Goal: Task Accomplishment & Management: Complete application form

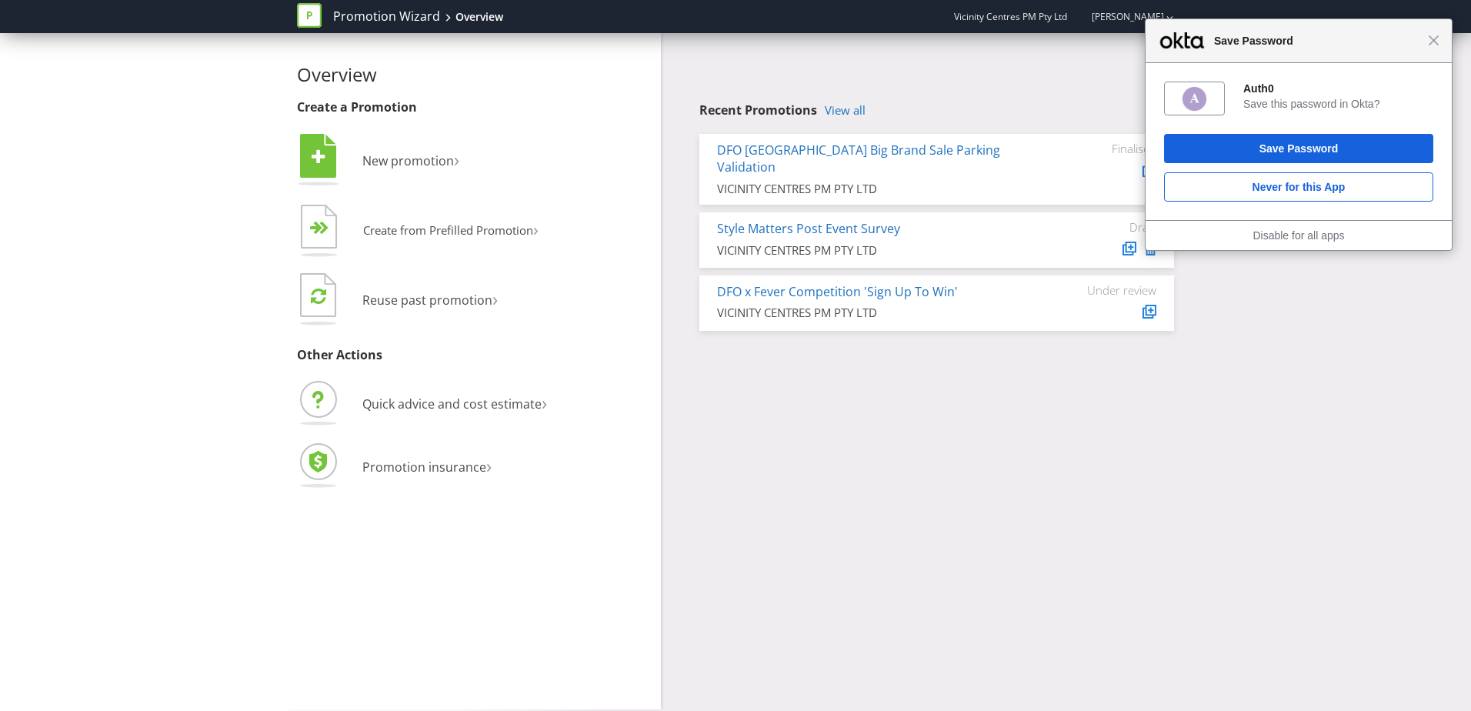
click at [401, 164] on span "New promotion" at bounding box center [408, 160] width 92 height 17
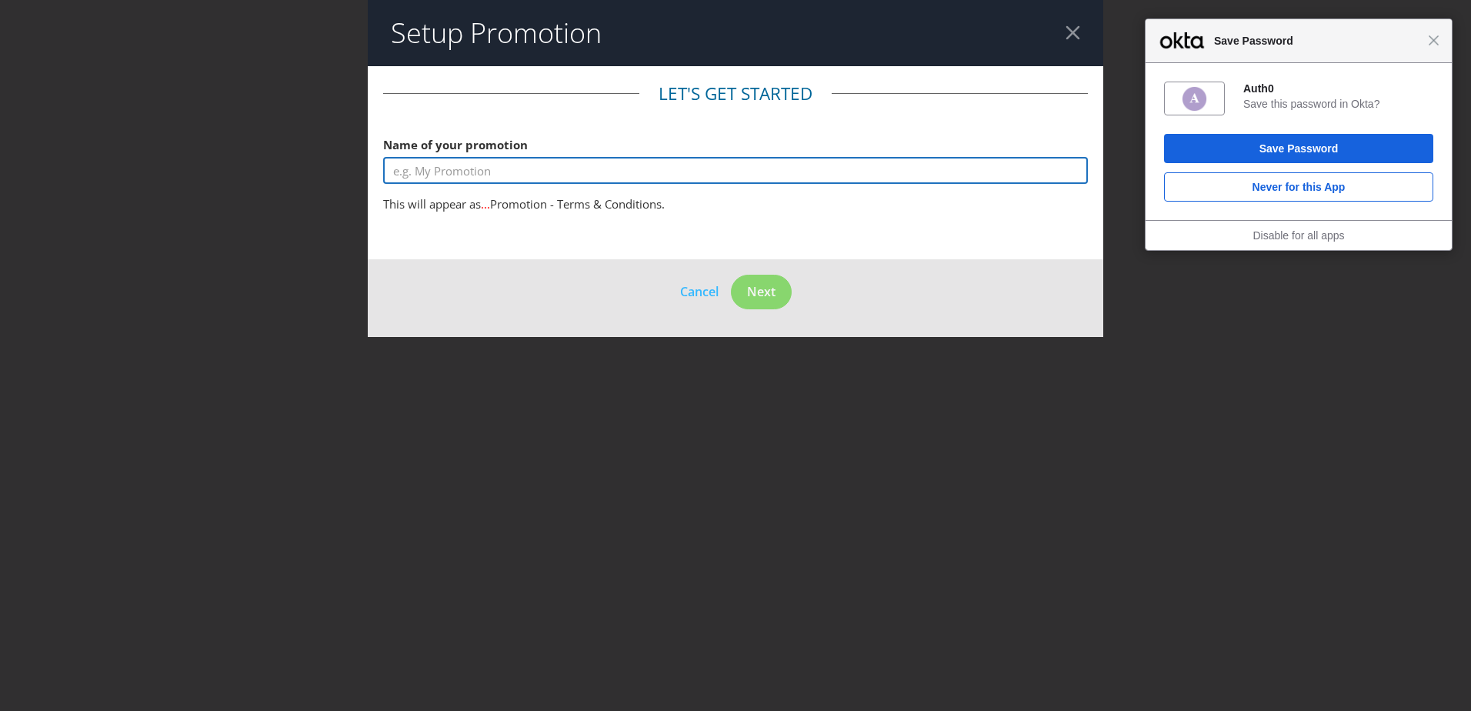
click at [468, 162] on input "text" at bounding box center [735, 170] width 705 height 27
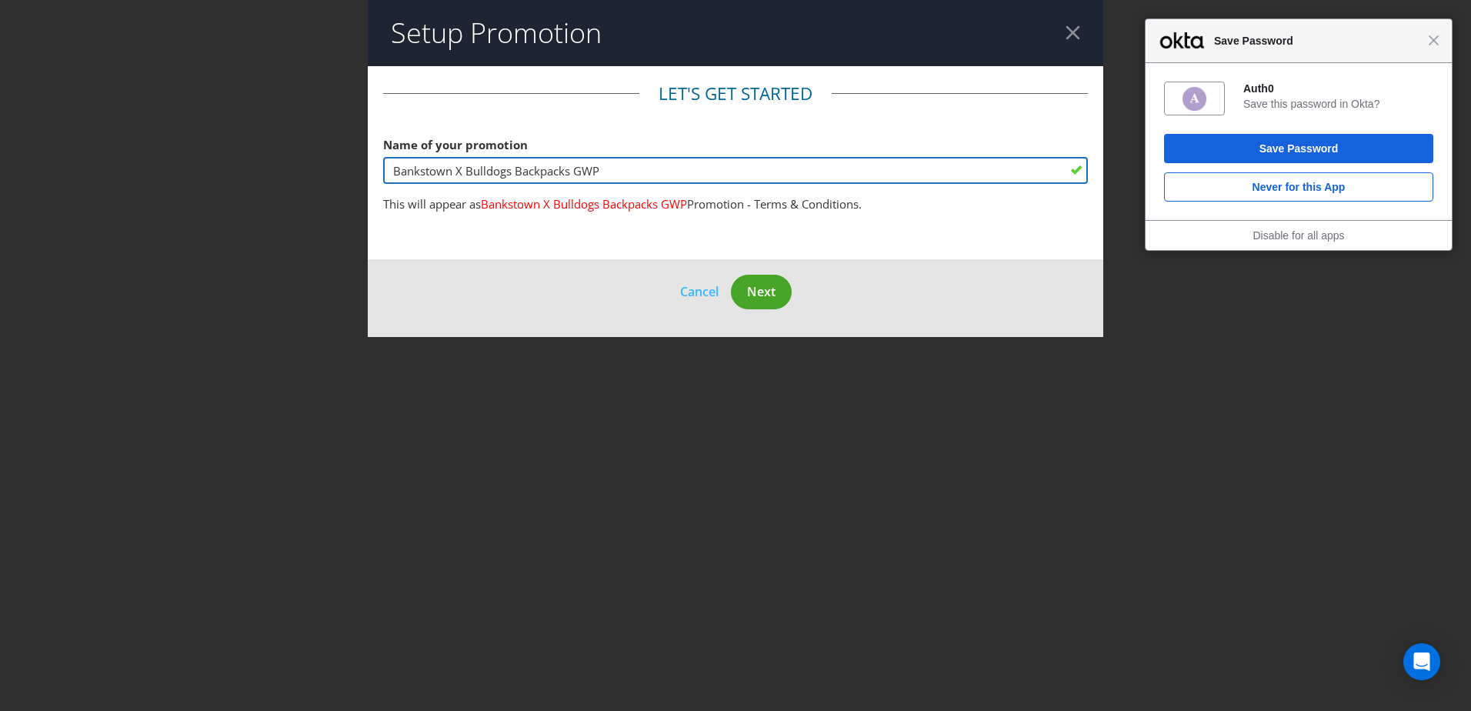
type input "Bankstown X Bulldogs Backpacks GWP"
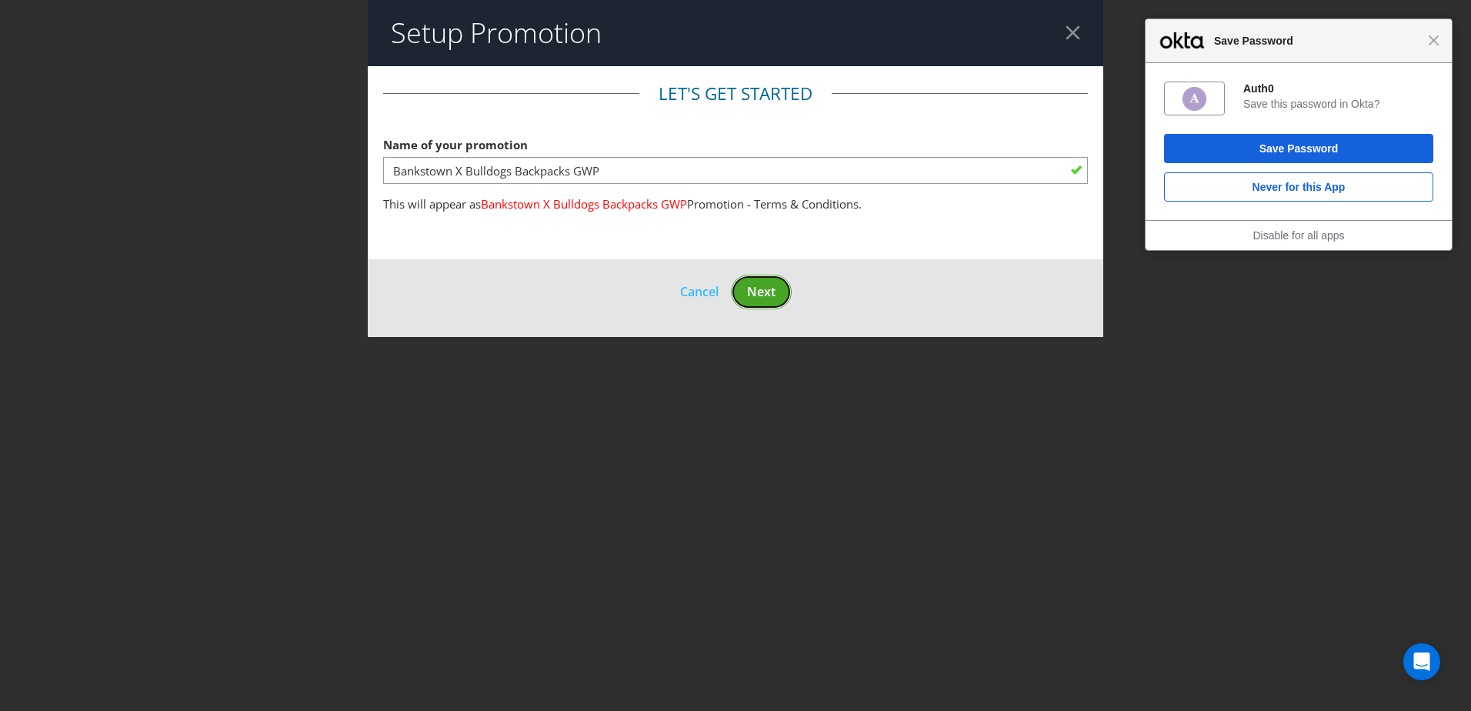
click at [761, 302] on button "Next" at bounding box center [761, 292] width 61 height 35
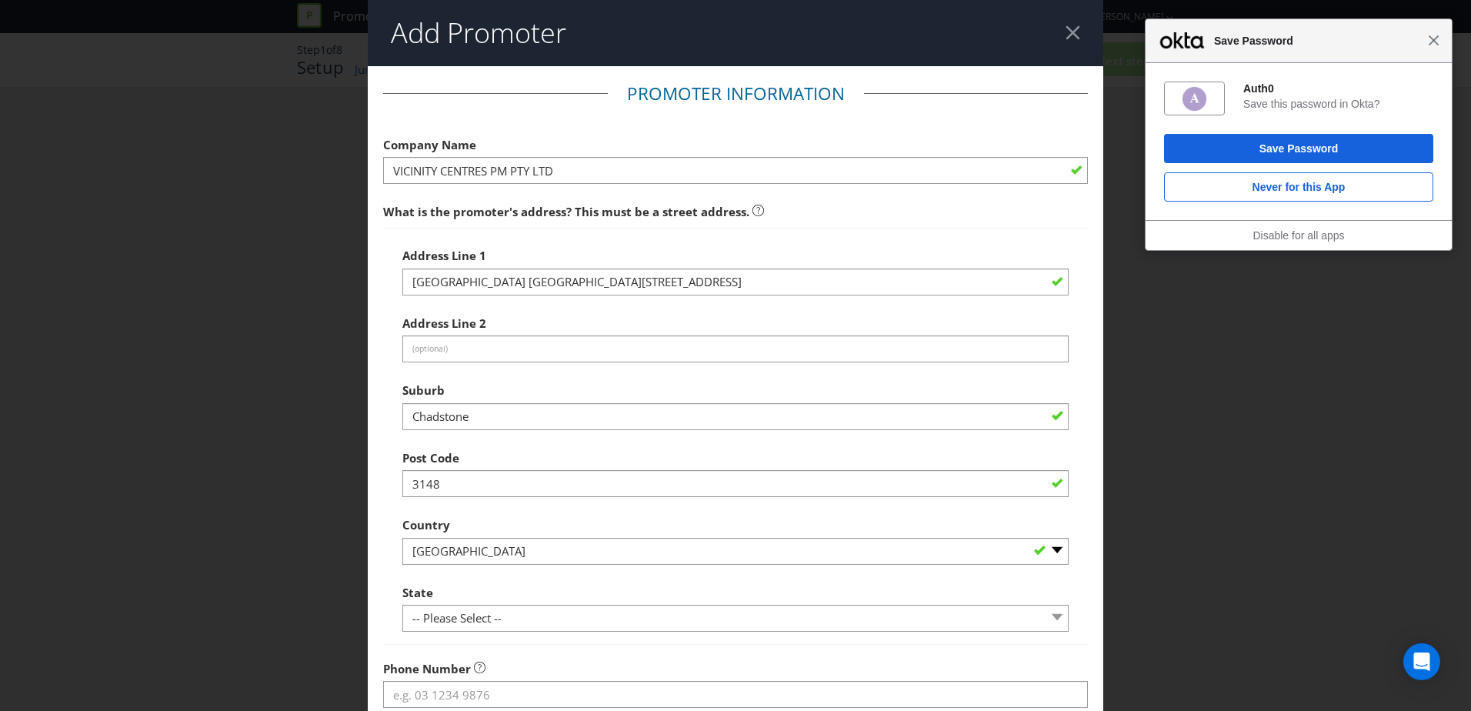
click at [1436, 40] on span "Close" at bounding box center [1433, 41] width 12 height 12
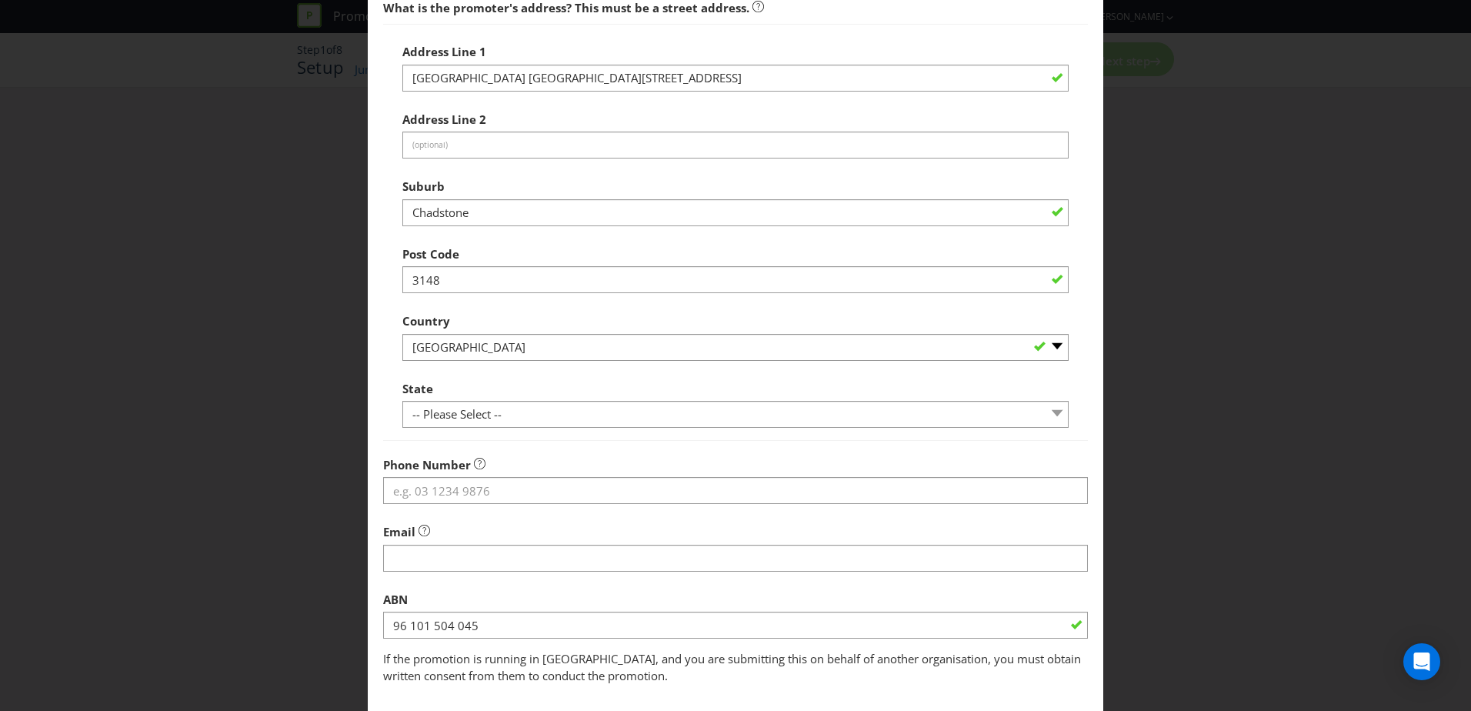
scroll to position [293, 0]
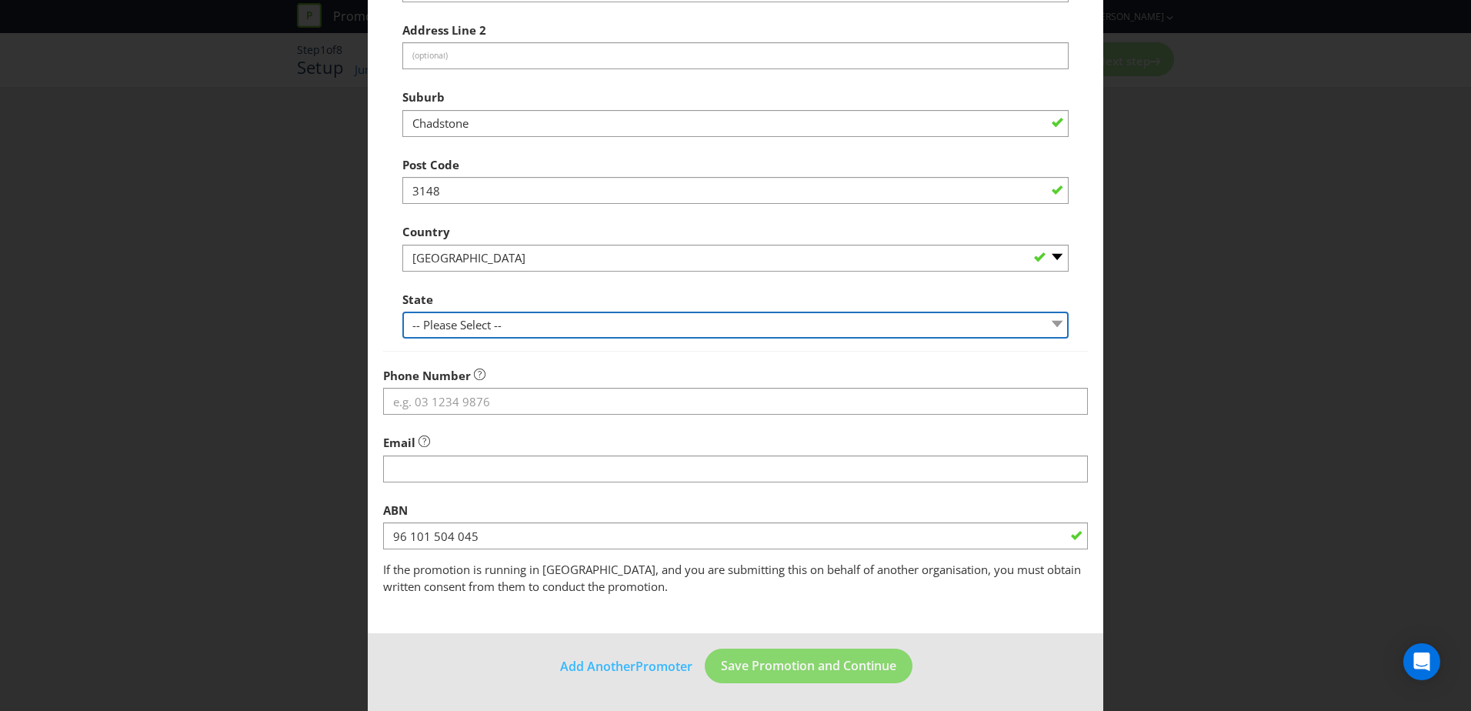
click at [531, 326] on select "-- Please Select -- [GEOGRAPHIC_DATA] [GEOGRAPHIC_DATA] [GEOGRAPHIC_DATA] [GEOG…" at bounding box center [735, 324] width 666 height 27
select select "VIC"
click at [402, 311] on select "-- Please Select -- [GEOGRAPHIC_DATA] [GEOGRAPHIC_DATA] [GEOGRAPHIC_DATA] [GEOG…" at bounding box center [735, 324] width 666 height 27
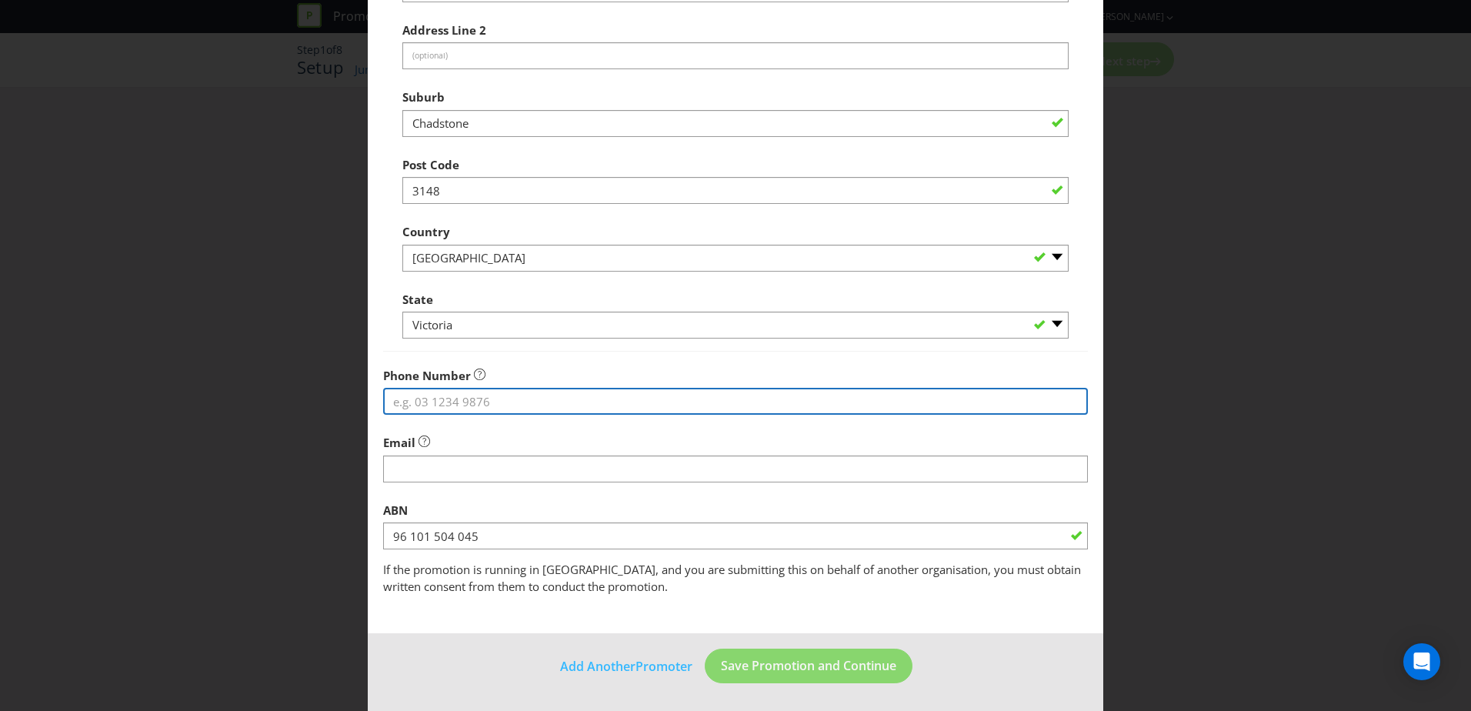
click at [511, 410] on input "tel" at bounding box center [735, 401] width 705 height 27
type input "0282297700"
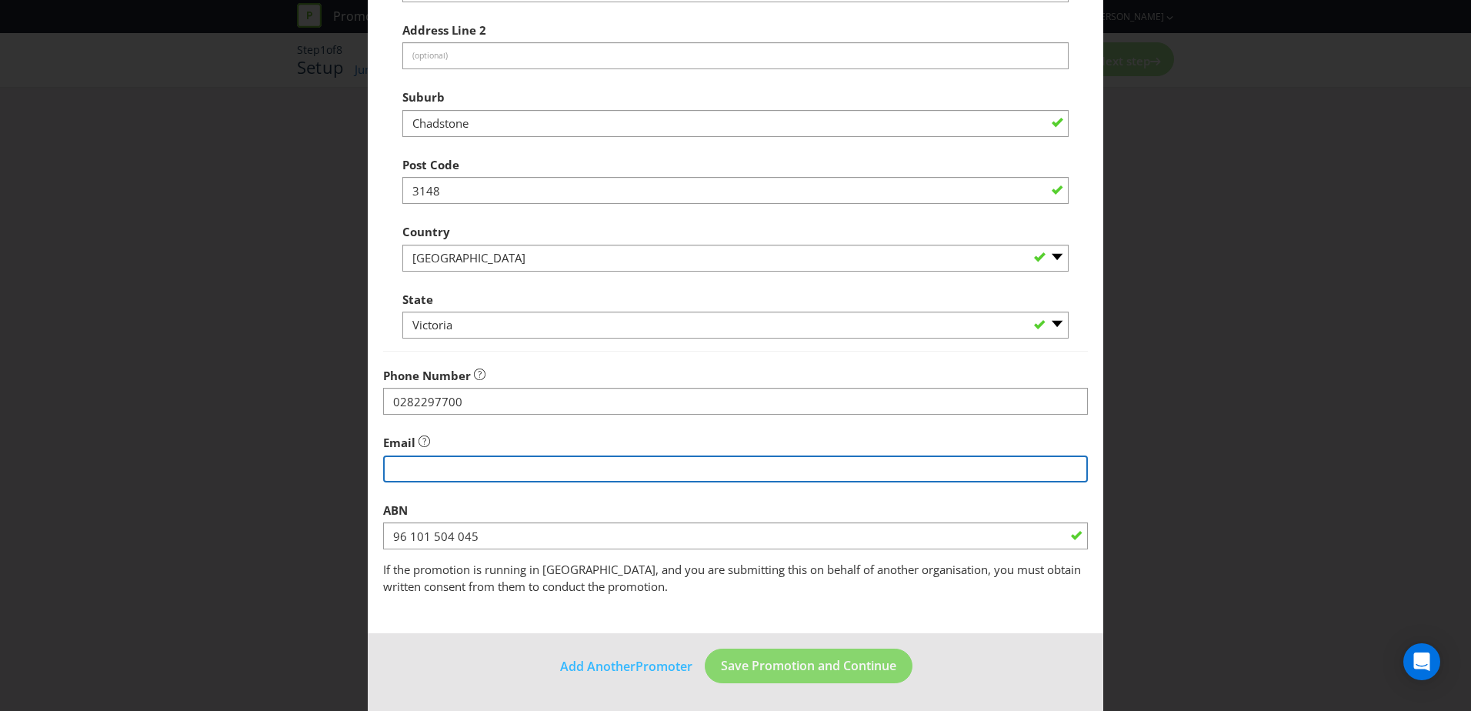
click at [495, 459] on input "string" at bounding box center [735, 468] width 705 height 27
type input "[EMAIL_ADDRESS][DOMAIN_NAME]"
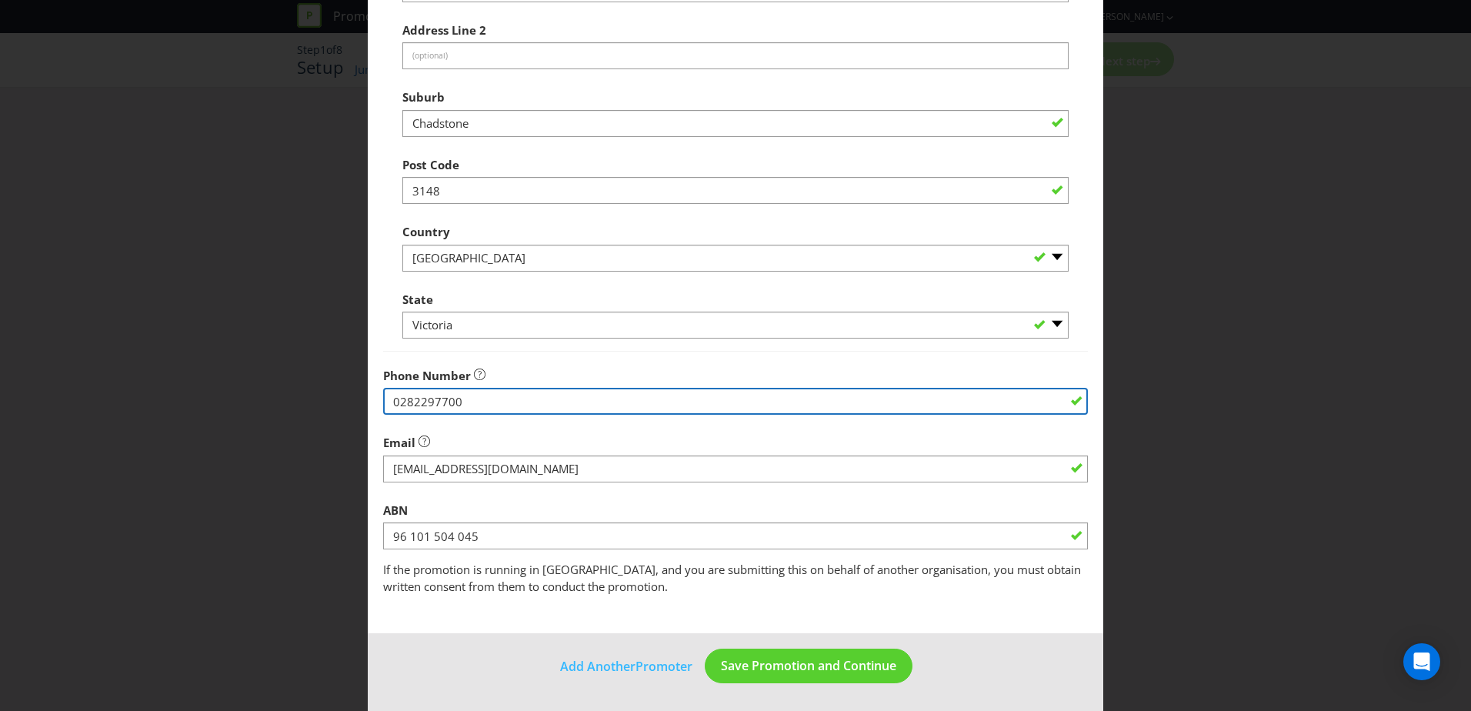
click at [631, 401] on input "0282297700" at bounding box center [735, 401] width 705 height 27
drag, startPoint x: 631, startPoint y: 401, endPoint x: 305, endPoint y: 394, distance: 326.2
click at [305, 394] on div "Add Promoter Promoter Information Company Name VICINITY CENTRES PM PTY LTD What…" at bounding box center [735, 355] width 1471 height 711
type input "0297900751"
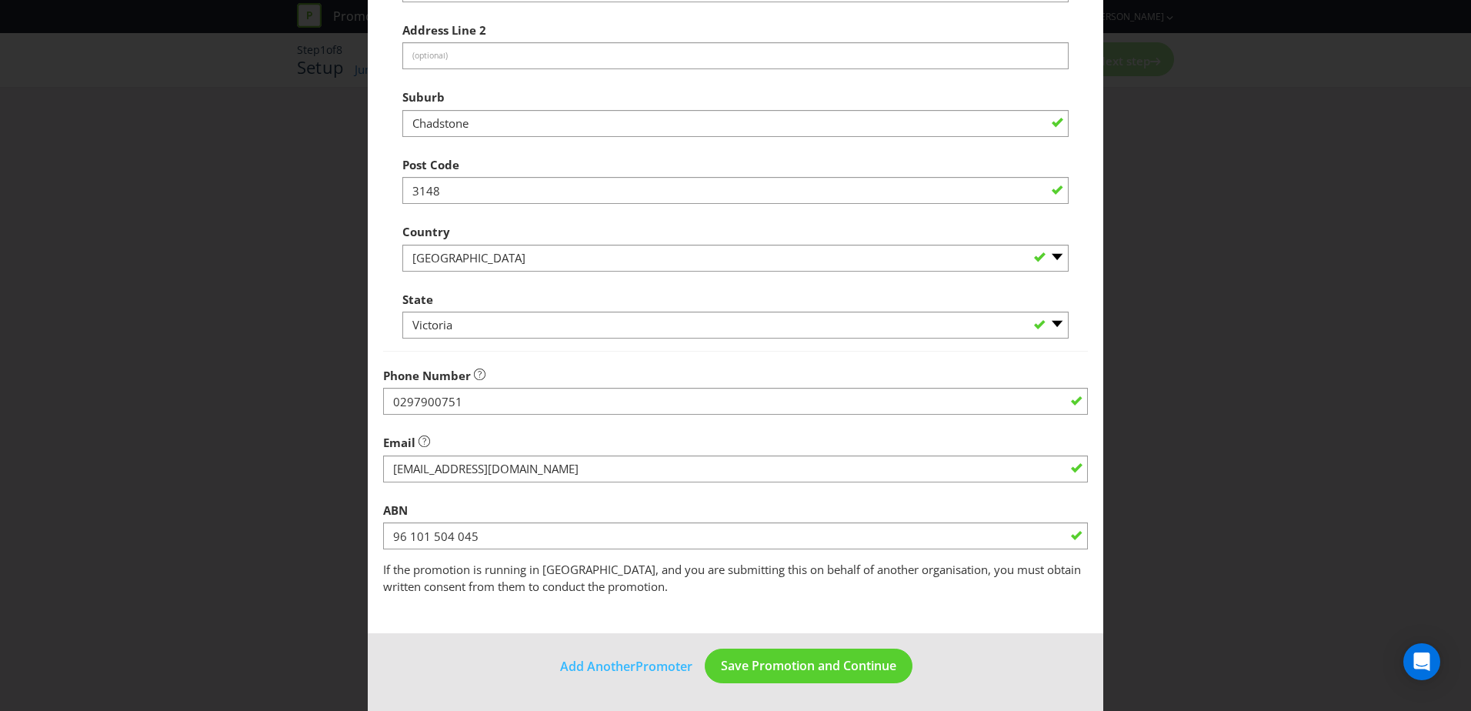
click at [632, 360] on div "Phone Number [PHONE_NUMBER]" at bounding box center [735, 387] width 705 height 55
click at [833, 668] on span "Save Promotion and Continue" at bounding box center [808, 665] width 175 height 17
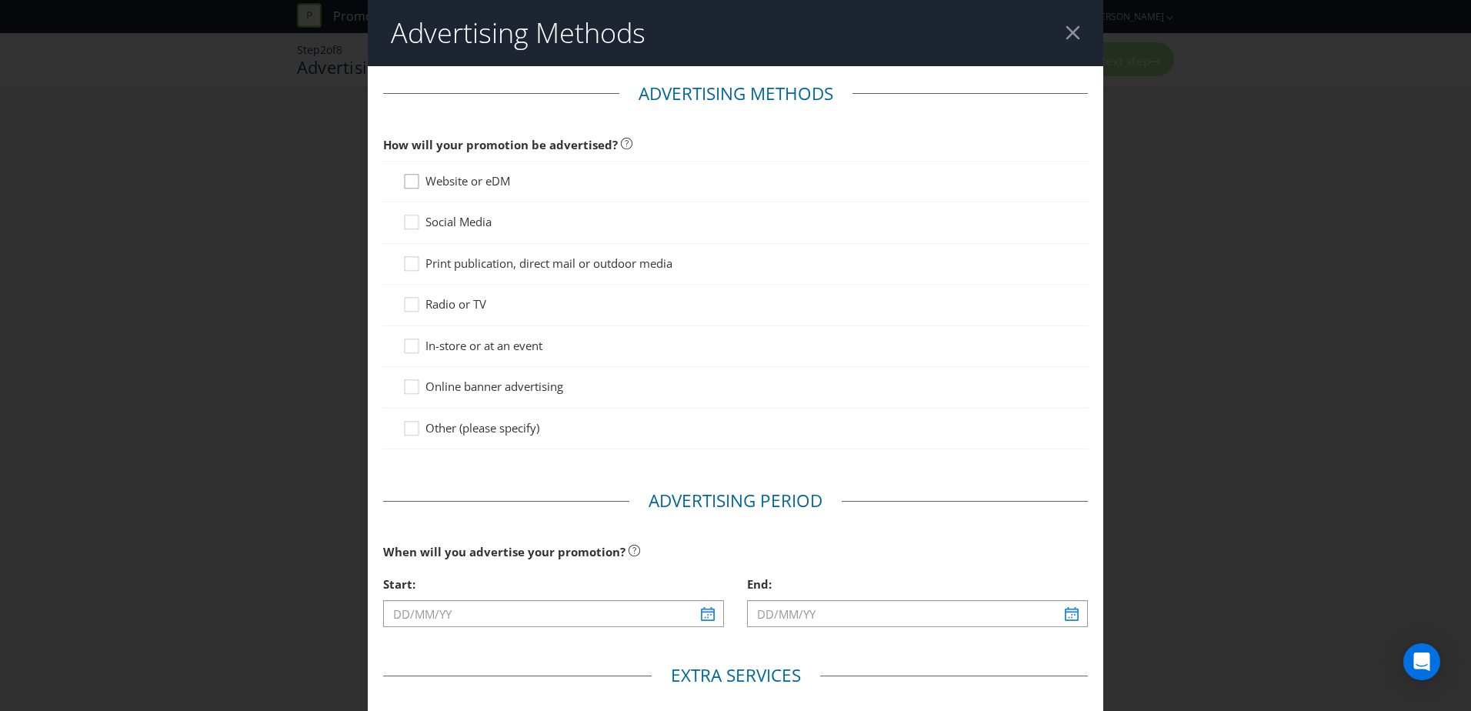
click at [409, 181] on icon at bounding box center [413, 184] width 23 height 23
click at [0, 0] on input "Website or eDM" at bounding box center [0, 0] width 0 height 0
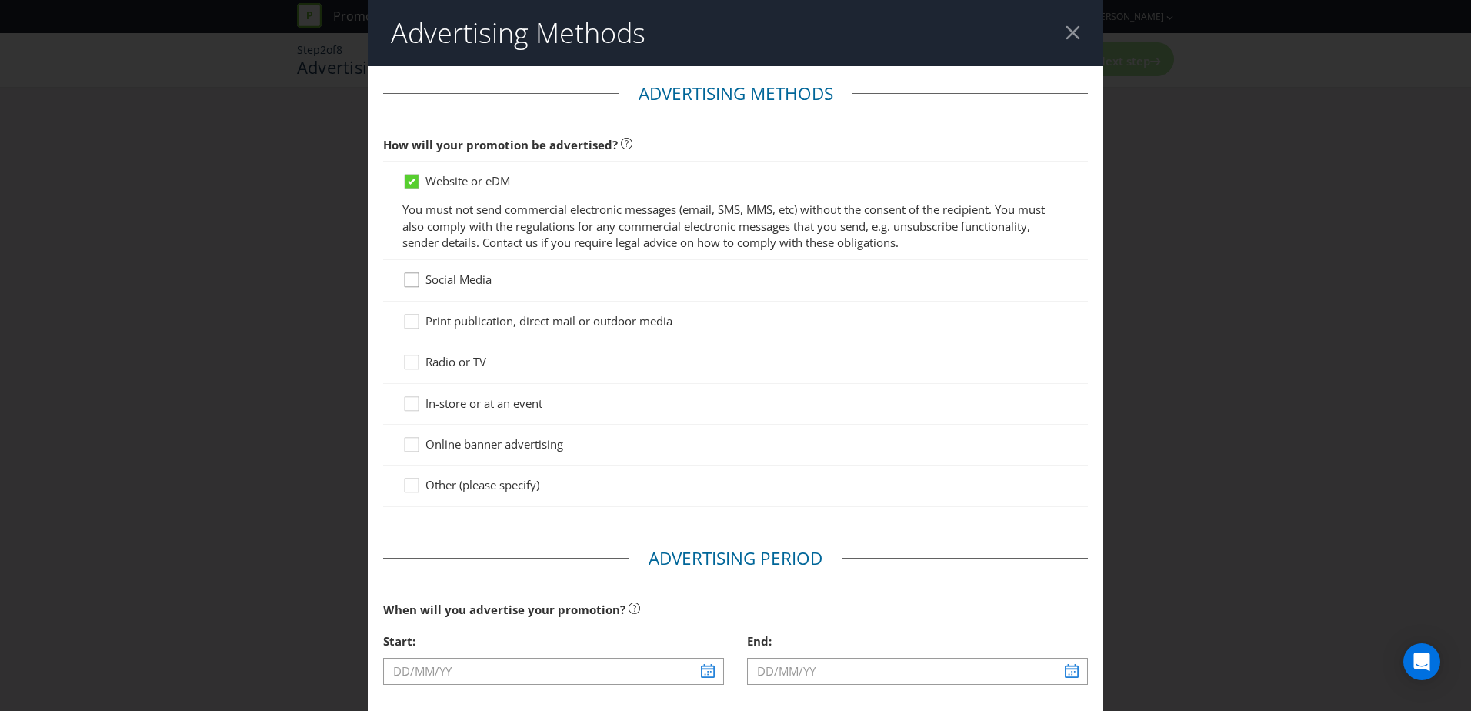
click at [407, 281] on icon at bounding box center [413, 282] width 23 height 23
click at [0, 0] on input "Social Media" at bounding box center [0, 0] width 0 height 0
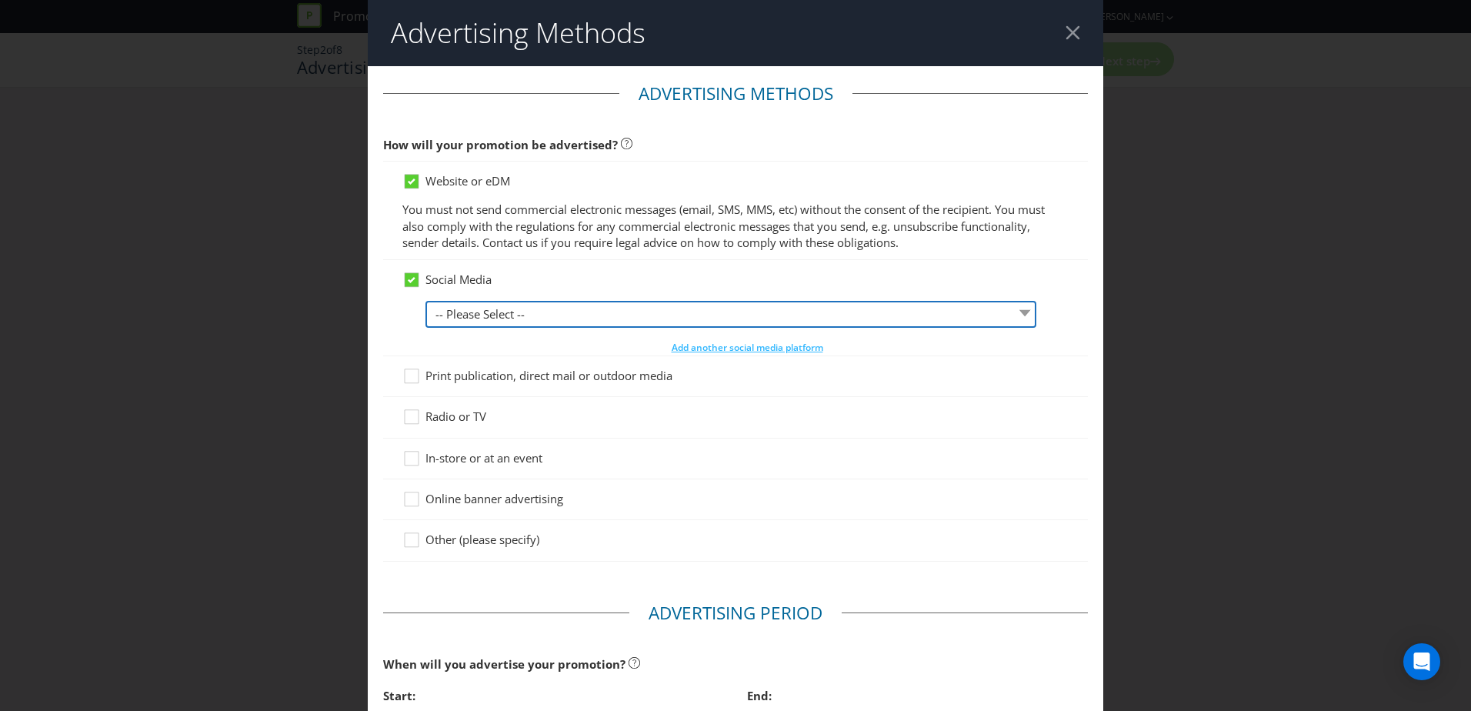
click at [512, 318] on select "-- Please Select -- Facebook X Instagram Snapchat LinkedIn Pinterest Tumblr You…" at bounding box center [730, 314] width 611 height 27
select select "FACEBOOK"
click at [425, 301] on select "-- Please Select -- Facebook X Instagram Snapchat LinkedIn Pinterest Tumblr You…" at bounding box center [730, 314] width 611 height 27
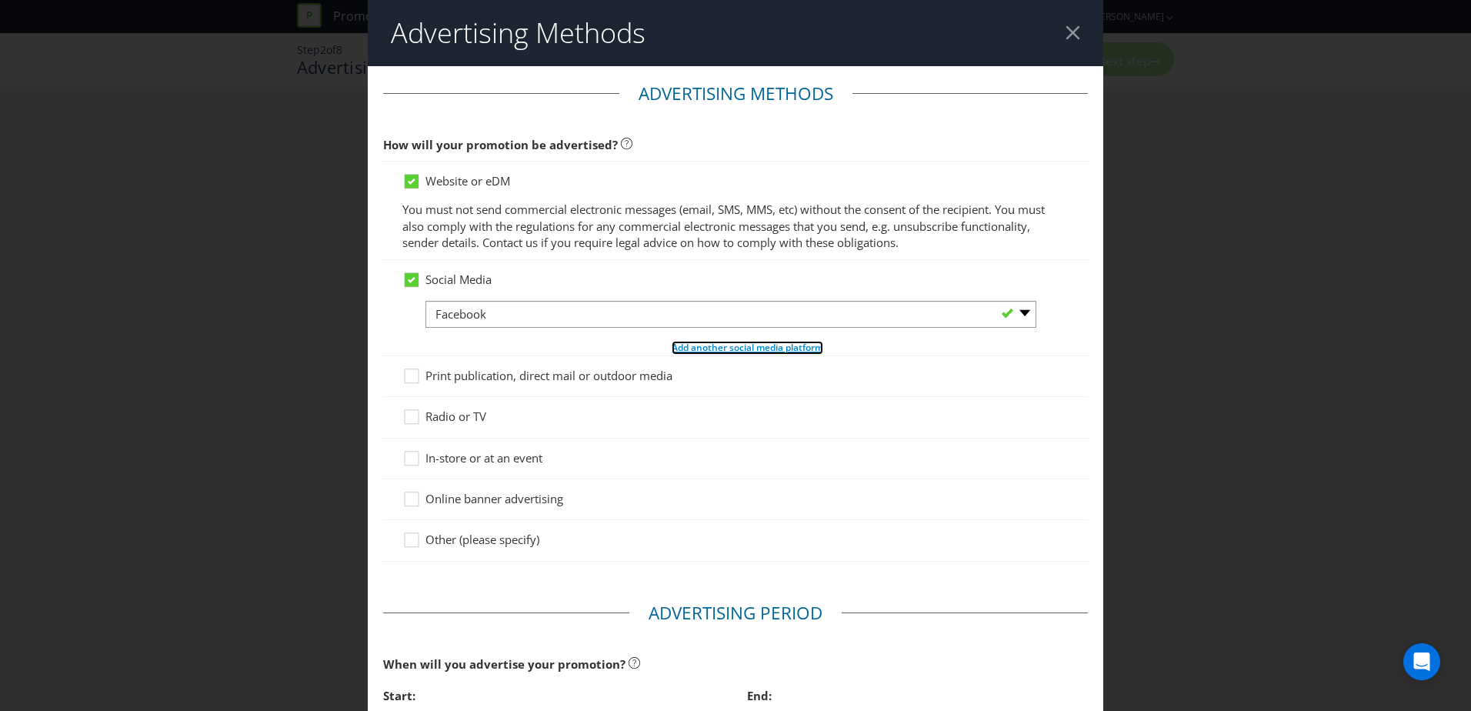
click at [691, 351] on span "Add another social media platform" at bounding box center [747, 347] width 152 height 13
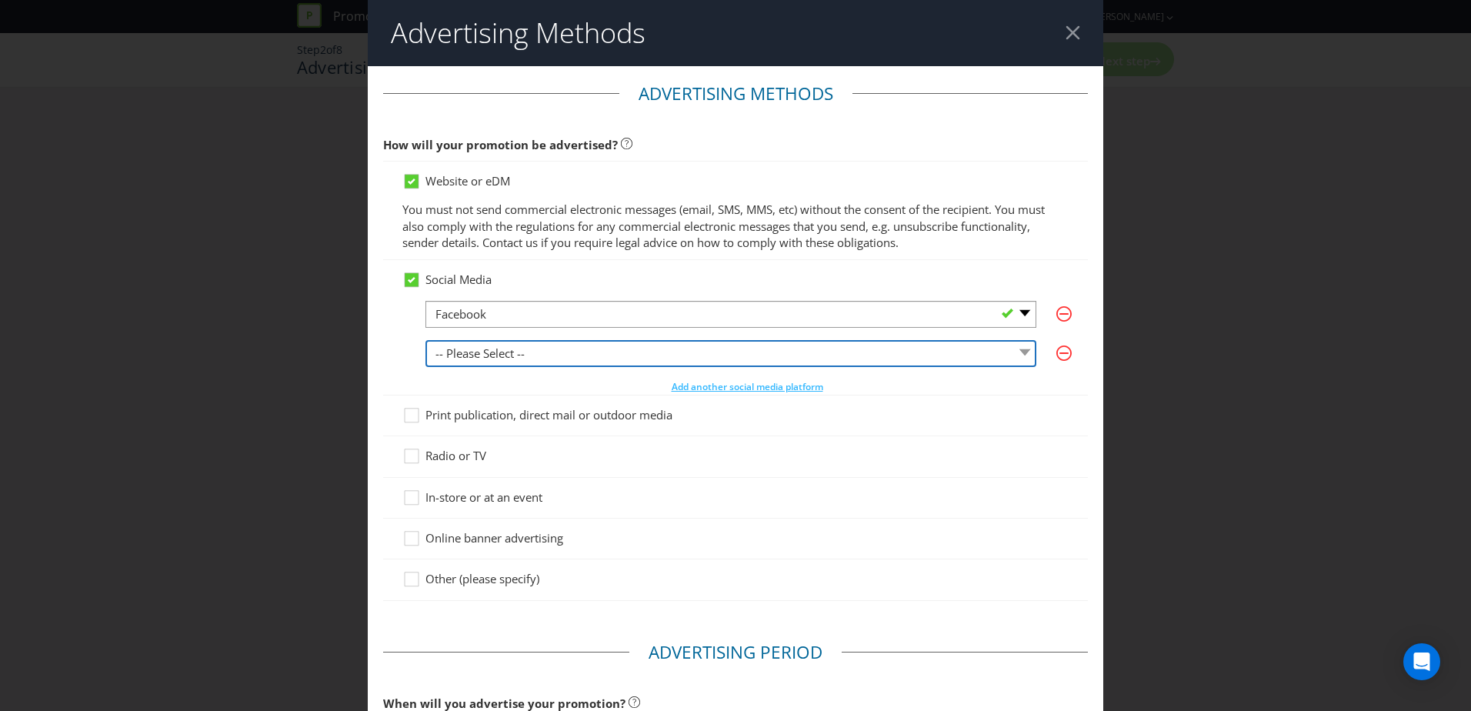
click at [598, 347] on select "-- Please Select -- Facebook X Instagram Snapchat LinkedIn Pinterest Tumblr You…" at bounding box center [730, 353] width 611 height 27
select select "INSTAGRAM"
click at [425, 340] on select "-- Please Select -- Facebook X Instagram Snapchat LinkedIn Pinterest Tumblr You…" at bounding box center [730, 353] width 611 height 27
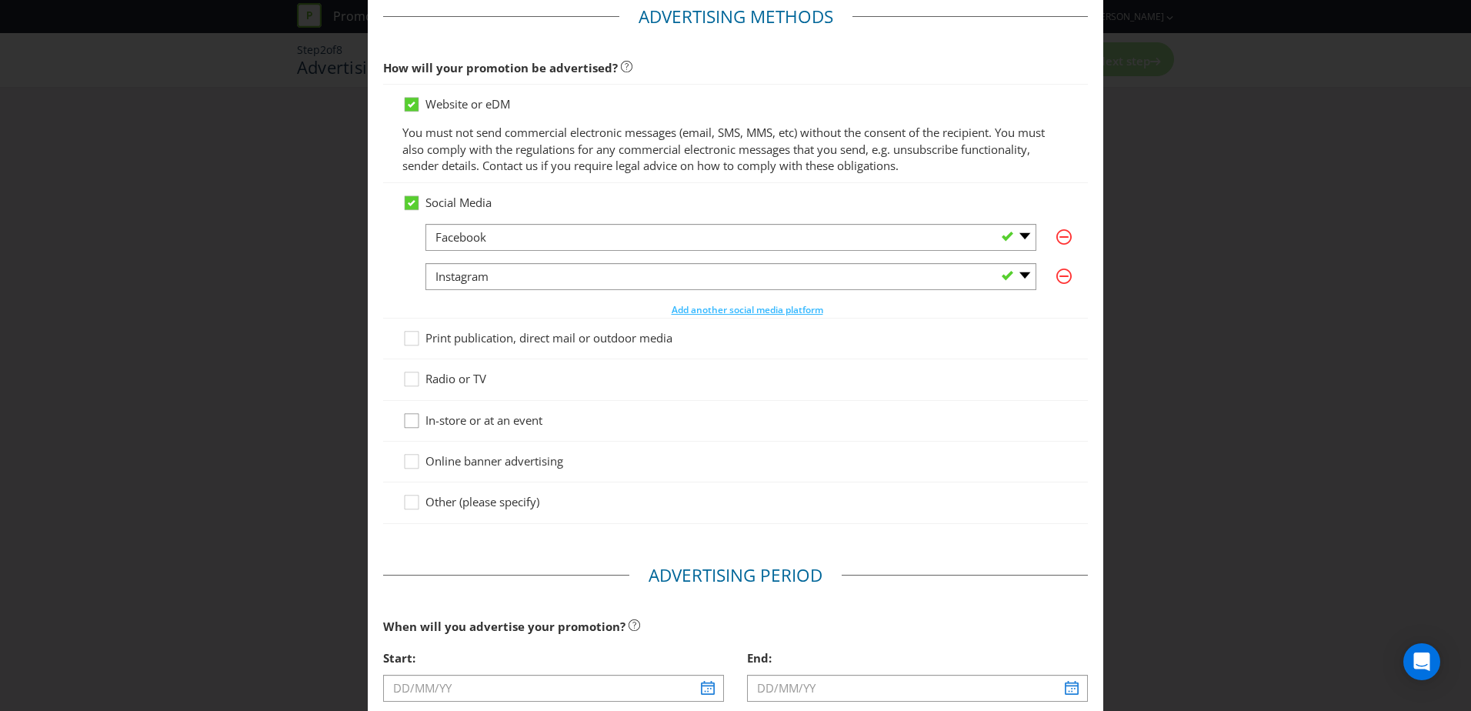
click at [408, 421] on icon at bounding box center [413, 423] width 23 height 23
click at [0, 0] on input "In-store or at an event" at bounding box center [0, 0] width 0 height 0
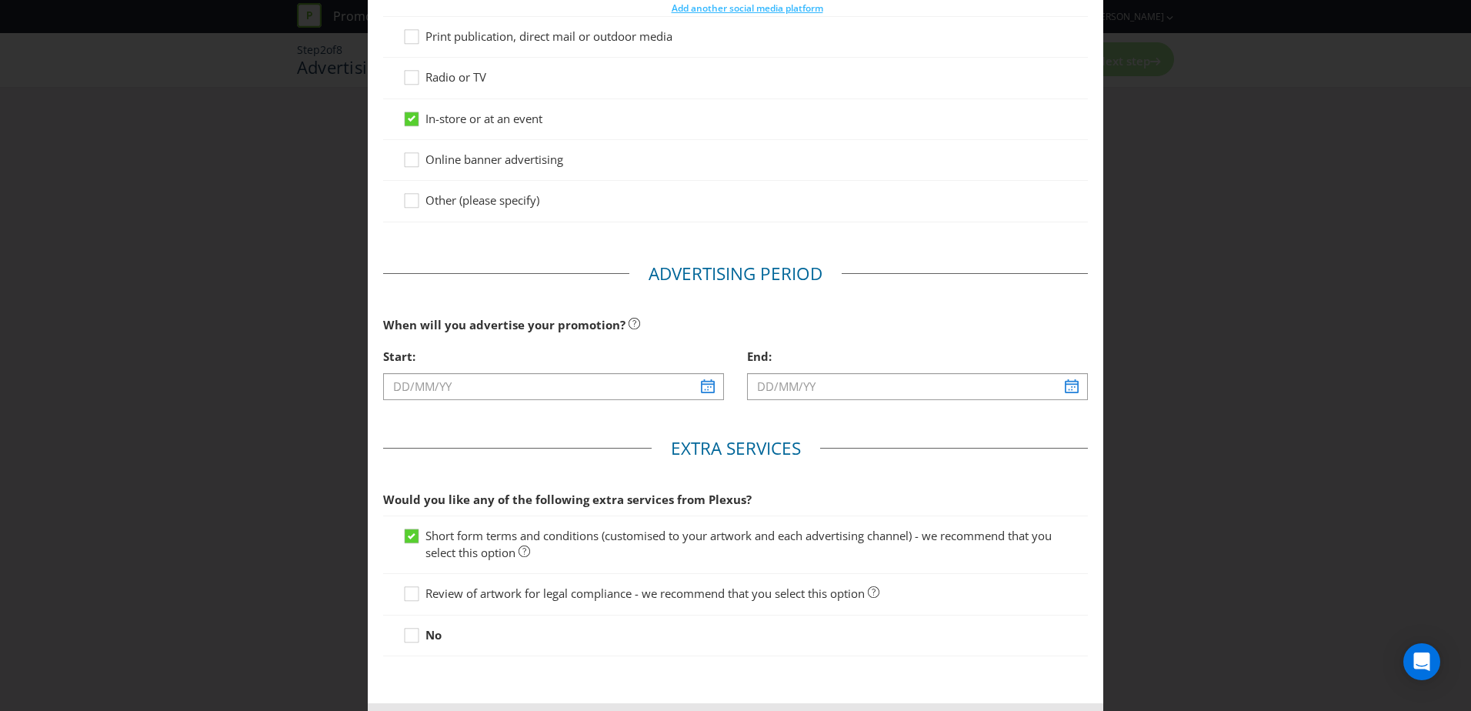
scroll to position [385, 0]
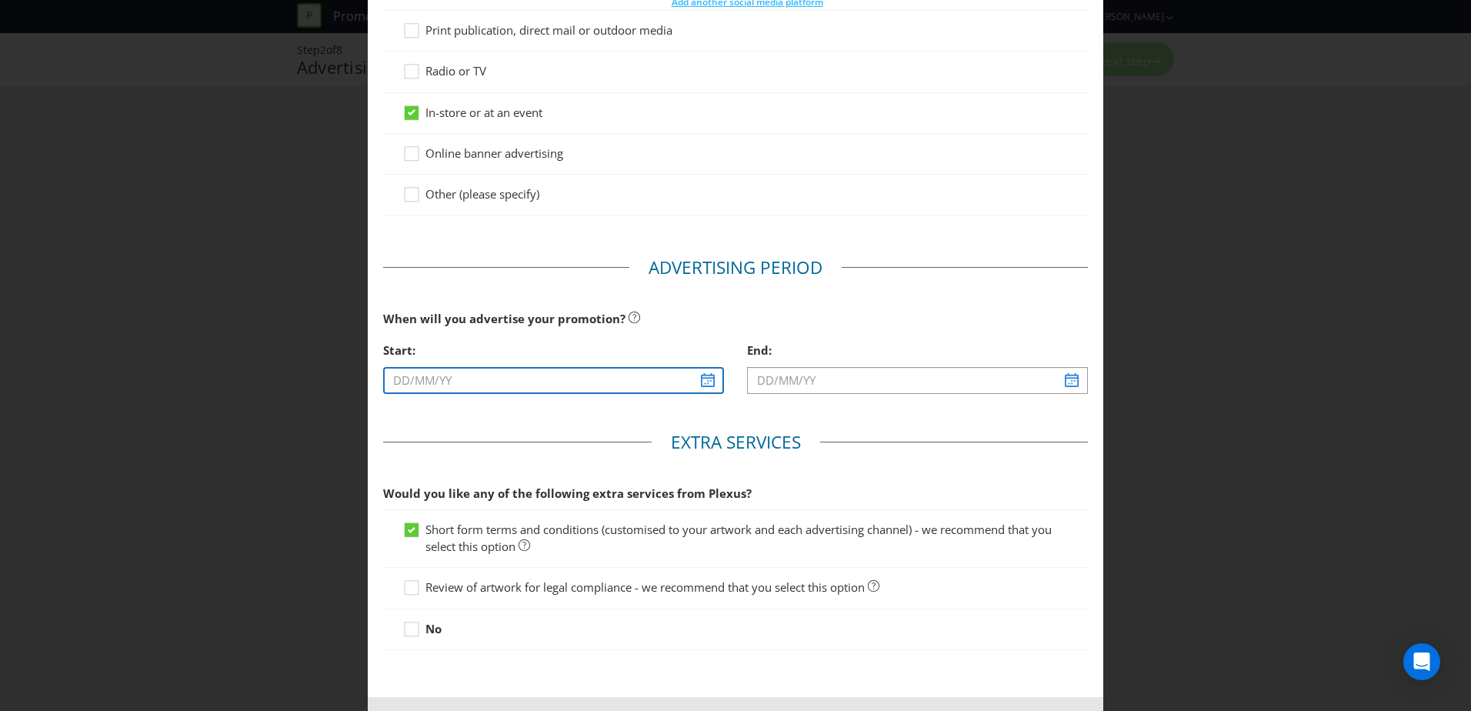
click at [508, 384] on input "text" at bounding box center [553, 380] width 341 height 27
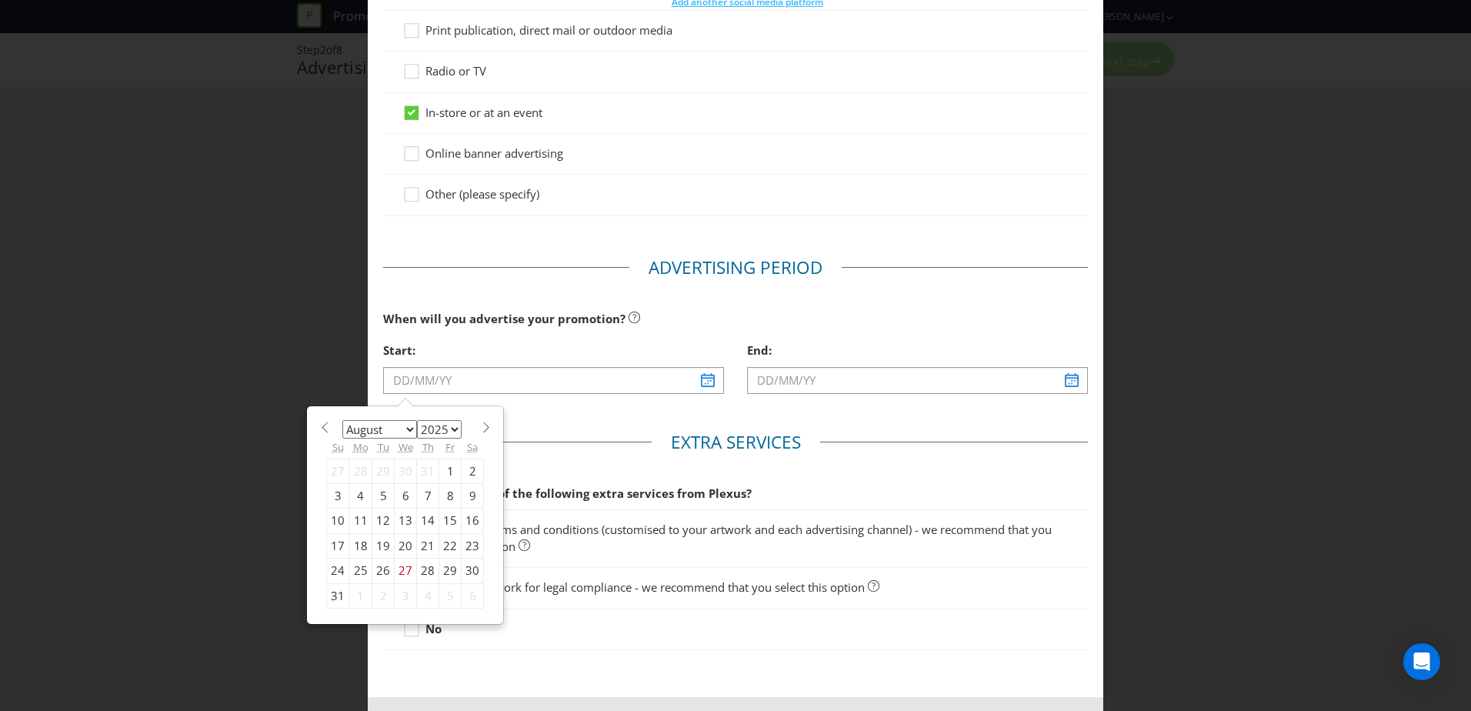
click at [485, 428] on span at bounding box center [486, 427] width 12 height 12
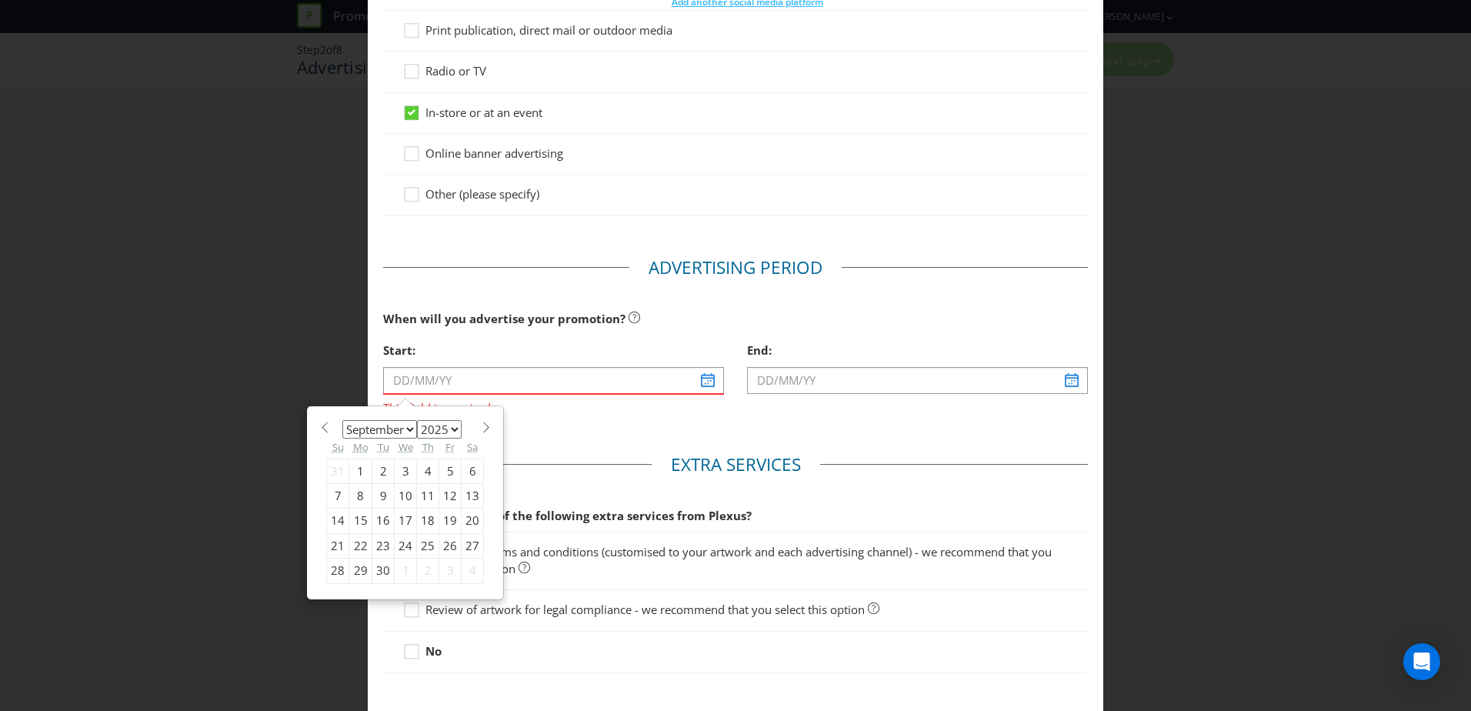
click at [481, 425] on span at bounding box center [486, 427] width 12 height 12
click at [319, 425] on span at bounding box center [324, 427] width 12 height 12
select select "8"
click at [355, 498] on div "8" at bounding box center [360, 495] width 23 height 25
type input "[DATE]"
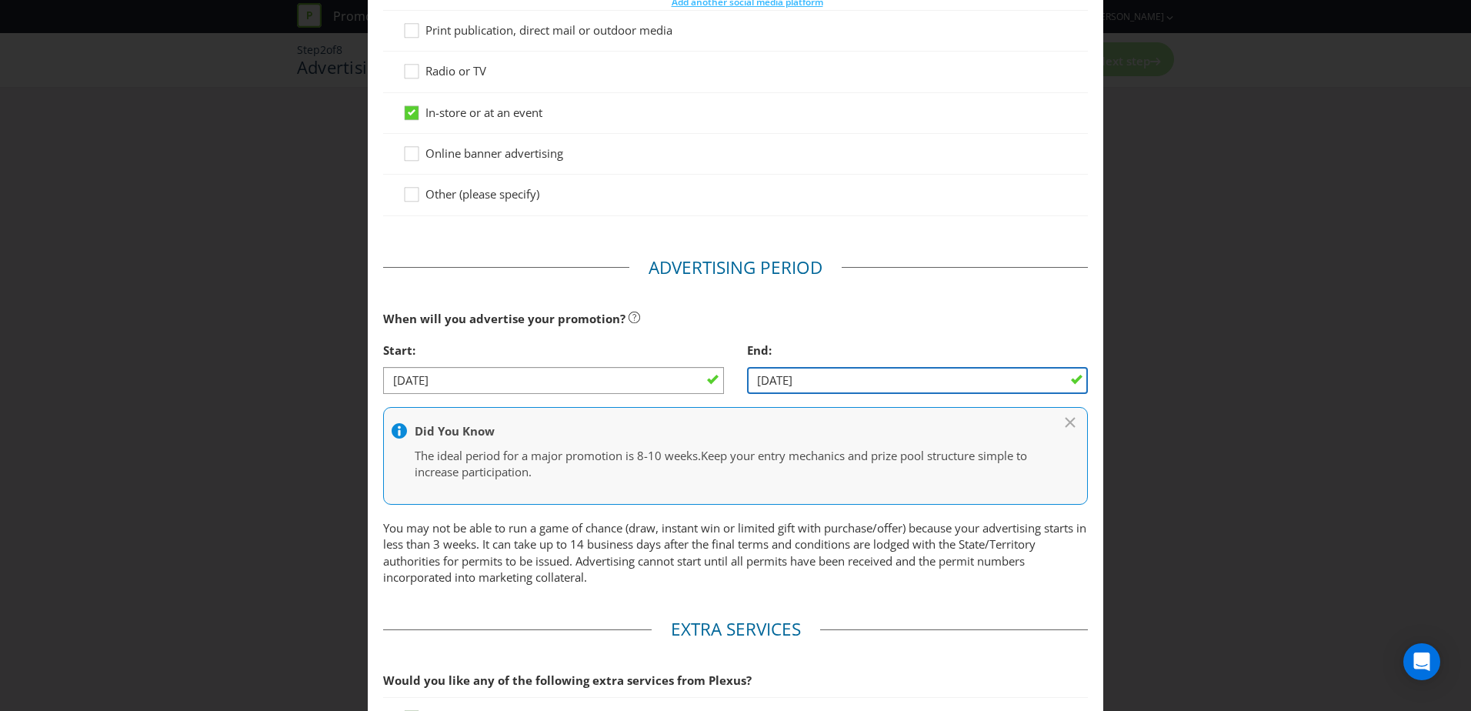
click at [842, 381] on input "[DATE]" at bounding box center [917, 380] width 341 height 27
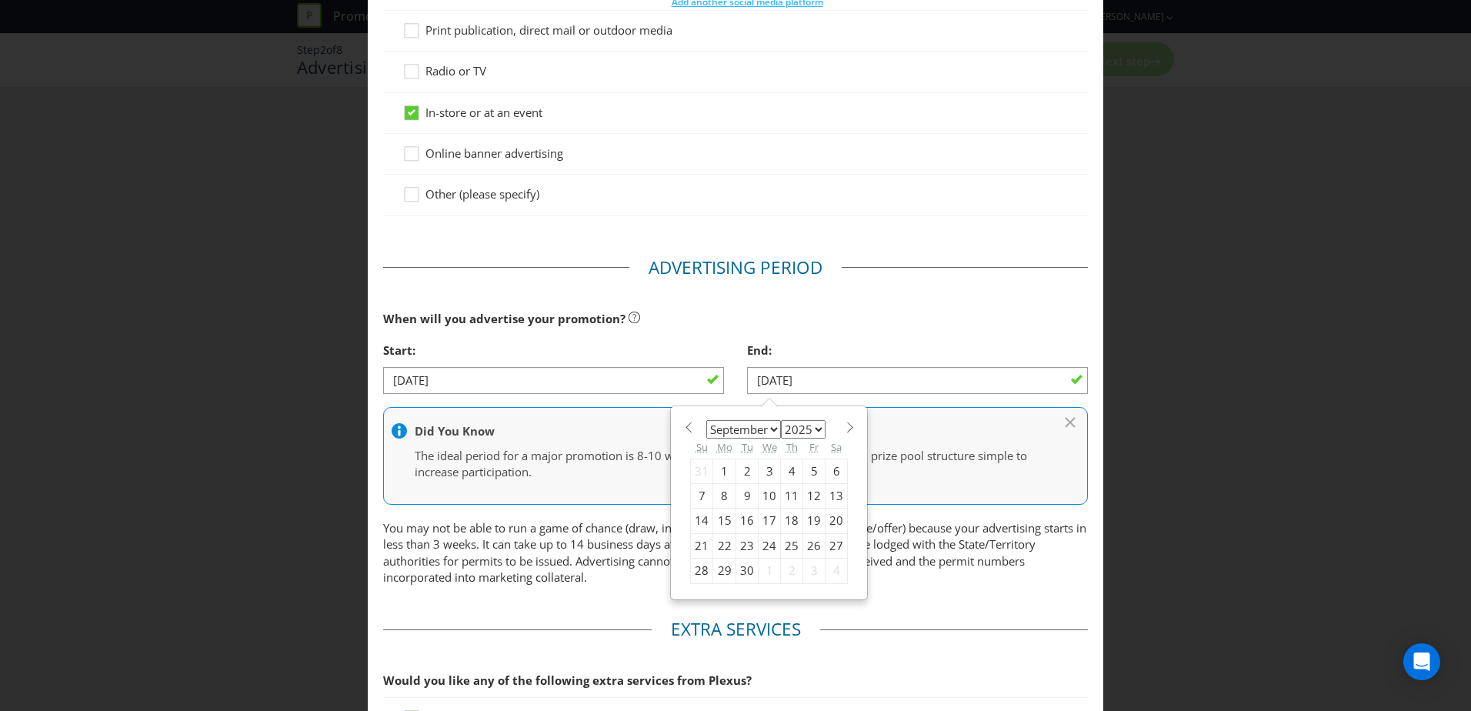
click at [825, 521] on div "20" at bounding box center [836, 520] width 22 height 25
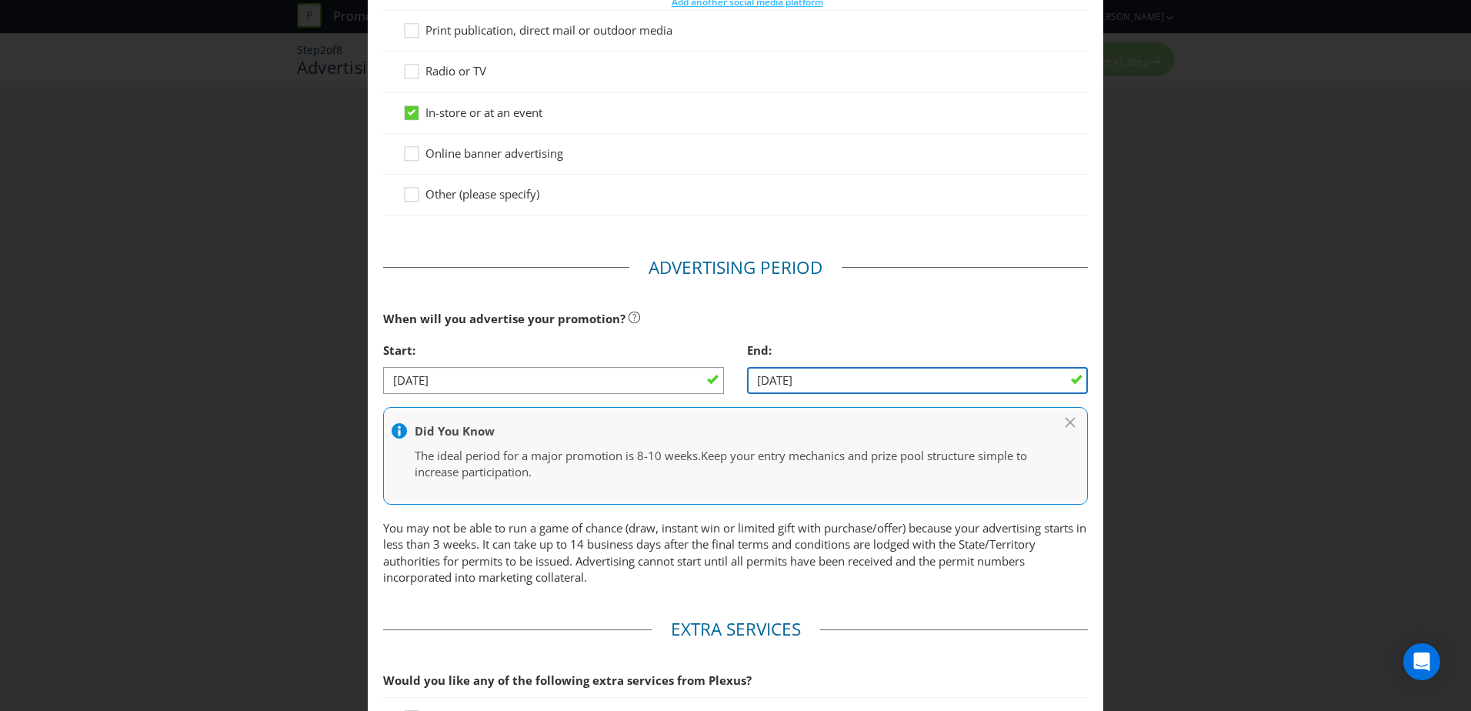
click at [862, 379] on input "[DATE]" at bounding box center [917, 380] width 341 height 27
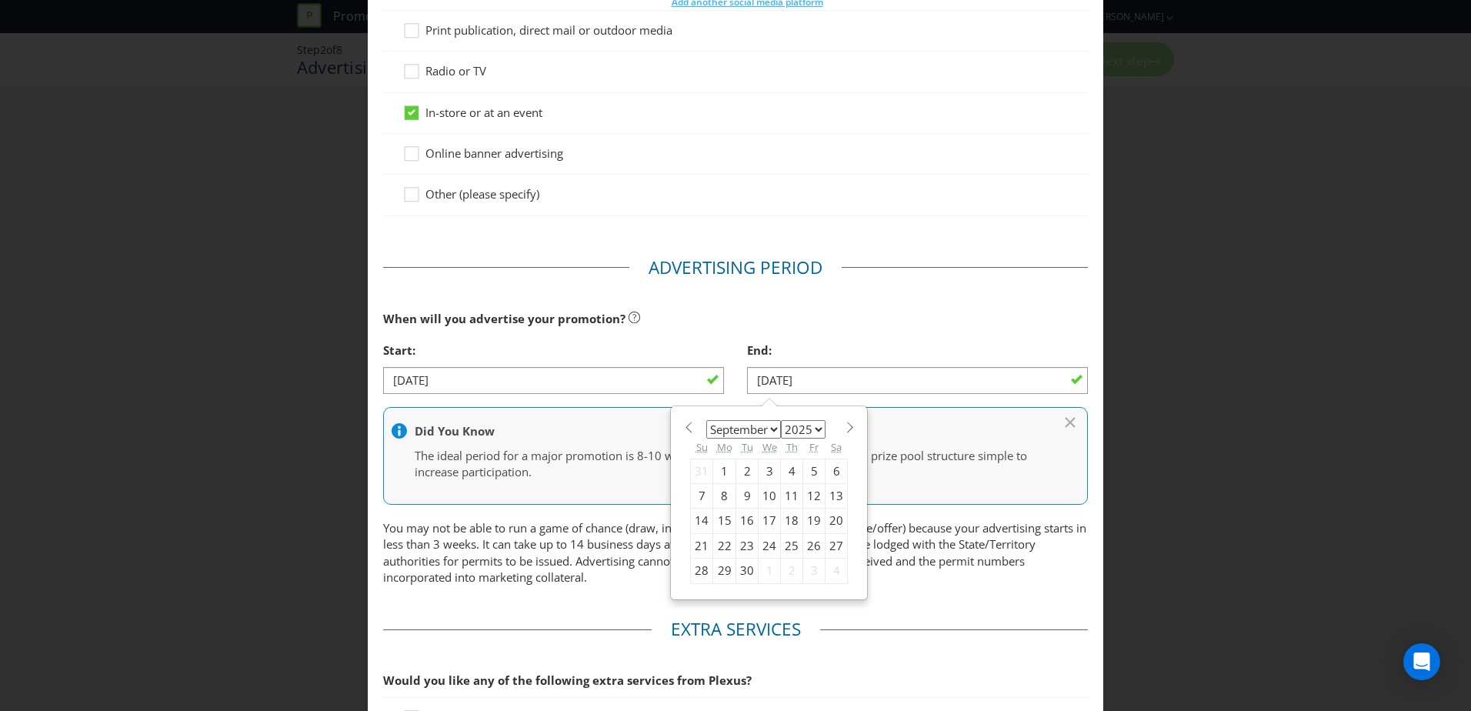
click at [691, 542] on div "21" at bounding box center [702, 545] width 22 height 25
type input "[DATE]"
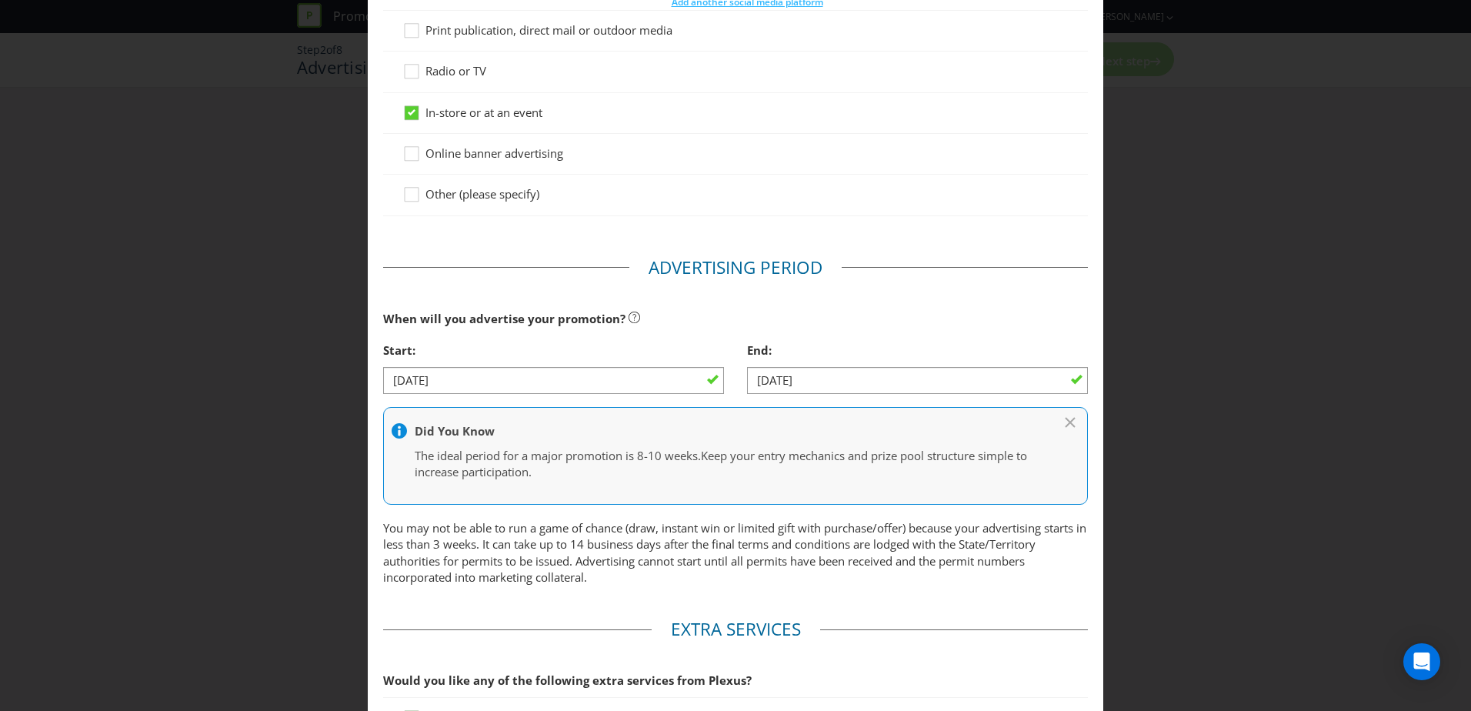
click at [735, 347] on div "End: [DATE]" at bounding box center [917, 370] width 364 height 71
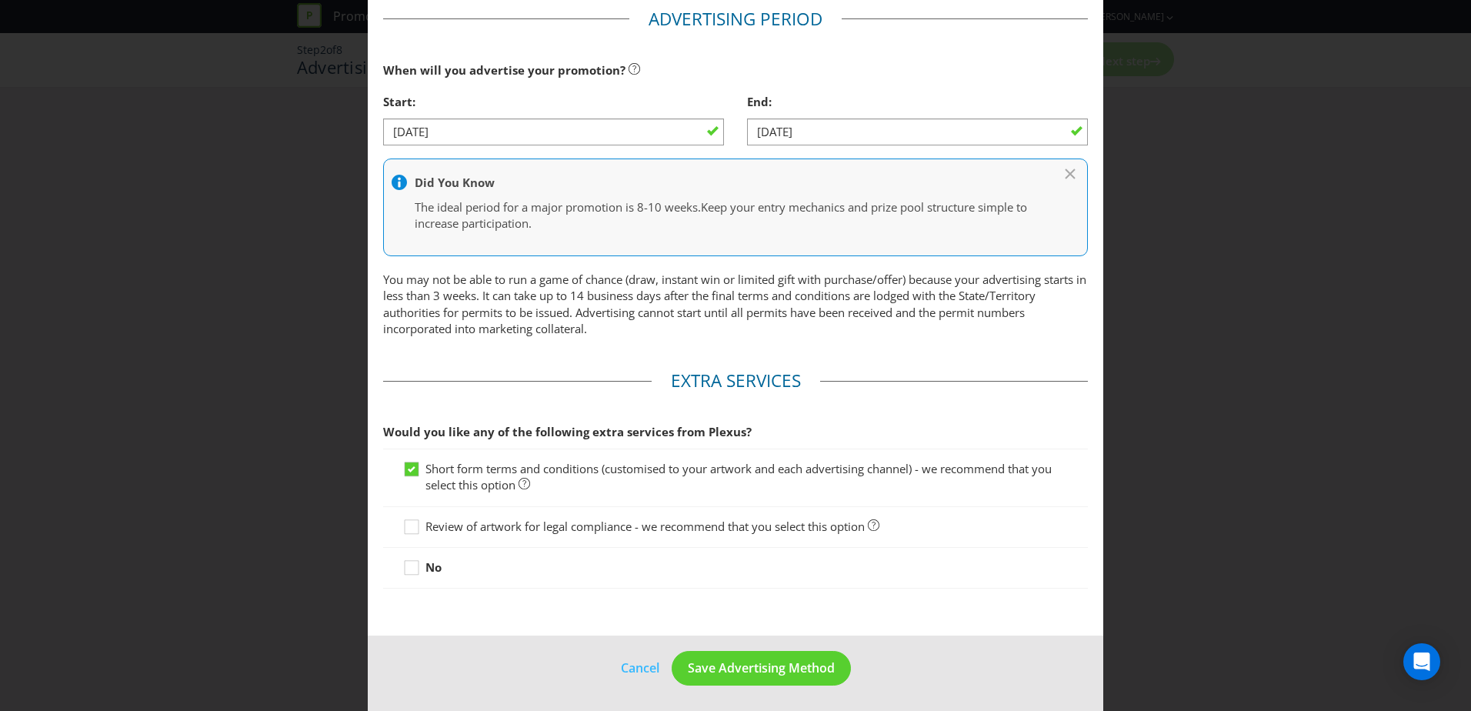
scroll to position [635, 0]
click at [791, 665] on span "Save Advertising Method" at bounding box center [761, 665] width 147 height 17
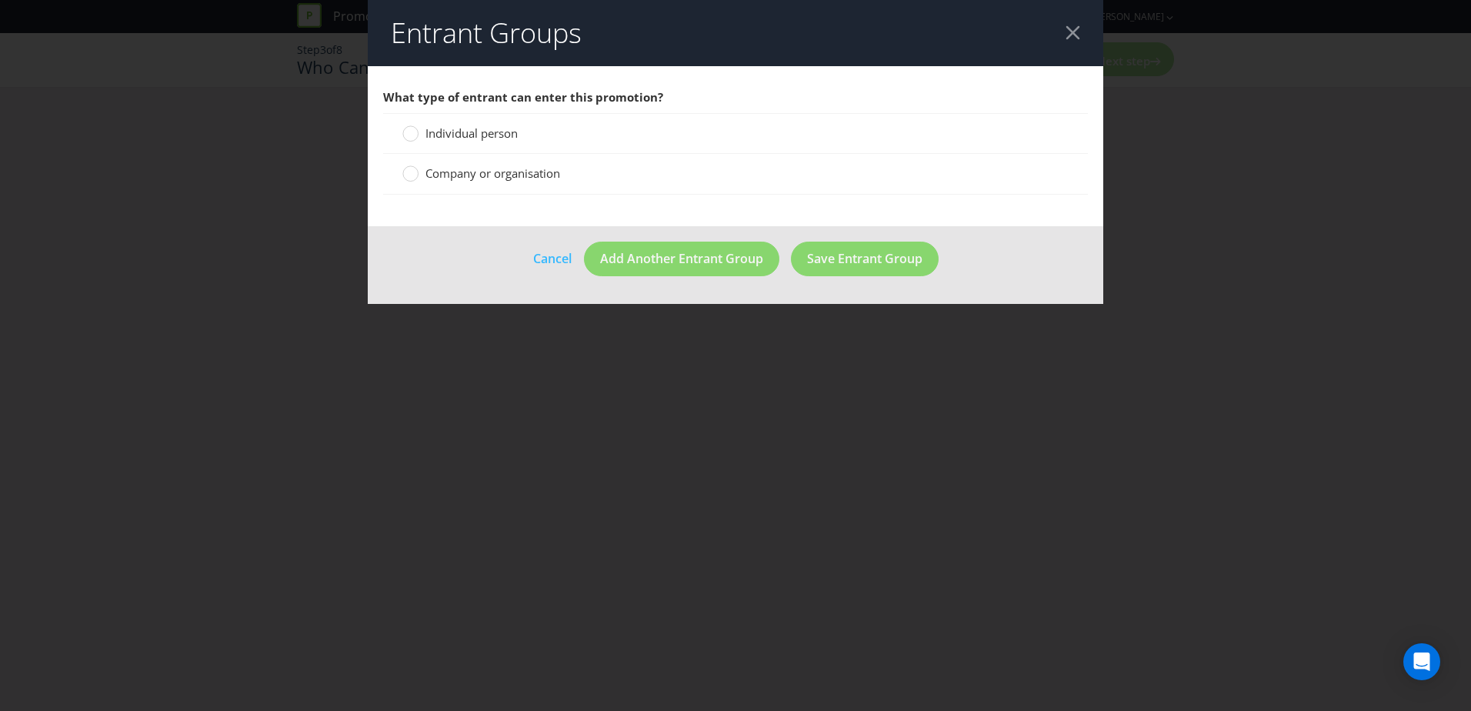
click at [483, 127] on span "Individual person" at bounding box center [471, 132] width 92 height 15
click at [0, 0] on input "Individual person" at bounding box center [0, 0] width 0 height 0
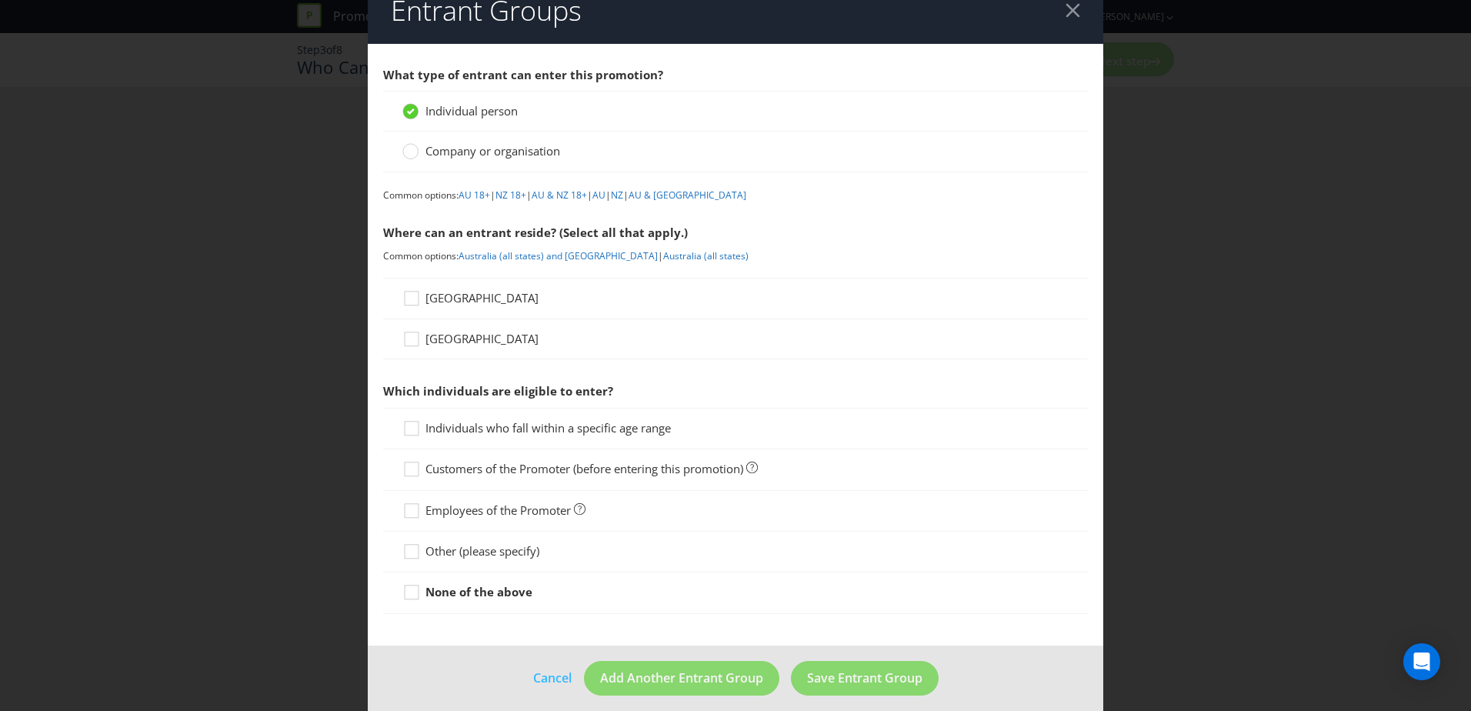
scroll to position [35, 0]
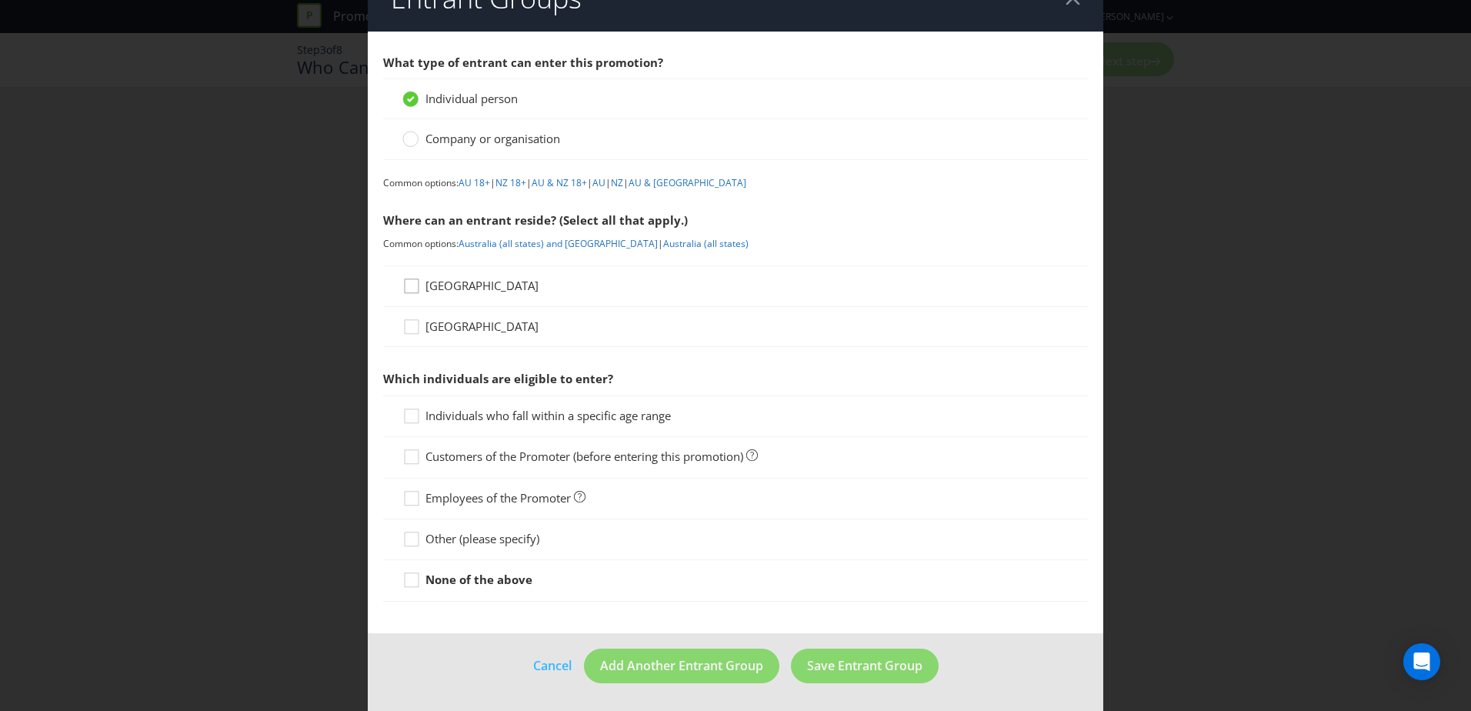
click at [417, 291] on icon at bounding box center [413, 289] width 23 height 23
click at [0, 0] on input "[GEOGRAPHIC_DATA]" at bounding box center [0, 0] width 0 height 0
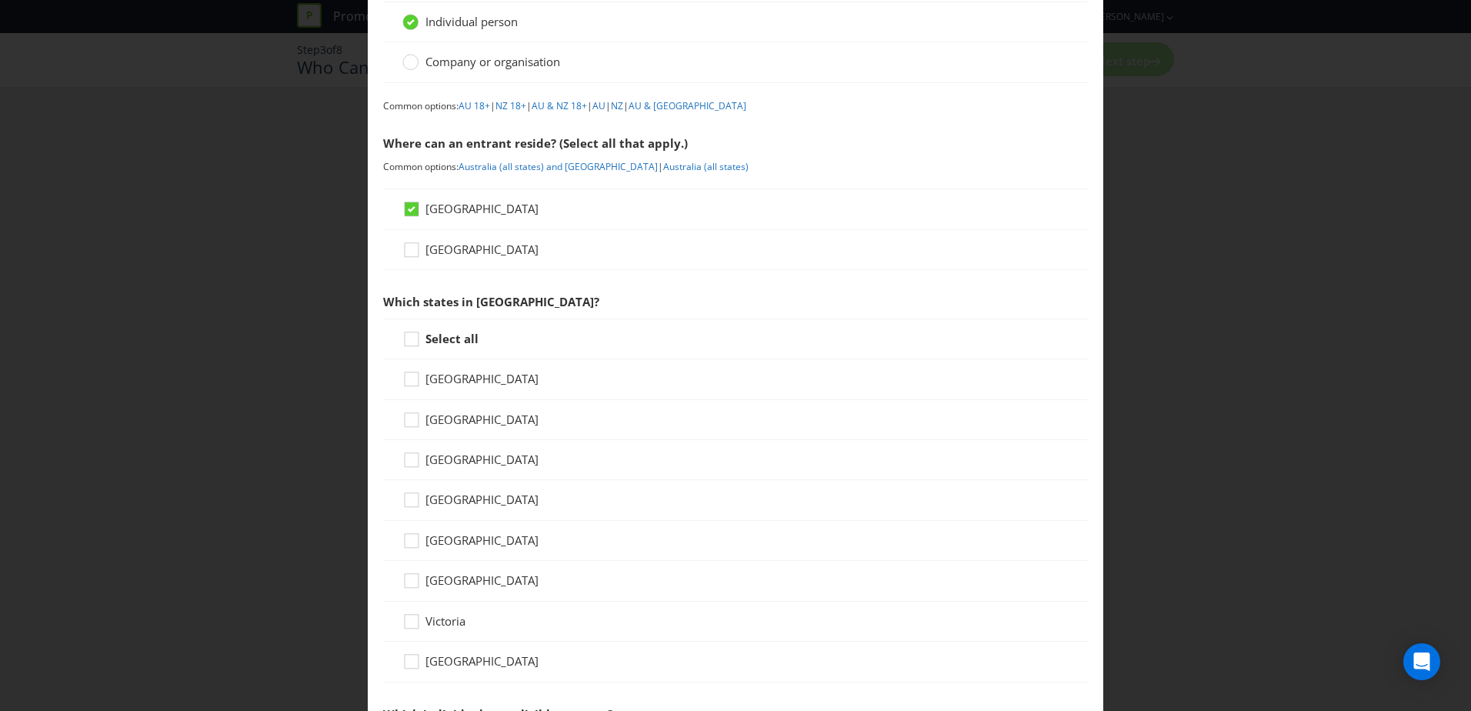
scroll to position [188, 0]
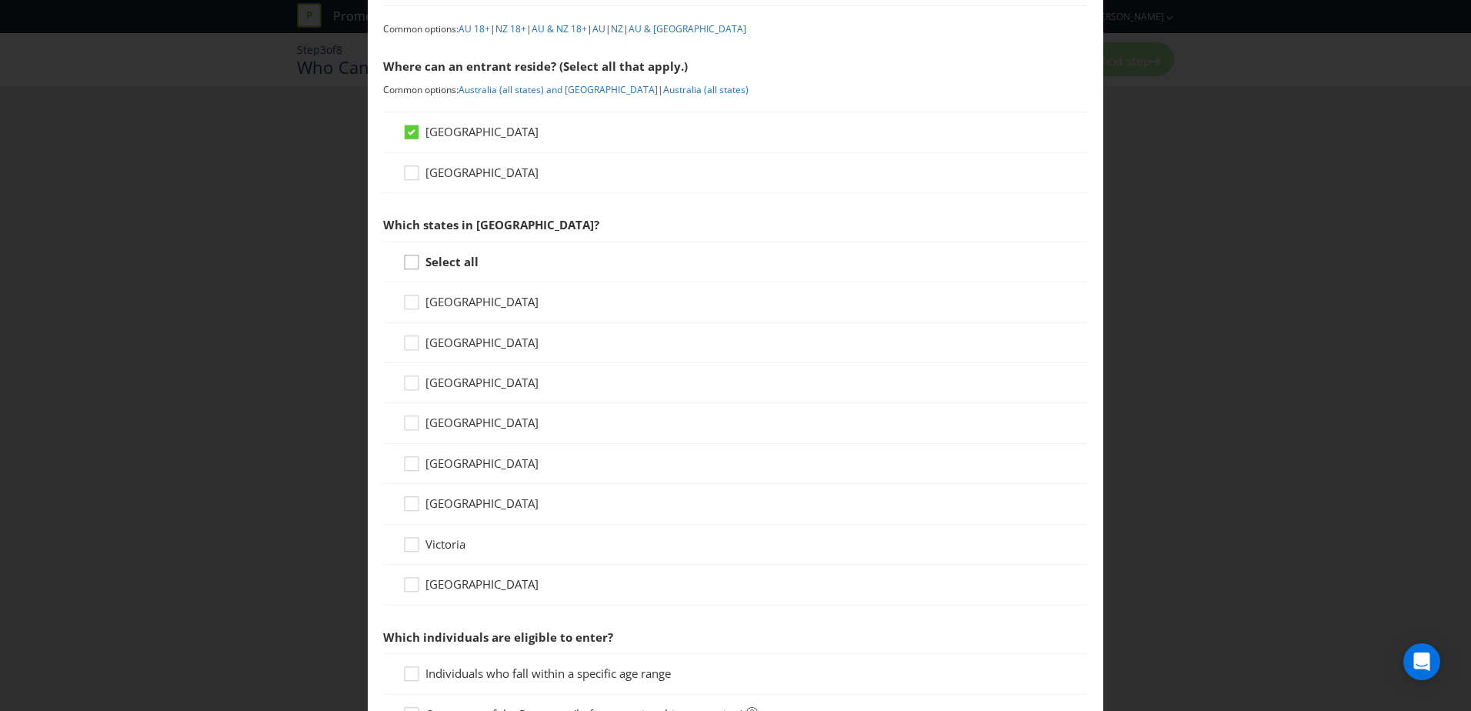
click at [408, 263] on icon at bounding box center [413, 265] width 23 height 23
click at [0, 0] on input "Select all" at bounding box center [0, 0] width 0 height 0
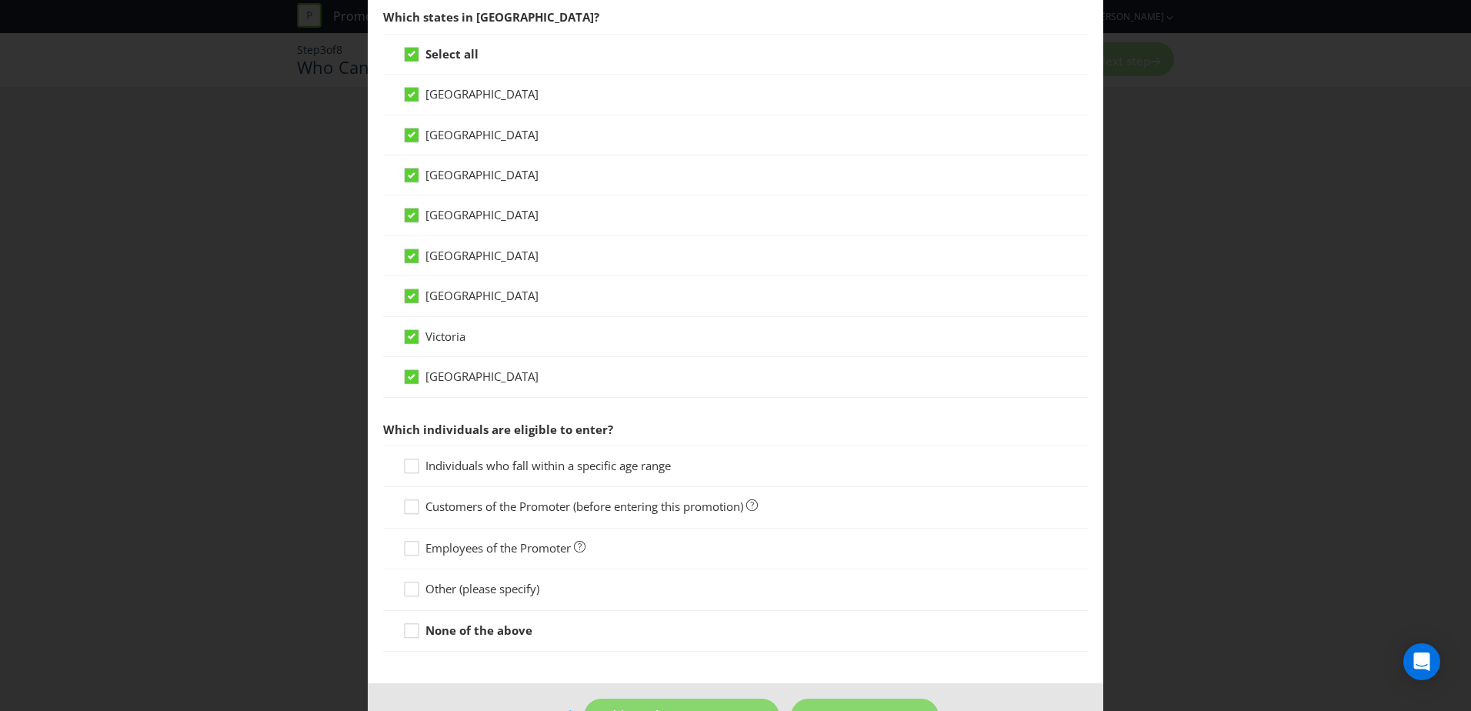
scroll to position [446, 0]
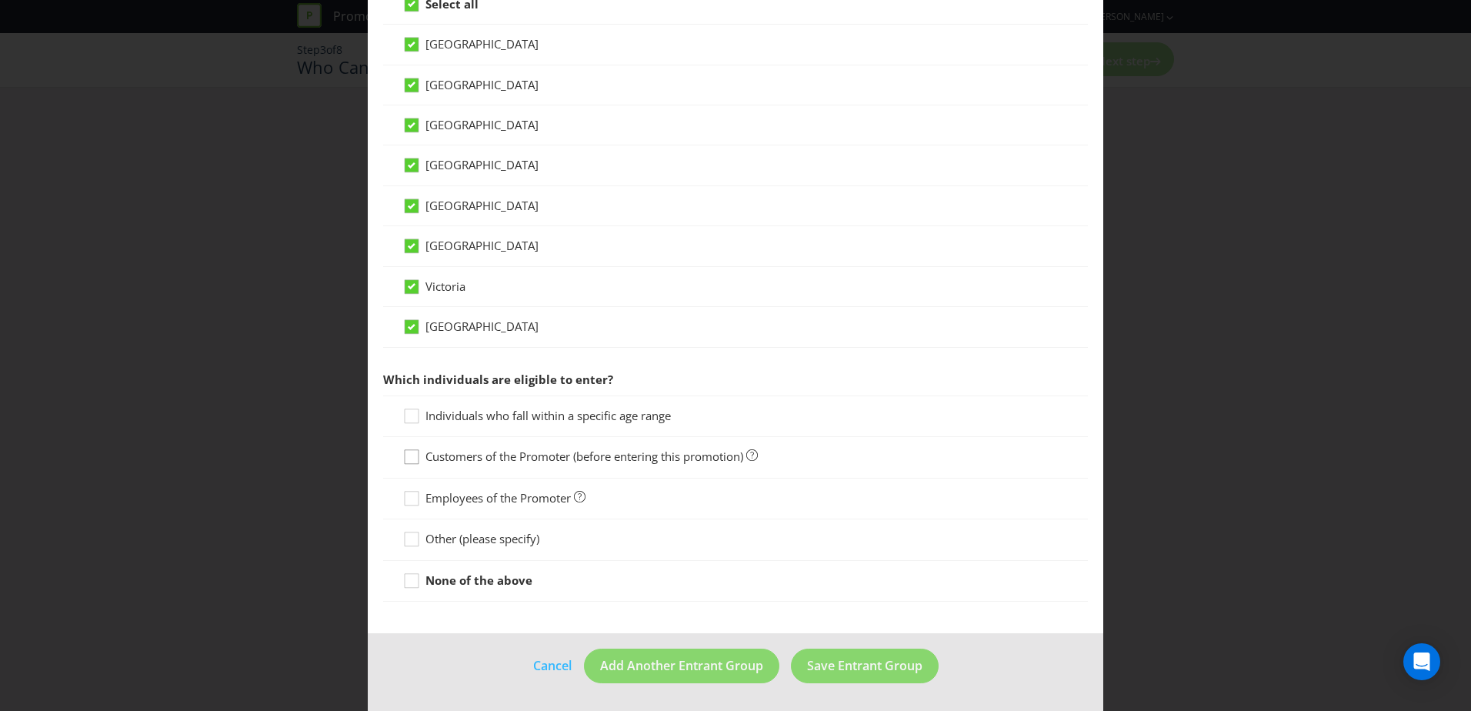
click at [408, 460] on icon at bounding box center [413, 459] width 23 height 23
click at [0, 0] on input "Customers of the Promoter (before entering this promotion)" at bounding box center [0, 0] width 0 height 0
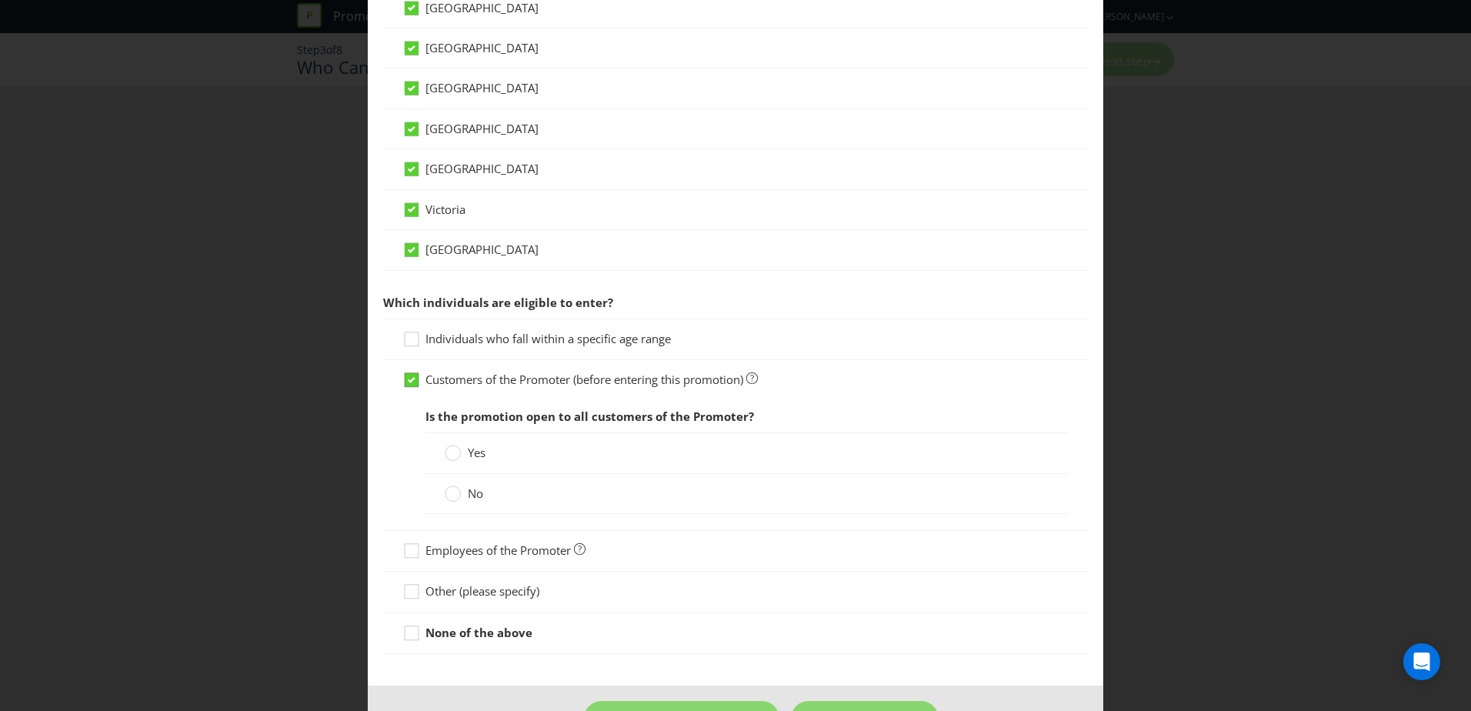
scroll to position [575, 0]
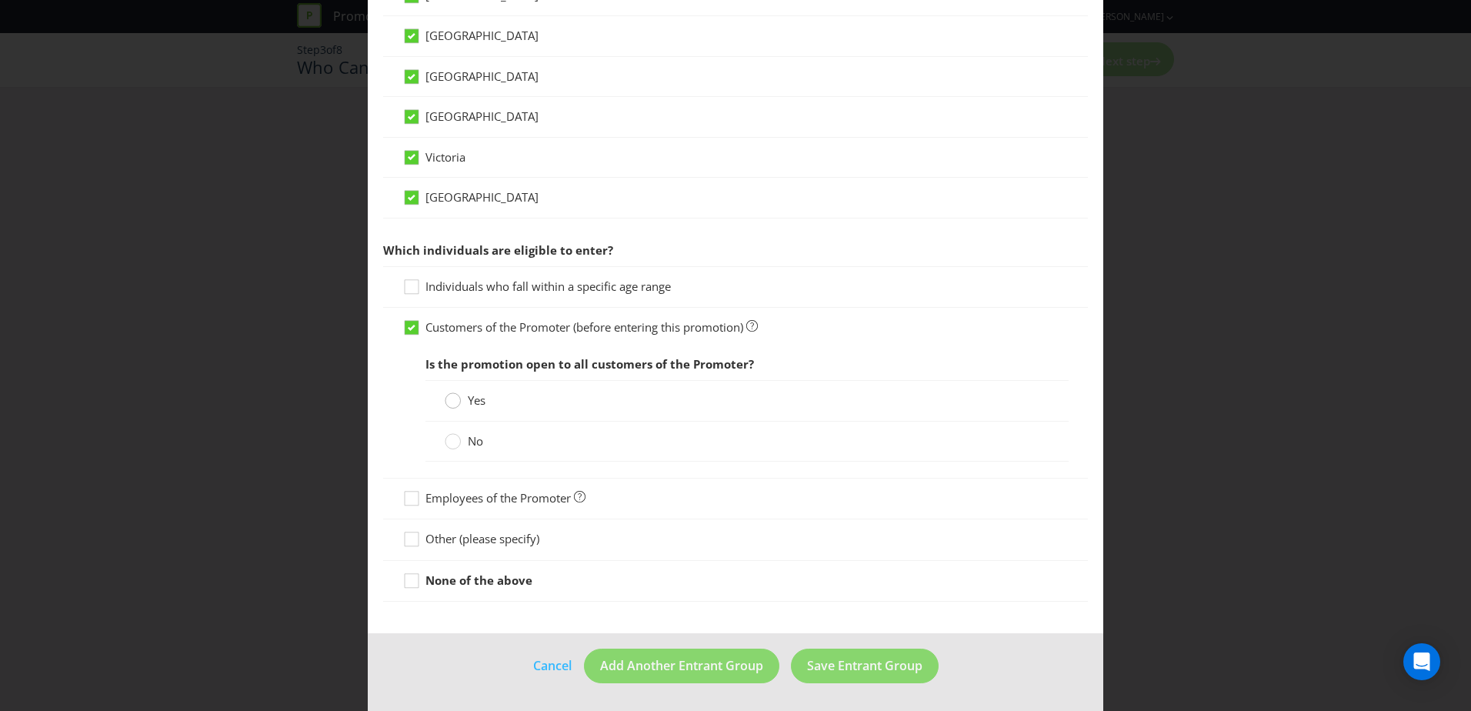
click at [449, 400] on circle at bounding box center [452, 400] width 15 height 15
click at [0, 0] on input "Yes" at bounding box center [0, 0] width 0 height 0
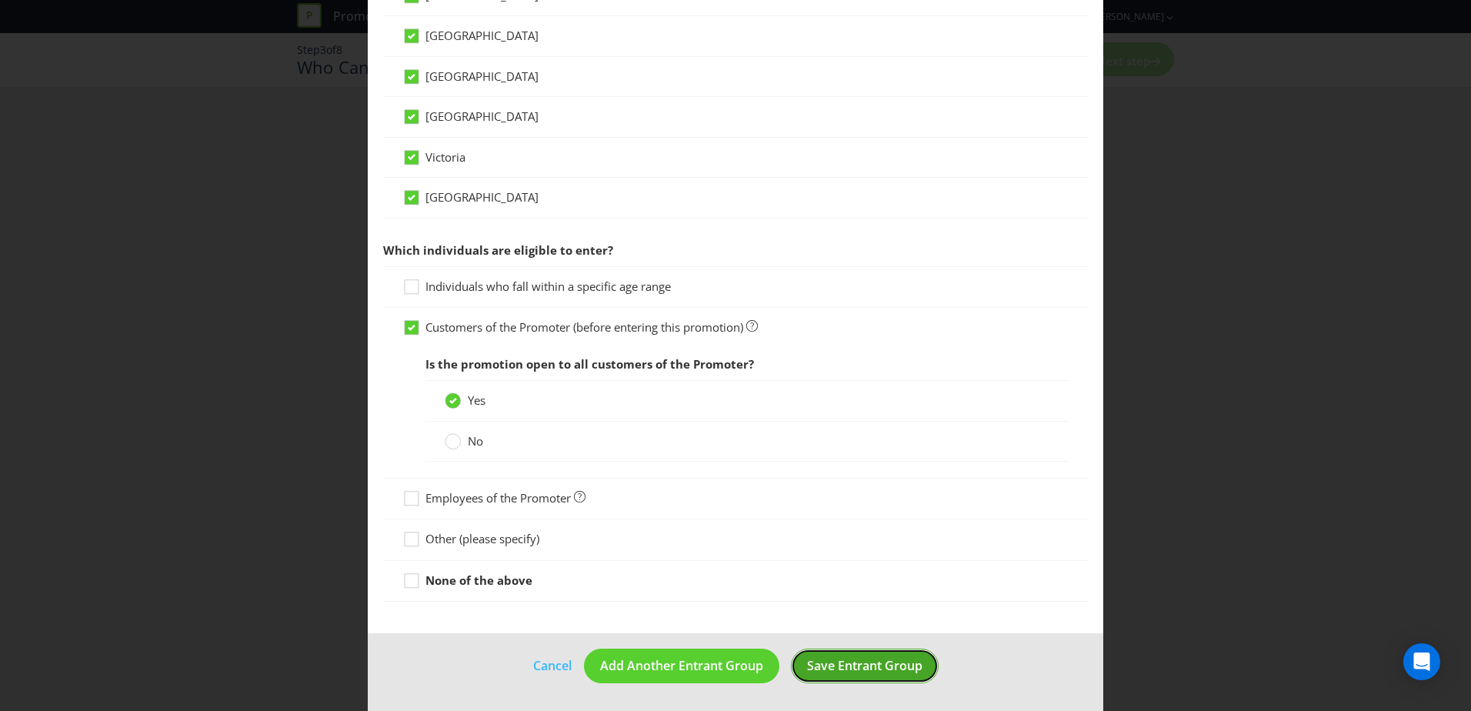
click at [860, 664] on span "Save Entrant Group" at bounding box center [864, 665] width 115 height 17
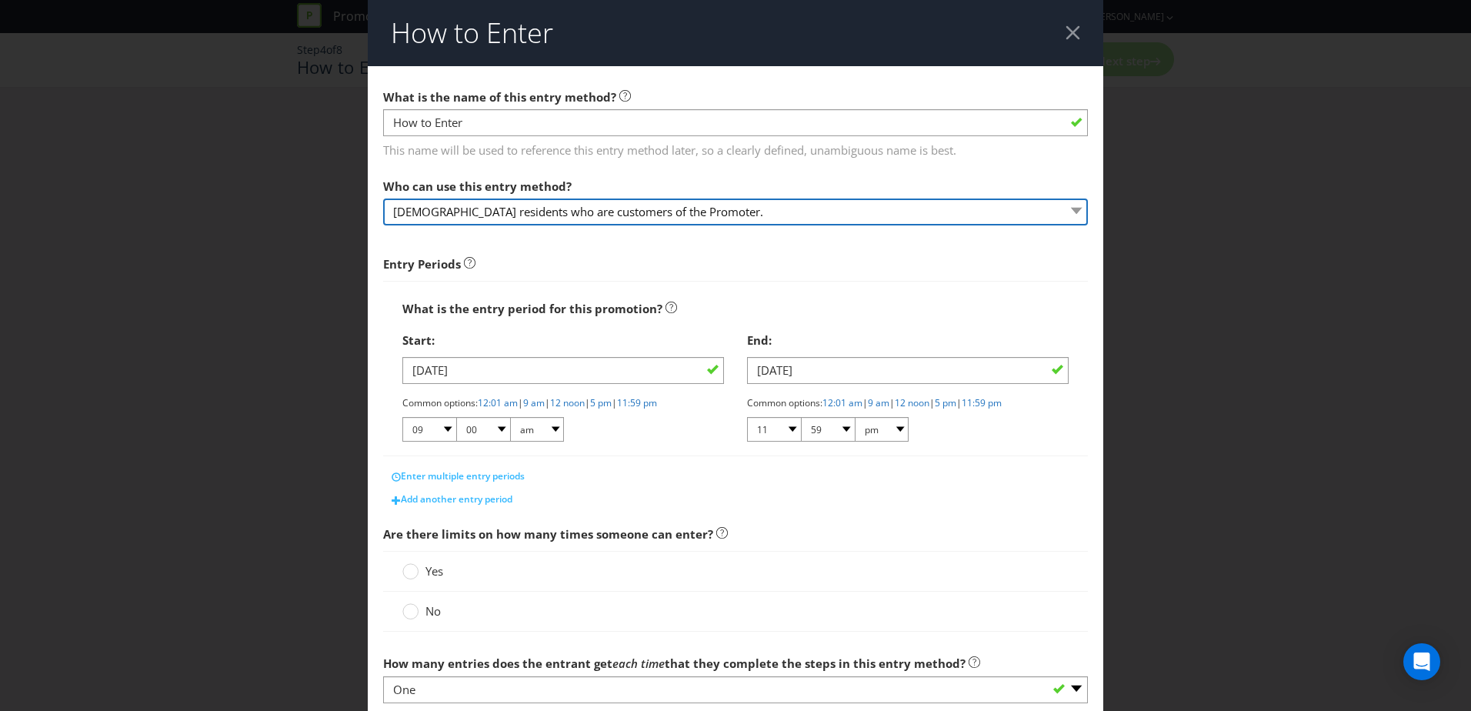
click at [756, 215] on select "[DEMOGRAPHIC_DATA] residents who are customers of the Promoter." at bounding box center [735, 211] width 705 height 27
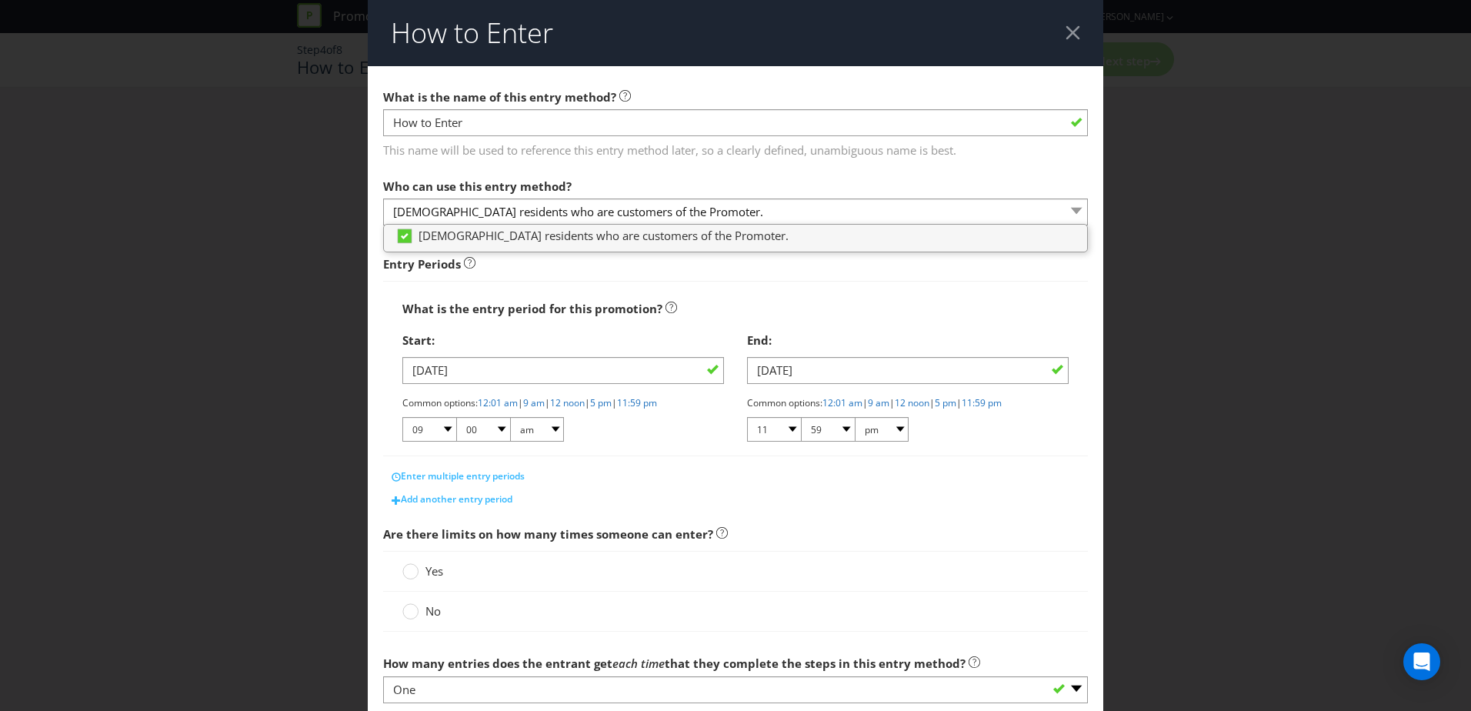
click at [691, 189] on div "Who can use this entry method? [DEMOGRAPHIC_DATA] residents who are customers o…" at bounding box center [735, 198] width 705 height 55
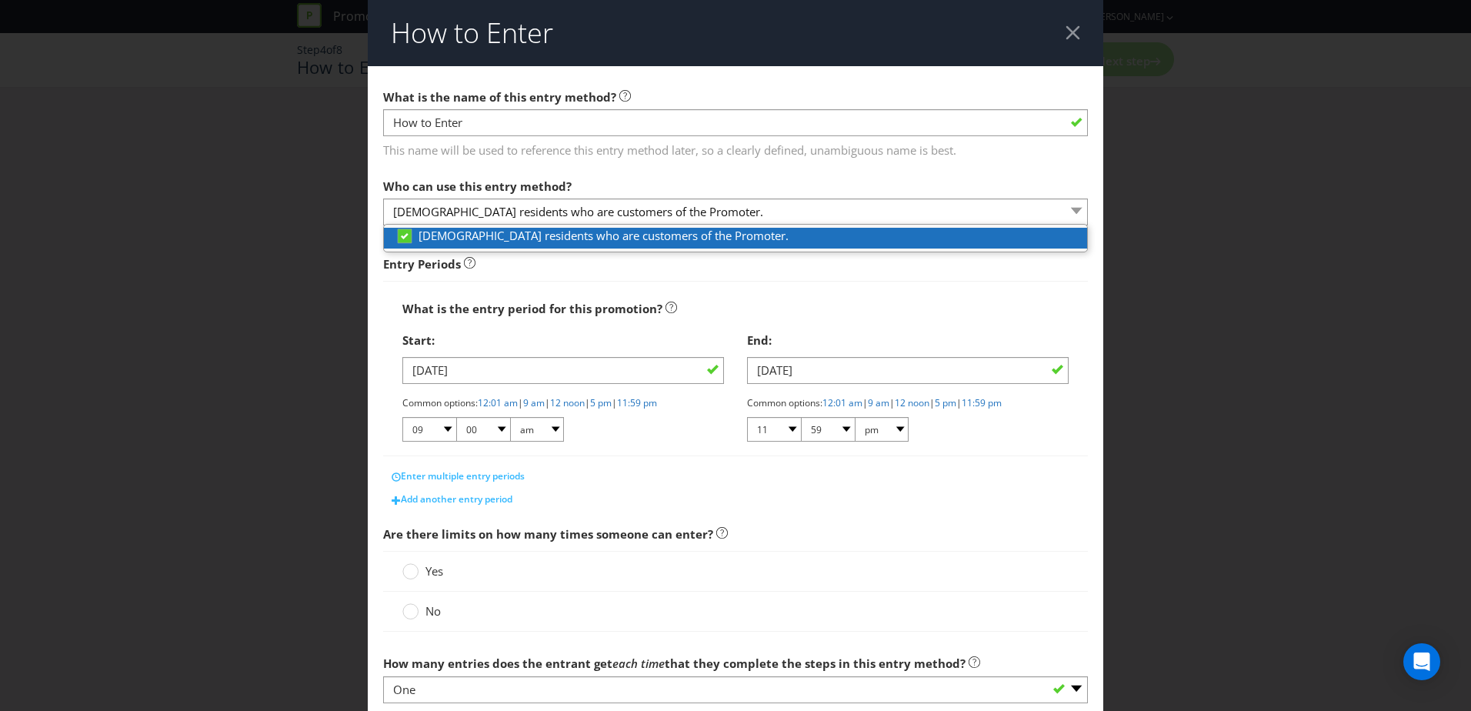
click at [711, 242] on span "[DEMOGRAPHIC_DATA] residents who are customers of the Promoter." at bounding box center [603, 235] width 370 height 15
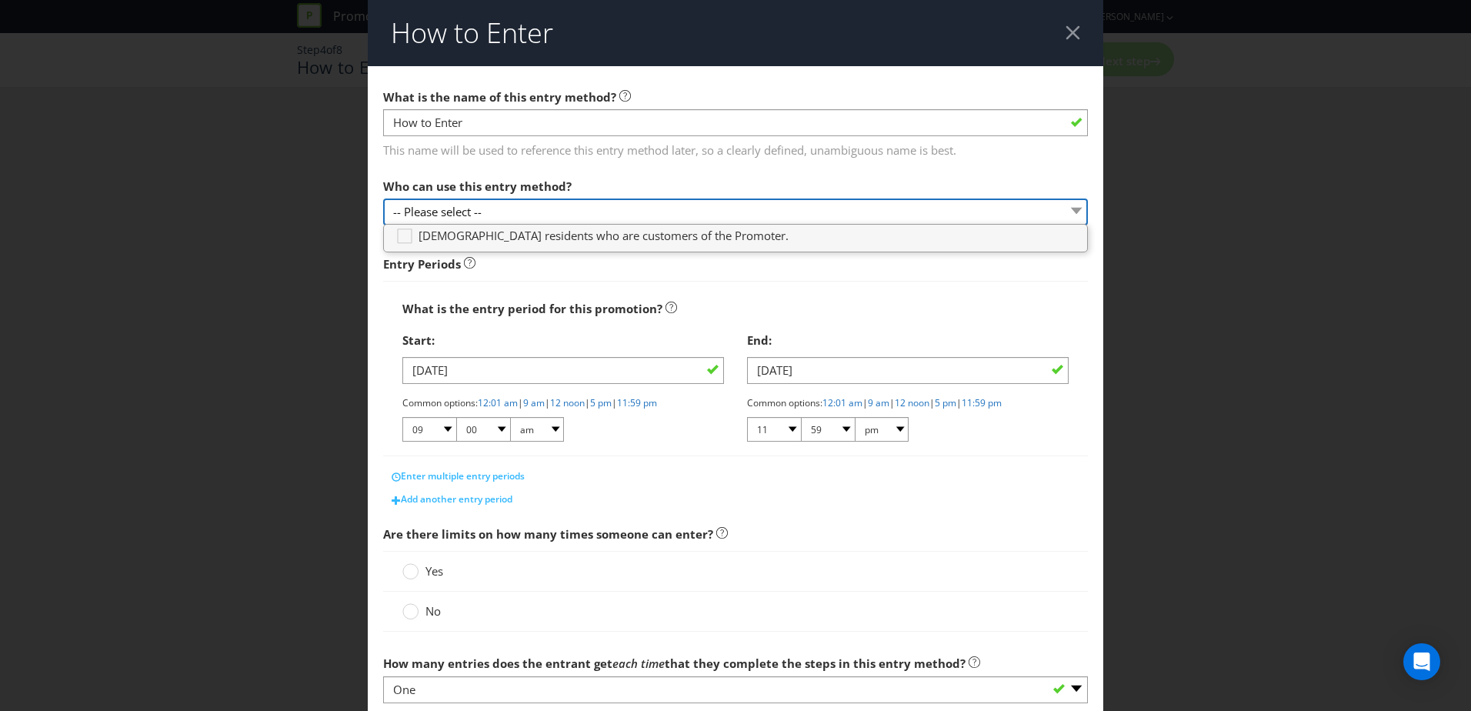
click at [675, 208] on select "-- Please select --" at bounding box center [735, 211] width 705 height 27
click at [541, 212] on select "-- Please select --" at bounding box center [735, 211] width 705 height 27
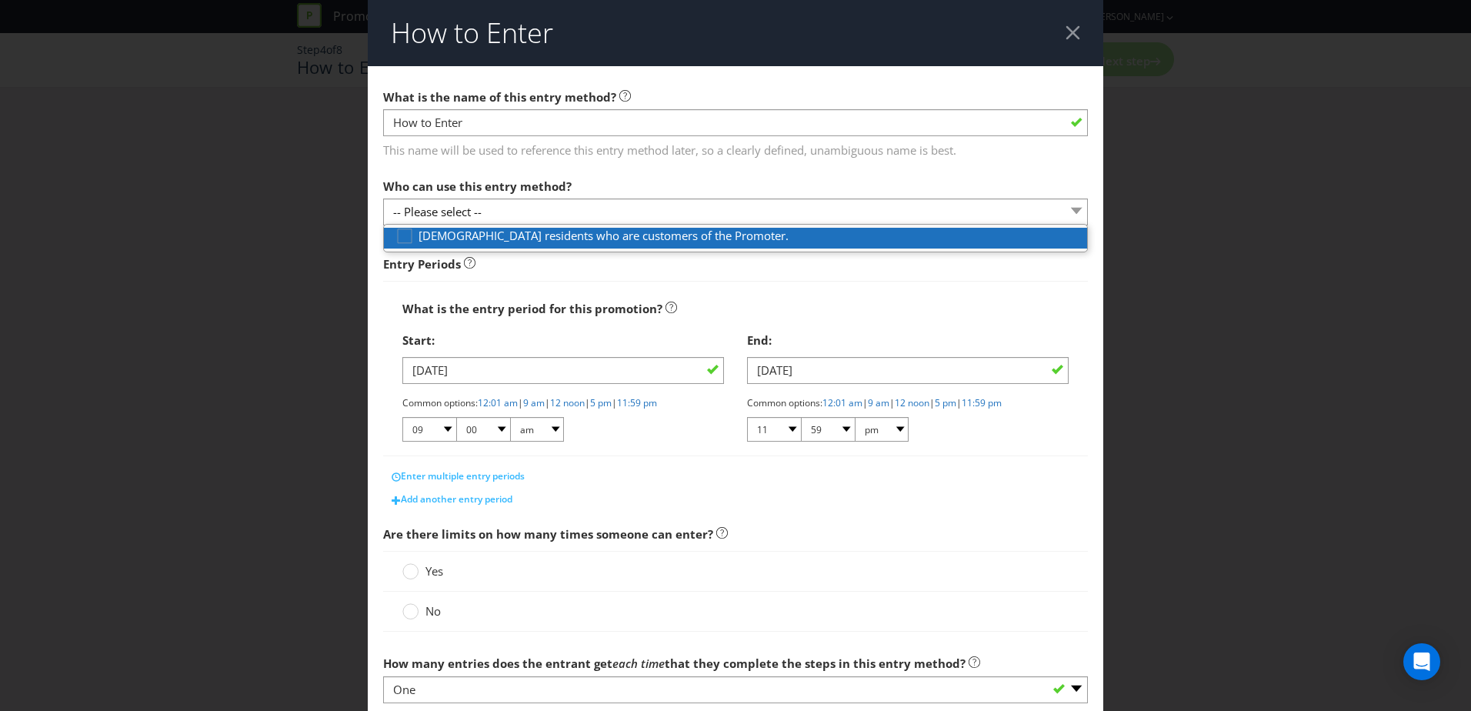
click at [433, 235] on span "[DEMOGRAPHIC_DATA] residents who are customers of the Promoter." at bounding box center [603, 235] width 370 height 15
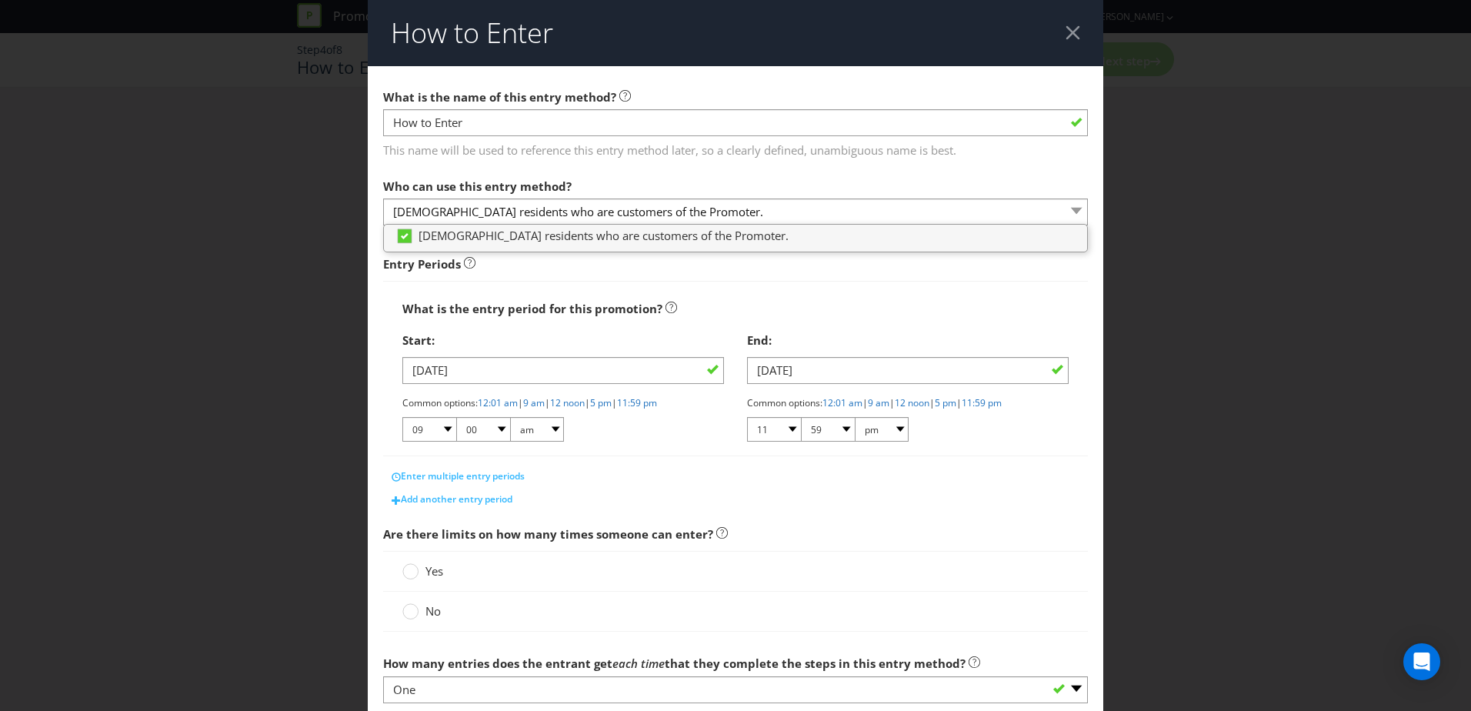
click at [789, 163] on main "What is the name of this entry method? How to Enter This name will be used to r…" at bounding box center [735, 485] width 735 height 838
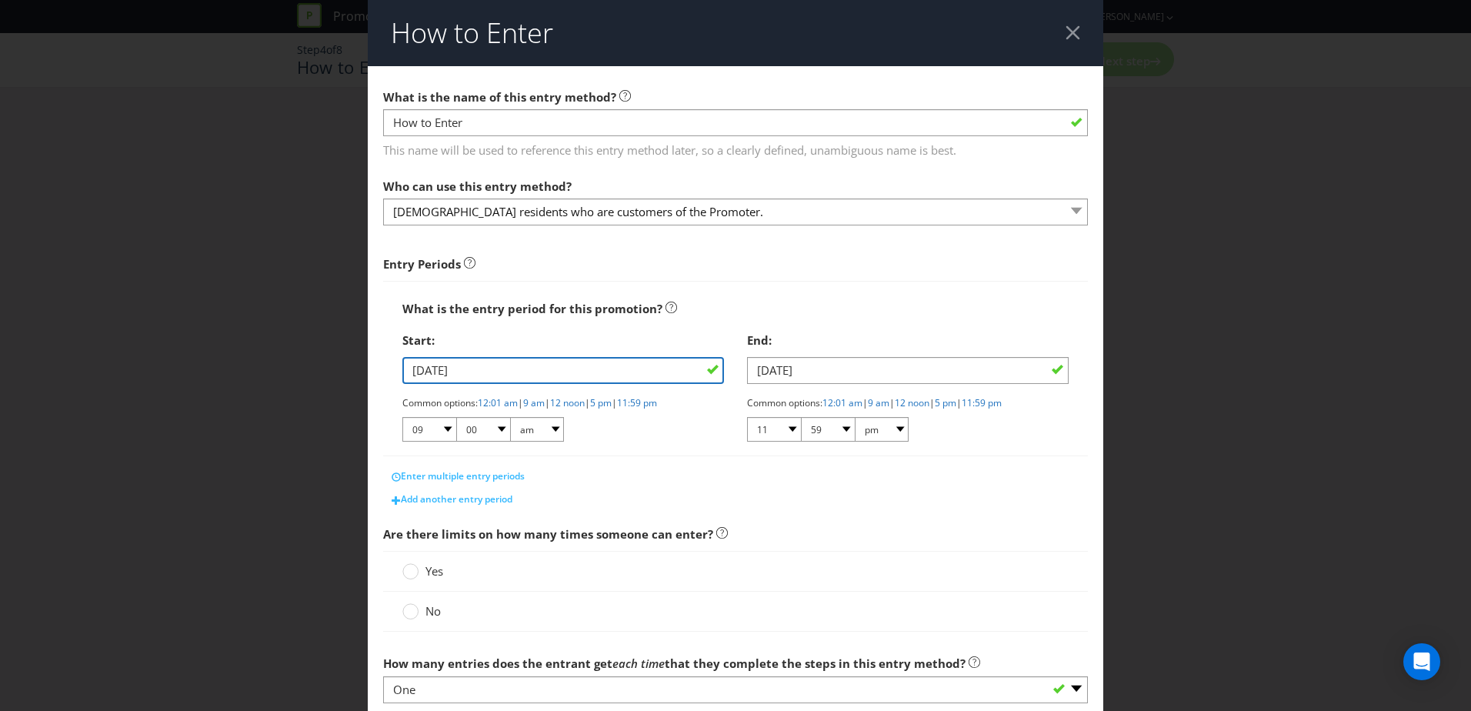
click at [562, 378] on input "[DATE]" at bounding box center [562, 370] width 321 height 27
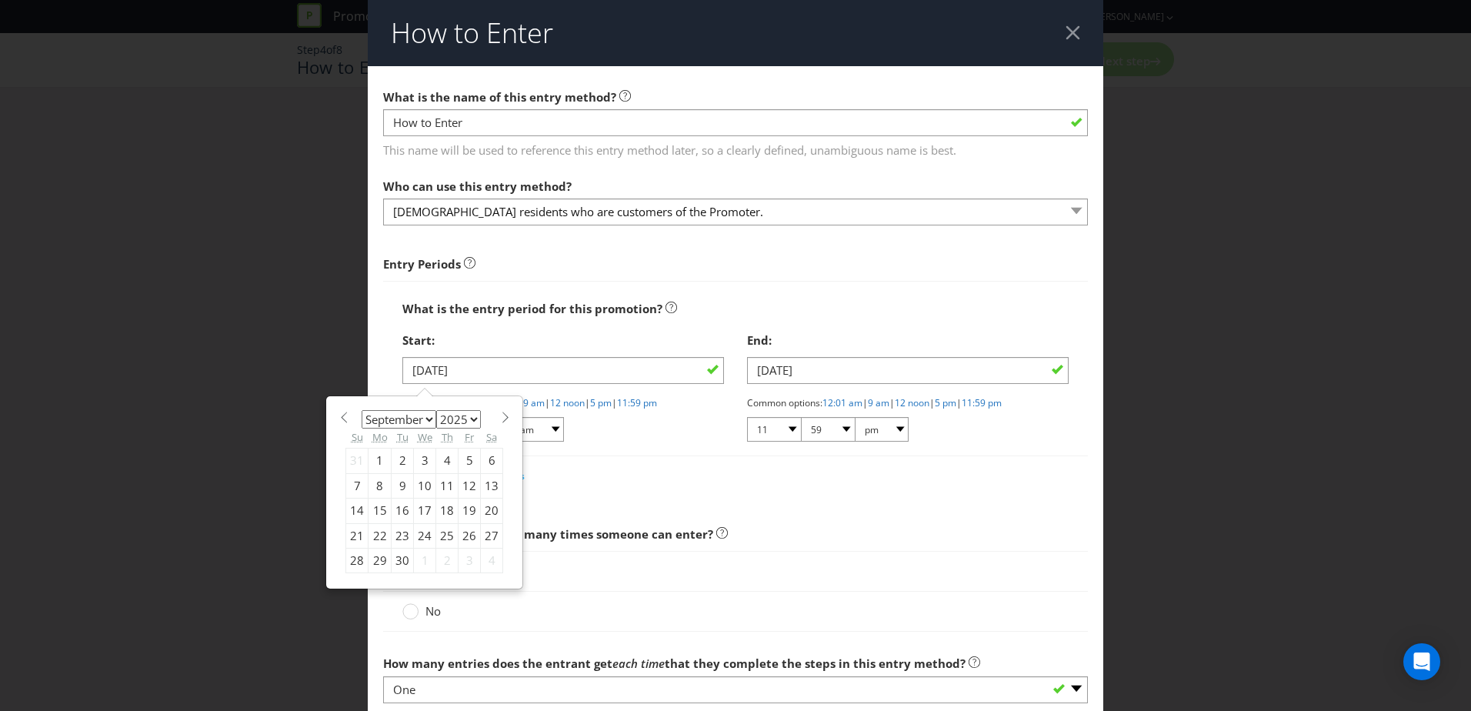
click at [784, 315] on div "What is the entry period for this promotion?" at bounding box center [735, 309] width 666 height 32
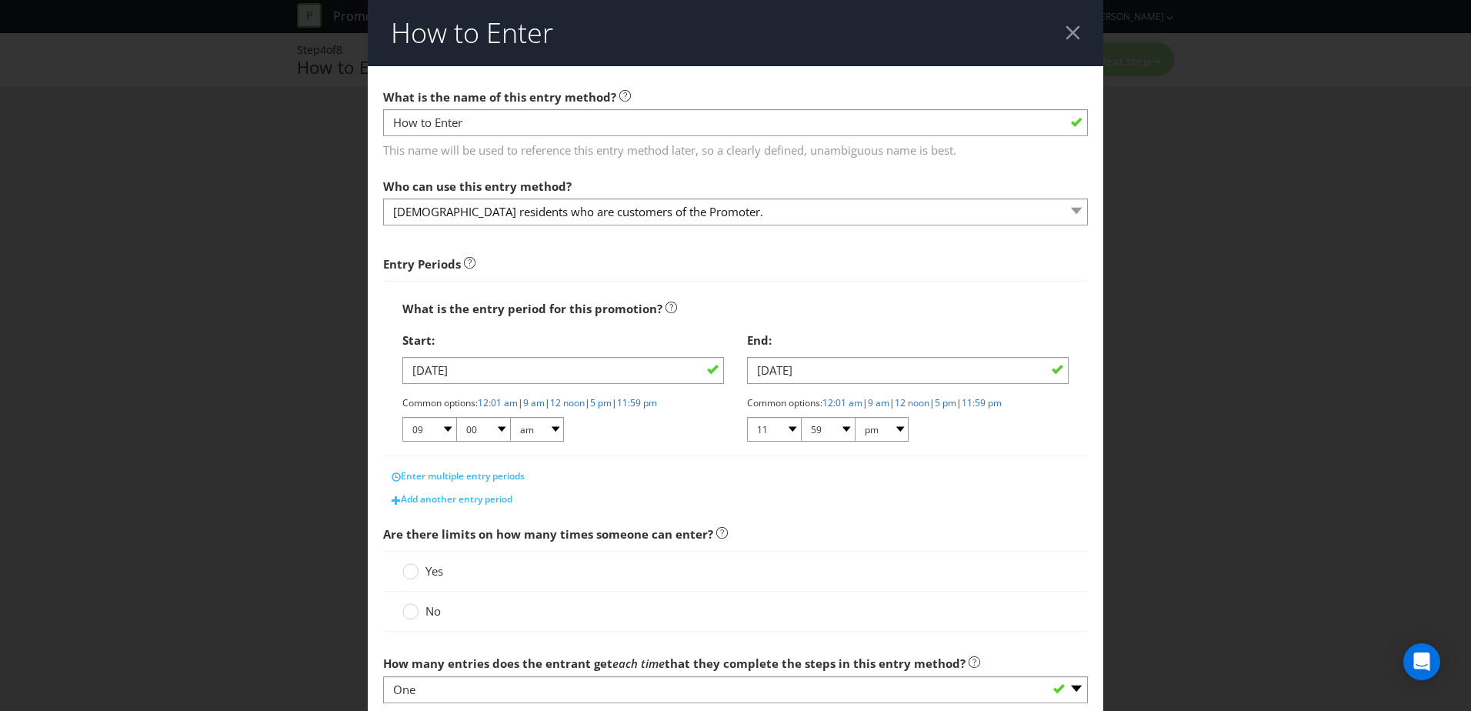
click at [884, 504] on div "Add another entry period" at bounding box center [735, 499] width 705 height 23
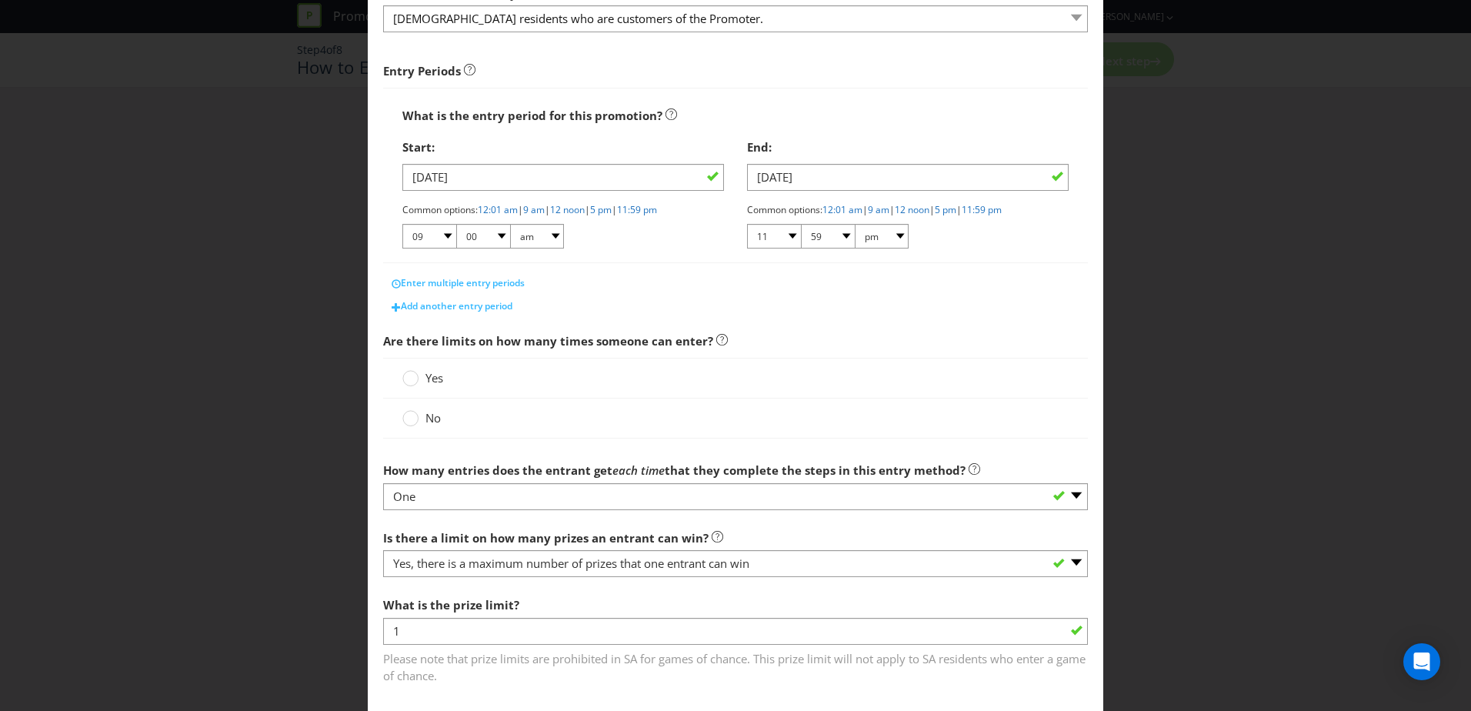
scroll to position [231, 0]
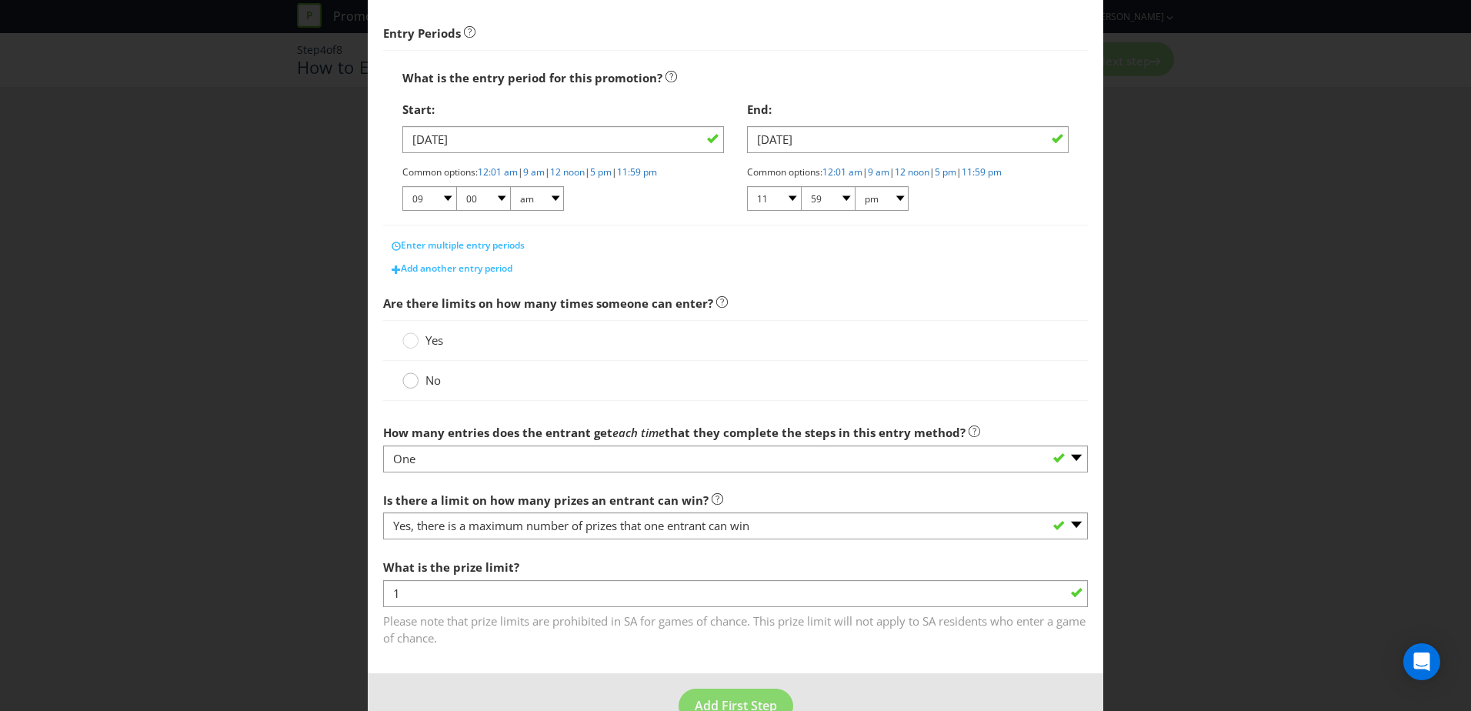
click at [408, 380] on circle at bounding box center [410, 380] width 15 height 15
click at [0, 0] on input "No" at bounding box center [0, 0] width 0 height 0
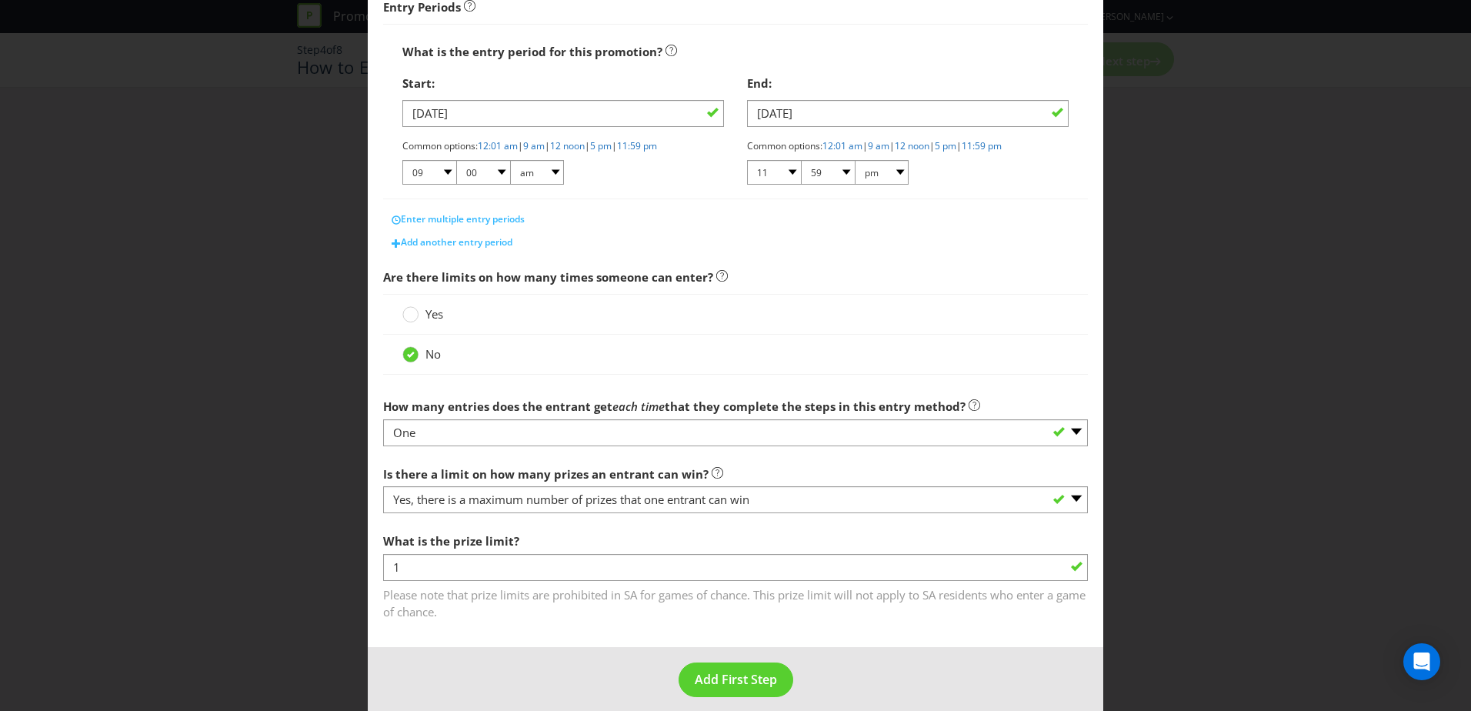
scroll to position [271, 0]
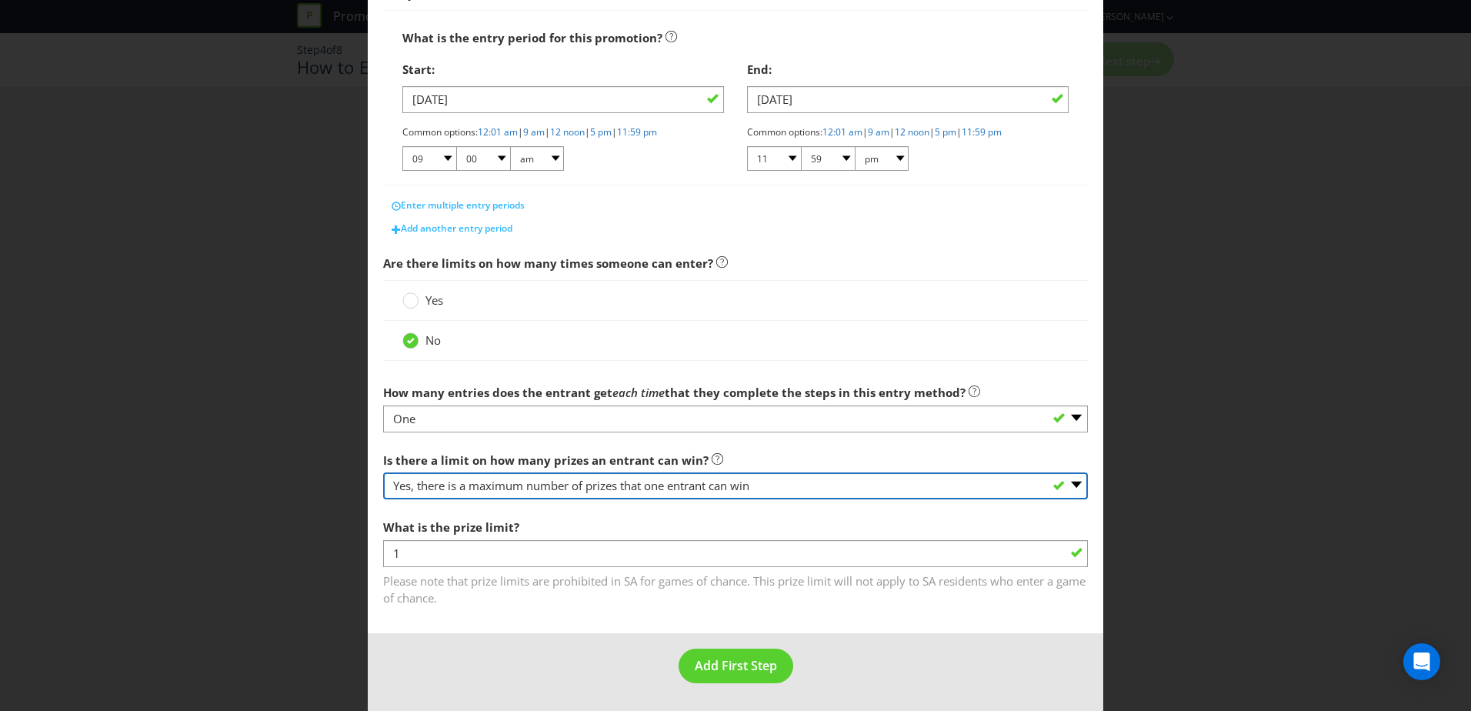
click at [814, 481] on select "-- Please select -- Yes, there is a maximum number of prizes that one entrant c…" at bounding box center [735, 485] width 705 height 27
select select "UNLIMITED"
click at [383, 499] on select "-- Please select -- Yes, there is a maximum number of prizes that one entrant c…" at bounding box center [735, 485] width 705 height 27
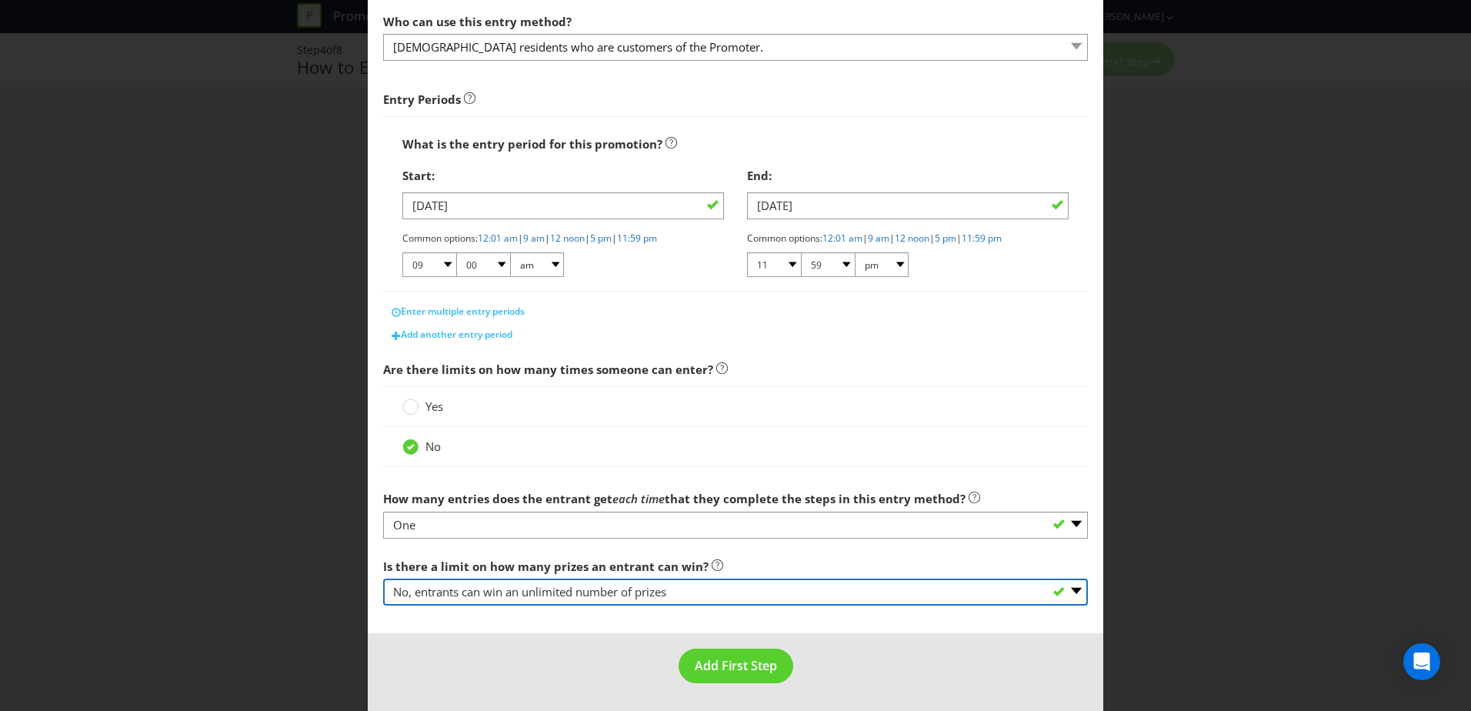
scroll to position [165, 0]
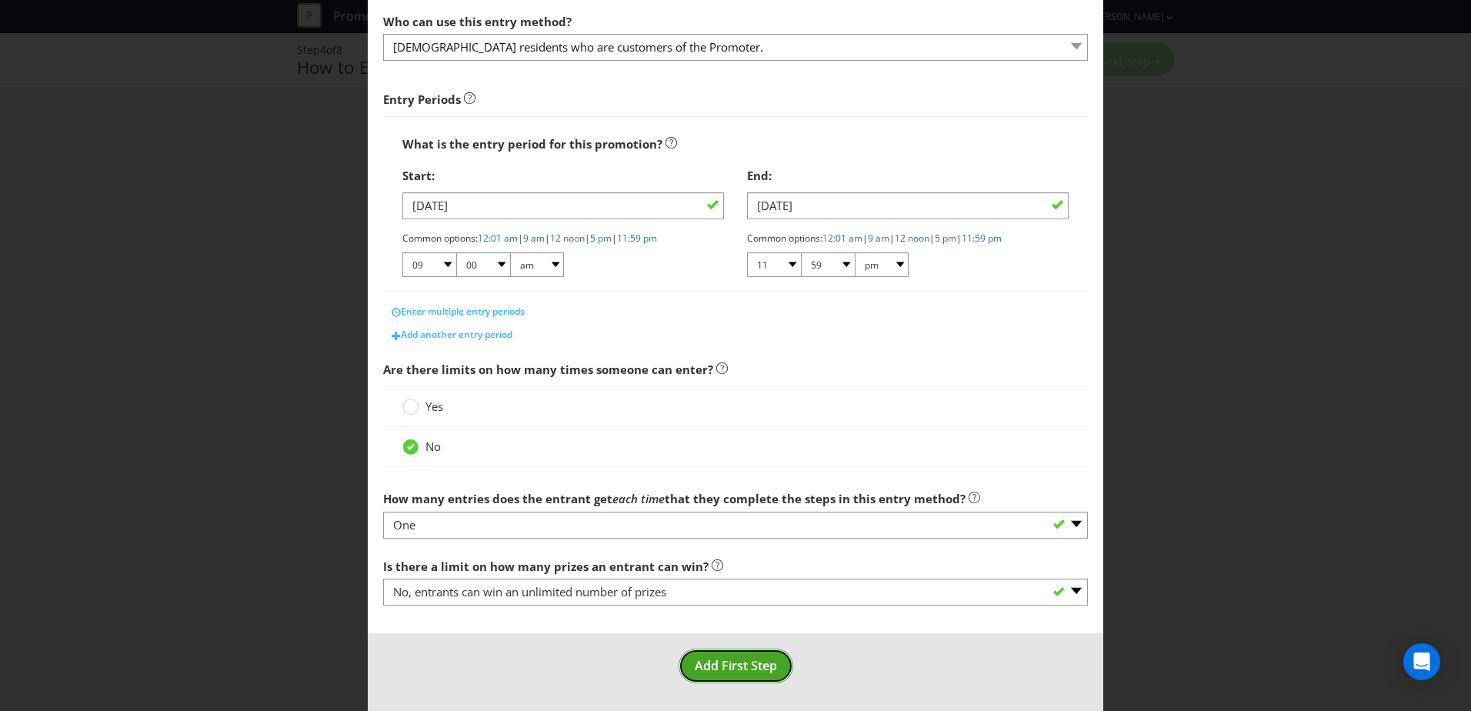
click at [759, 668] on span "Add First Step" at bounding box center [736, 665] width 82 height 17
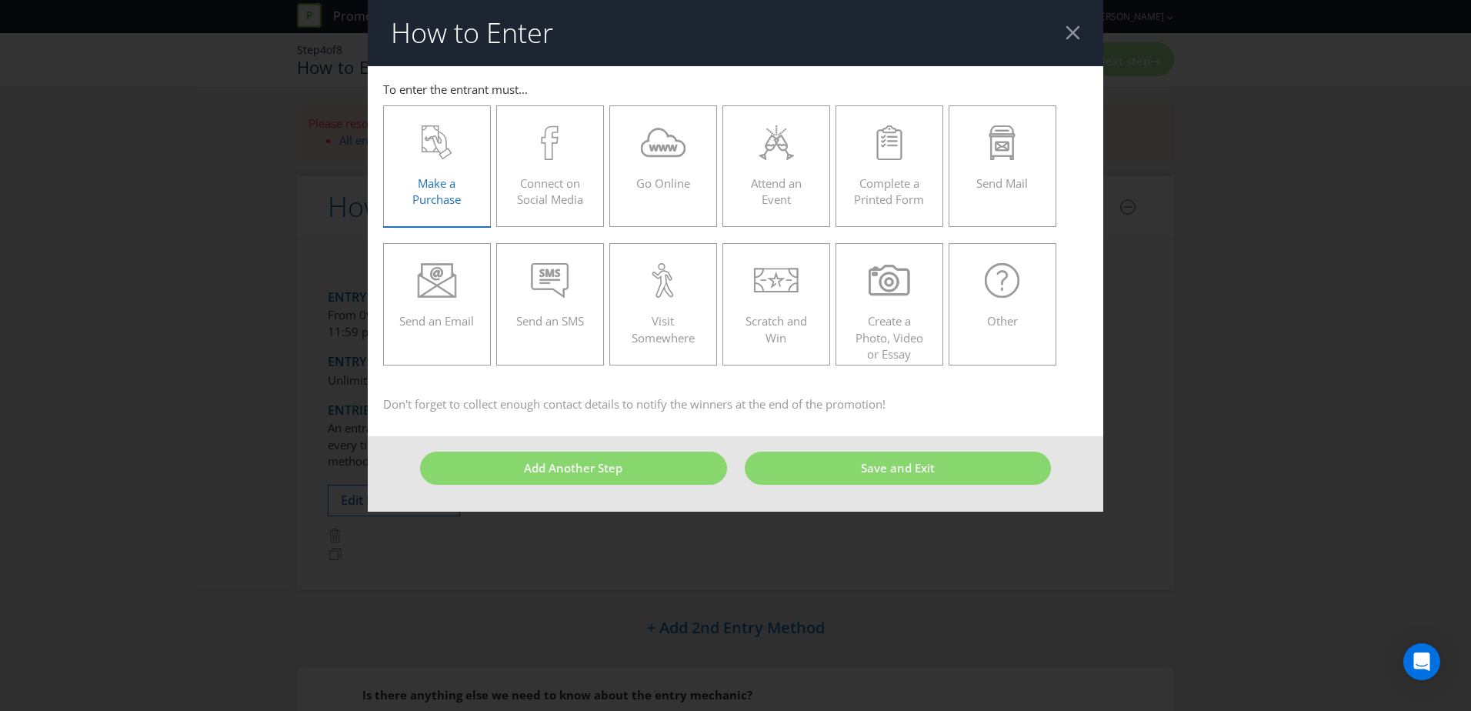
click at [448, 171] on div "Make a Purchase" at bounding box center [436, 159] width 75 height 69
click at [0, 0] on input "Make a Purchase" at bounding box center [0, 0] width 0 height 0
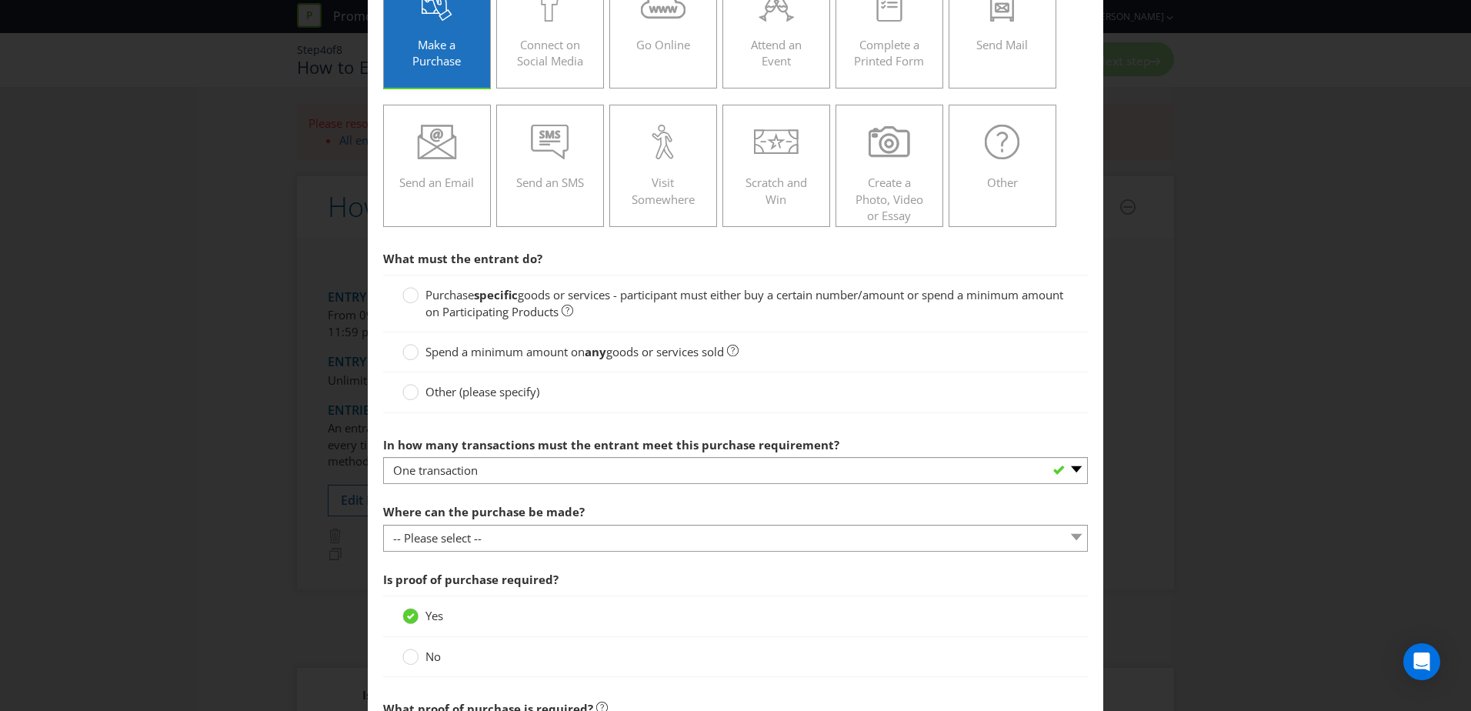
scroll to position [154, 0]
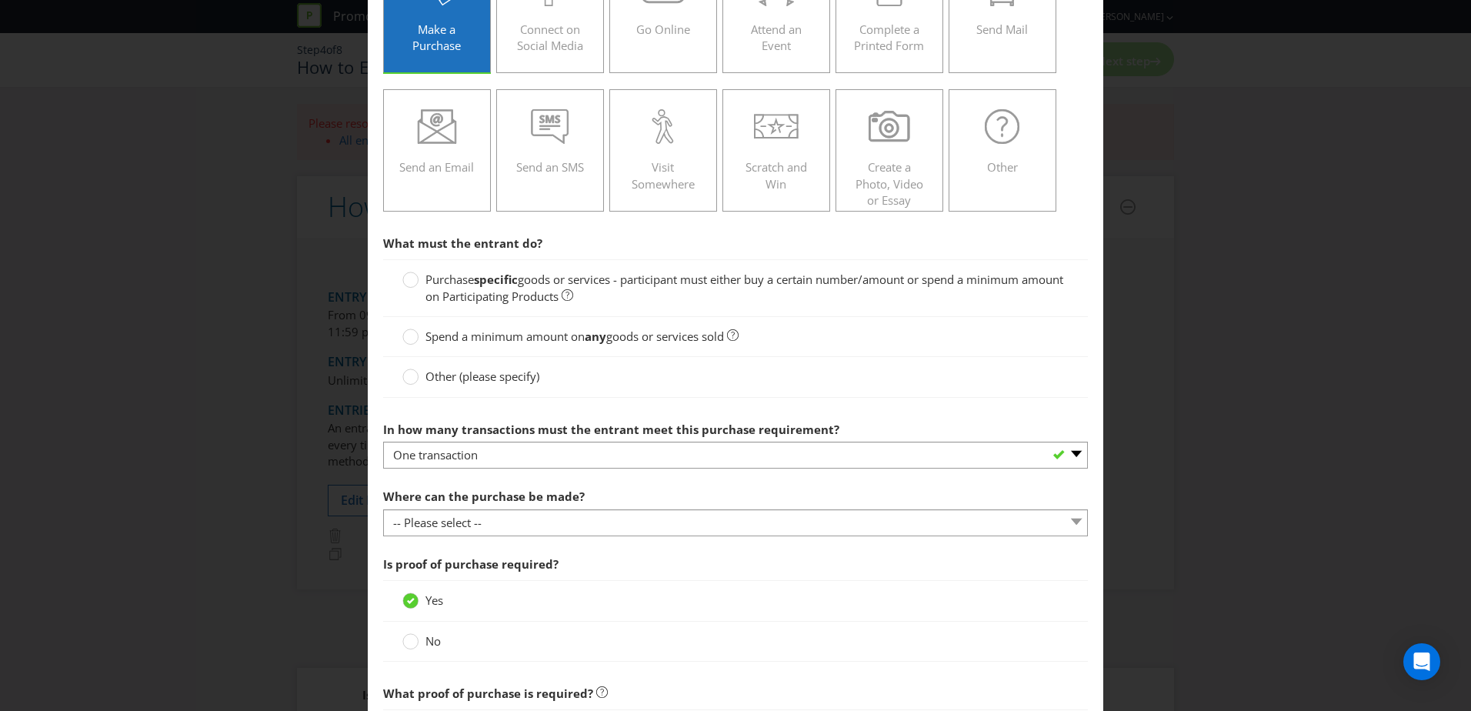
click at [605, 336] on strong "any" at bounding box center [596, 335] width 22 height 15
click at [0, 0] on input "Spend a minimum amount on any goods or services sold" at bounding box center [0, 0] width 0 height 0
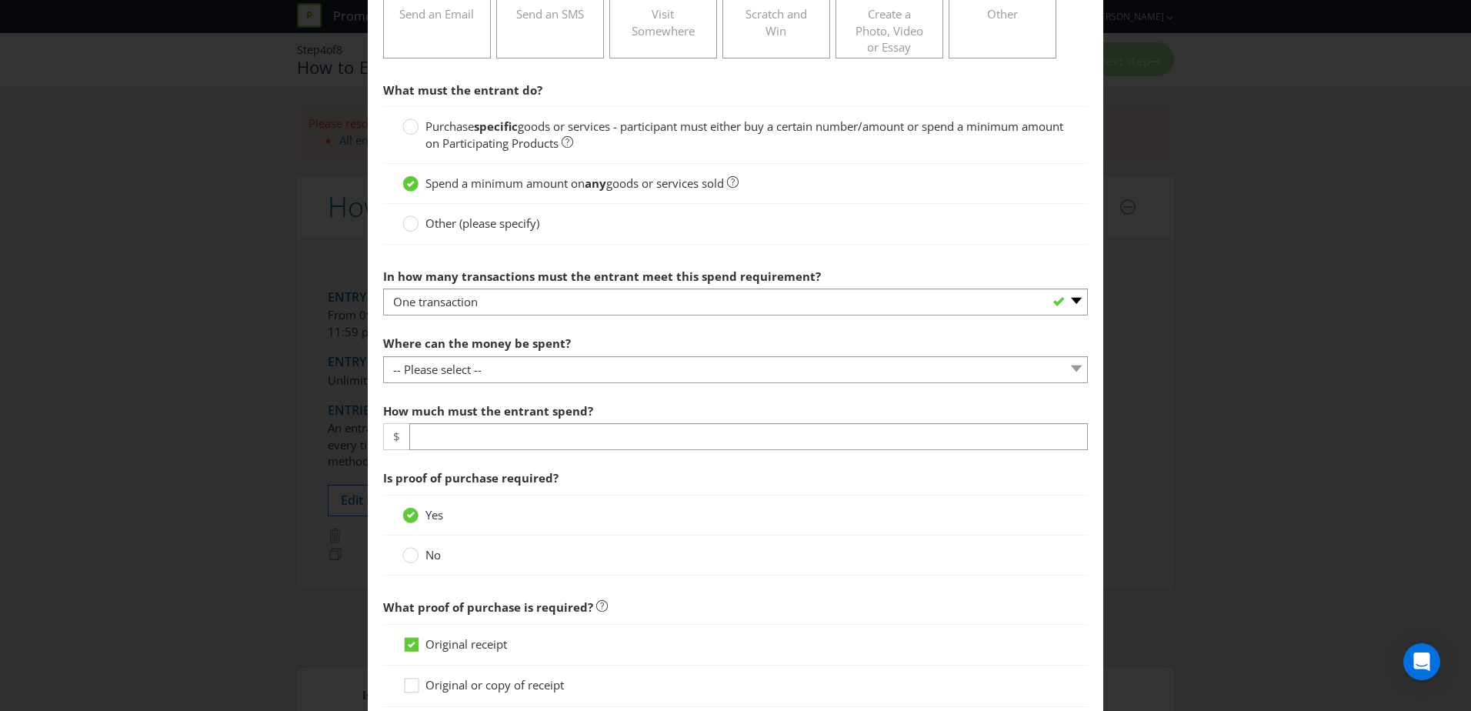
scroll to position [308, 0]
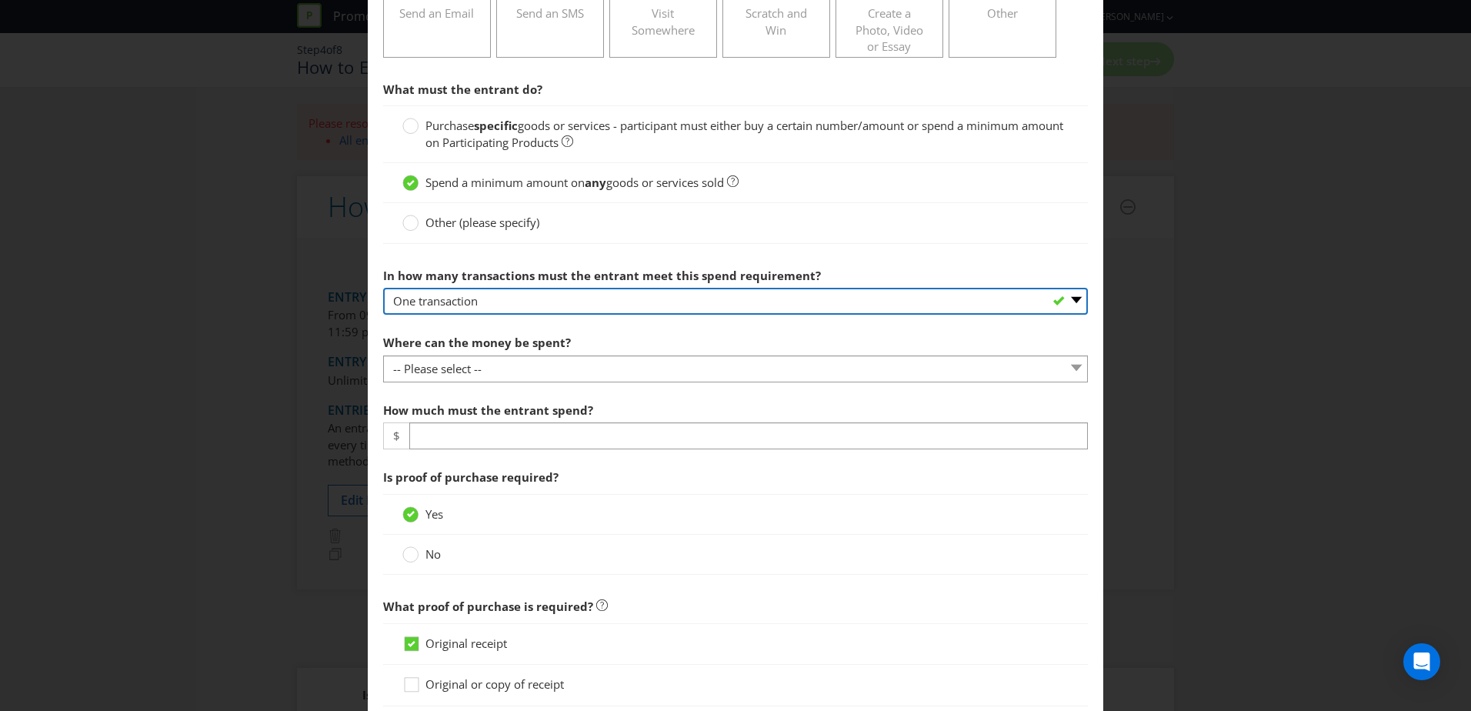
click at [601, 308] on select "-- Please select -- One transaction A specific number of transactions Any numbe…" at bounding box center [735, 301] width 705 height 27
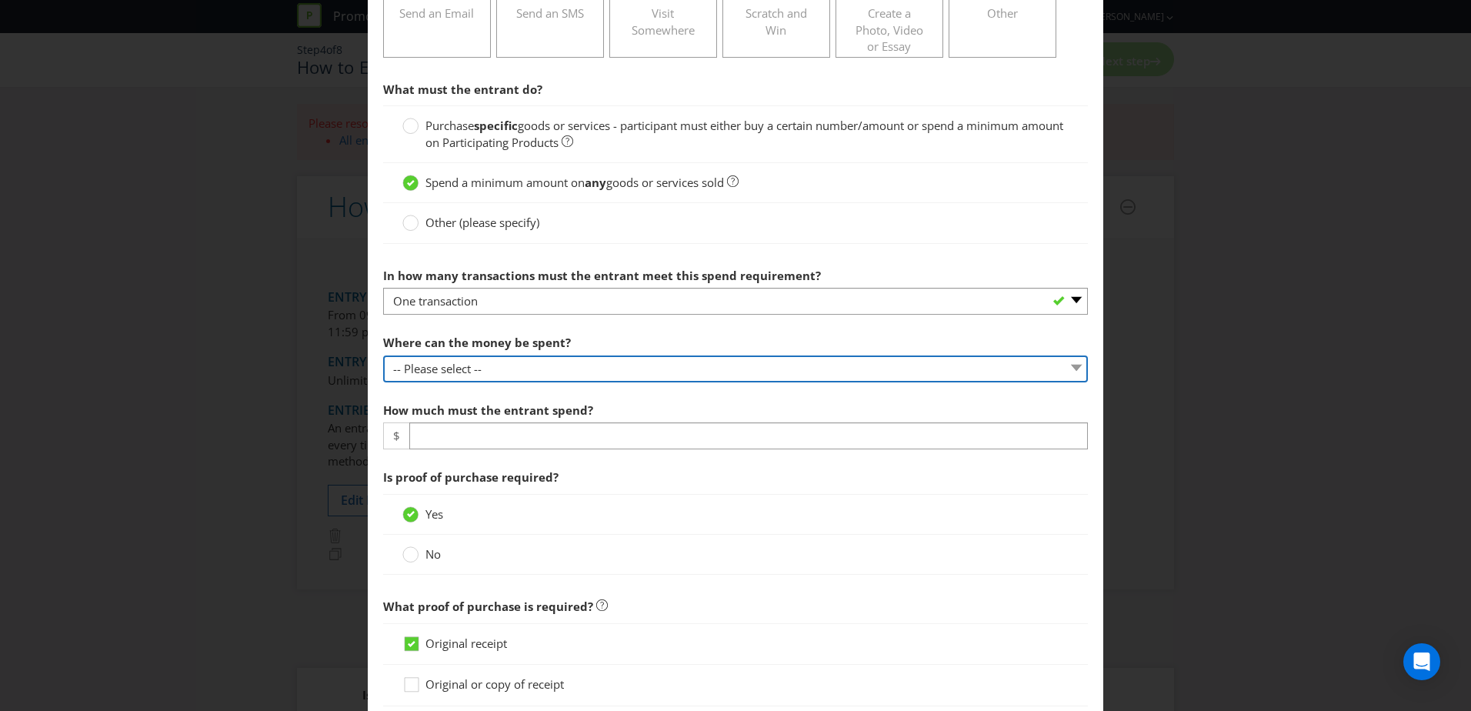
click at [570, 367] on select "-- Please select -- Any stores displaying promotional material (including onlin…" at bounding box center [735, 368] width 705 height 27
select select "SPECIFIC"
click at [383, 355] on select "-- Please select -- Any stores displaying promotional material (including onlin…" at bounding box center [735, 368] width 705 height 27
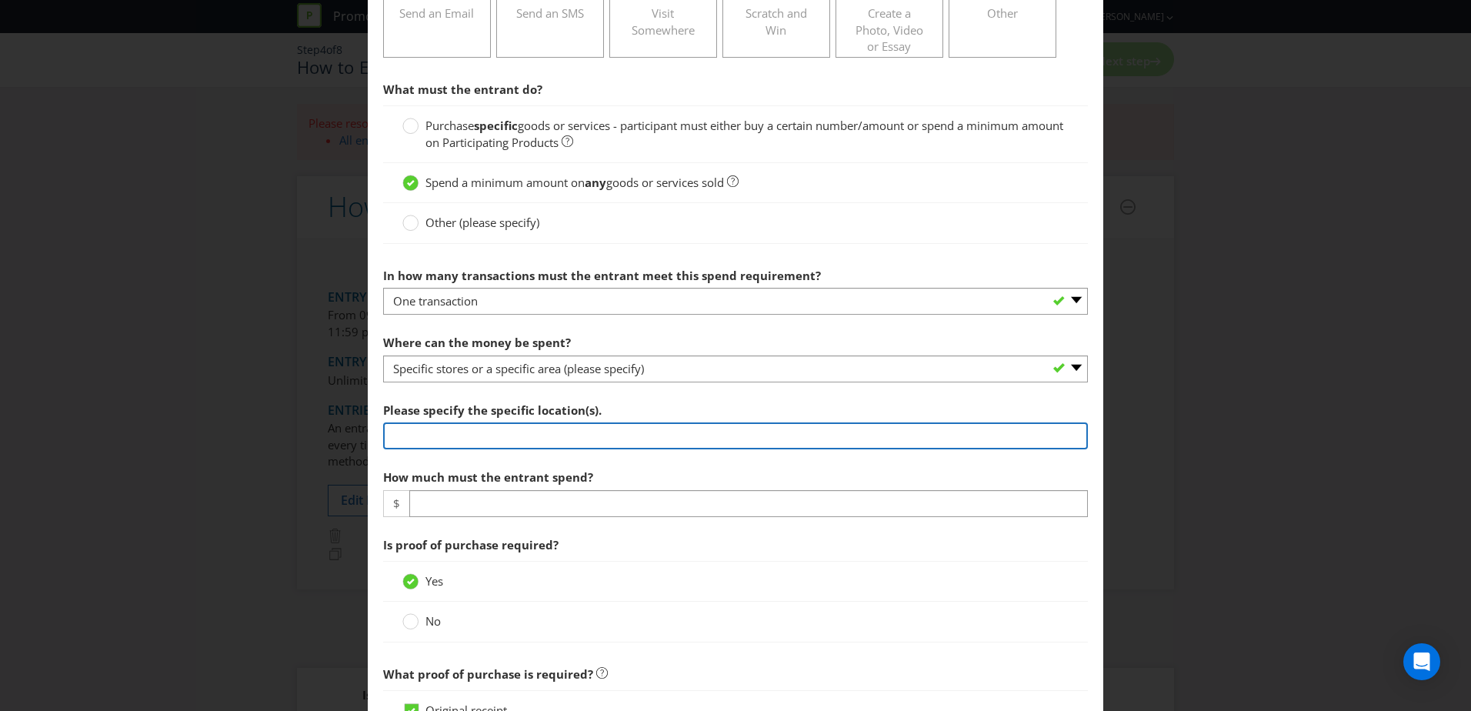
click at [573, 428] on input "text" at bounding box center [735, 435] width 705 height 27
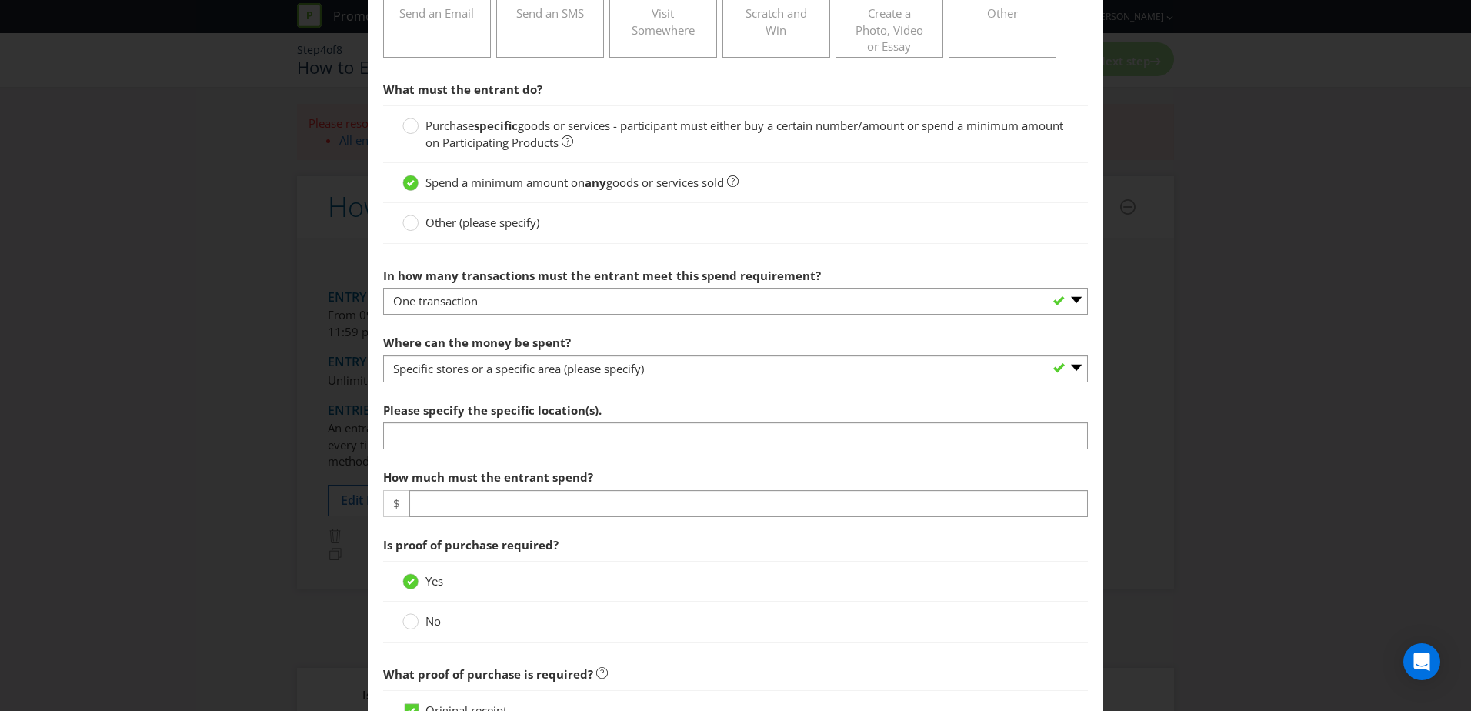
click at [648, 389] on section "What must the entrant do? Purchase specific goods or services - participant mus…" at bounding box center [735, 592] width 705 height 1037
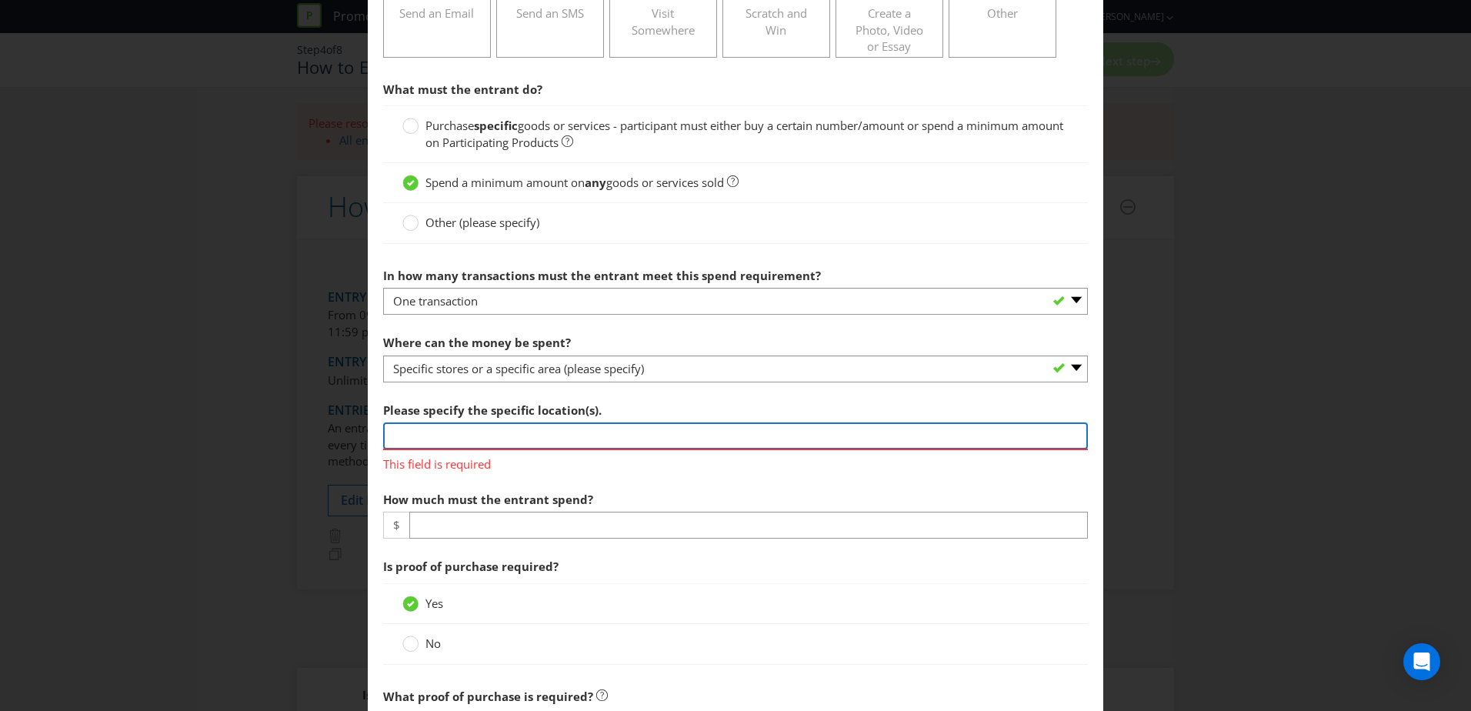
click at [648, 433] on input "text" at bounding box center [735, 435] width 705 height 27
type input "Spend $40 at any store excluding Coles, [GEOGRAPHIC_DATA], [PERSON_NAME], [GEOG…"
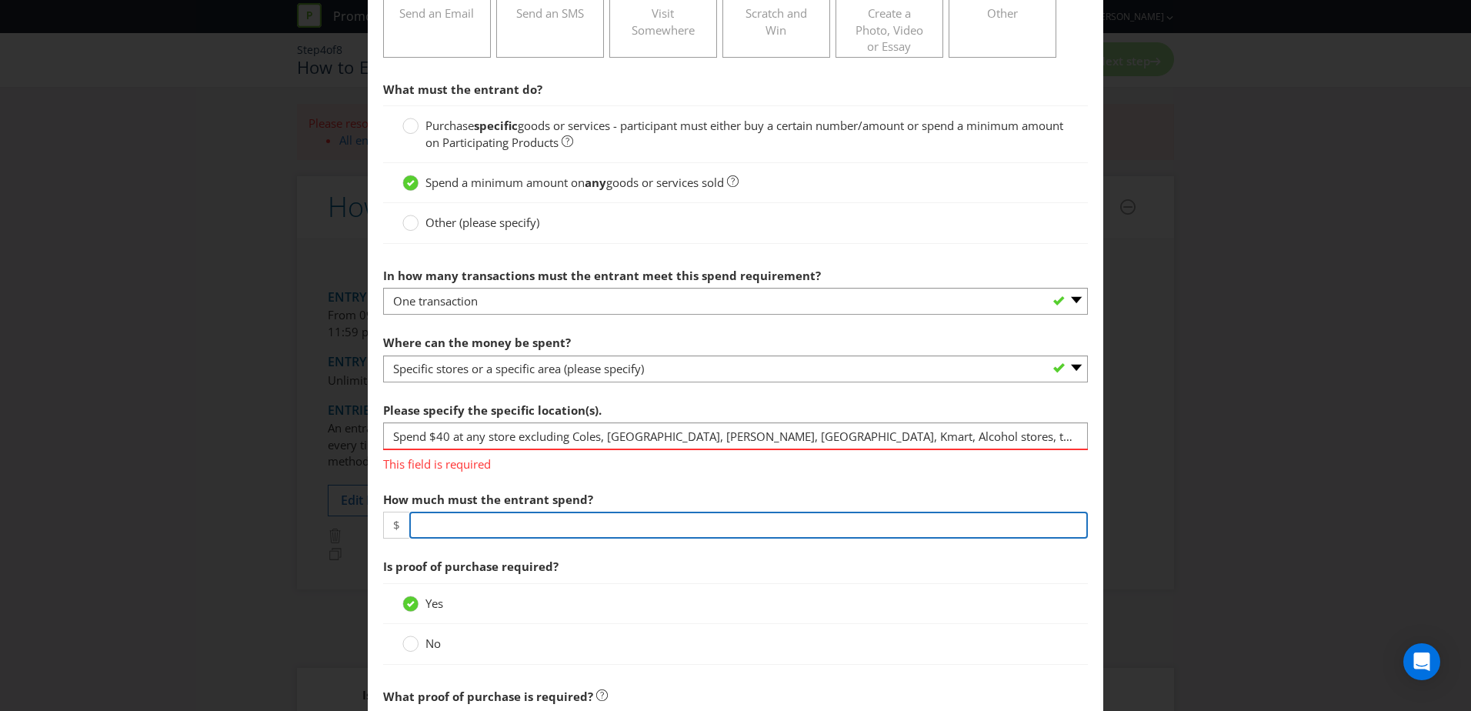
click at [511, 528] on section "What must the entrant do? Purchase specific goods or services - participant mus…" at bounding box center [735, 603] width 705 height 1059
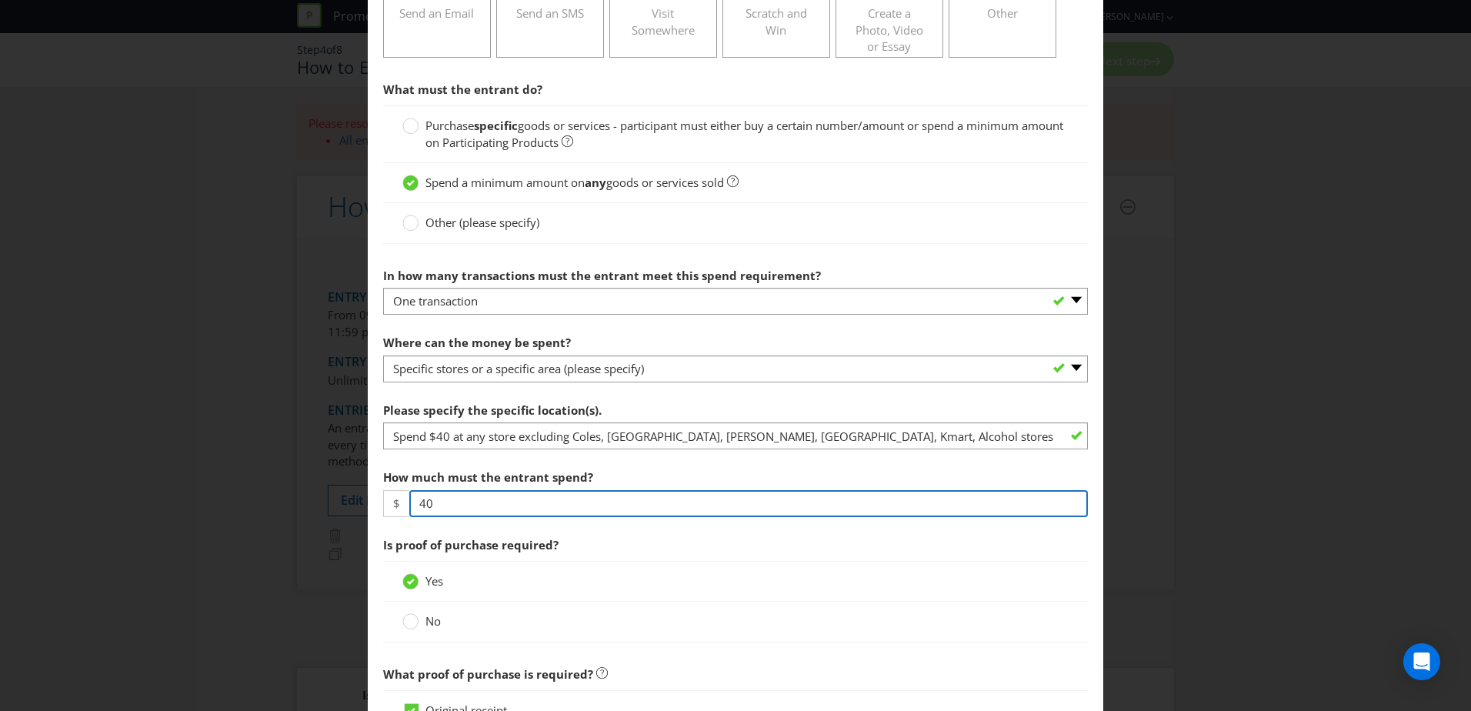
type input "40"
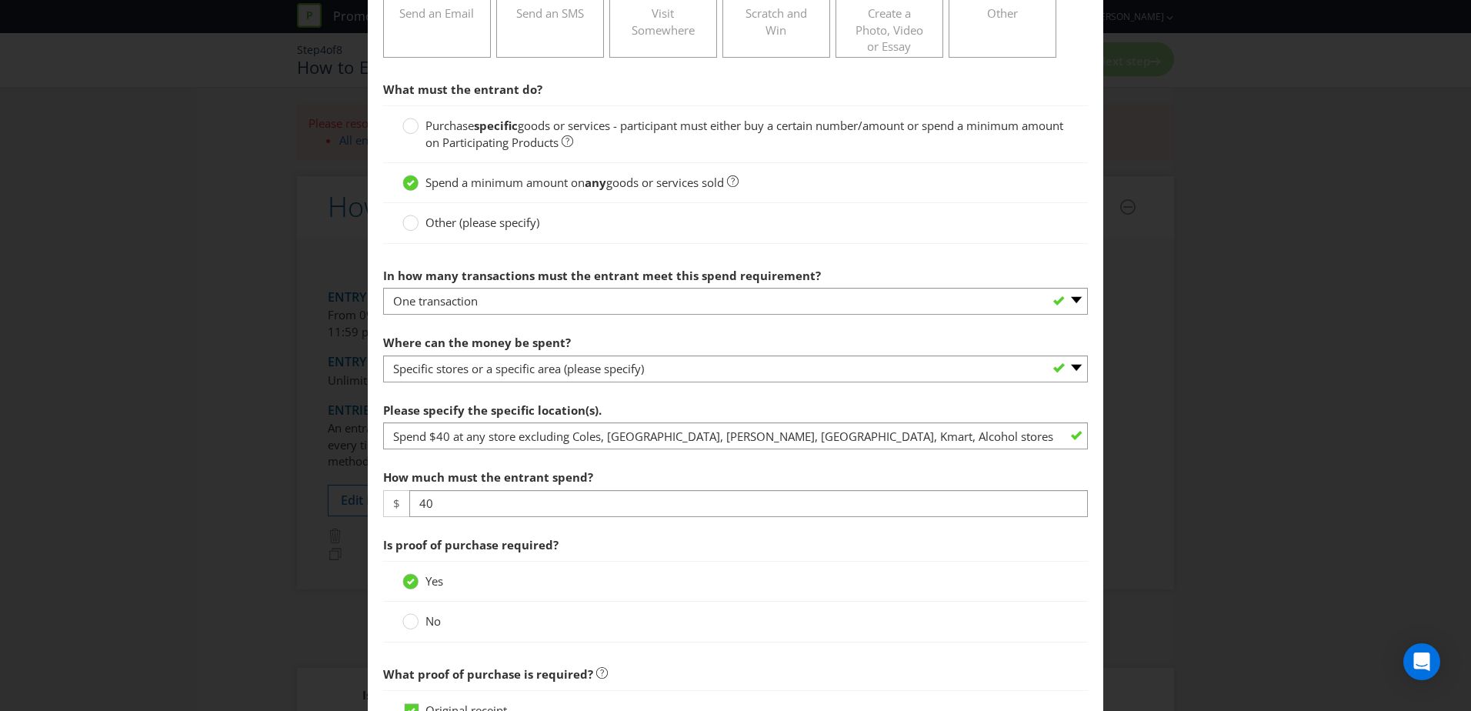
click at [531, 538] on span "Is proof of purchase required?" at bounding box center [470, 544] width 175 height 15
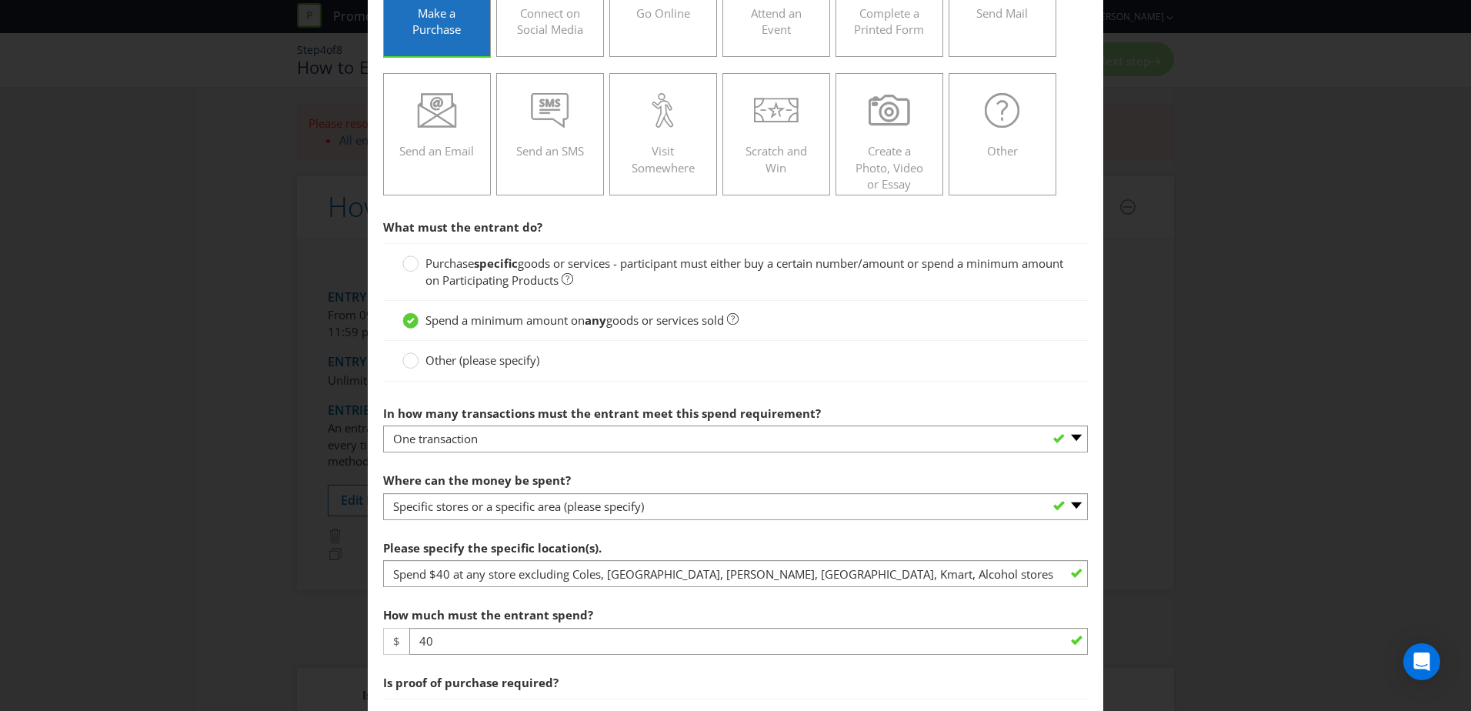
scroll to position [166, 0]
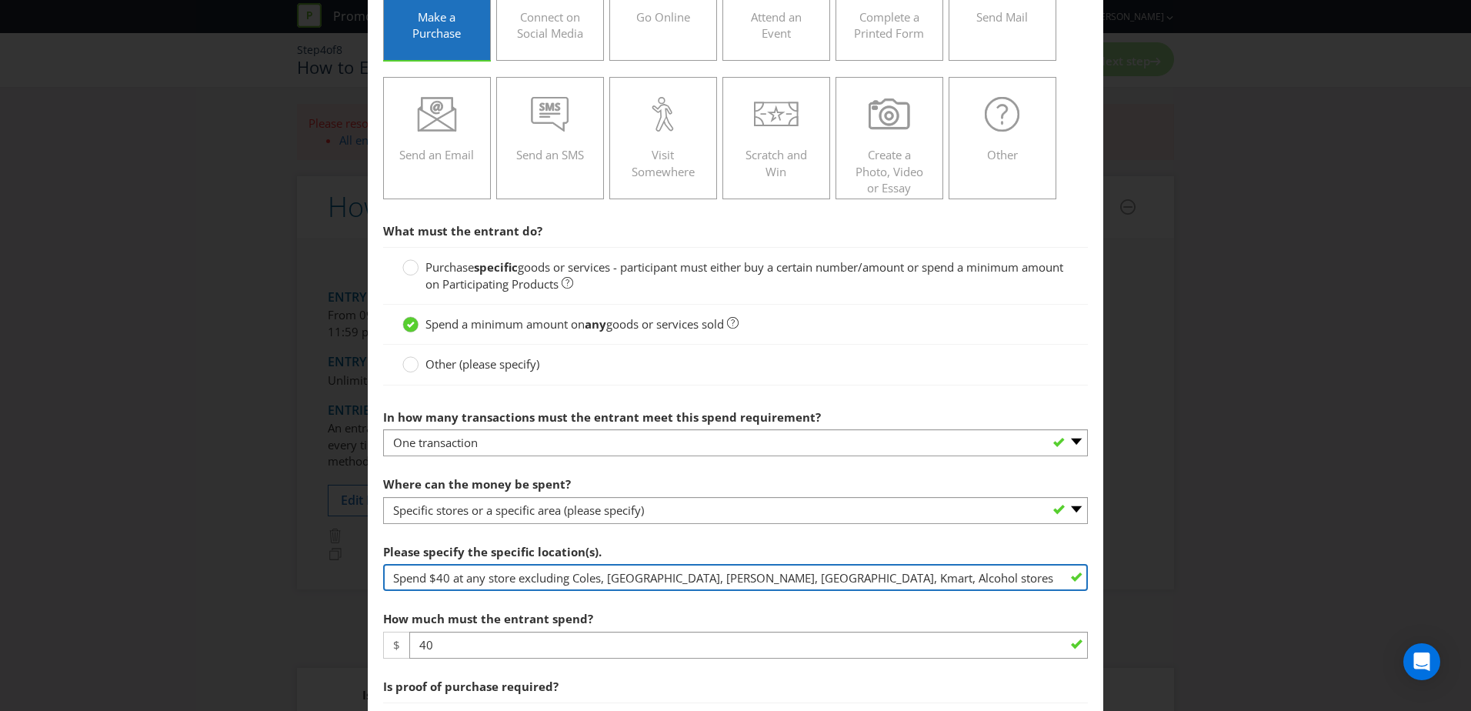
click at [831, 578] on input "Spend $40 at any store excluding Coles, [GEOGRAPHIC_DATA], [PERSON_NAME], [GEOG…" at bounding box center [735, 577] width 705 height 27
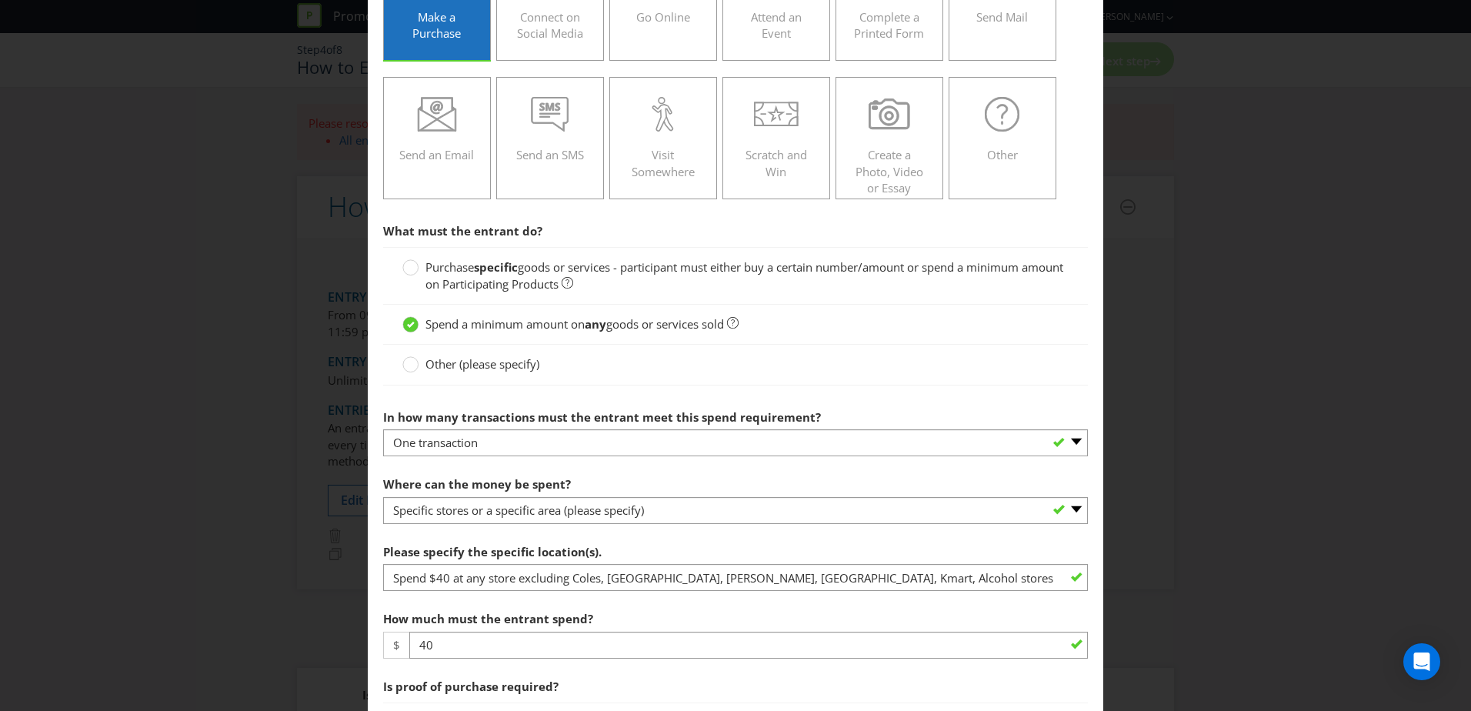
click at [404, 257] on div "Purchase specific goods or services - participant must either buy a certain num…" at bounding box center [735, 276] width 705 height 58
click at [406, 267] on circle at bounding box center [410, 267] width 15 height 15
click at [0, 0] on input "Purchase specific goods or services - participant must either buy a certain num…" at bounding box center [0, 0] width 0 height 0
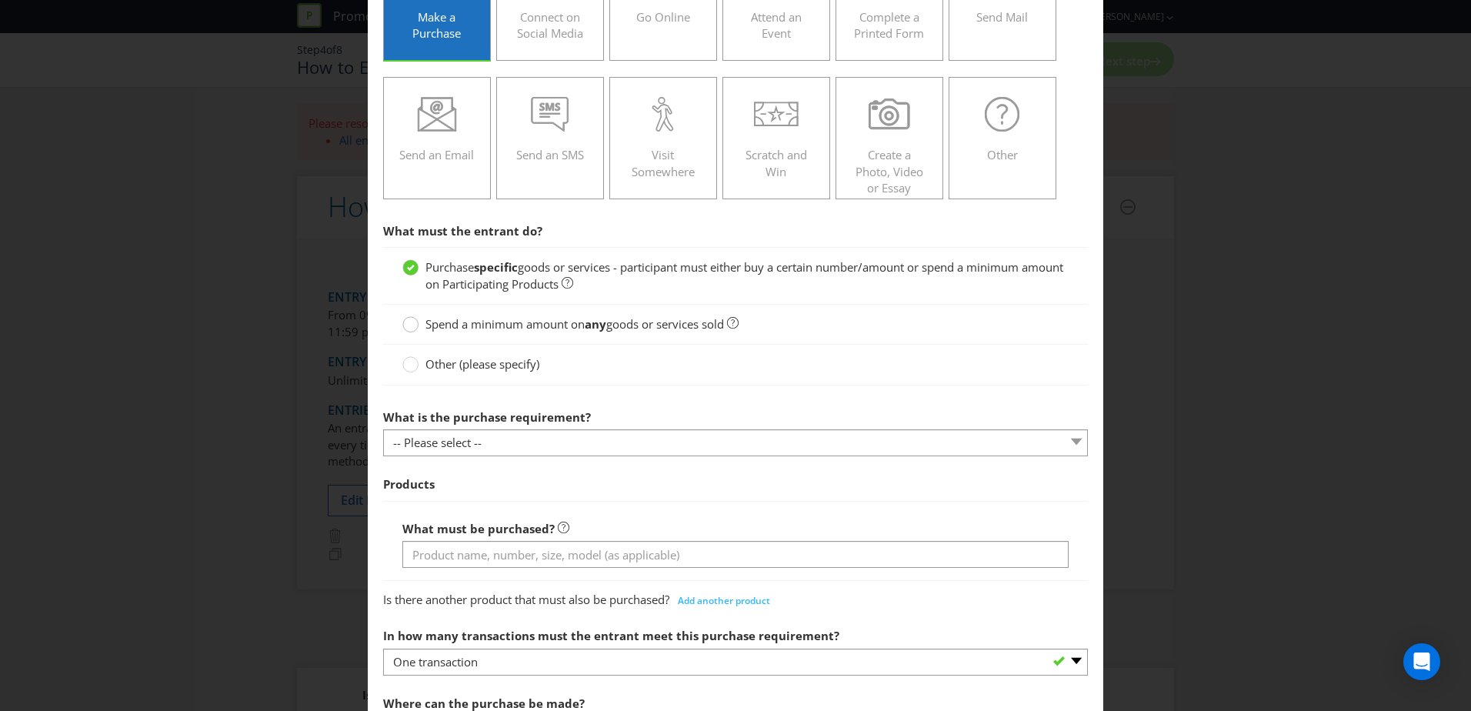
click at [411, 327] on circle at bounding box center [410, 324] width 15 height 15
click at [0, 0] on input "Spend a minimum amount on any goods or services sold" at bounding box center [0, 0] width 0 height 0
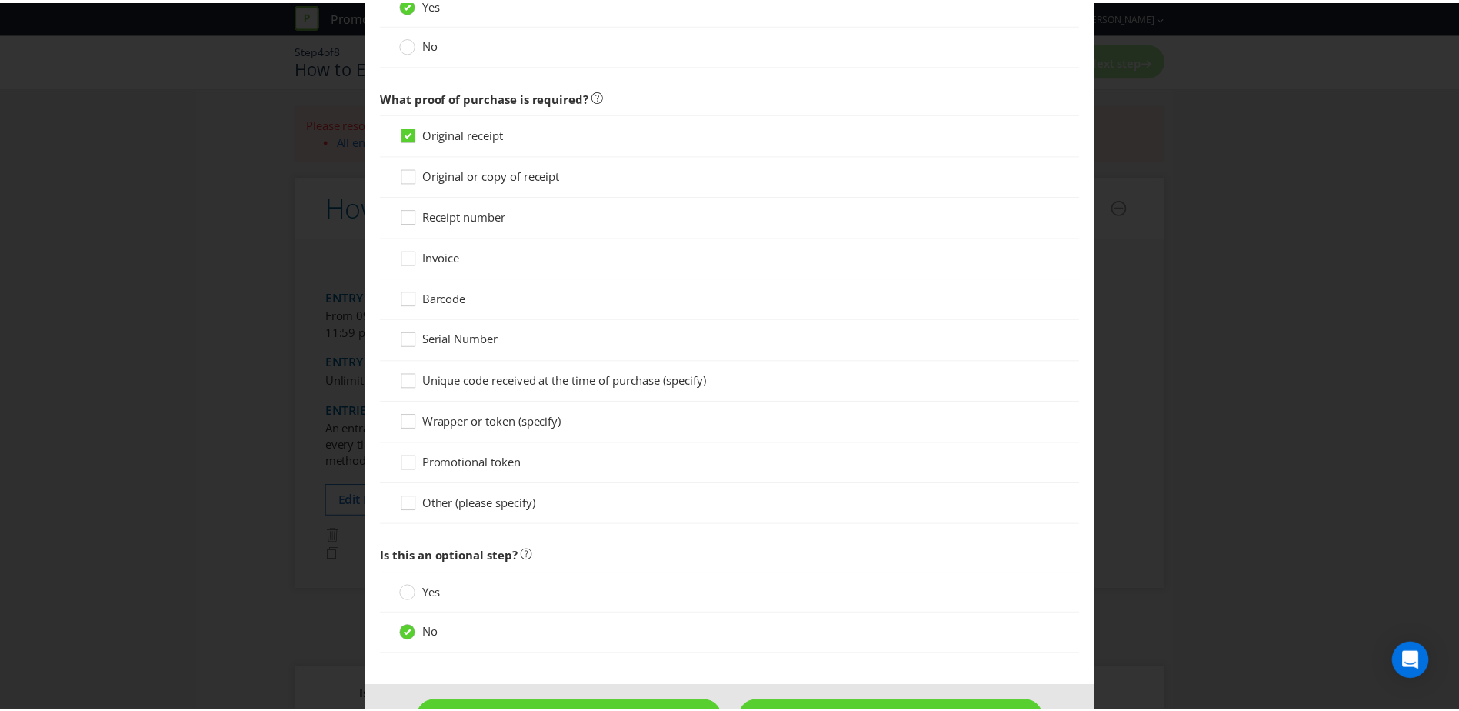
scroll to position [935, 0]
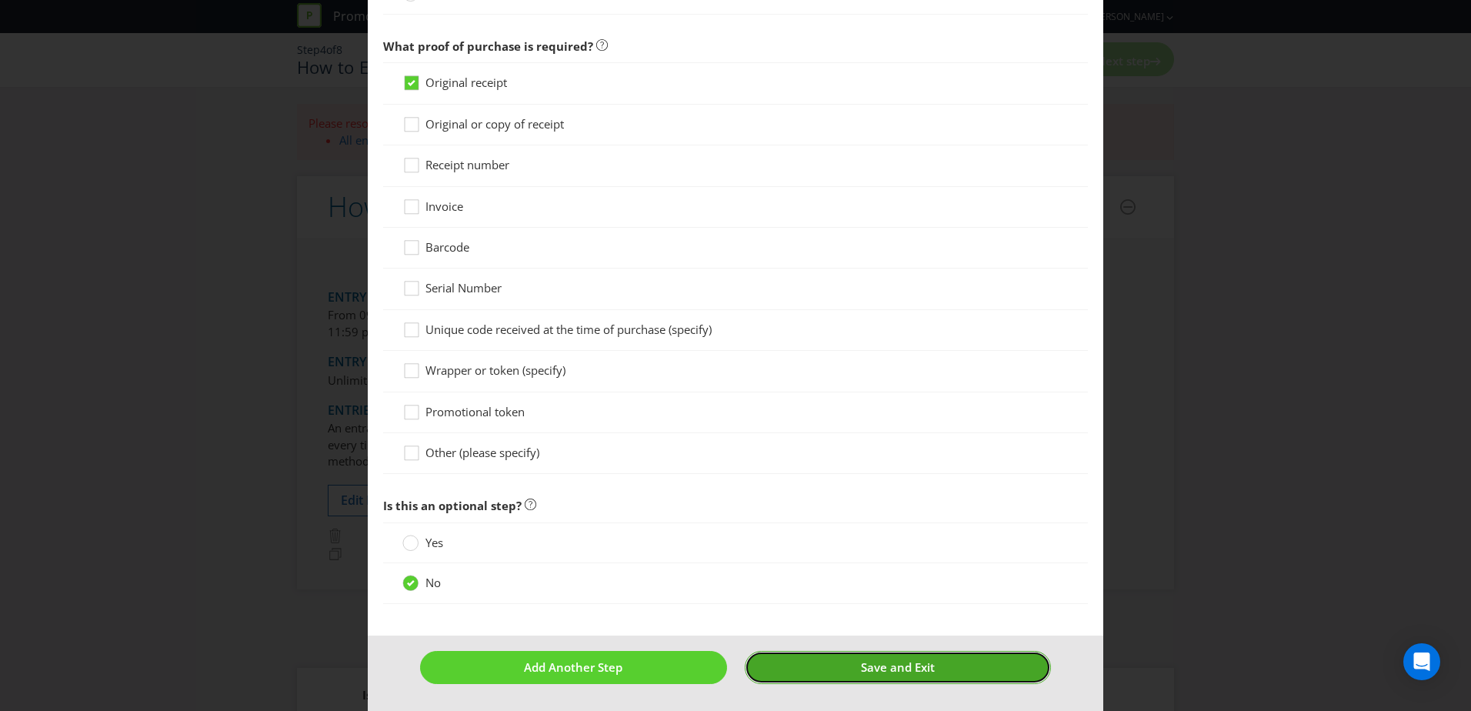
click at [889, 672] on span "Save and Exit" at bounding box center [898, 666] width 74 height 15
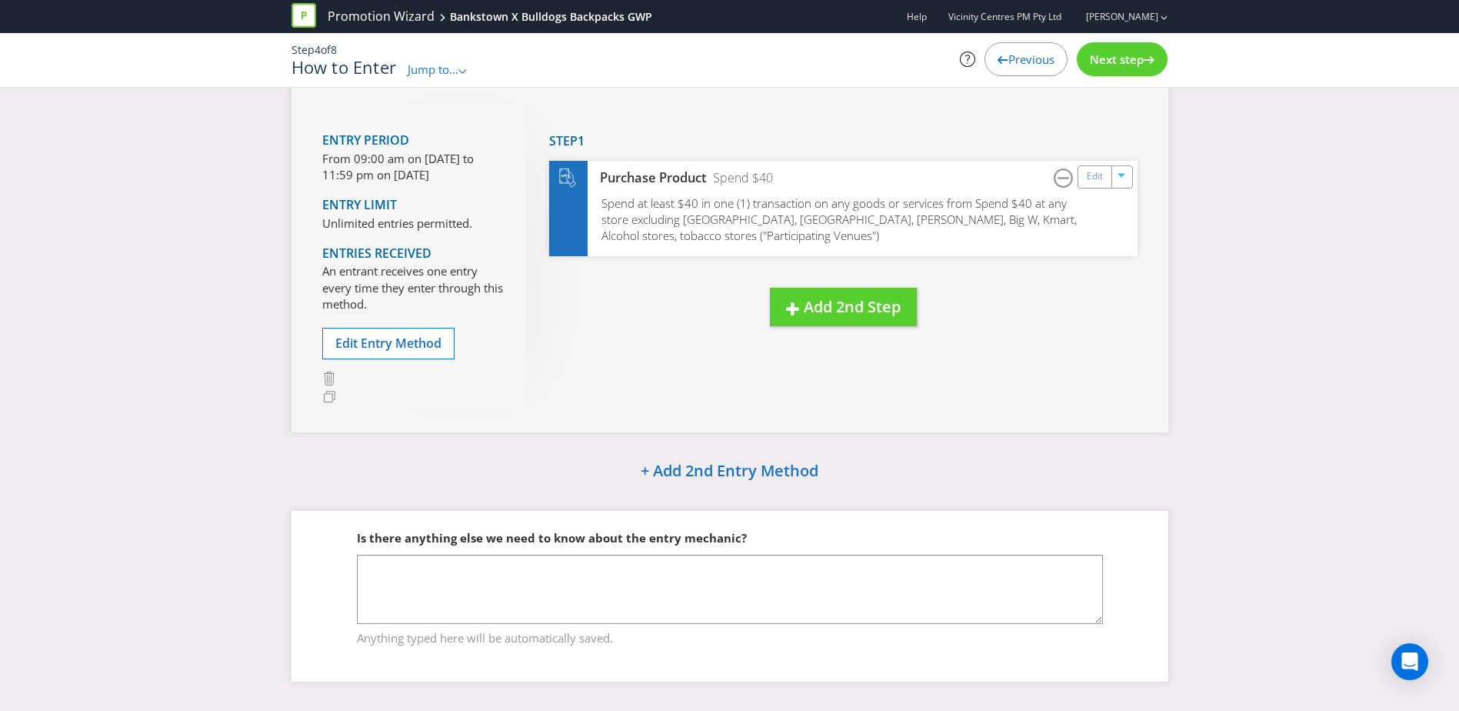
scroll to position [97, 0]
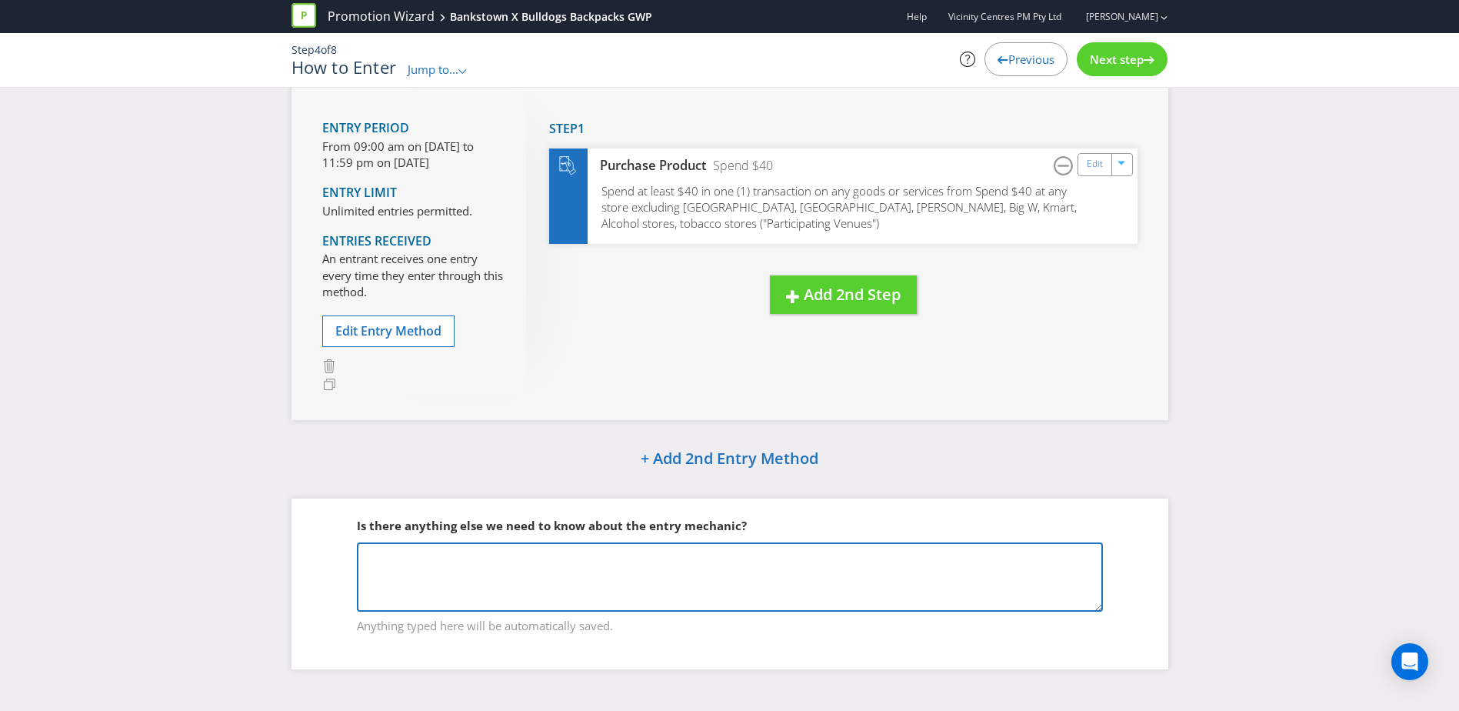
click at [767, 560] on textarea at bounding box center [730, 576] width 746 height 69
type textarea "Majors, alcohol, tobacco, gambling are excluded from the promotion for spend."
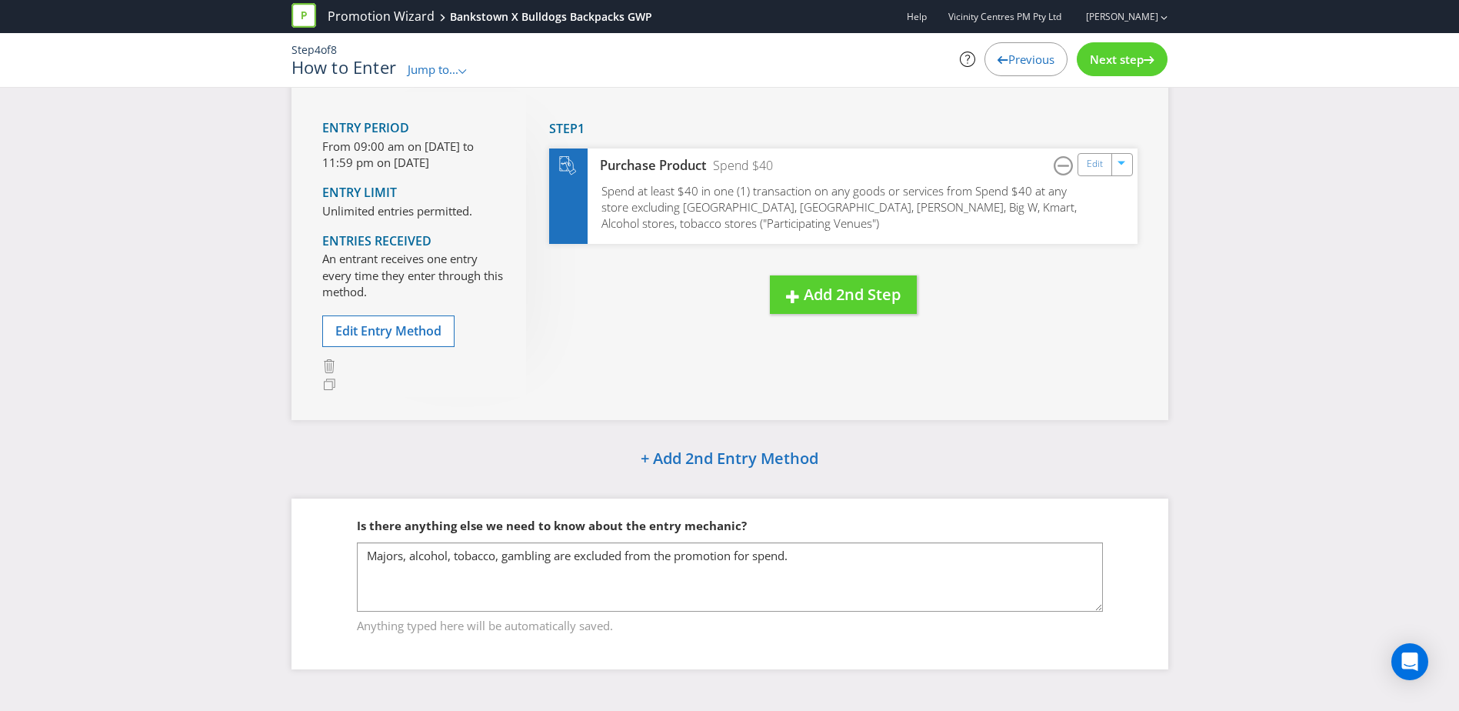
click at [1099, 65] on span "Next step" at bounding box center [1117, 59] width 54 height 15
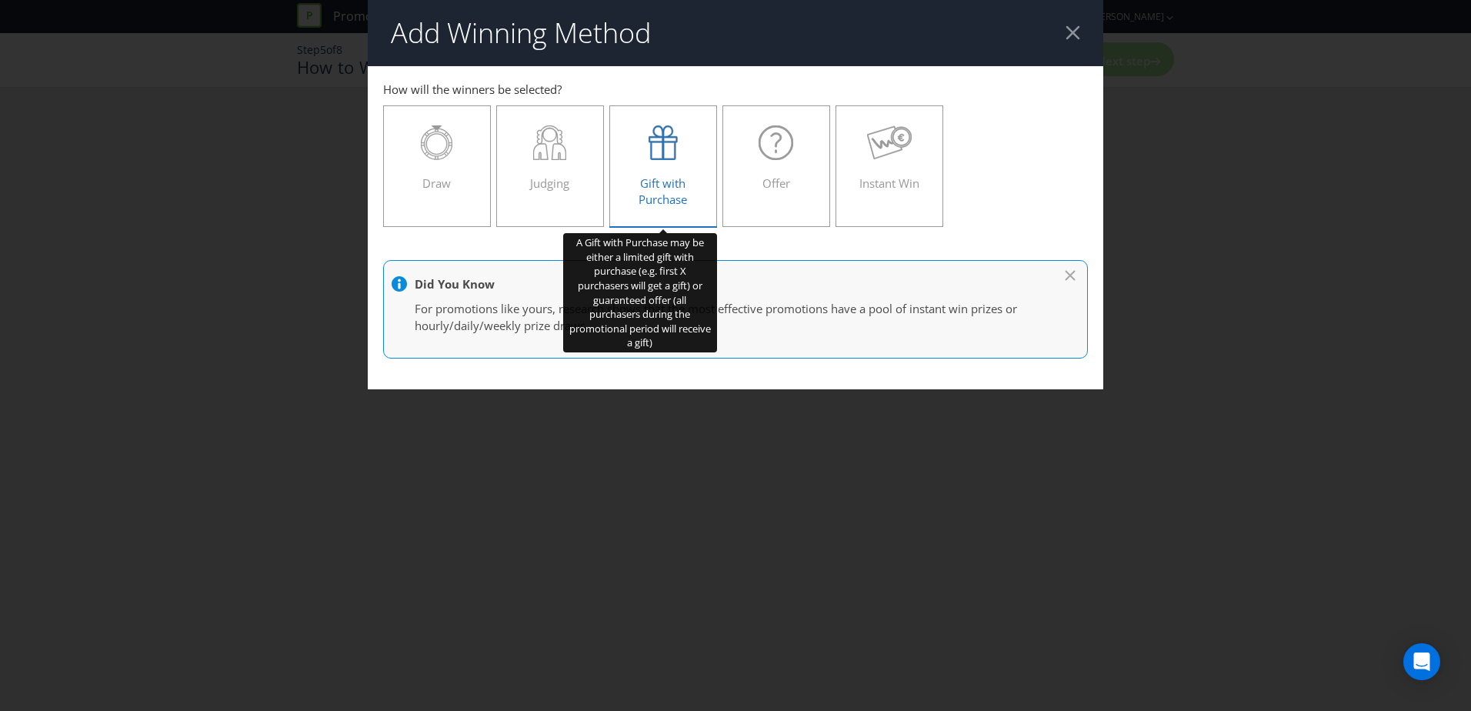
click at [690, 151] on div at bounding box center [662, 142] width 75 height 35
click at [0, 0] on input "Gift with Purchase" at bounding box center [0, 0] width 0 height 0
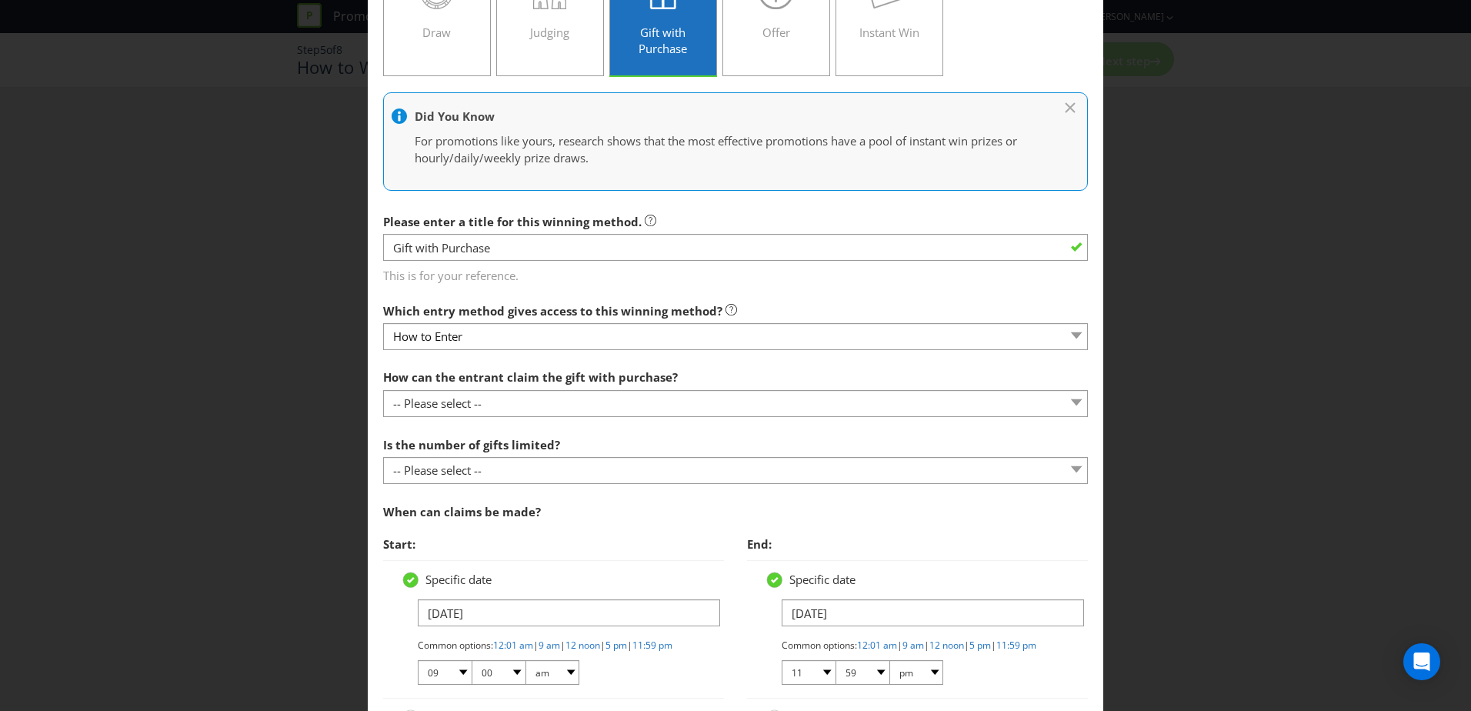
scroll to position [154, 0]
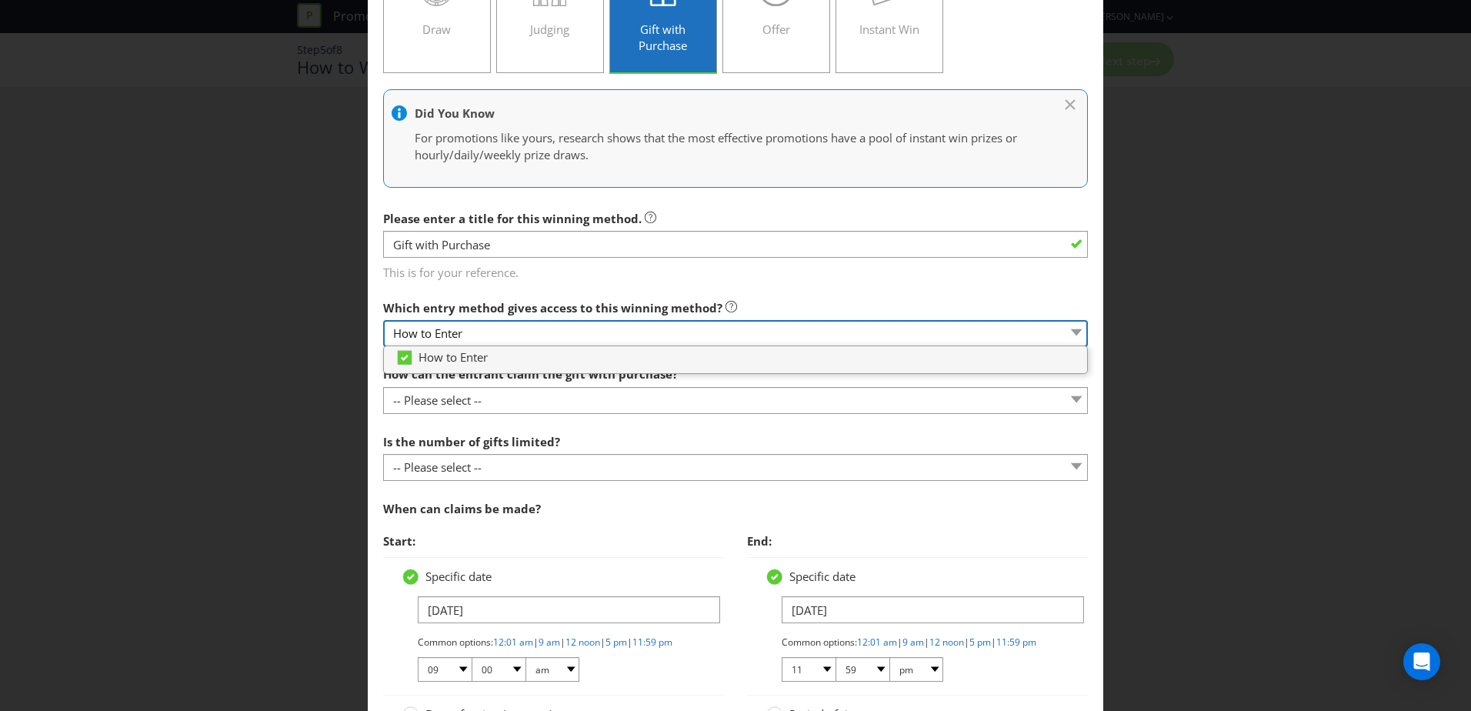
click at [805, 336] on select "How to Enter" at bounding box center [735, 333] width 705 height 27
click at [810, 277] on span "This is for your reference." at bounding box center [735, 269] width 705 height 22
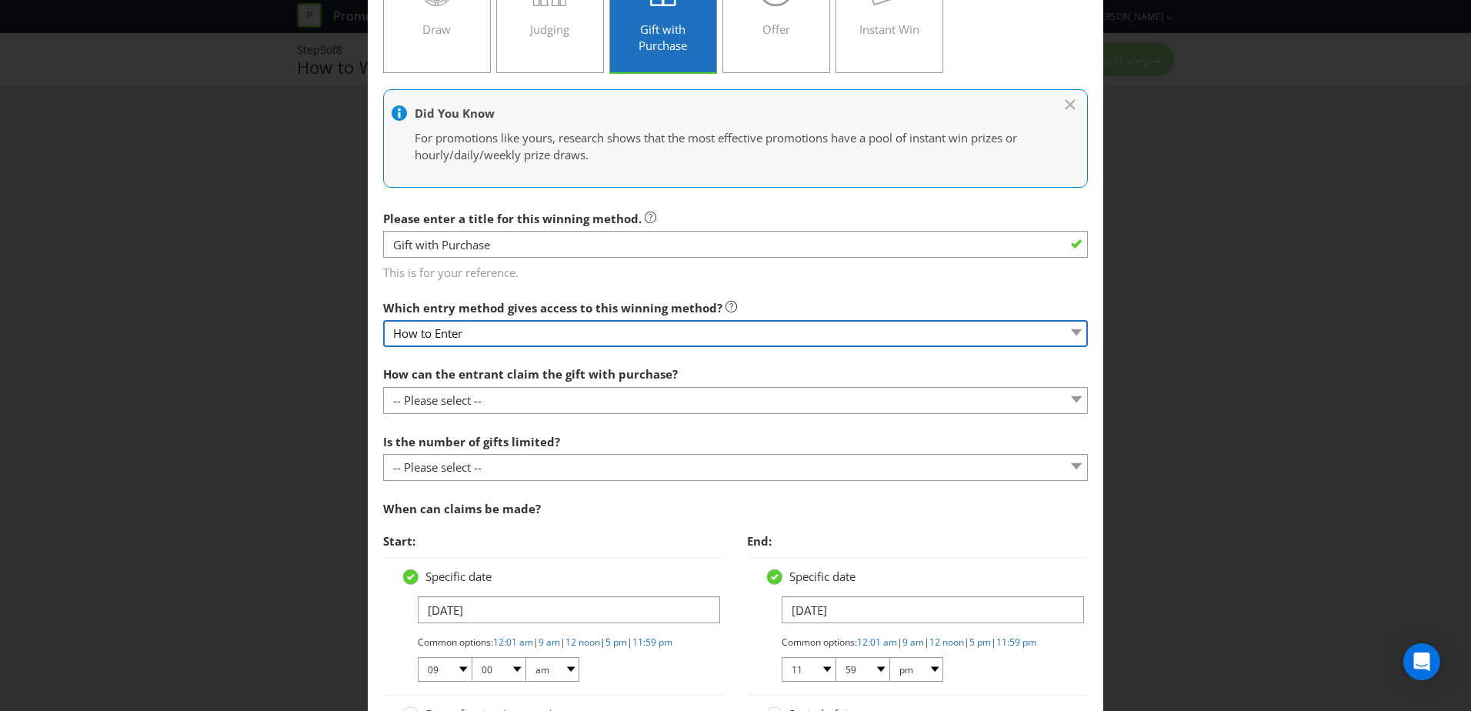
click at [801, 339] on select "How to Enter" at bounding box center [735, 333] width 705 height 27
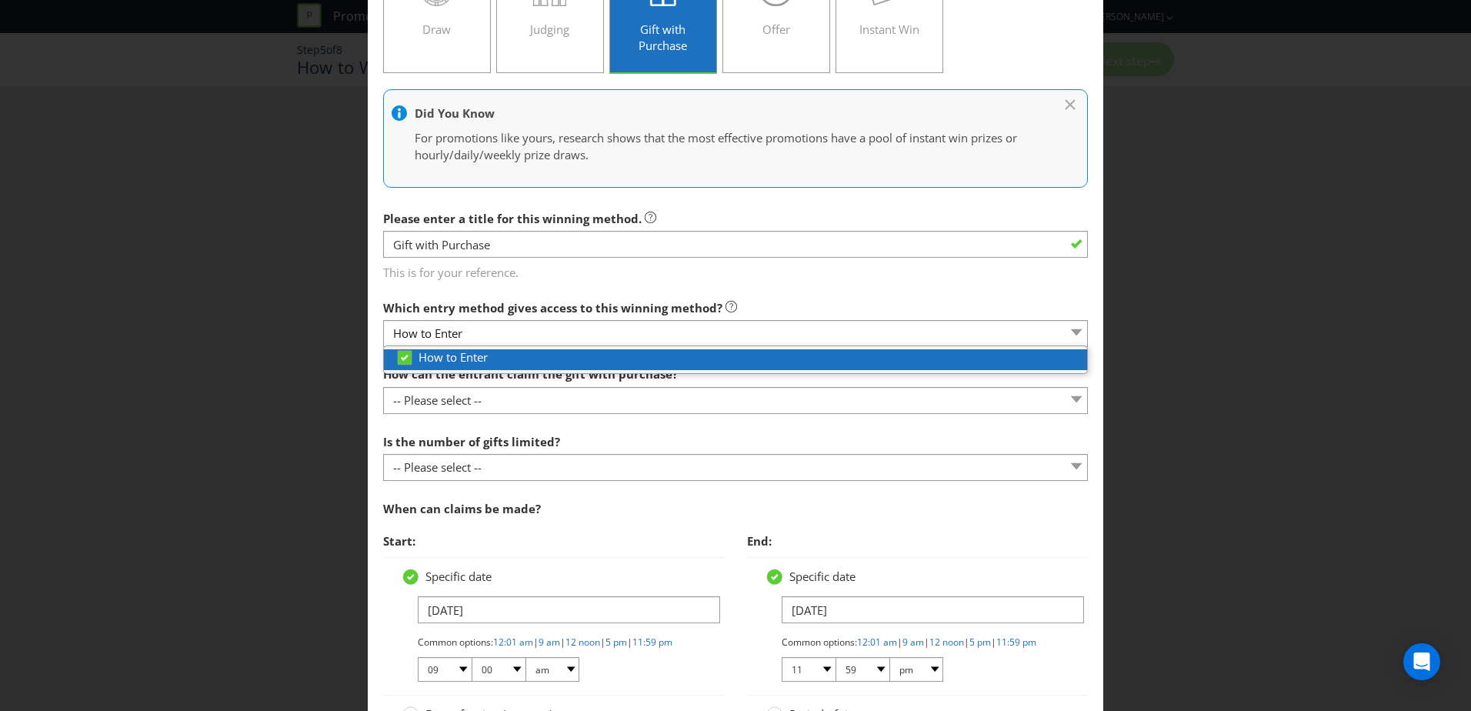
click at [472, 361] on span "How to Enter" at bounding box center [452, 356] width 69 height 15
click at [478, 358] on span "How to Enter" at bounding box center [452, 356] width 69 height 15
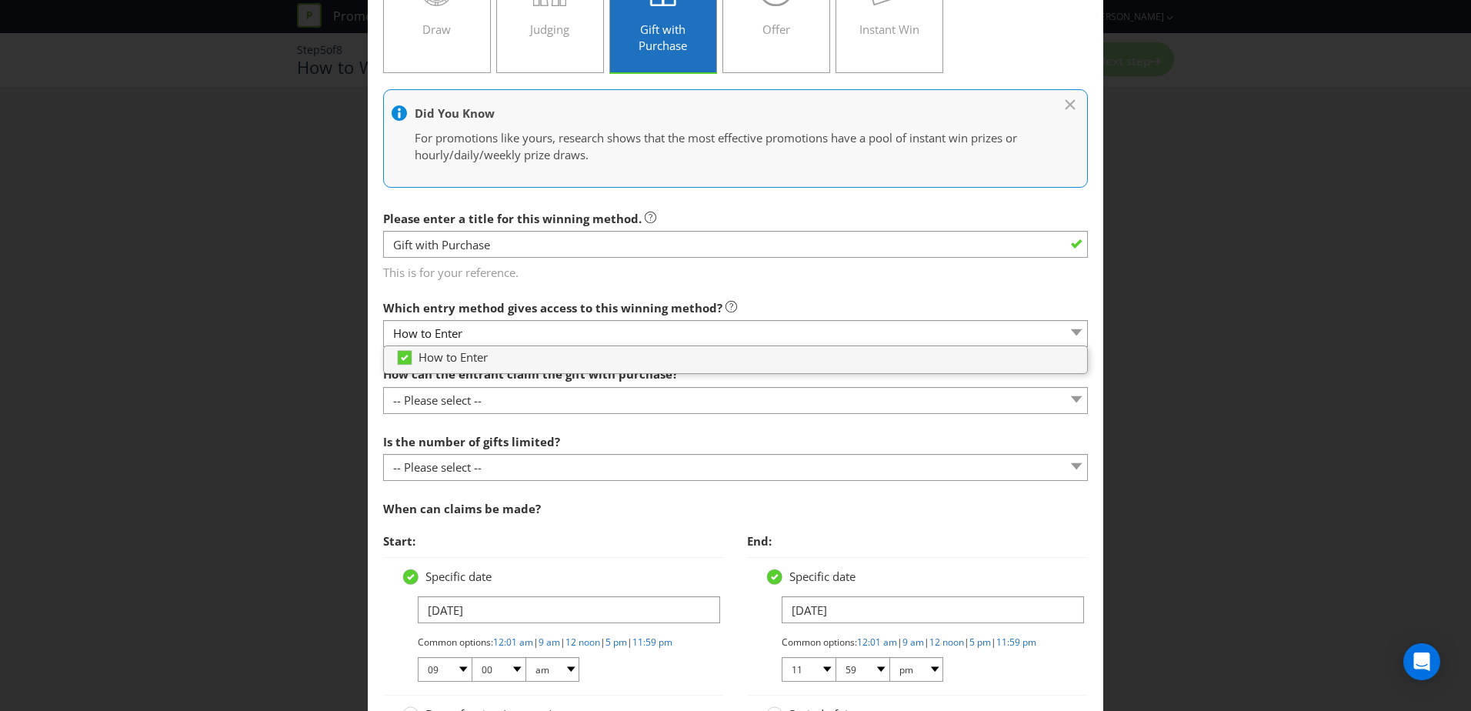
click at [662, 264] on span "This is for your reference." at bounding box center [735, 269] width 705 height 22
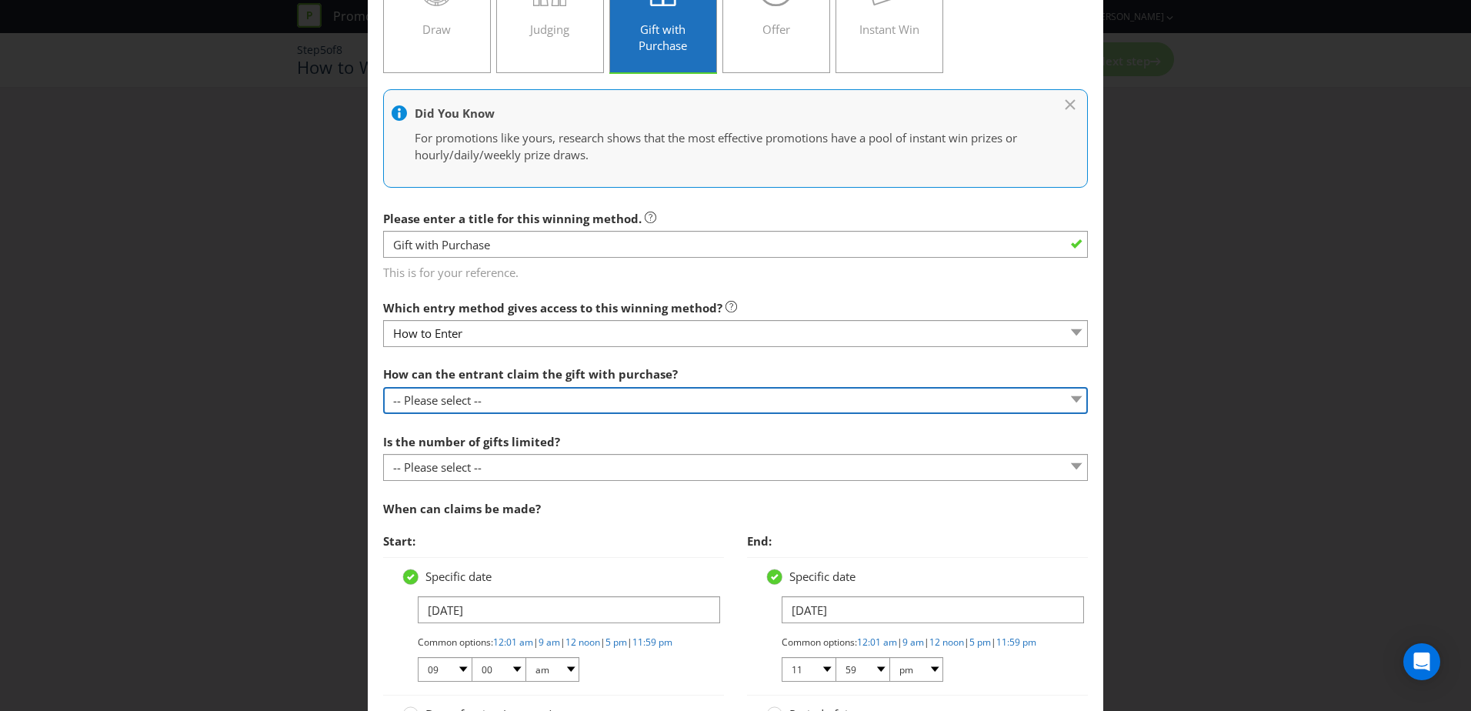
click at [632, 400] on select "-- Please select -- Already covered by entry mechanic Automatically sent to cla…" at bounding box center [735, 400] width 705 height 27
select select "COLLECT"
click at [383, 387] on select "-- Please select -- Already covered by entry mechanic Automatically sent to cla…" at bounding box center [735, 400] width 705 height 27
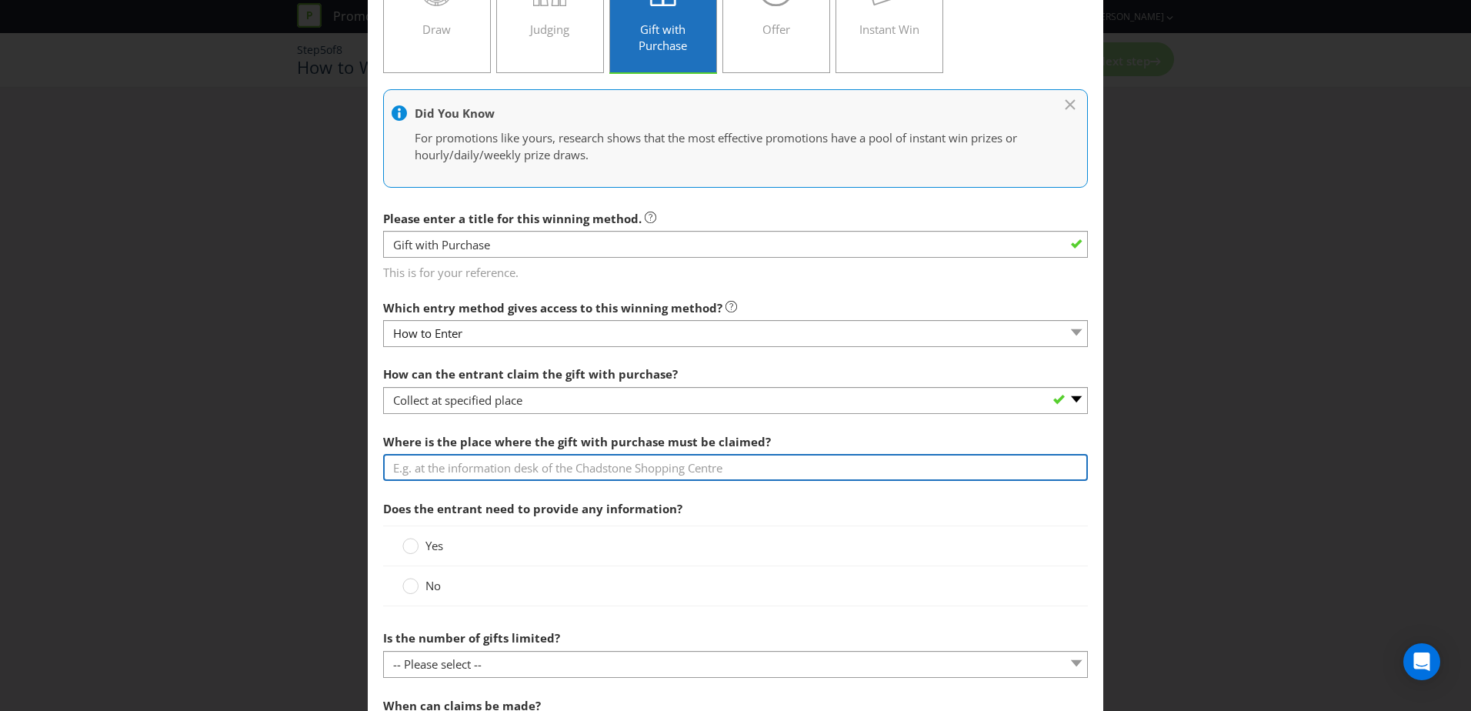
click at [471, 469] on input "text" at bounding box center [735, 467] width 705 height 27
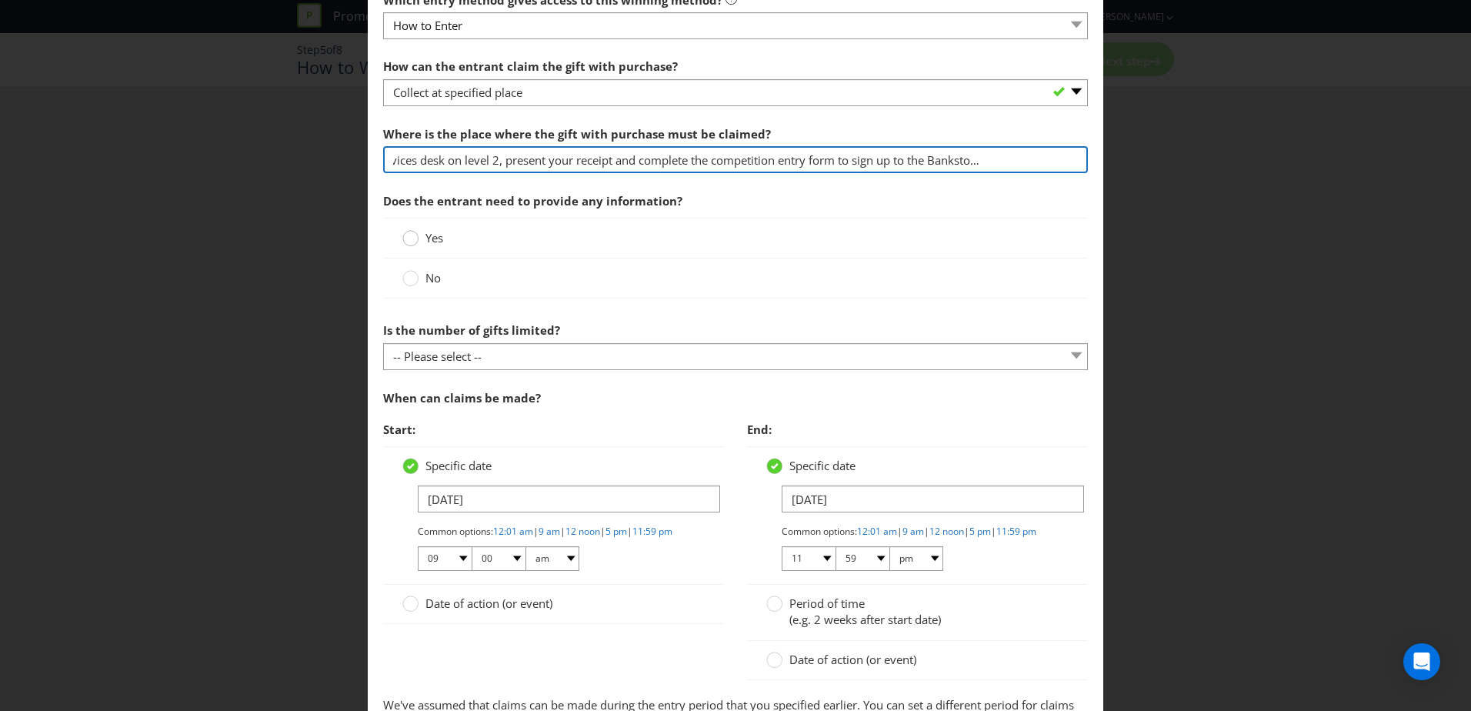
type input "Visit the guest services desk on level 2, present your receipt and complete the…"
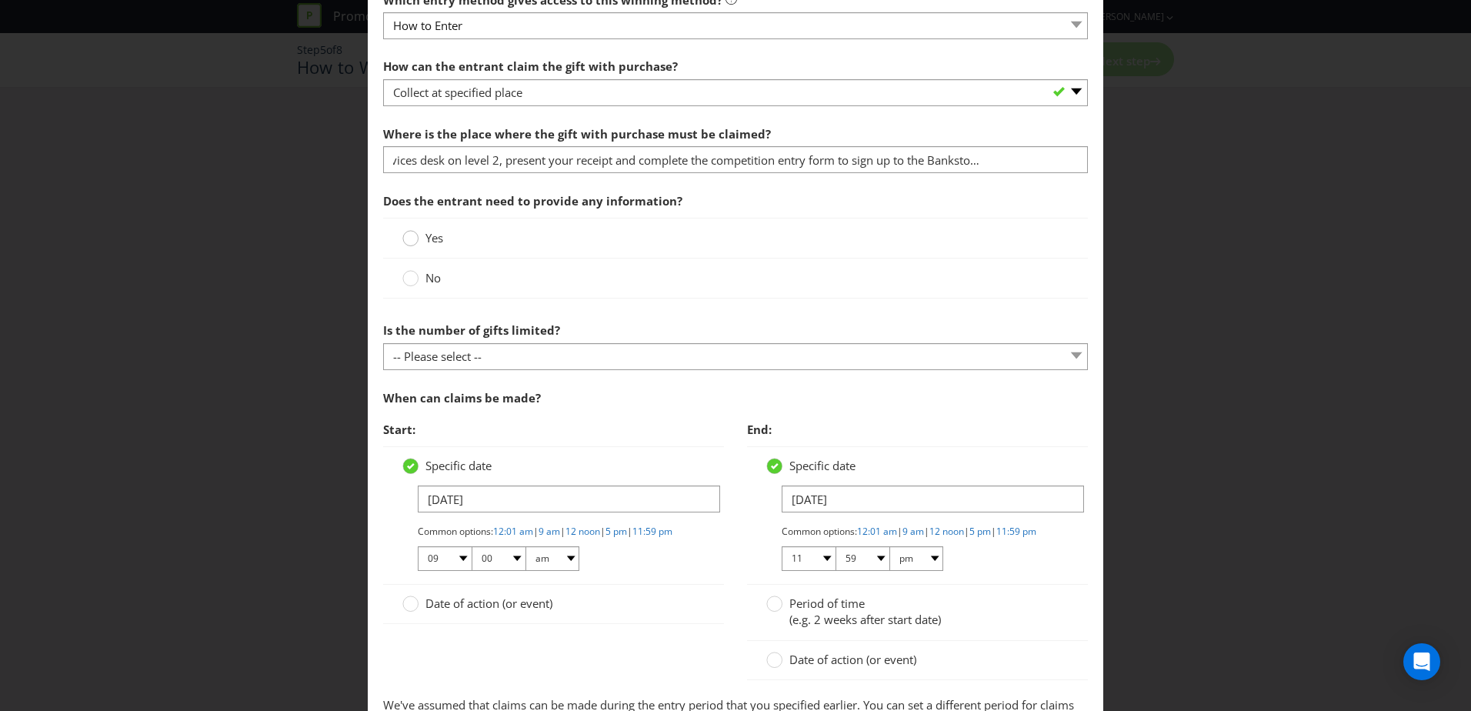
click at [407, 235] on div at bounding box center [411, 233] width 8 height 8
click at [0, 0] on input "Yes" at bounding box center [0, 0] width 0 height 0
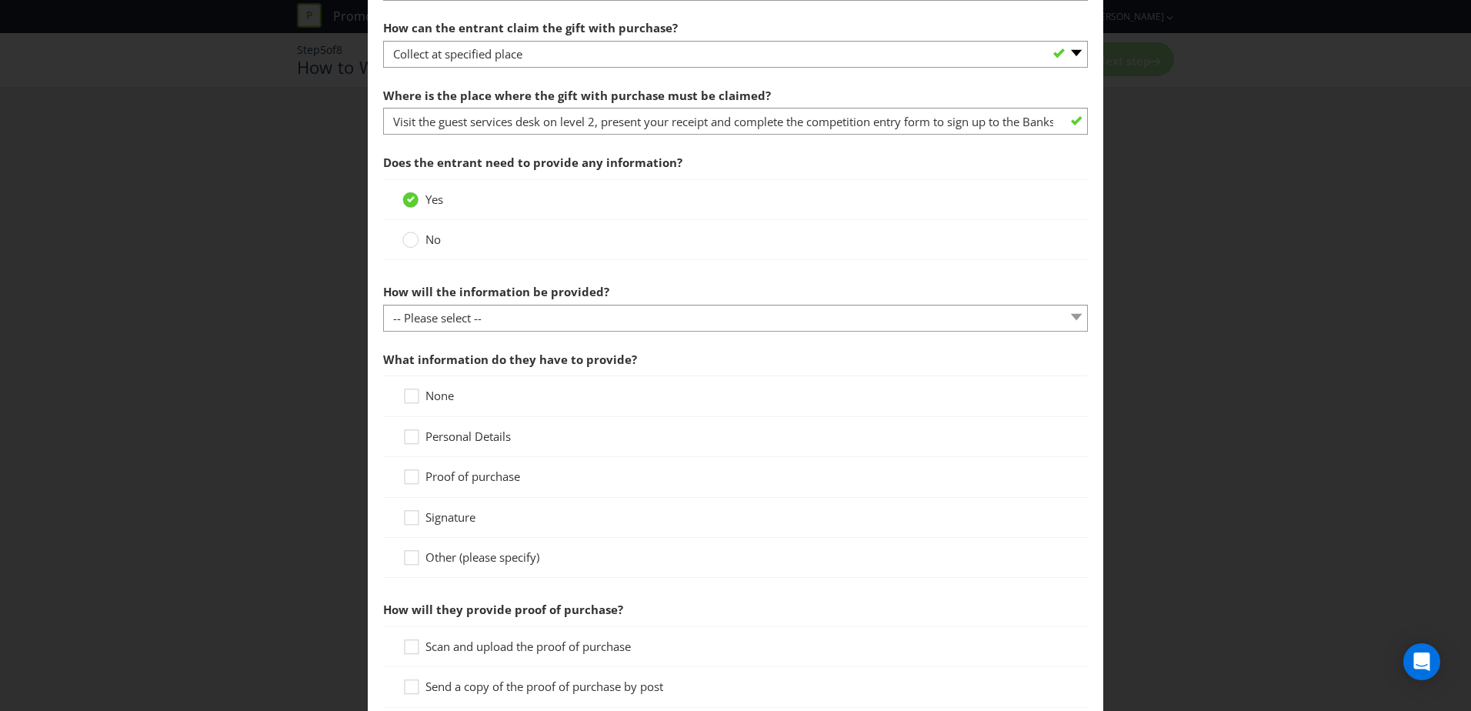
scroll to position [538, 0]
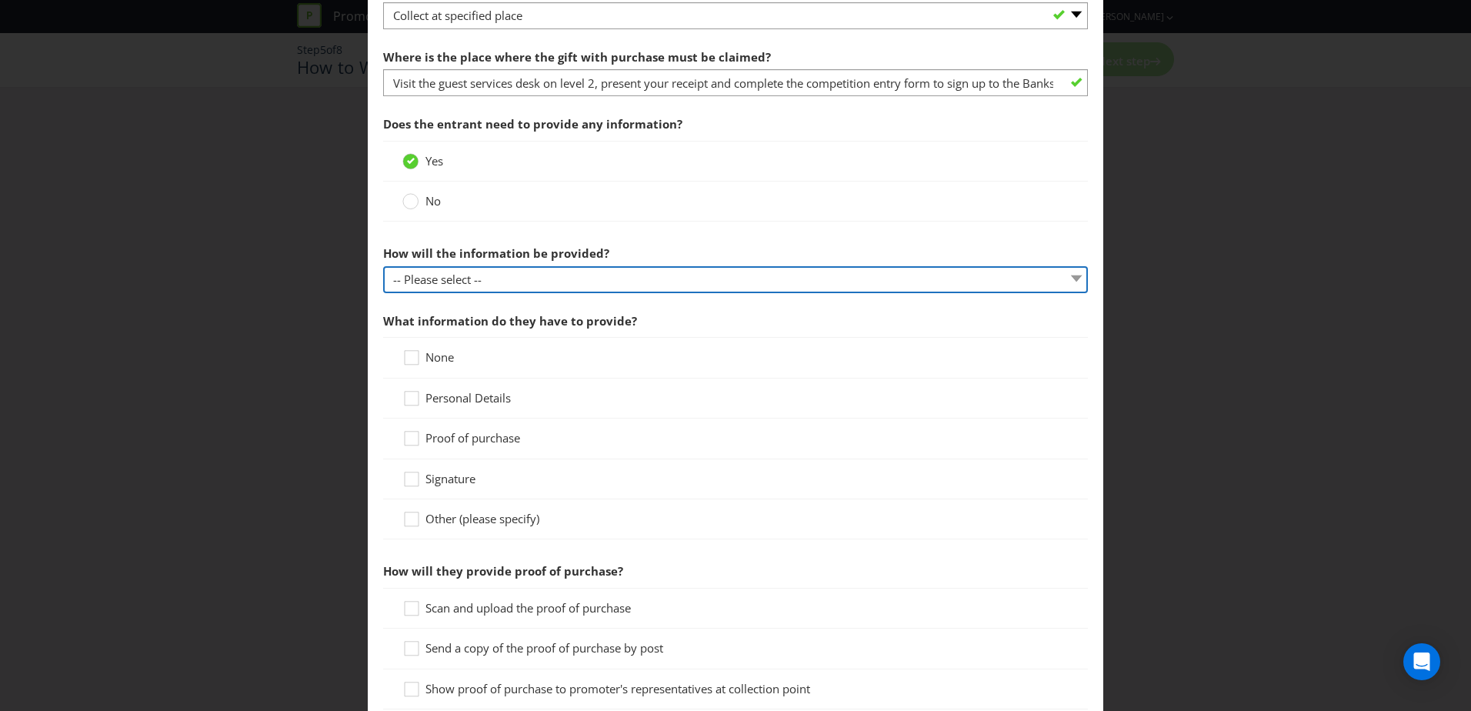
click at [475, 283] on select "-- Please select -- Claim form Details recorded at collection point Other (plea…" at bounding box center [735, 279] width 705 height 27
select select "CLAIM_FORM"
click at [383, 266] on select "-- Please select -- Claim form Details recorded at collection point Other (plea…" at bounding box center [735, 279] width 705 height 27
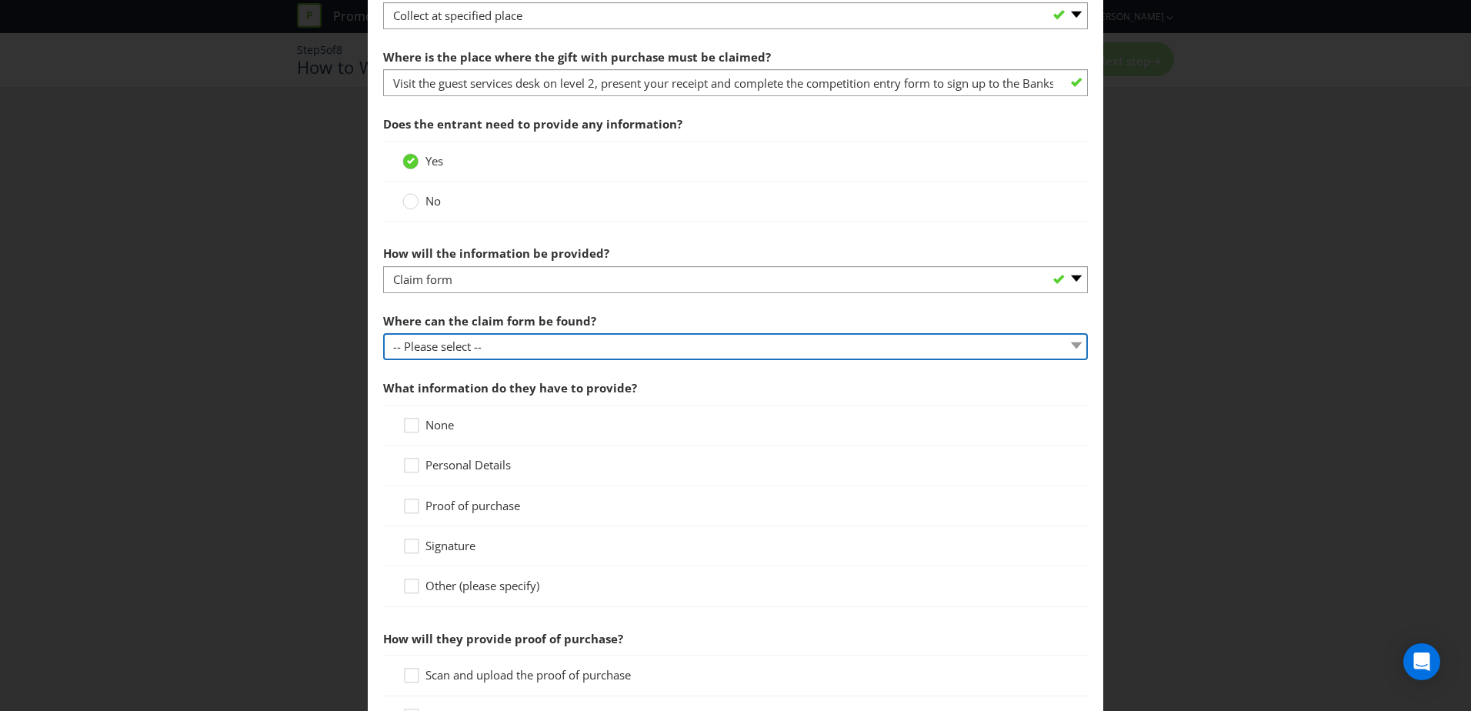
click at [500, 349] on select "-- Please select -- In-store Online (please specify URL) Other (please specify)" at bounding box center [735, 346] width 705 height 27
select select "ONLINE"
click at [383, 333] on select "-- Please select -- In-store Online (please specify URL) Other (please specify)" at bounding box center [735, 346] width 705 height 27
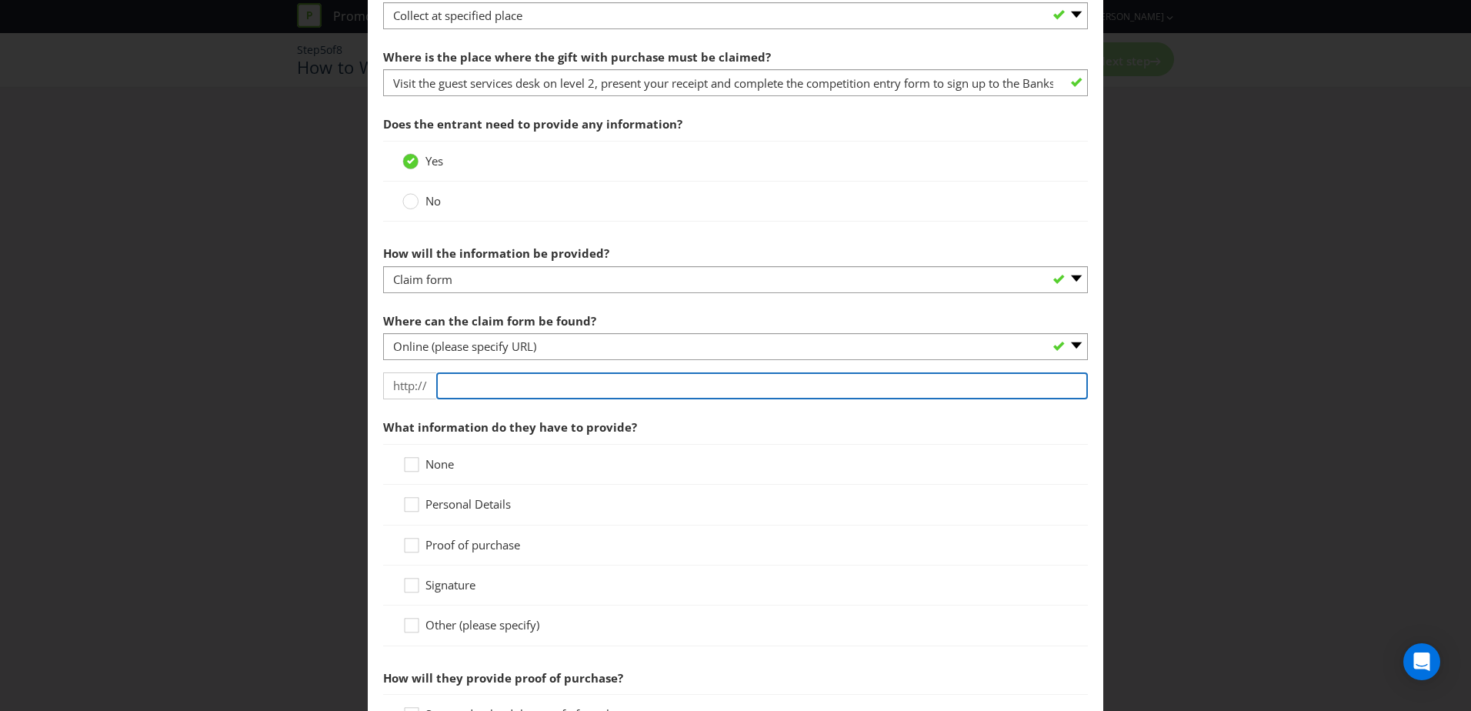
click at [500, 389] on input "text" at bounding box center [761, 385] width 651 height 27
type input "[DOMAIN_NAME]"
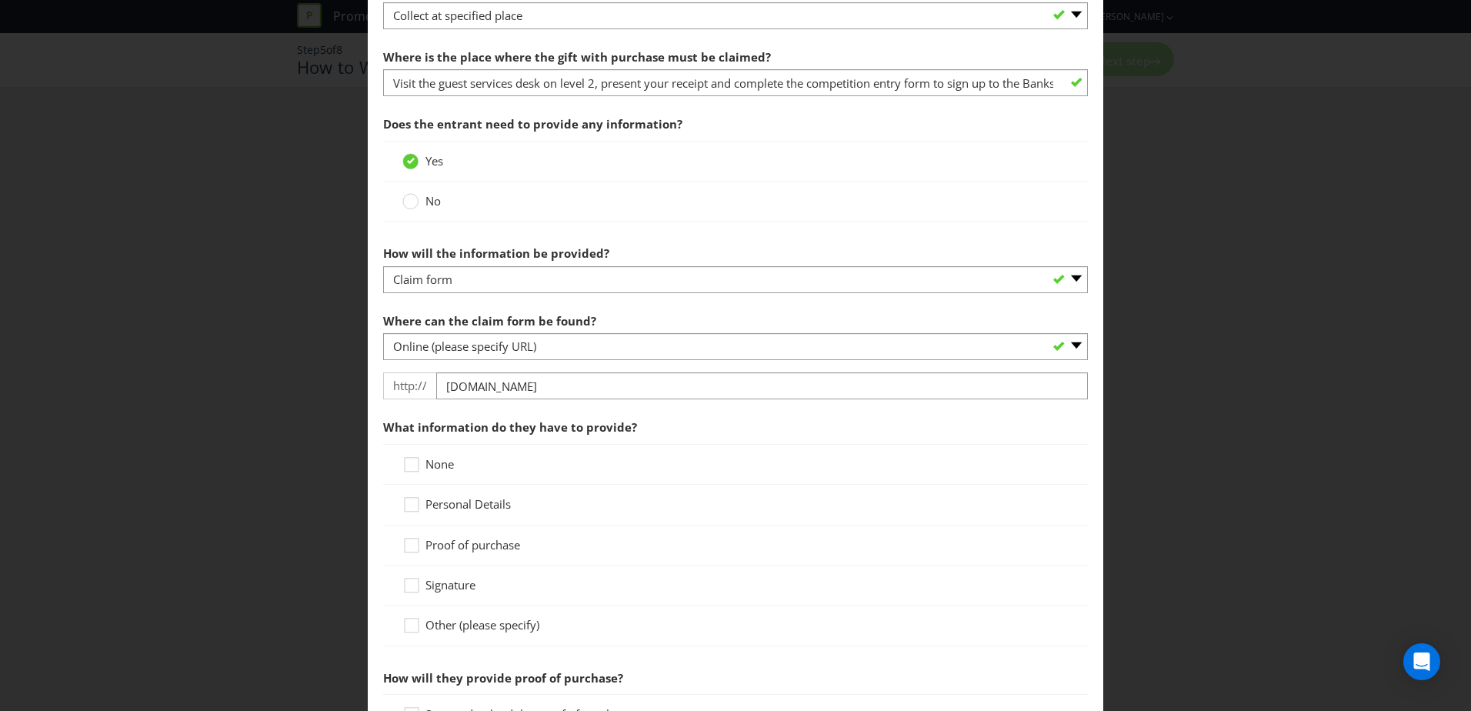
click at [585, 408] on section "How can the entrant claim the gift with purchase? -- Please select -- Already c…" at bounding box center [735, 630] width 705 height 1313
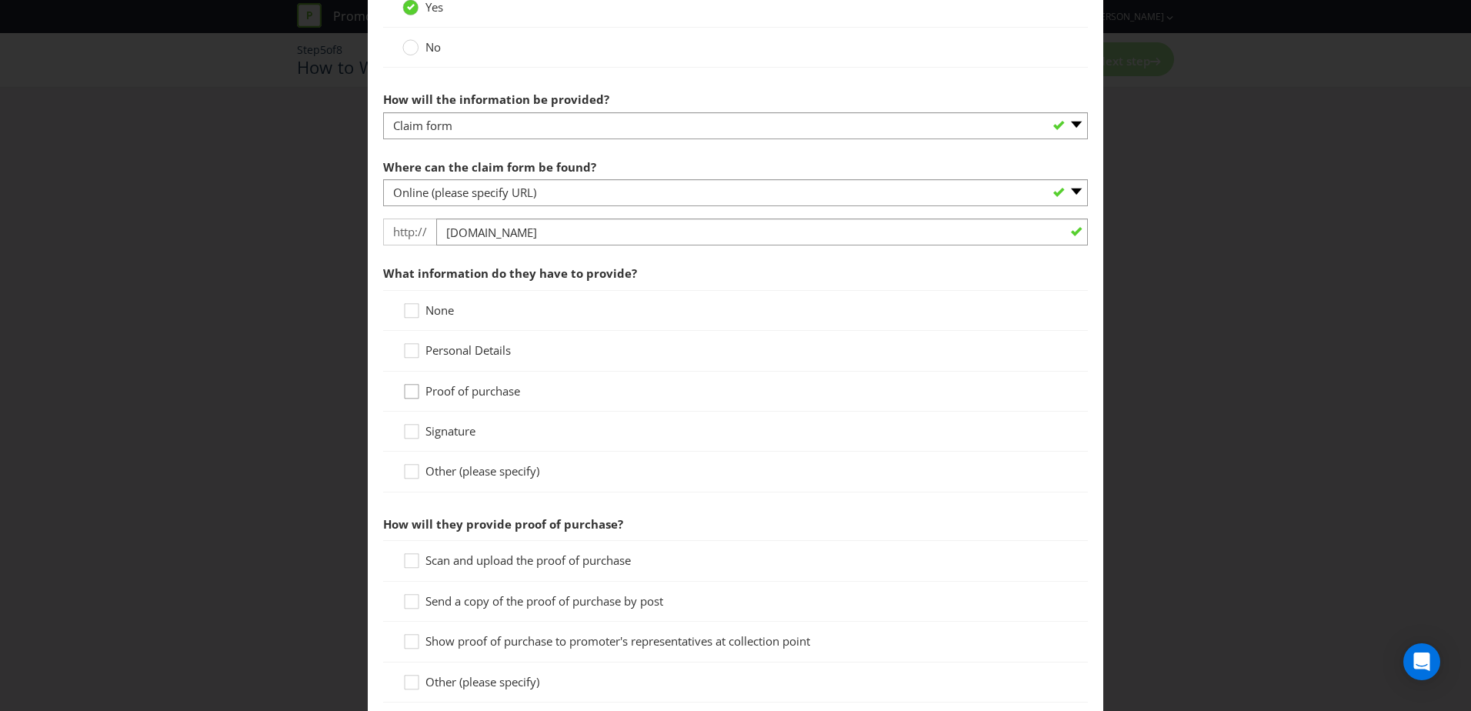
click at [408, 388] on div at bounding box center [412, 386] width 8 height 8
click at [0, 0] on input "Proof of purchase" at bounding box center [0, 0] width 0 height 0
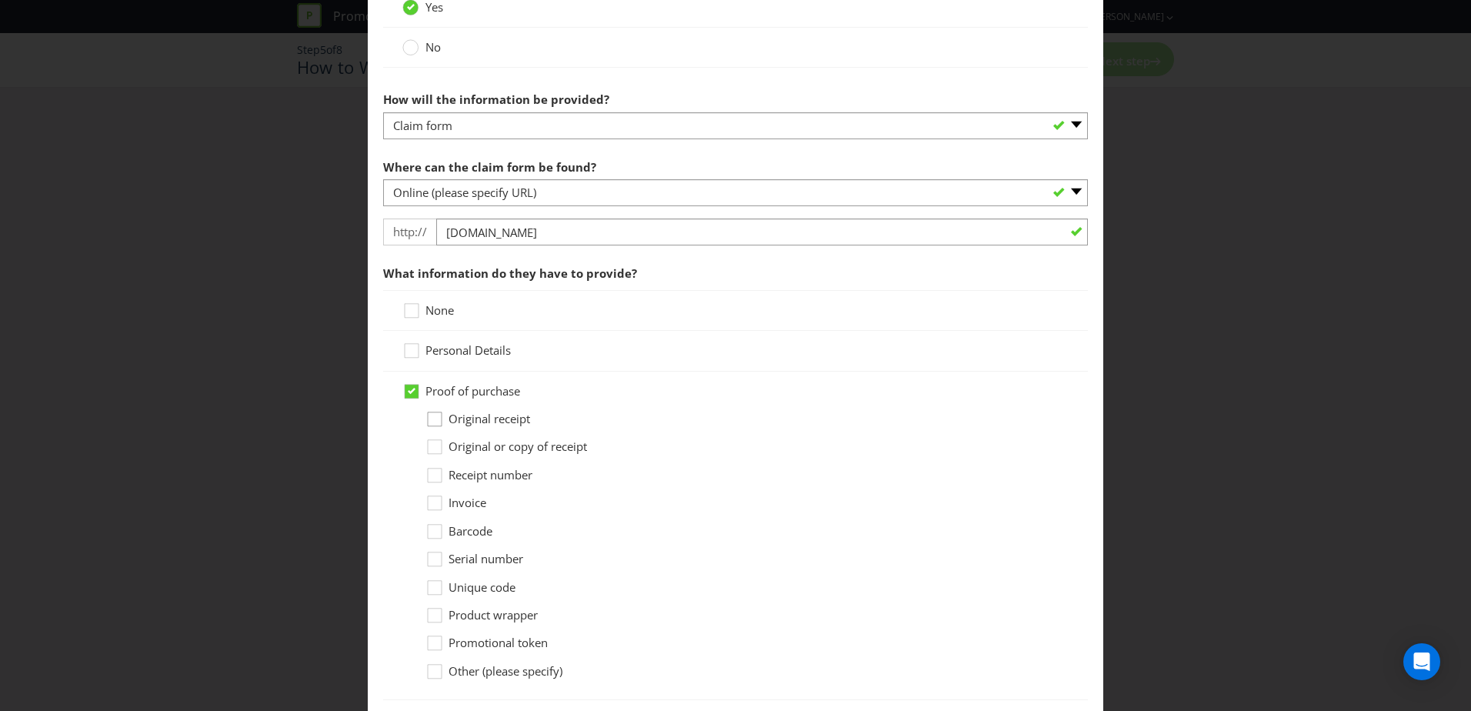
click at [431, 419] on icon at bounding box center [436, 422] width 23 height 23
click at [0, 0] on input "Original receipt" at bounding box center [0, 0] width 0 height 0
click at [408, 355] on icon at bounding box center [413, 353] width 23 height 23
click at [0, 0] on input "Personal Details" at bounding box center [0, 0] width 0 height 0
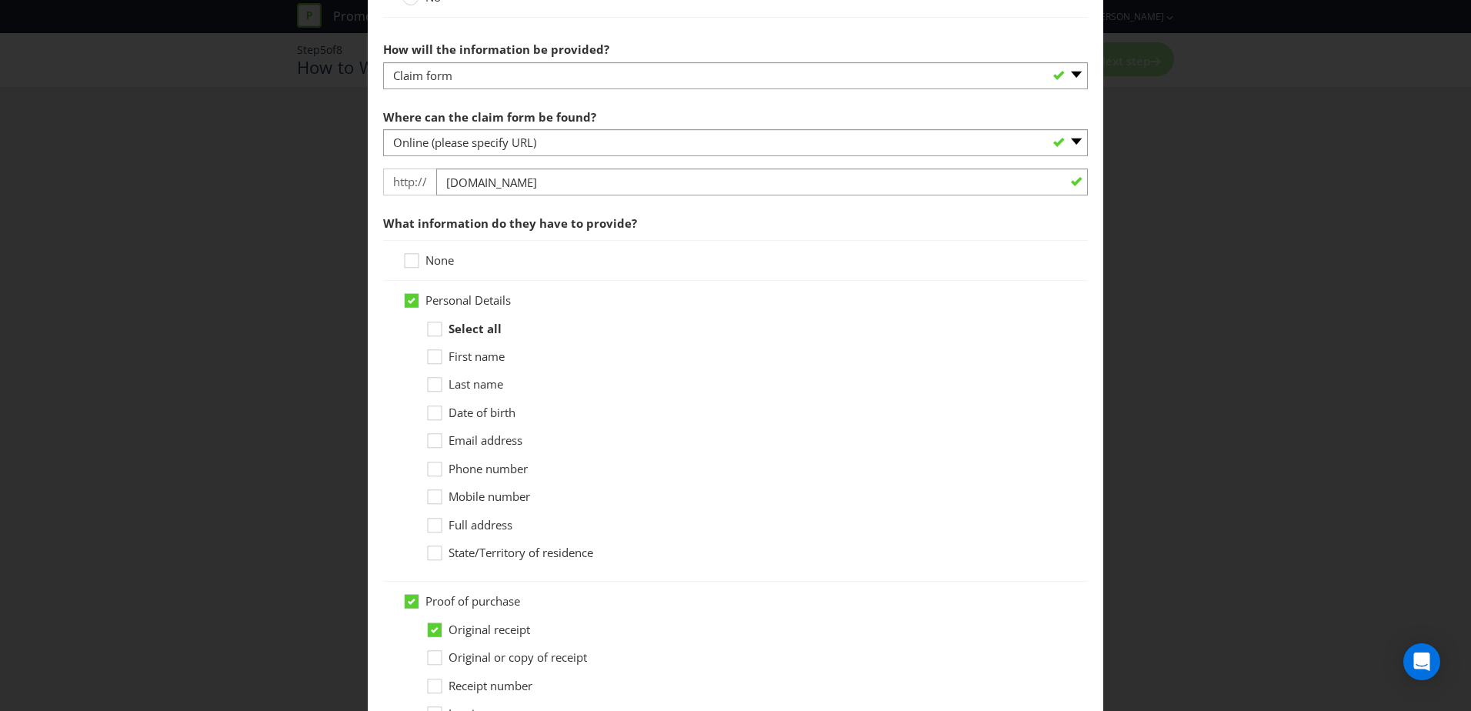
scroll to position [769, 0]
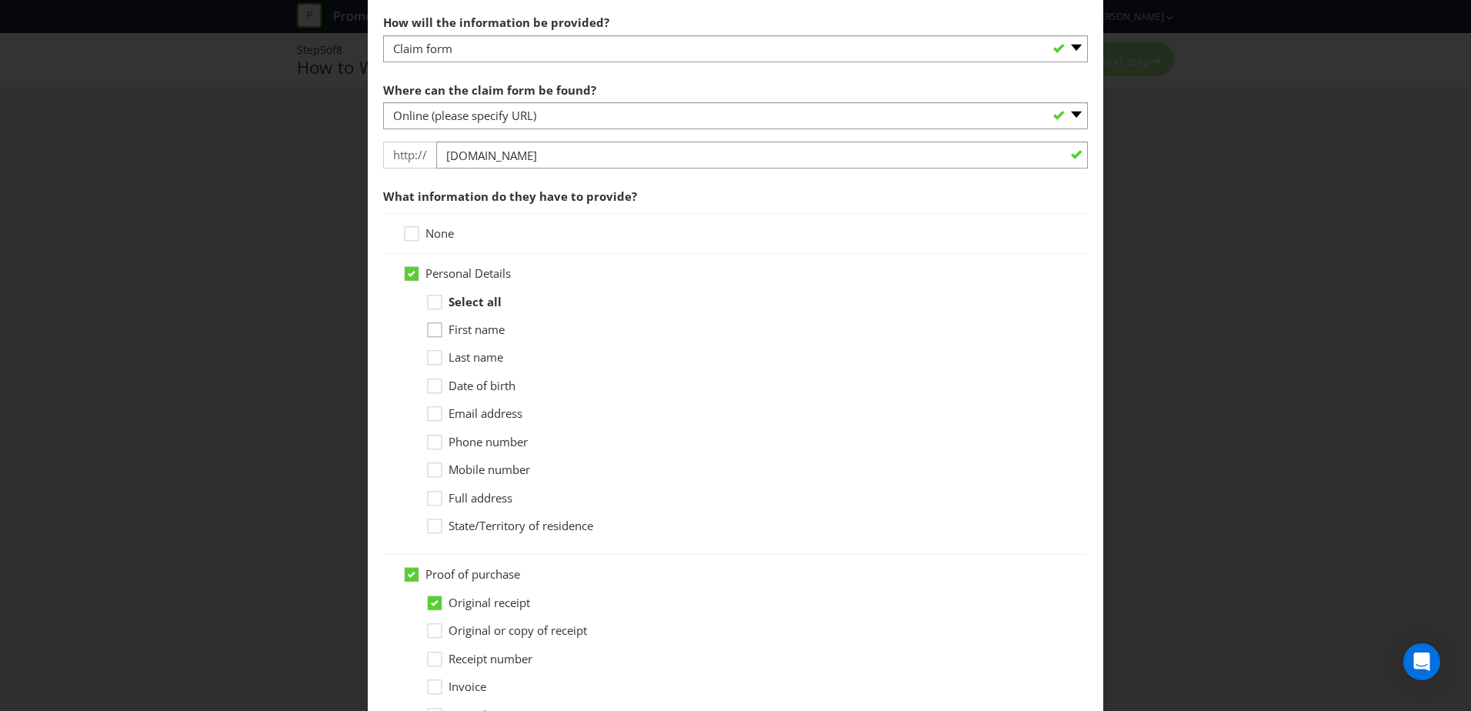
click at [433, 337] on icon at bounding box center [435, 330] width 14 height 14
click at [0, 0] on input "First name" at bounding box center [0, 0] width 0 height 0
click at [431, 355] on div at bounding box center [435, 352] width 8 height 8
click at [0, 0] on input "Last name" at bounding box center [0, 0] width 0 height 0
click at [432, 412] on div at bounding box center [435, 409] width 8 height 8
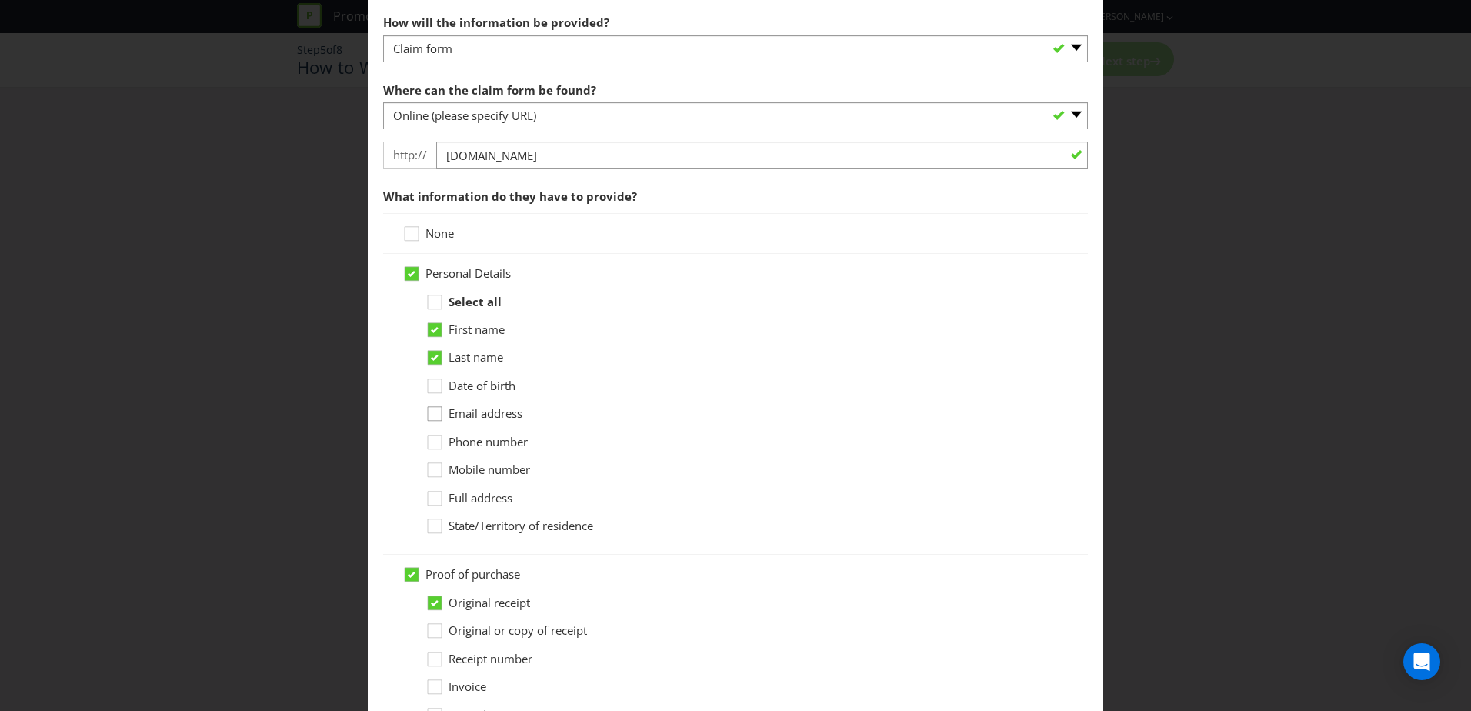
click at [0, 0] on input "Email address" at bounding box center [0, 0] width 0 height 0
click at [437, 526] on icon at bounding box center [436, 529] width 23 height 23
click at [0, 0] on input "State/Territory of residence" at bounding box center [0, 0] width 0 height 0
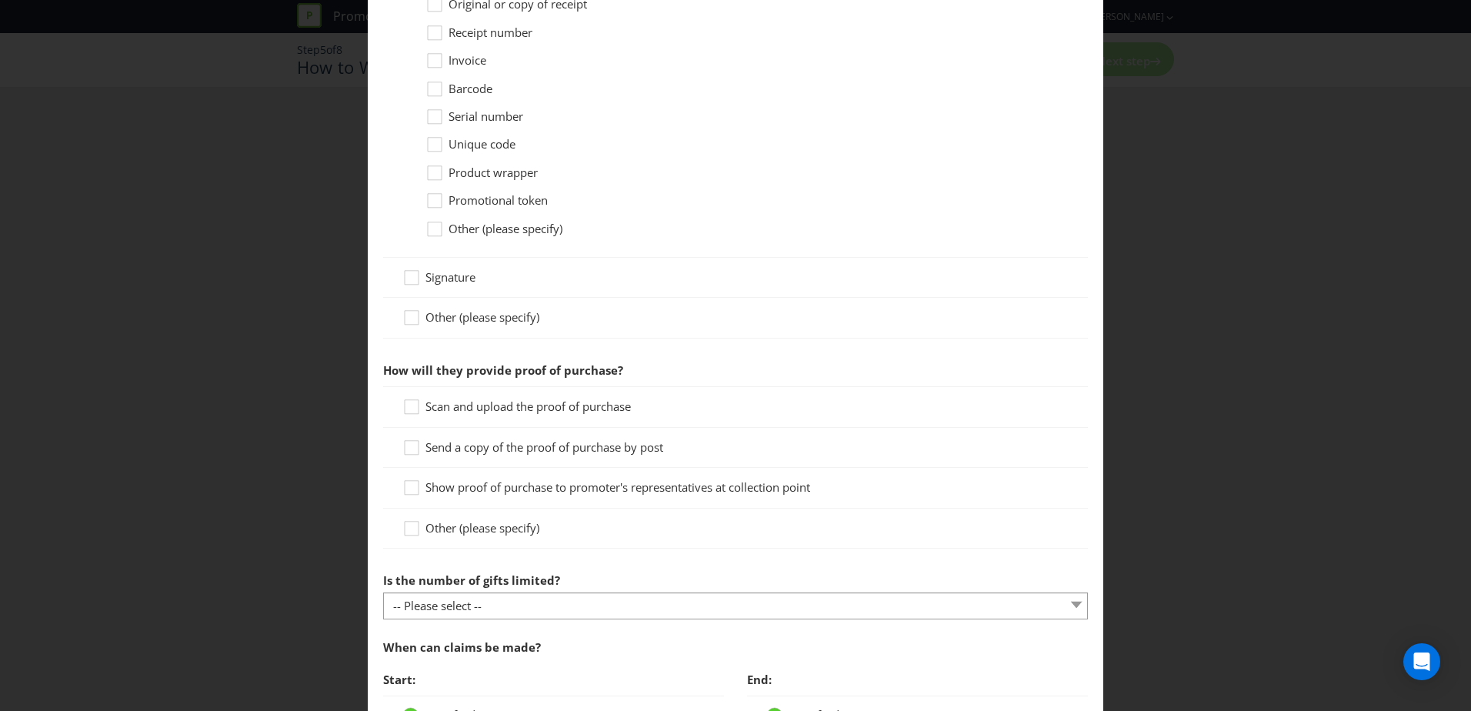
scroll to position [1461, 0]
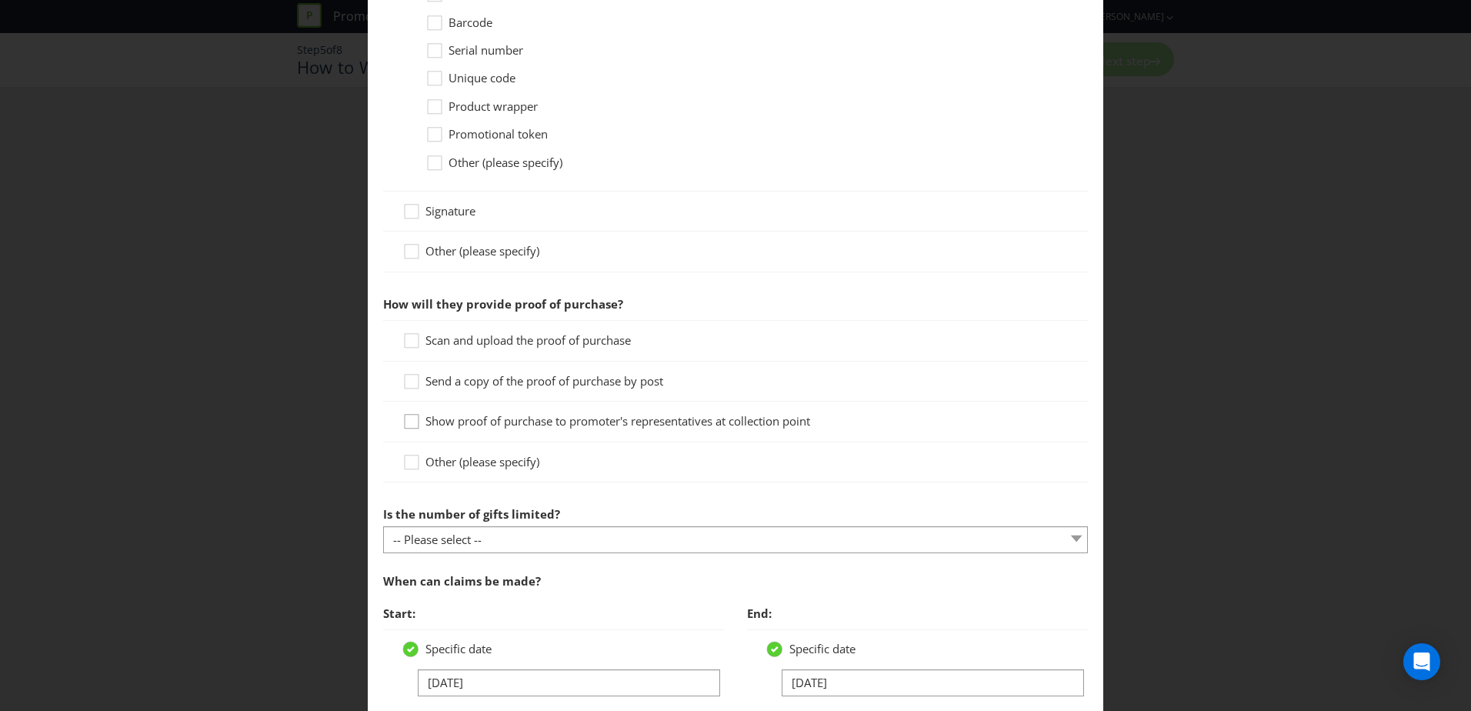
click at [417, 420] on icon at bounding box center [413, 424] width 23 height 23
click at [0, 0] on input "Show proof of purchase to promoter's representatives at collection point" at bounding box center [0, 0] width 0 height 0
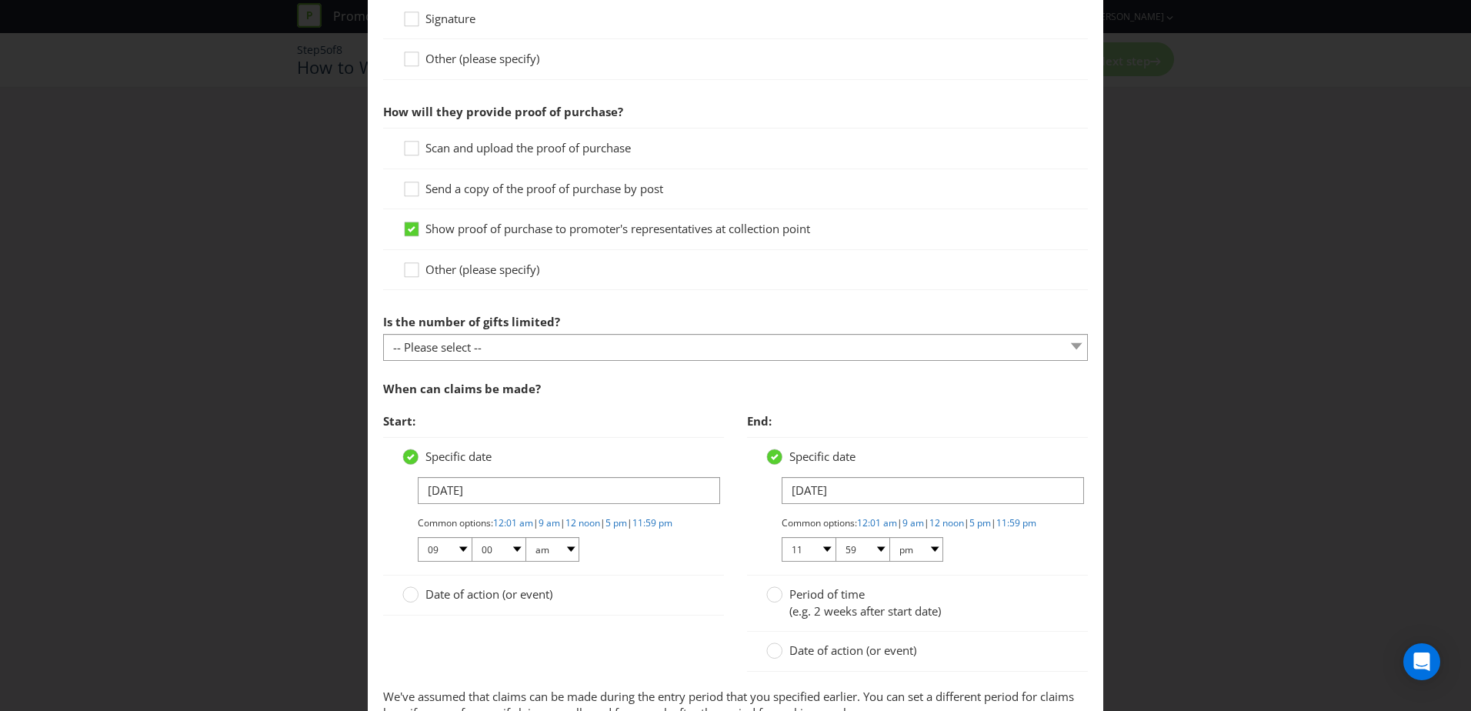
scroll to position [1692, 0]
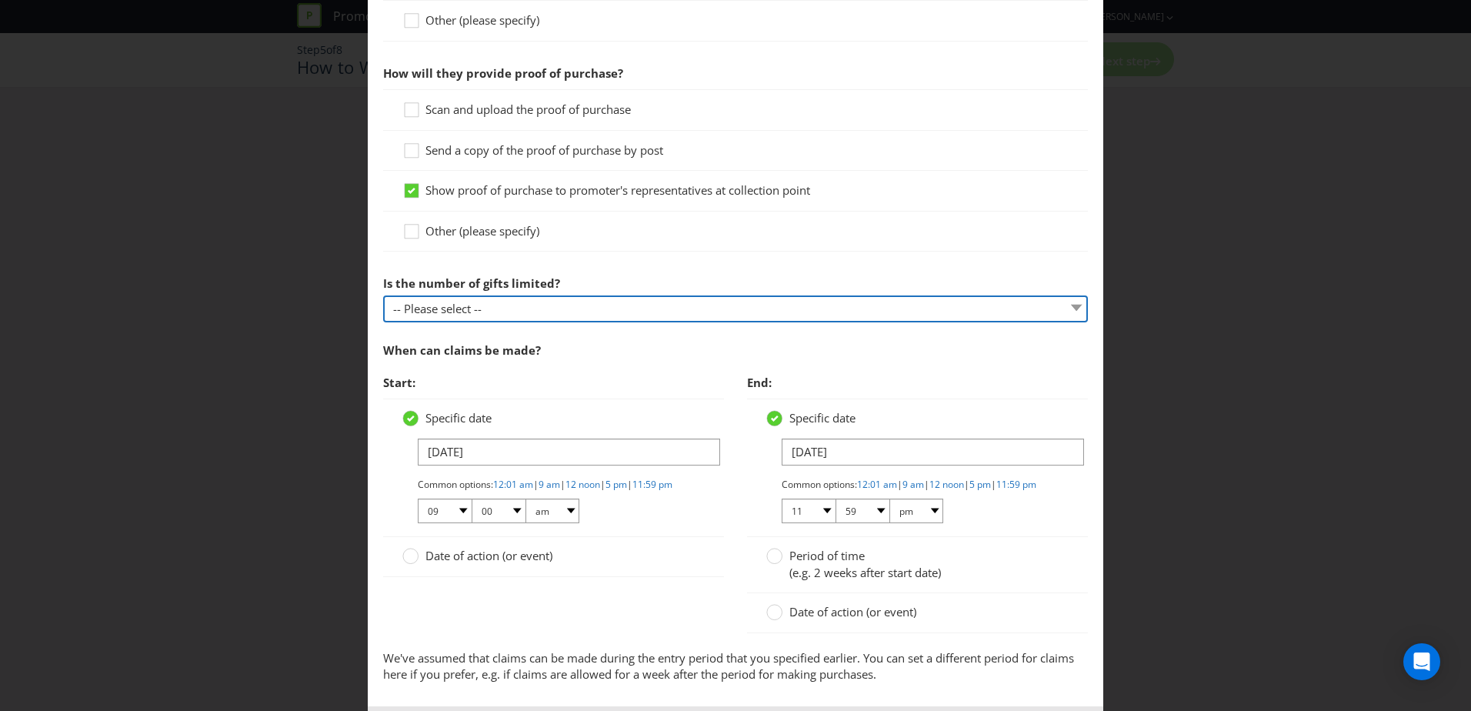
click at [555, 311] on select "-- Please select -- Unlimited gifts available during promotional period Number …" at bounding box center [735, 308] width 705 height 27
select select "LIMITED"
click at [383, 295] on select "-- Please select -- Unlimited gifts available during promotional period Number …" at bounding box center [735, 308] width 705 height 27
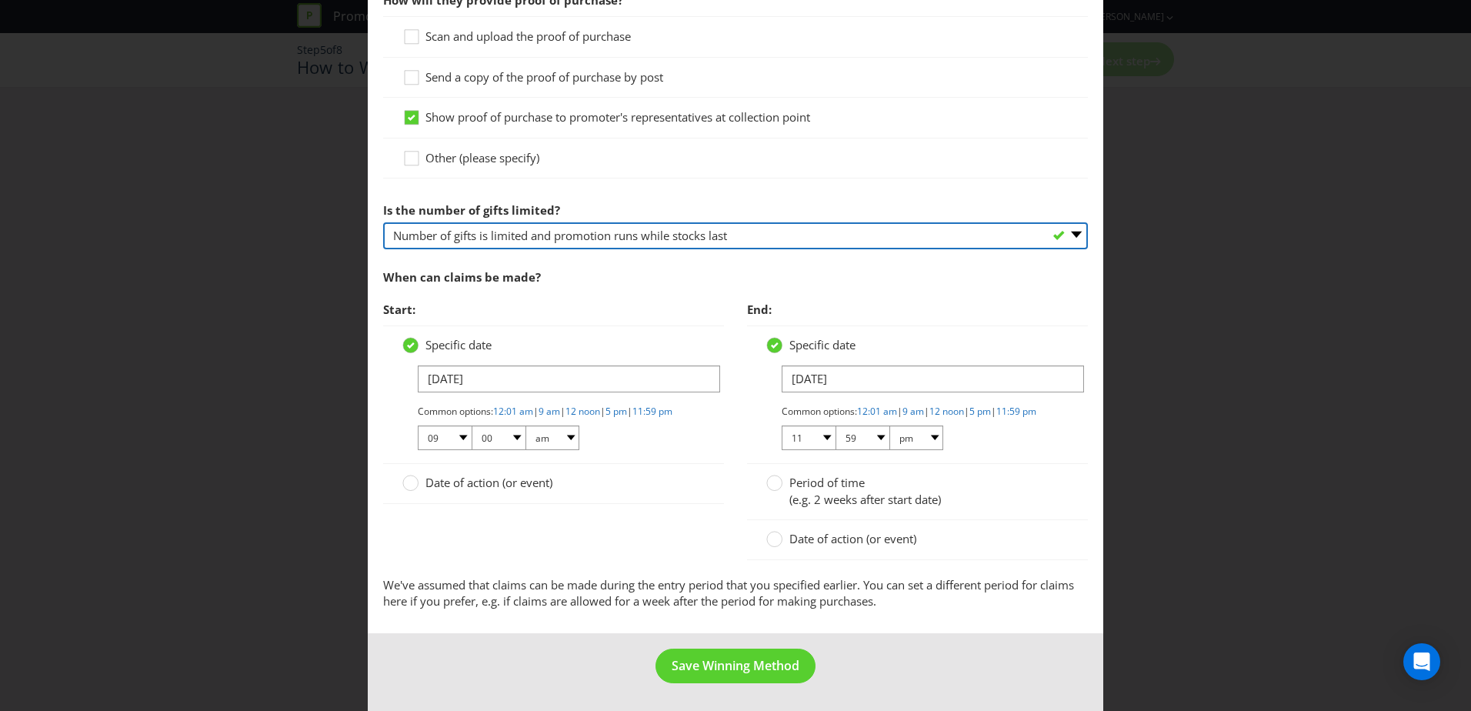
scroll to position [1778, 0]
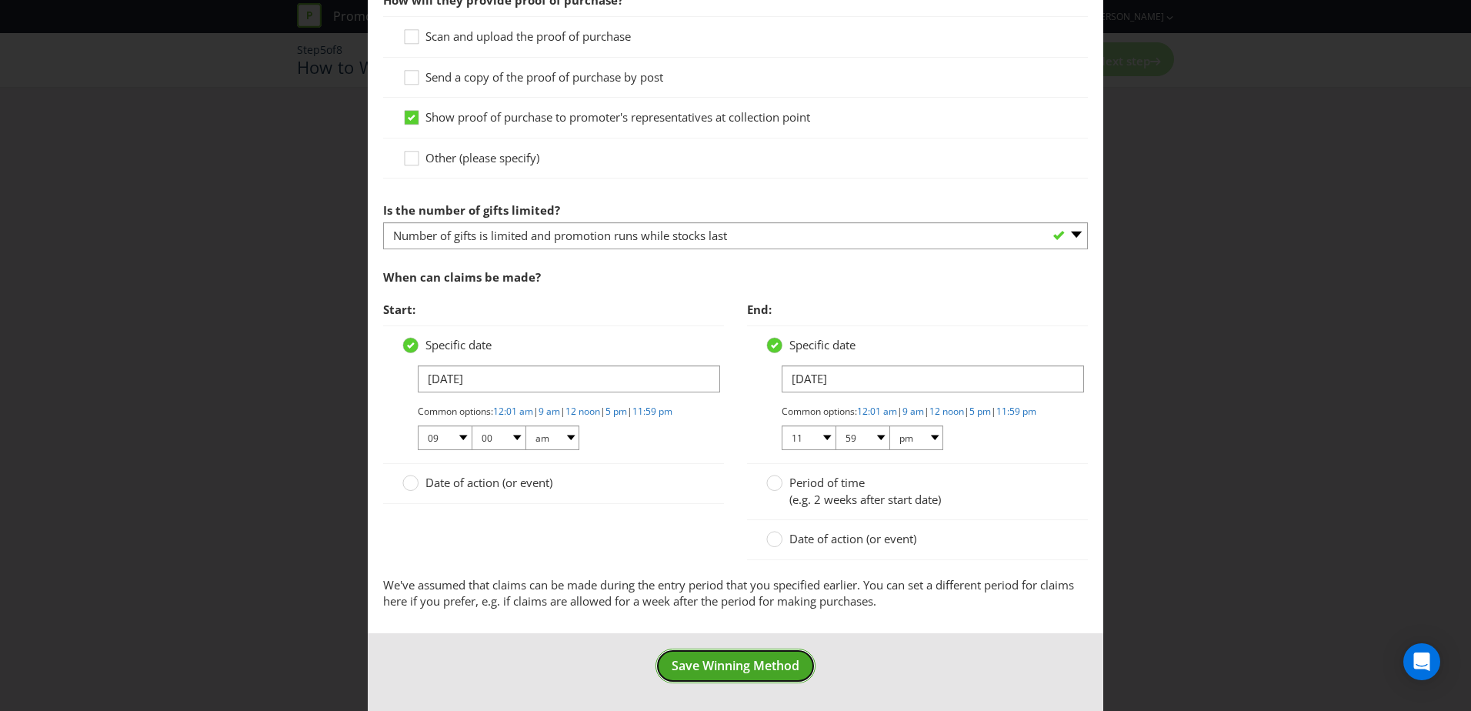
click at [736, 675] on button "Save Winning Method" at bounding box center [735, 665] width 160 height 35
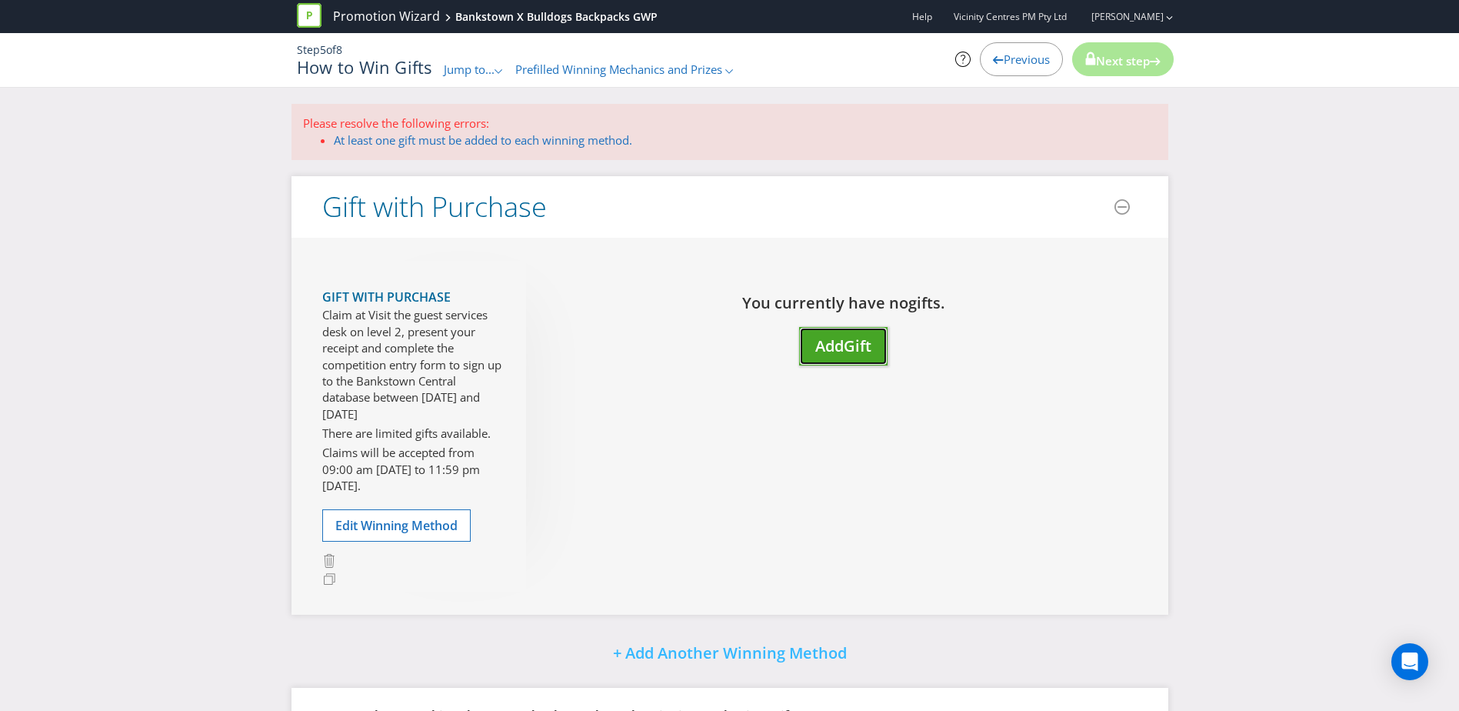
click at [840, 355] on span "Add" at bounding box center [829, 345] width 28 height 21
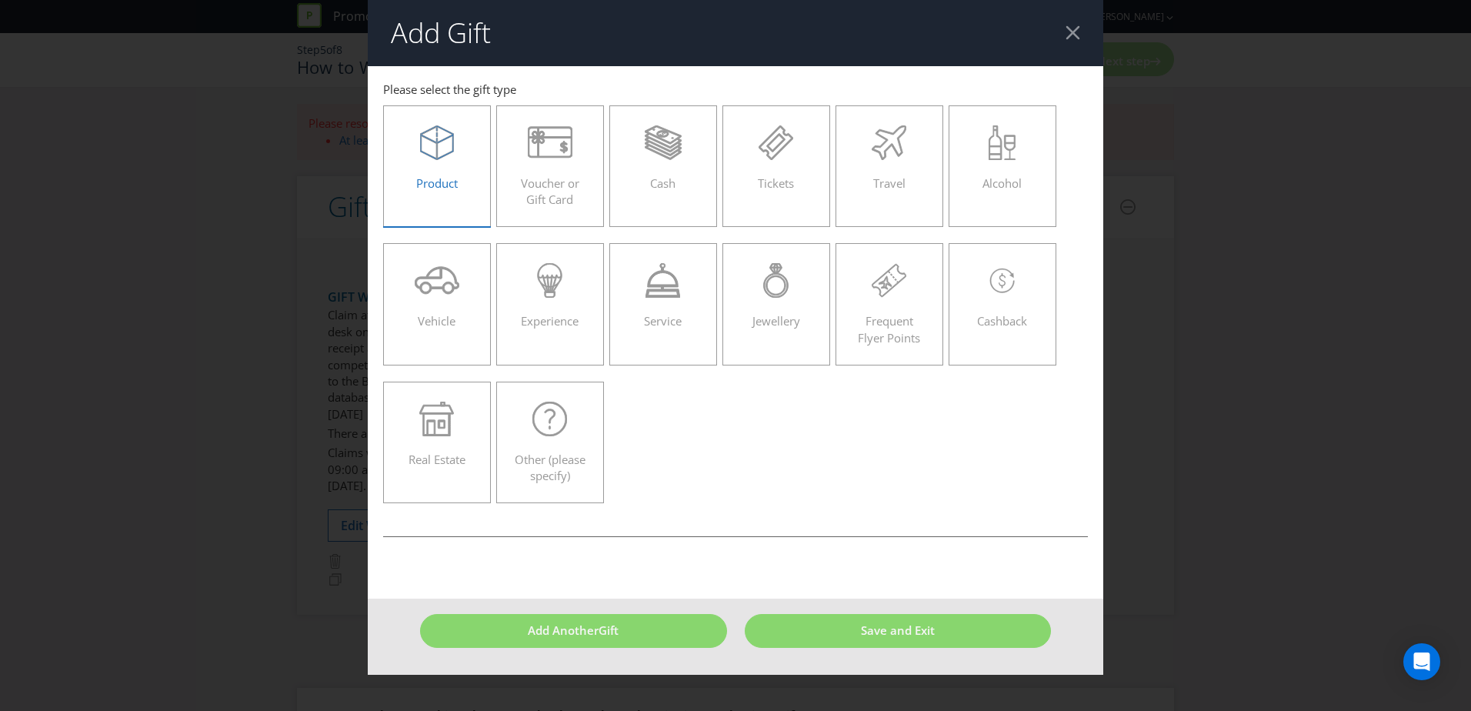
click at [439, 176] on span "Product" at bounding box center [437, 182] width 42 height 15
click at [0, 0] on input "Product" at bounding box center [0, 0] width 0 height 0
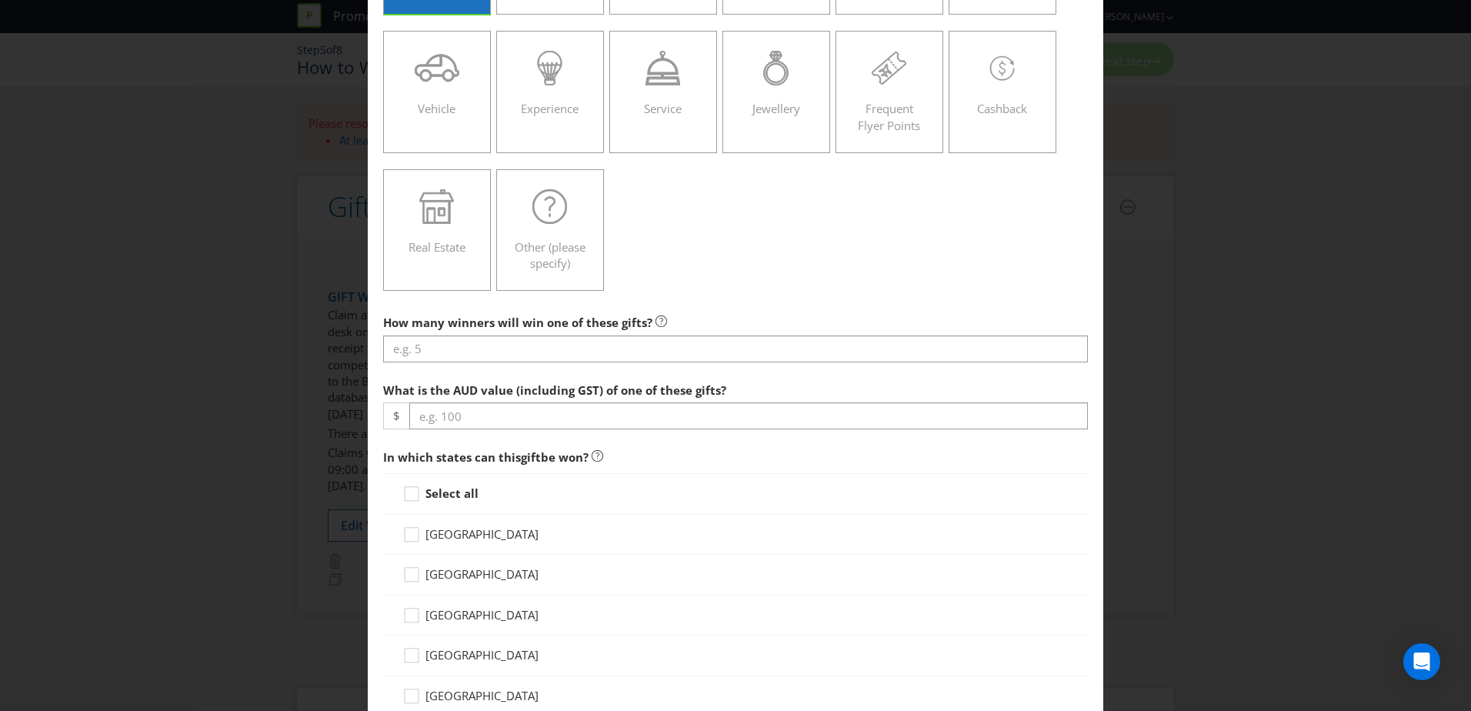
scroll to position [231, 0]
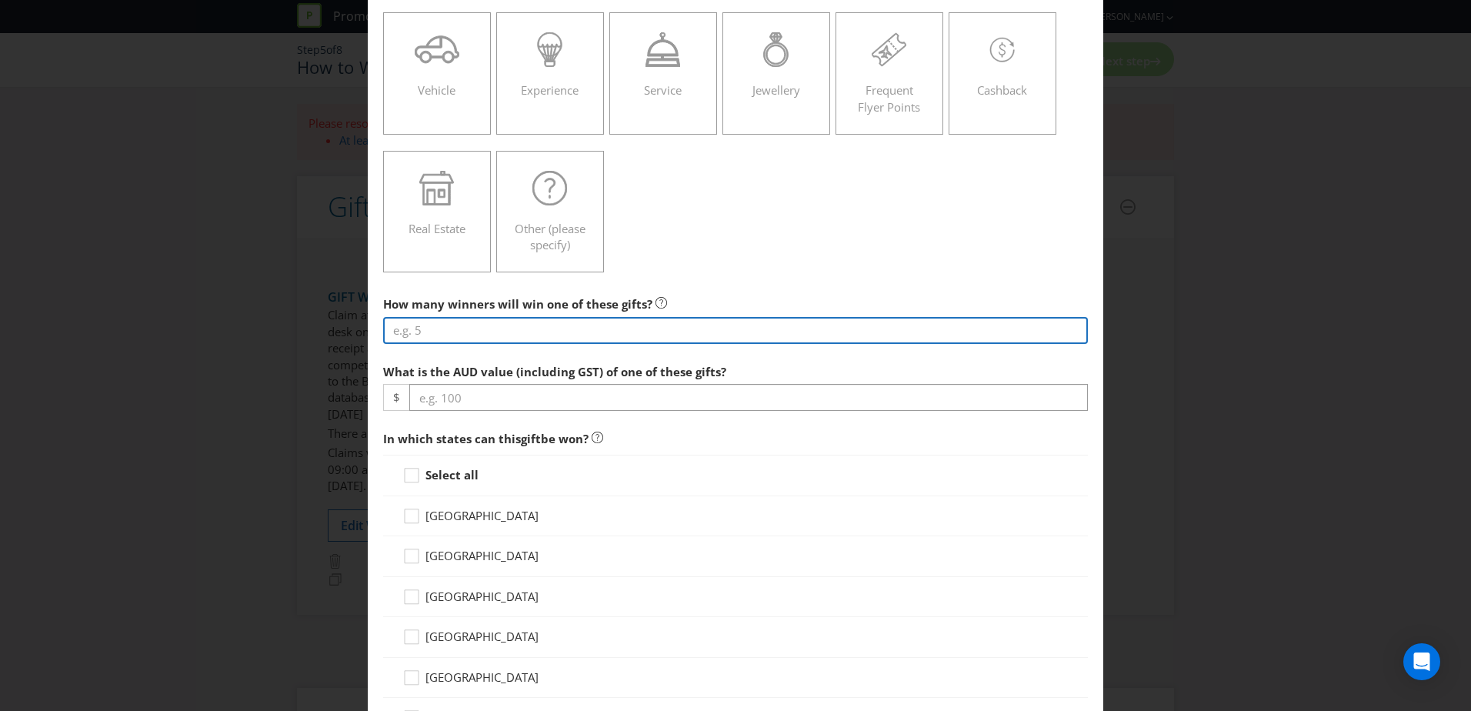
click at [761, 332] on input "number" at bounding box center [735, 330] width 705 height 27
type input "500"
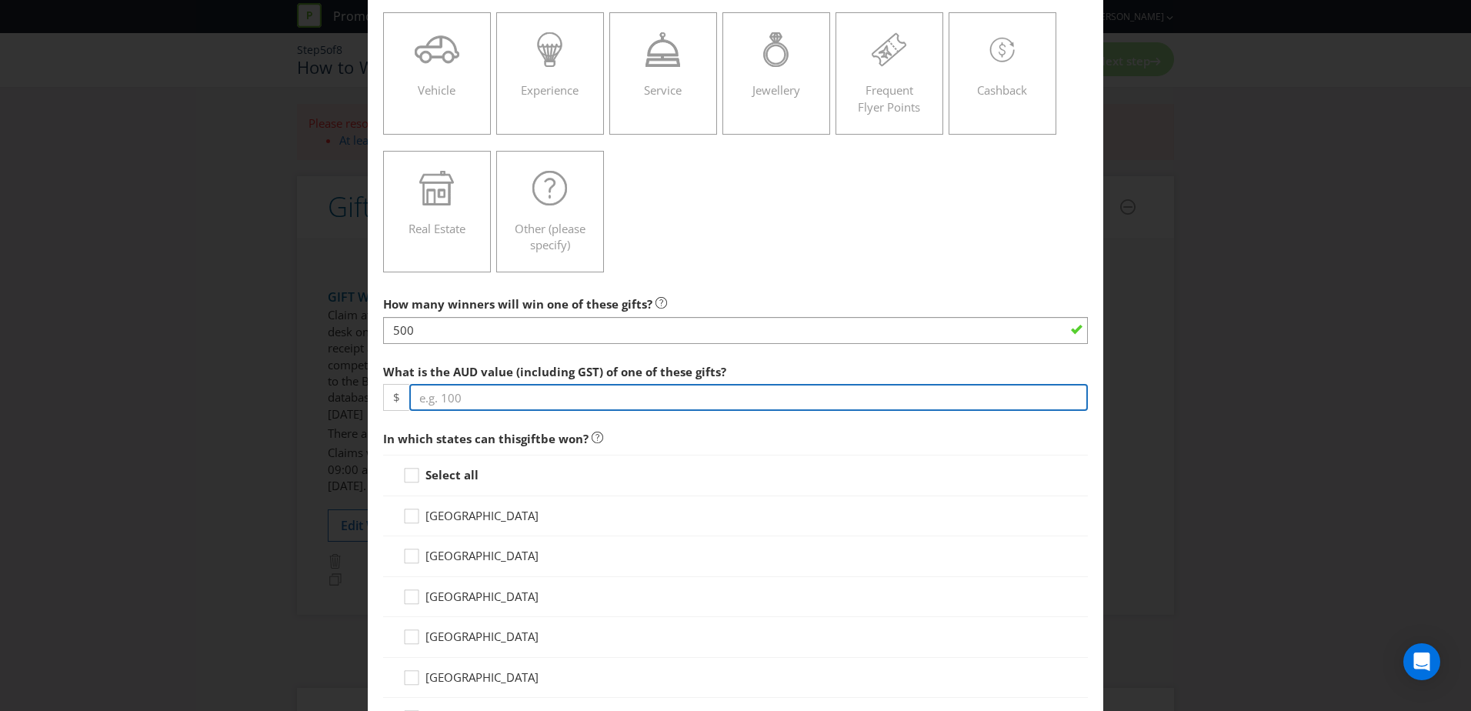
click at [727, 394] on input "number" at bounding box center [748, 397] width 678 height 27
type input "30"
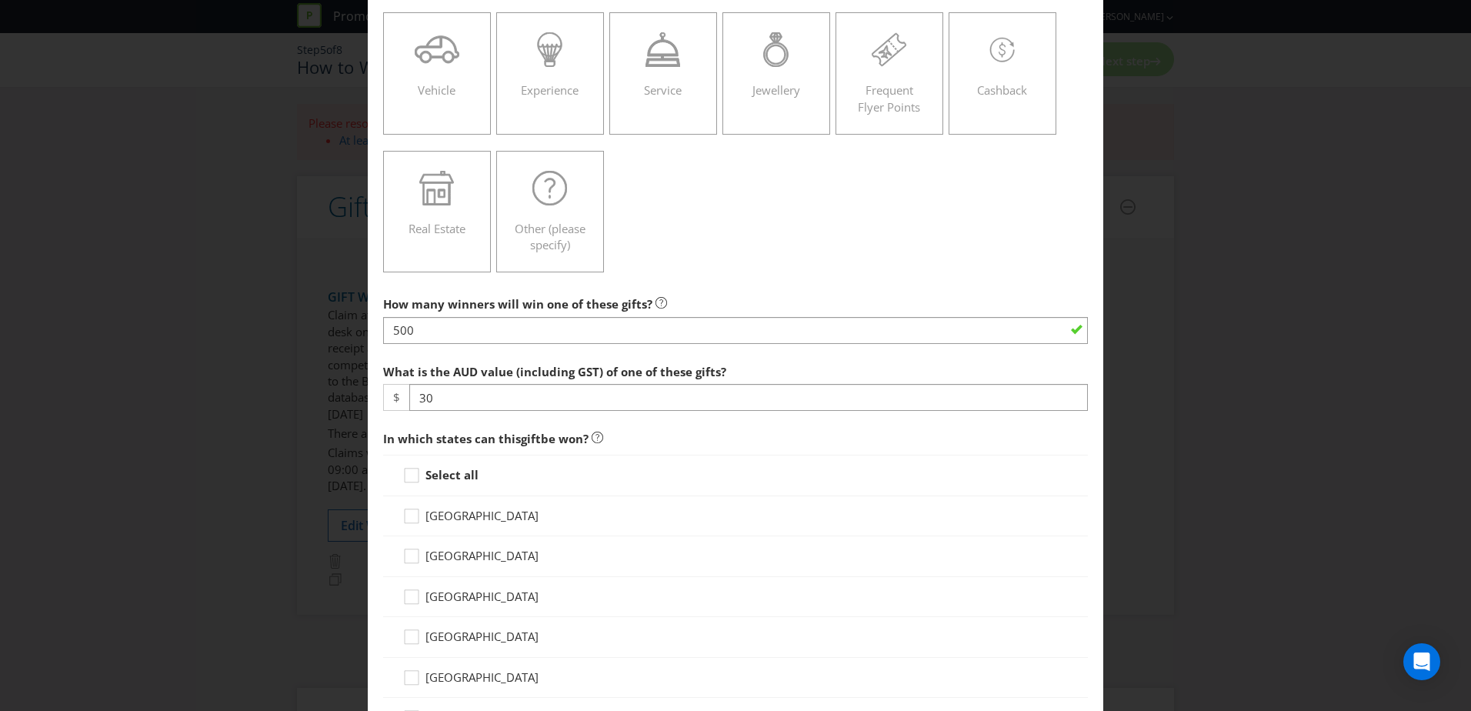
click at [719, 435] on span "In which states can this gift be won?" at bounding box center [735, 439] width 705 height 32
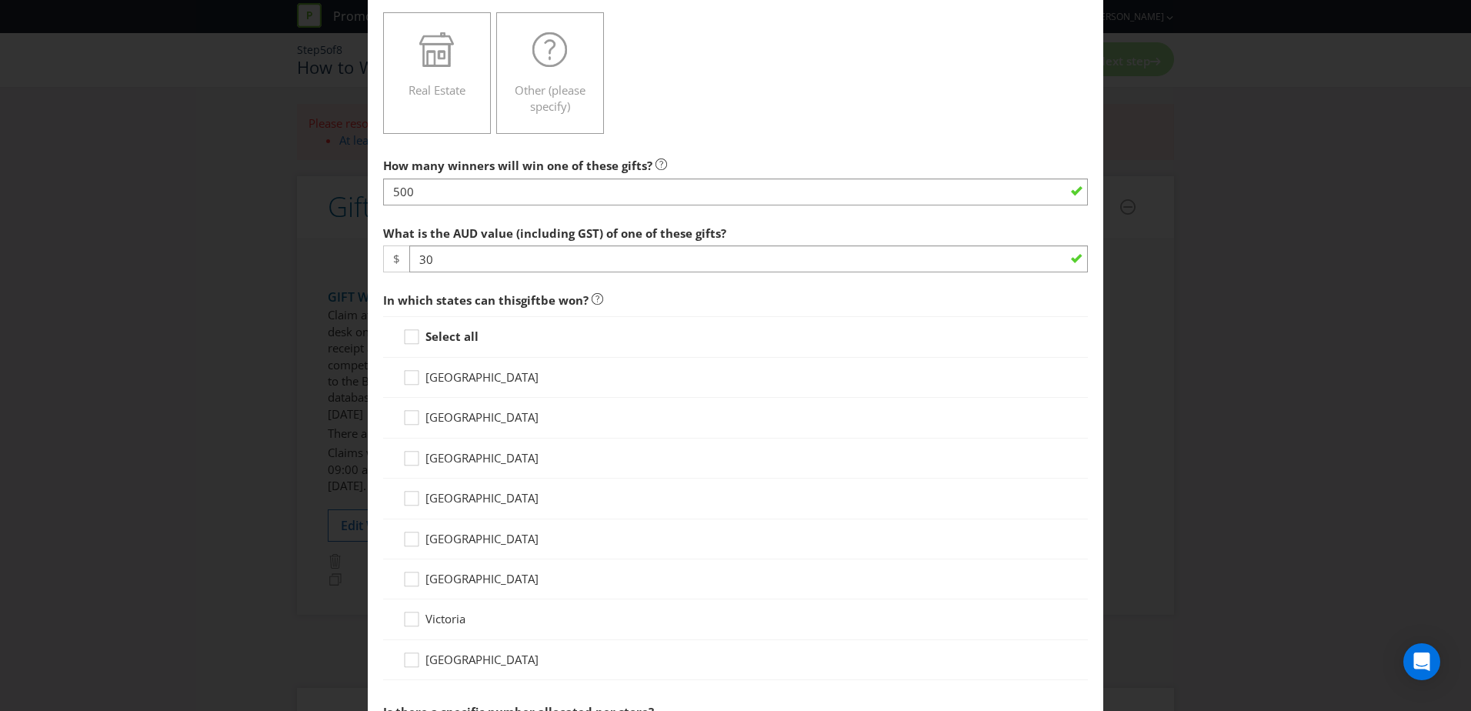
scroll to position [385, 0]
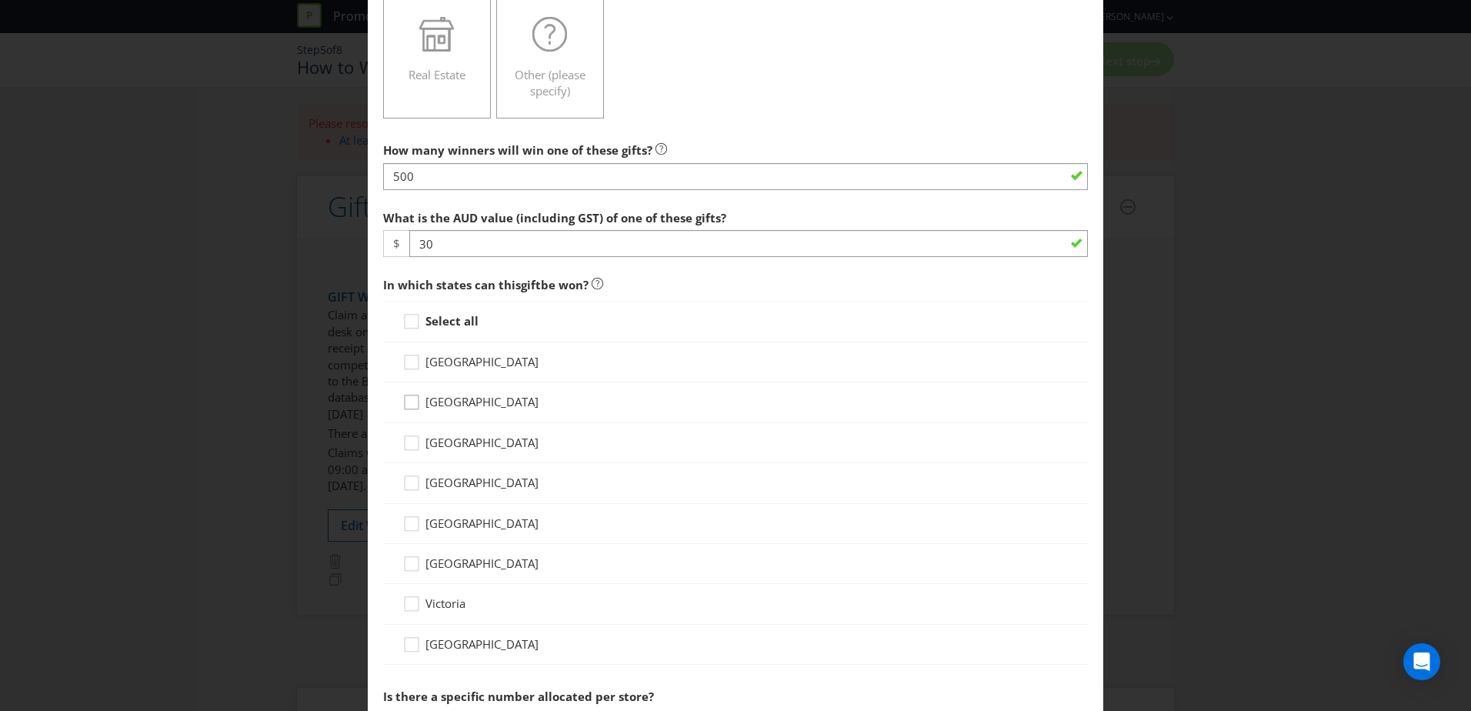
click at [411, 402] on icon at bounding box center [413, 405] width 23 height 23
click at [0, 0] on input "[GEOGRAPHIC_DATA]" at bounding box center [0, 0] width 0 height 0
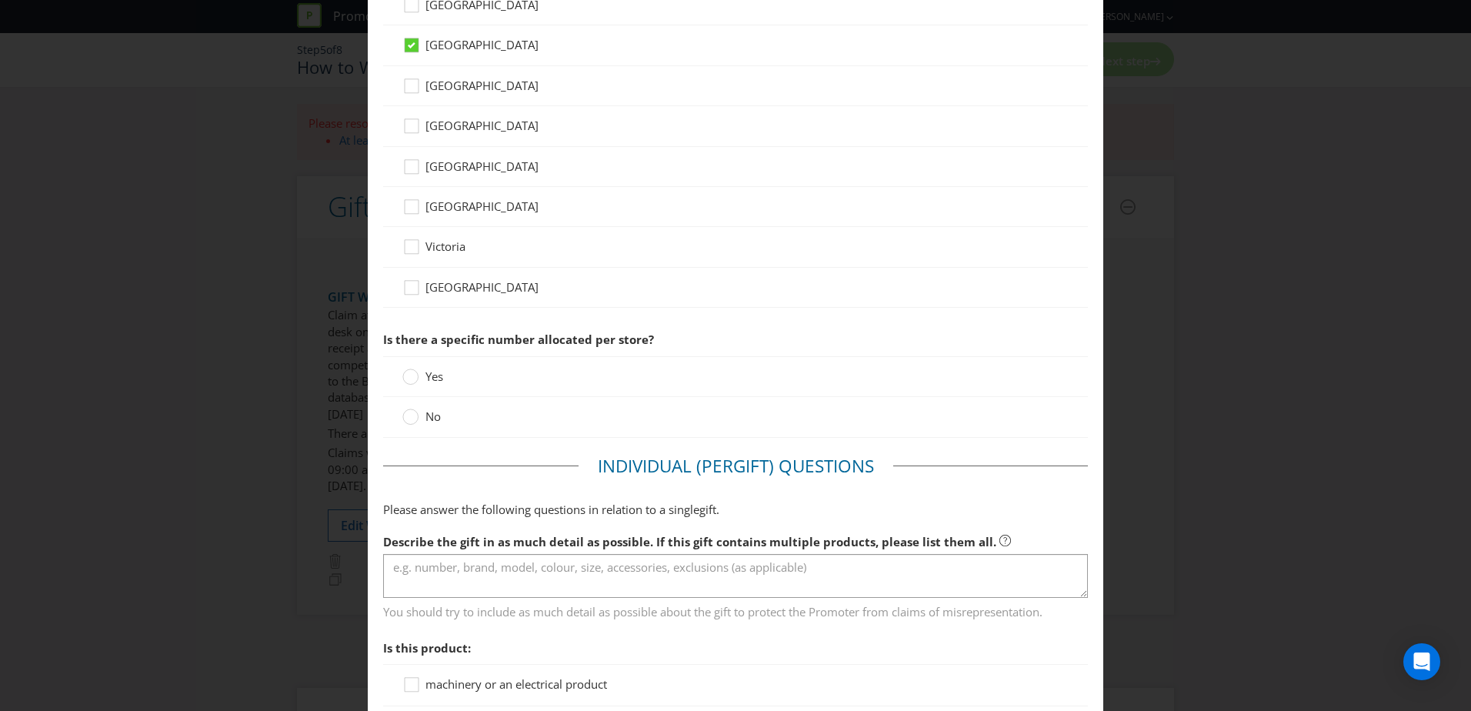
scroll to position [769, 0]
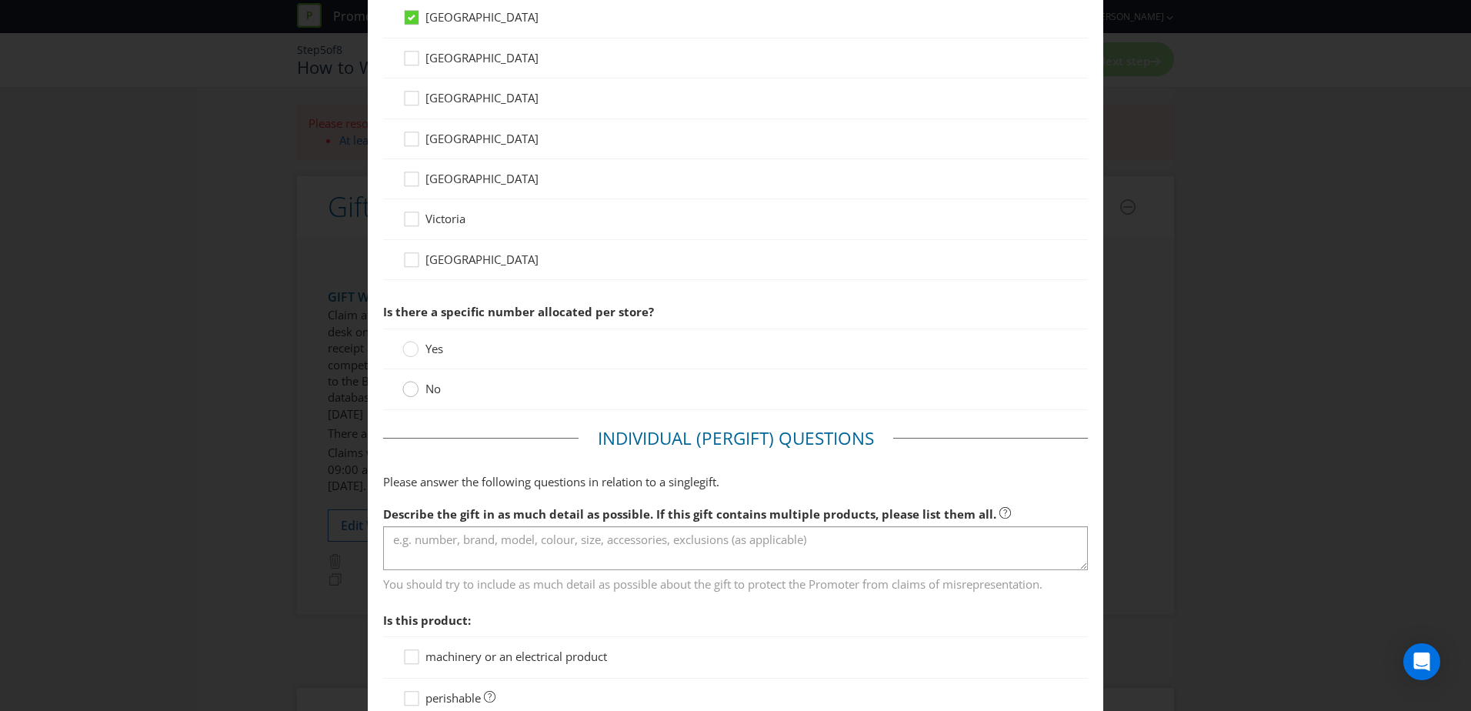
click at [411, 387] on div at bounding box center [411, 384] width 8 height 8
click at [0, 0] on input "No" at bounding box center [0, 0] width 0 height 0
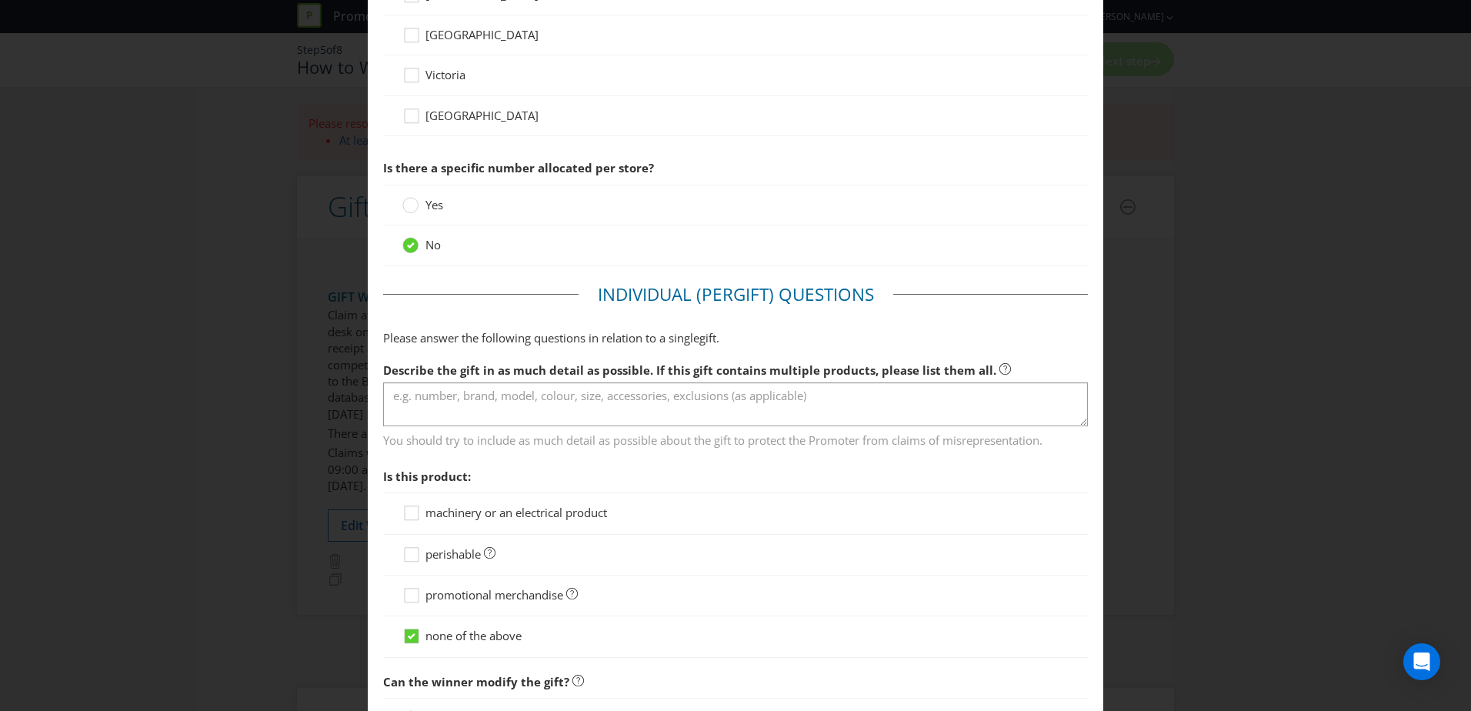
scroll to position [923, 0]
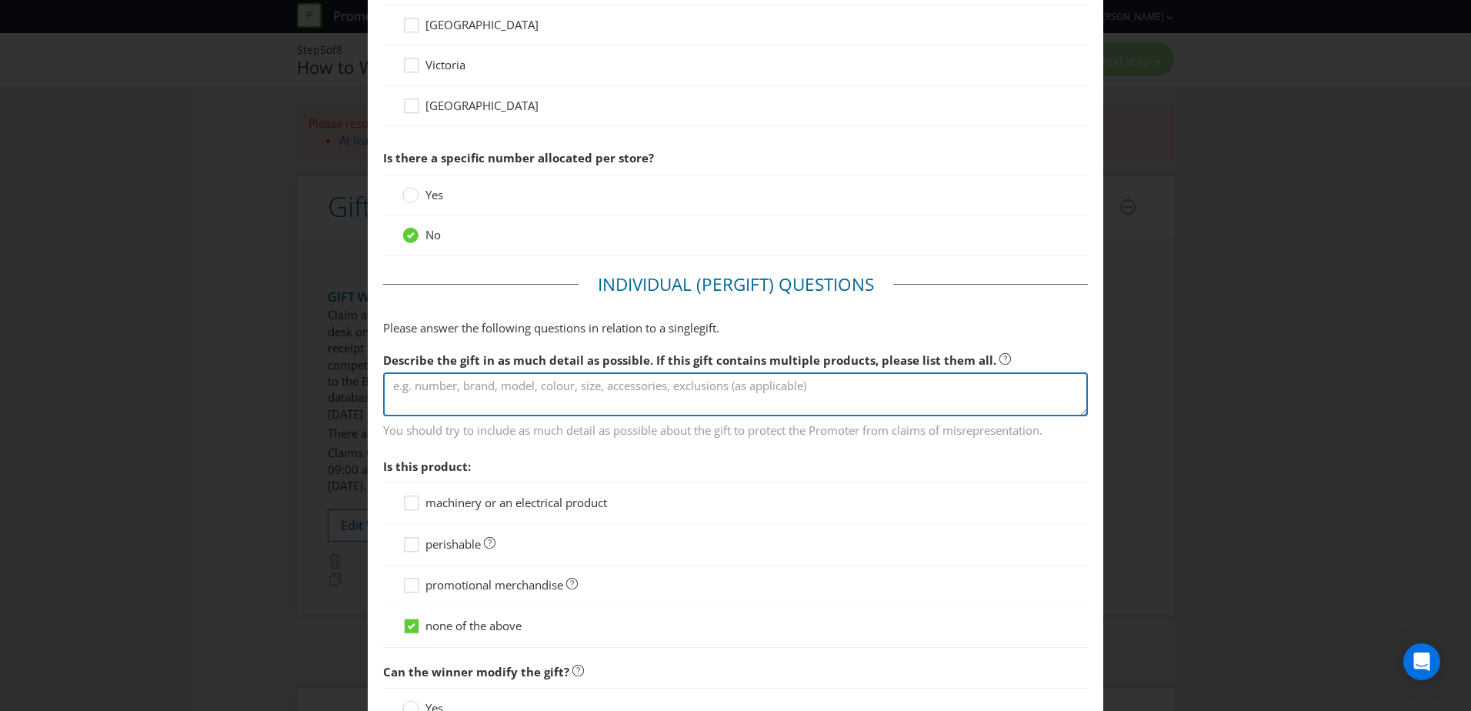
click at [617, 396] on textarea at bounding box center [735, 394] width 705 height 44
type textarea "Kids corduroy backpack embroidered with the Bankstown Central and Canterbury Ba…"
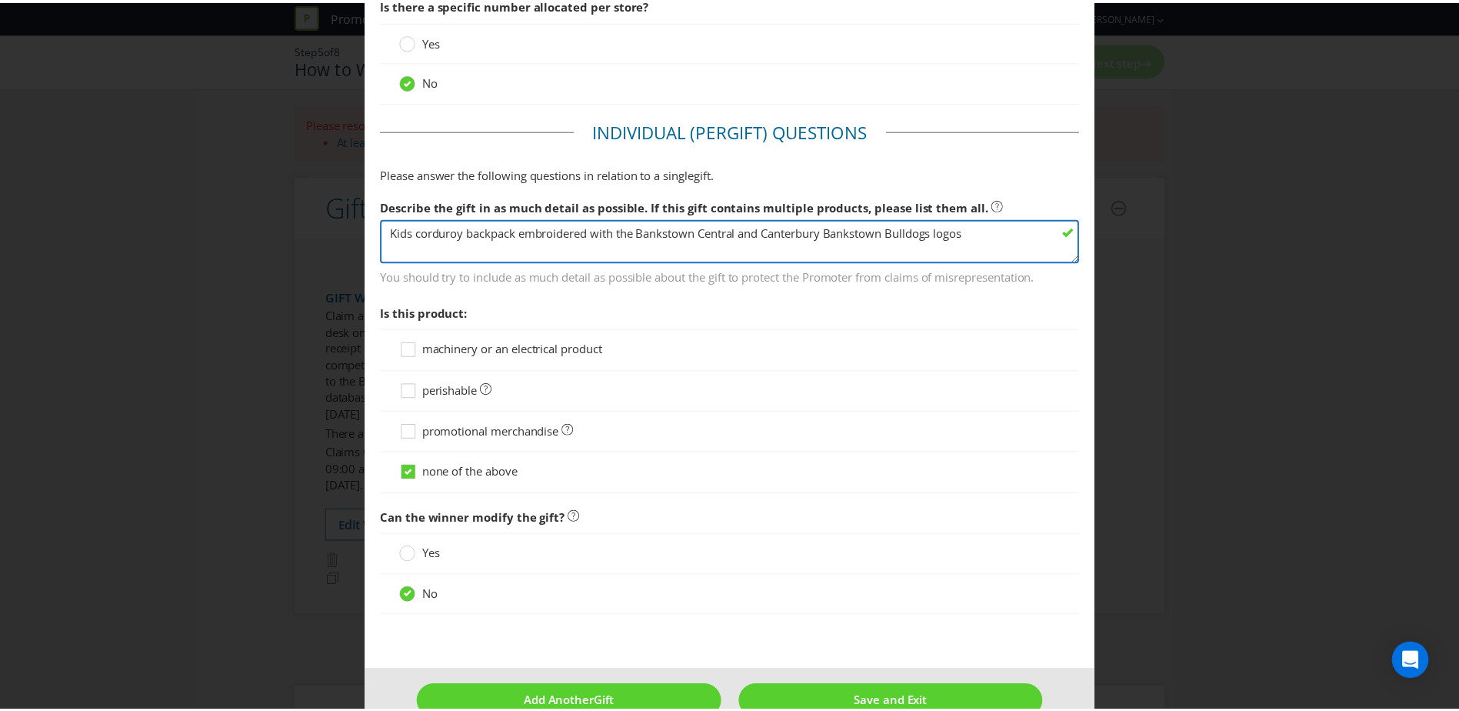
scroll to position [1112, 0]
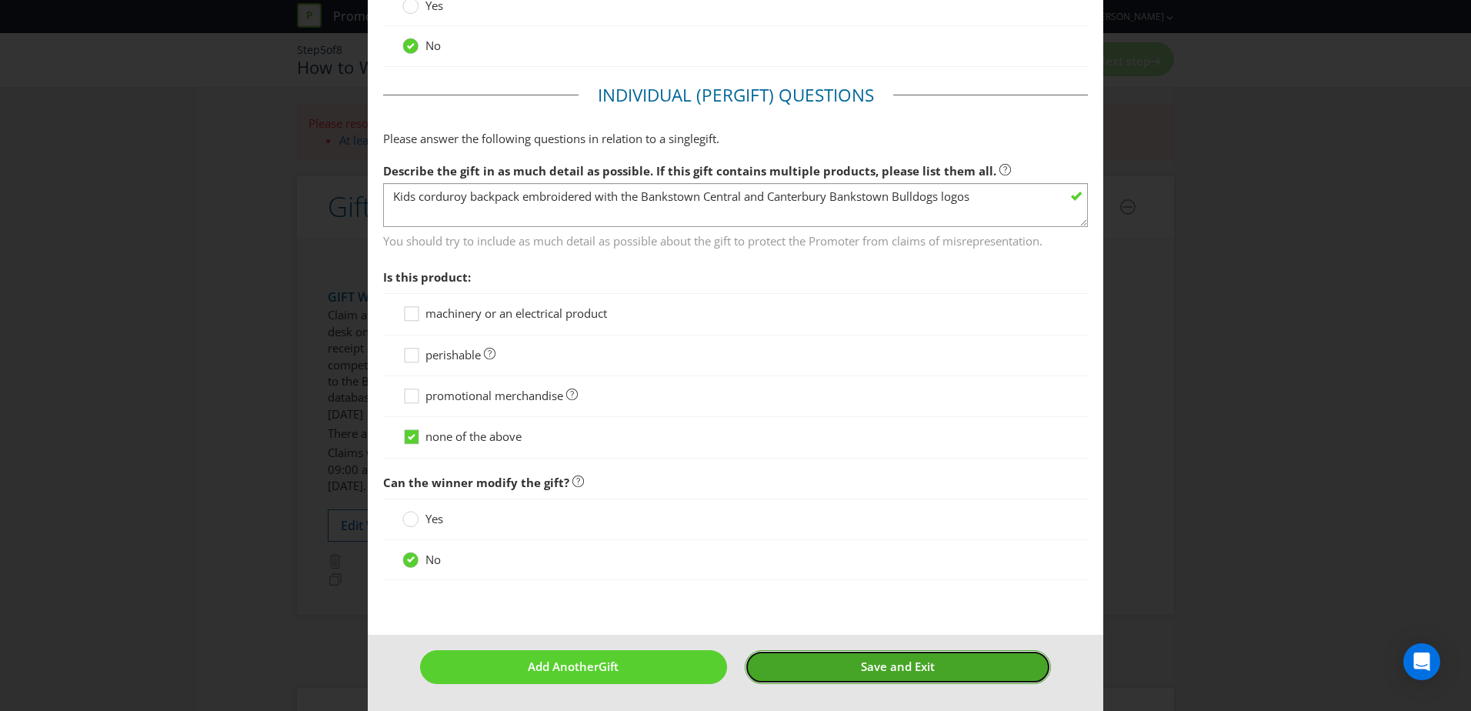
click at [898, 674] on span "Save and Exit" at bounding box center [898, 665] width 74 height 15
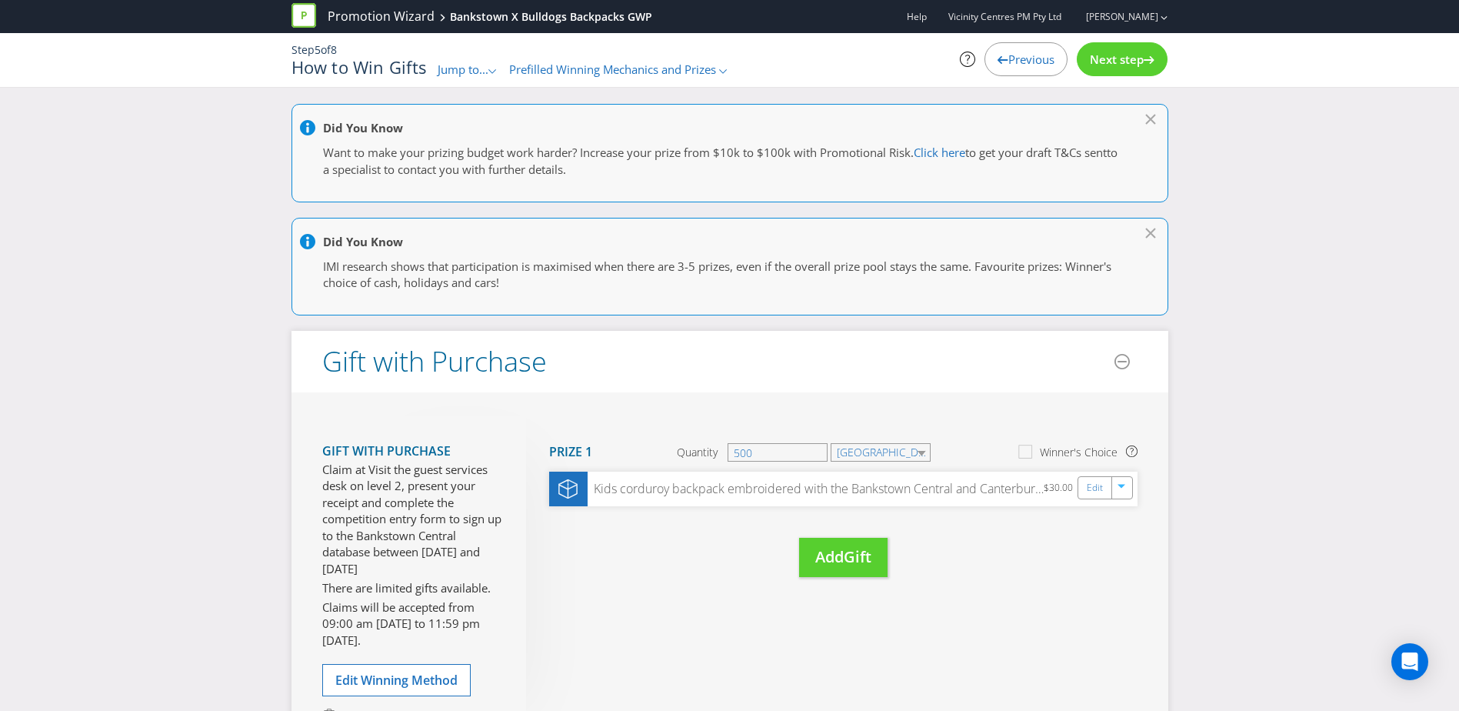
scroll to position [325, 0]
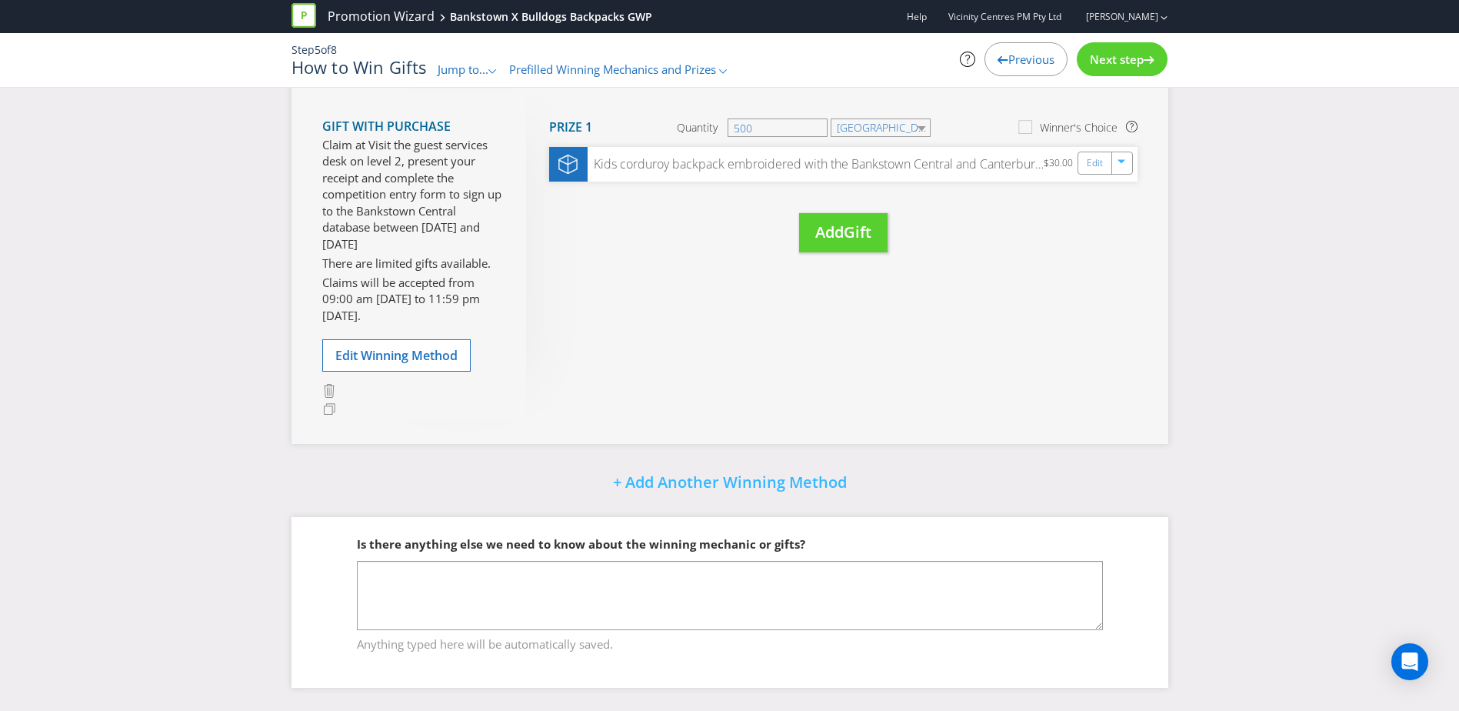
click at [1111, 71] on div "Next step" at bounding box center [1122, 59] width 91 height 34
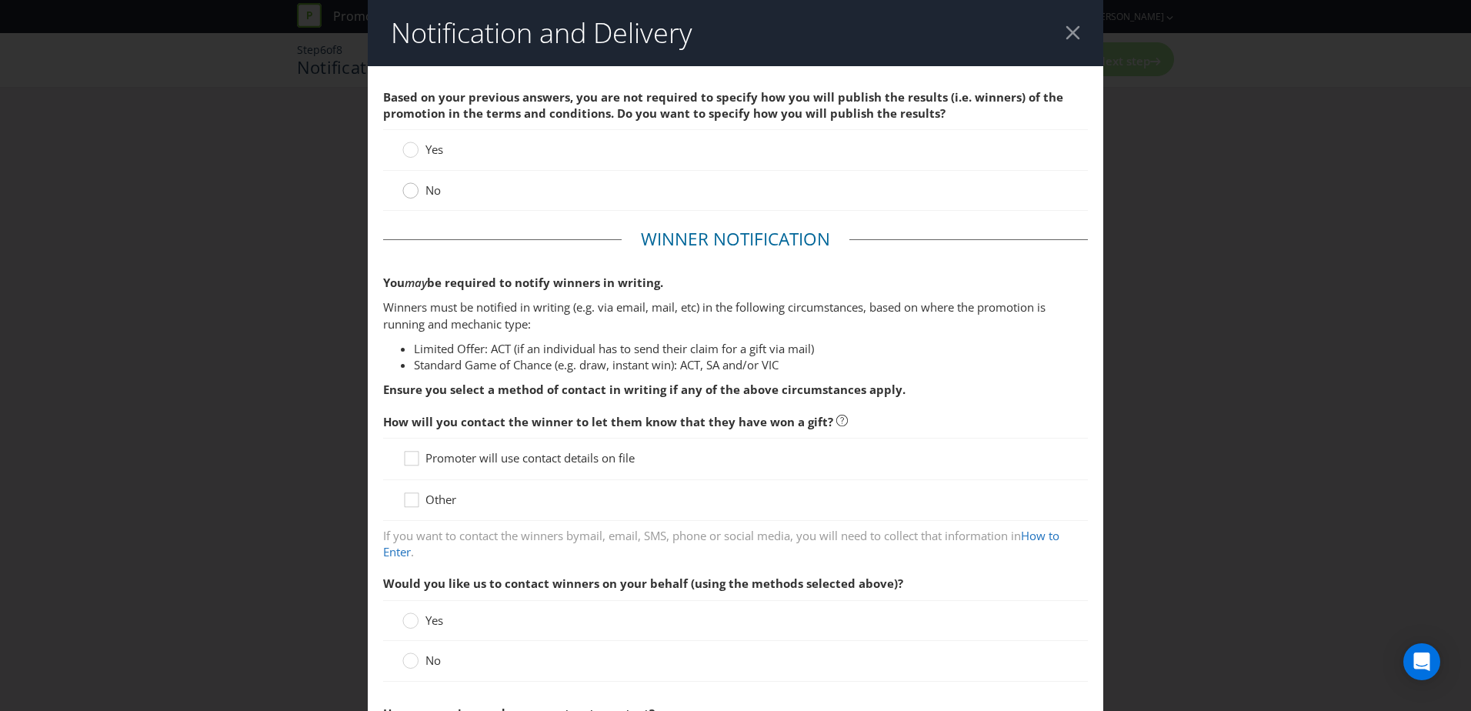
click at [411, 188] on div at bounding box center [411, 186] width 8 height 8
click at [0, 0] on input "No" at bounding box center [0, 0] width 0 height 0
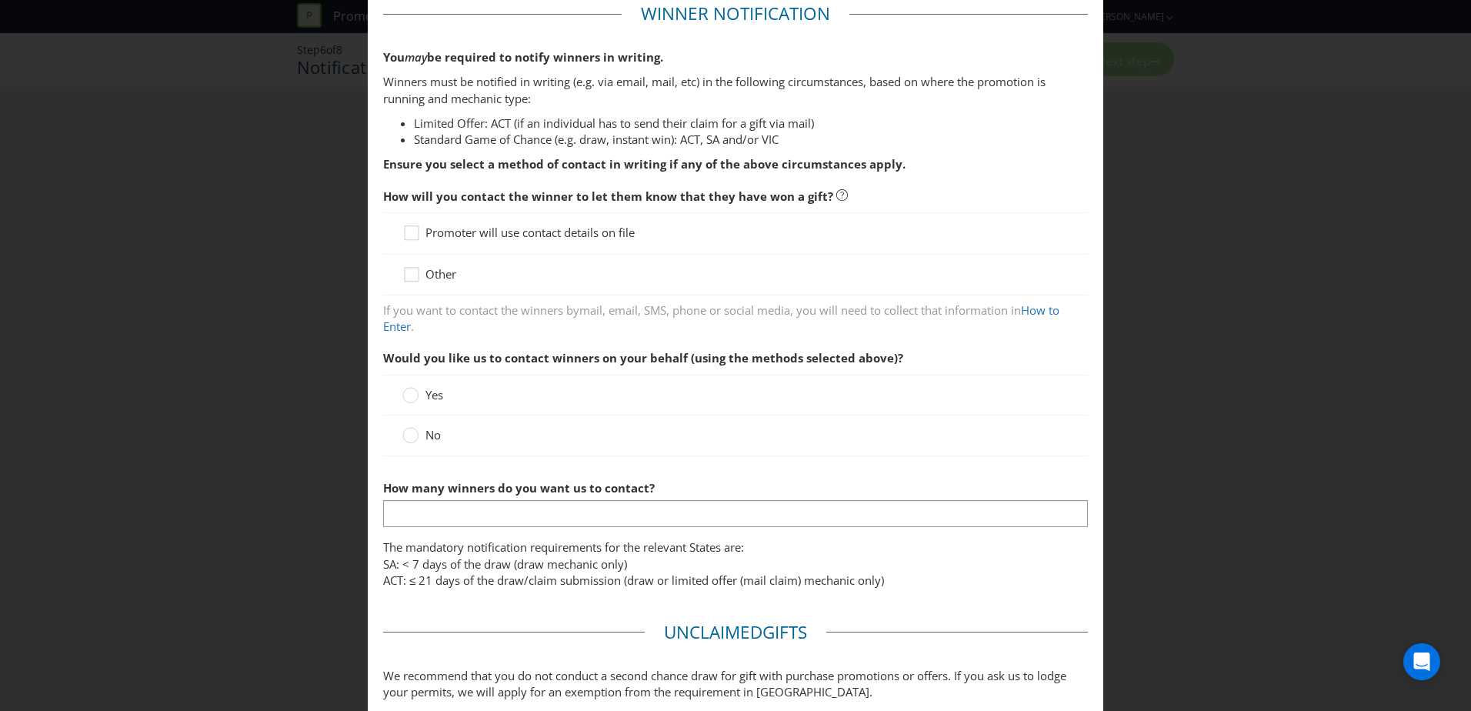
scroll to position [231, 0]
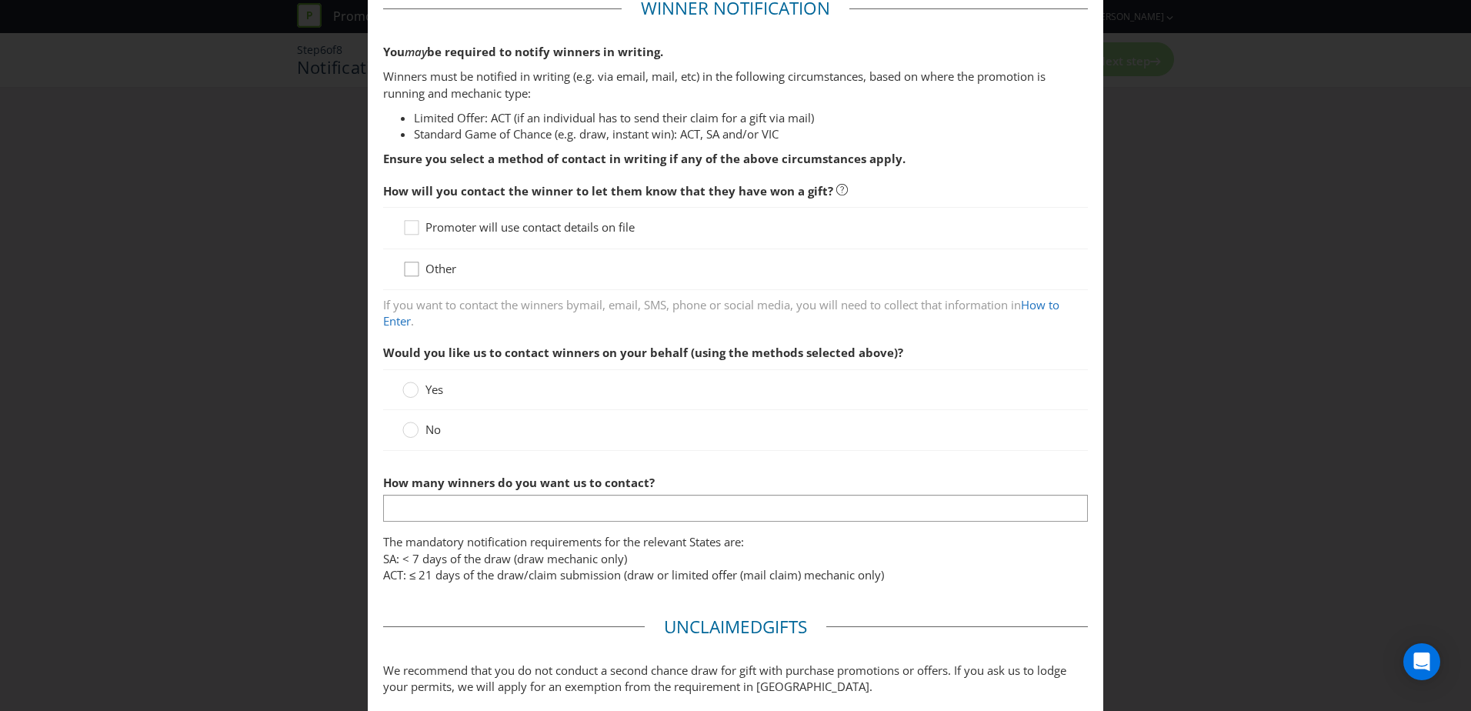
click at [408, 271] on icon at bounding box center [413, 272] width 23 height 23
click at [0, 0] on input "Other" at bounding box center [0, 0] width 0 height 0
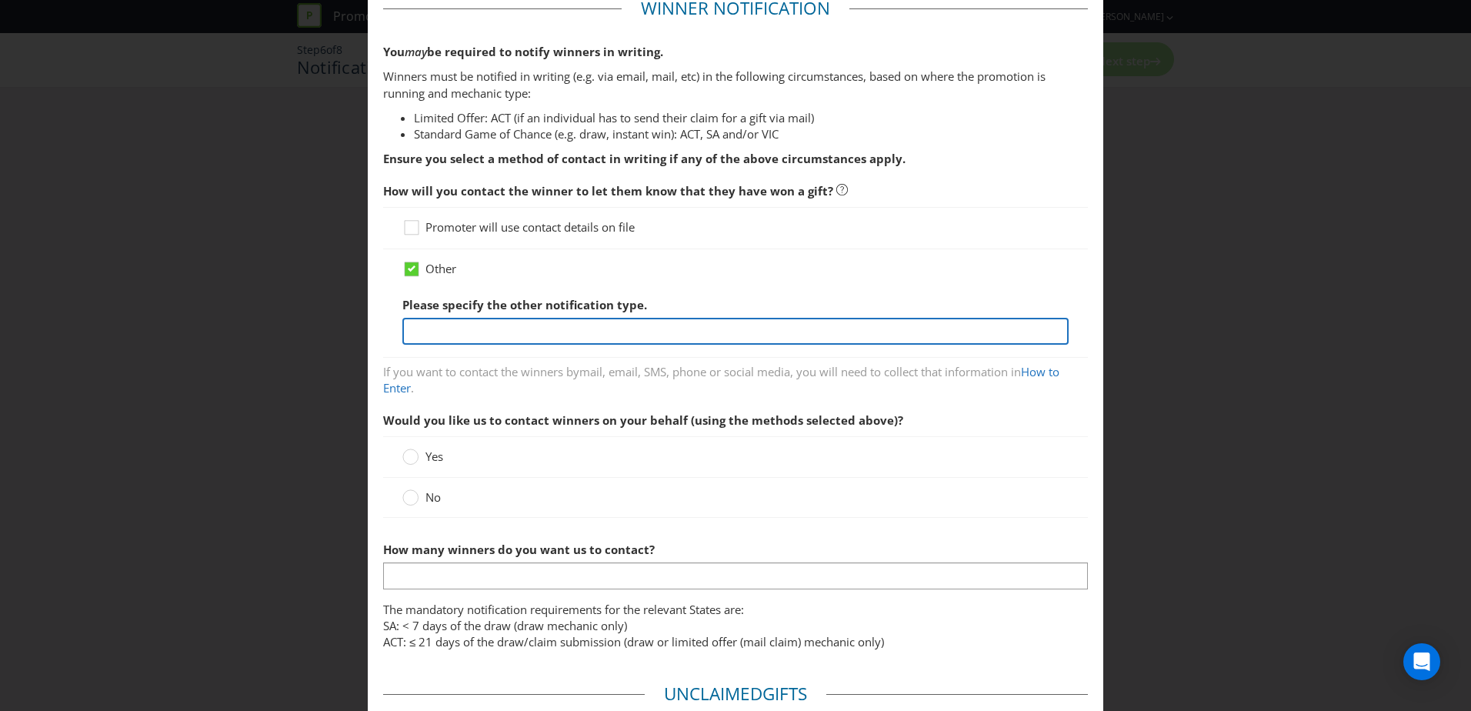
click at [536, 322] on input "text" at bounding box center [735, 331] width 666 height 27
type input "Instant win on the spot once proof of purchase is presented to guest services s…"
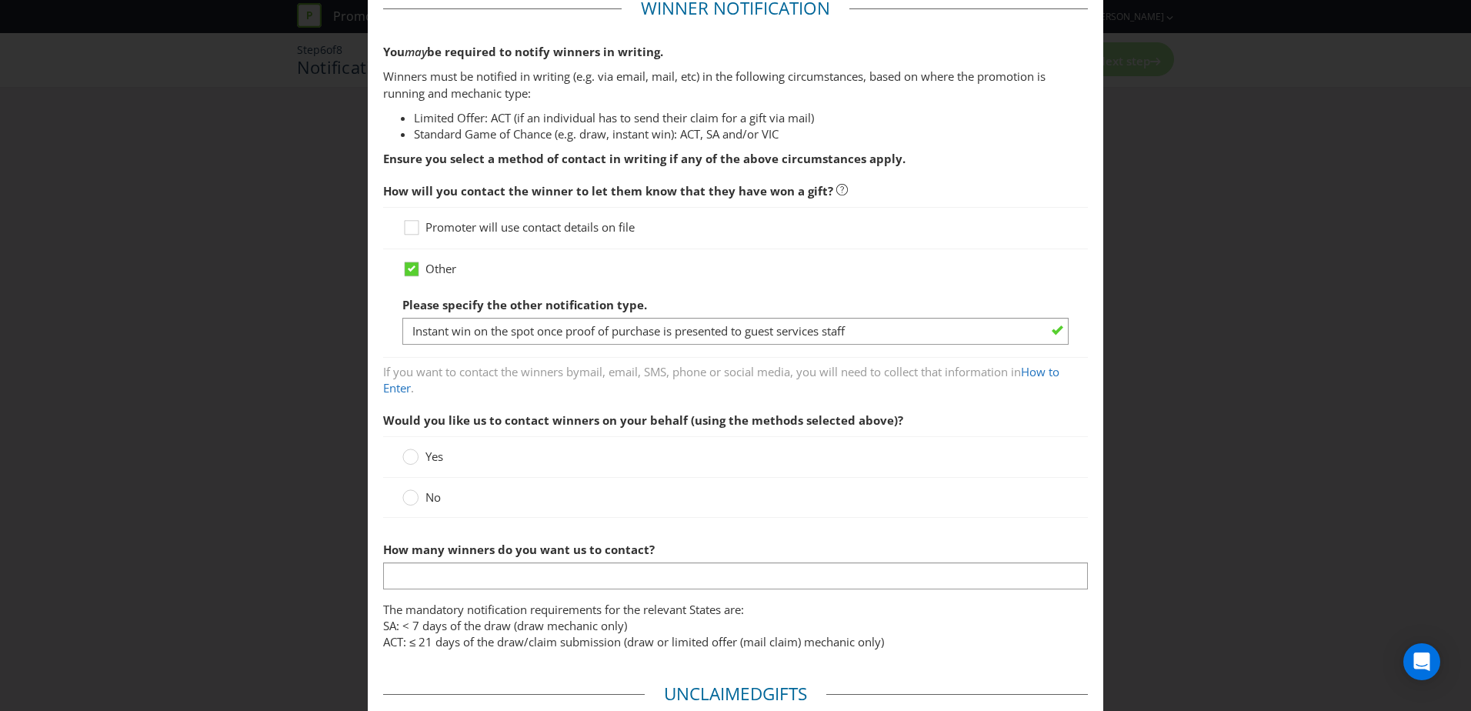
click at [743, 391] on div "If you want to contact the winners by mail, email, SMS, phone or social media ,…" at bounding box center [735, 380] width 705 height 33
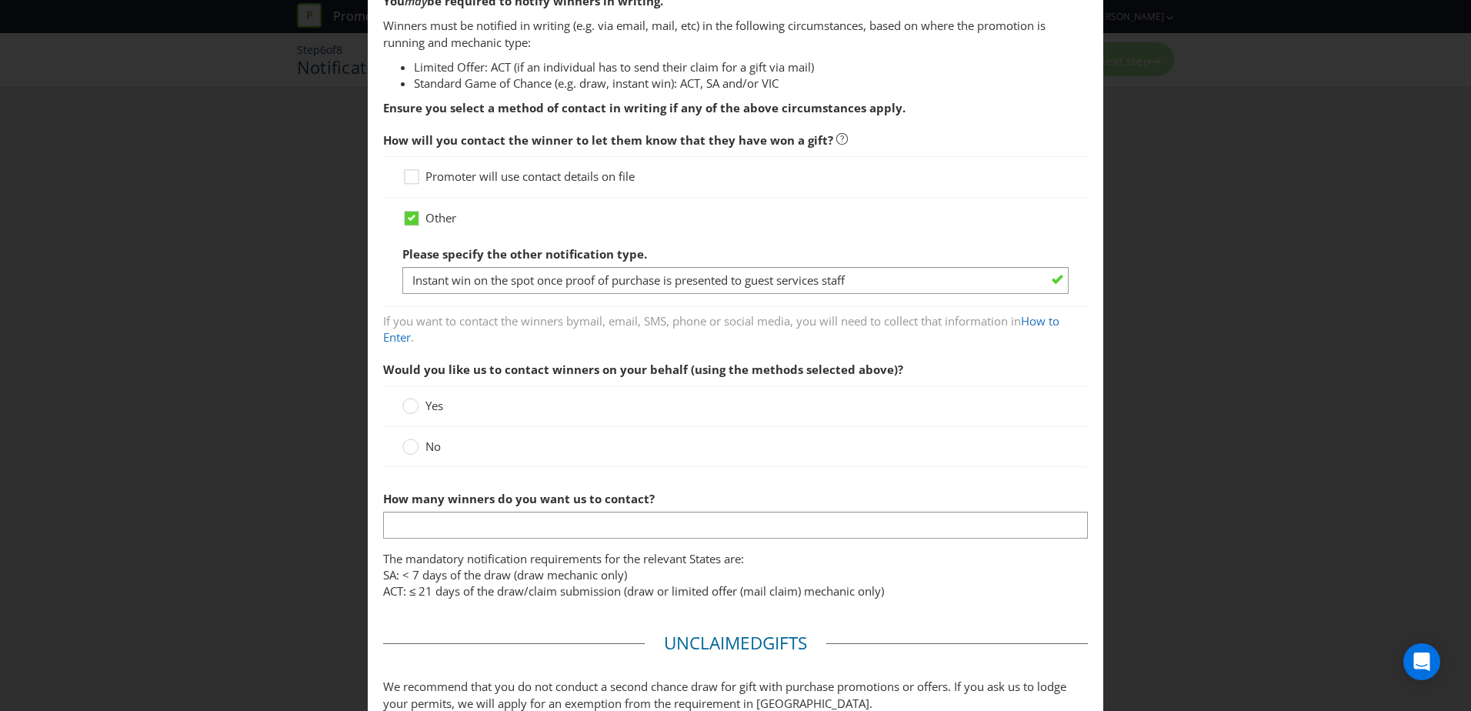
scroll to position [308, 0]
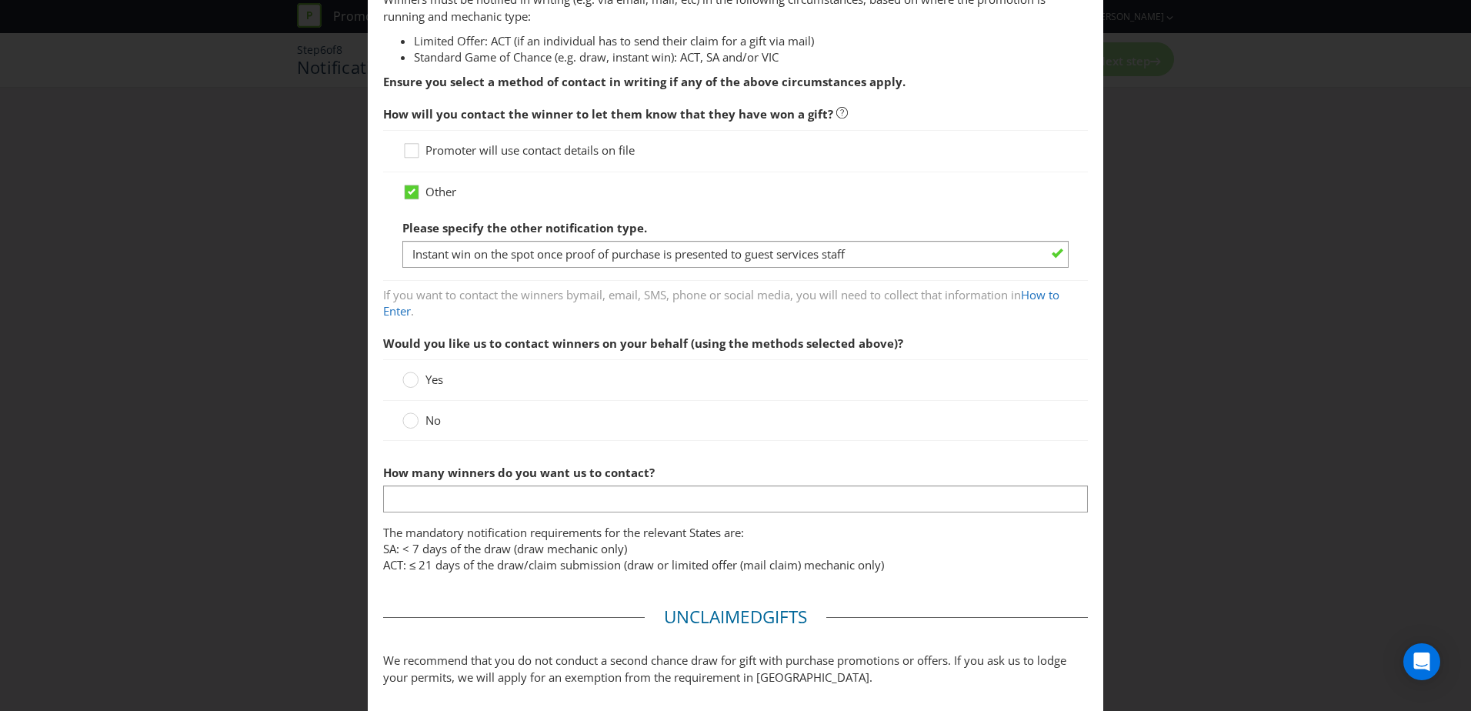
click at [396, 421] on div "No" at bounding box center [735, 421] width 705 height 40
click at [403, 421] on circle at bounding box center [410, 420] width 15 height 15
click at [0, 0] on input "No" at bounding box center [0, 0] width 0 height 0
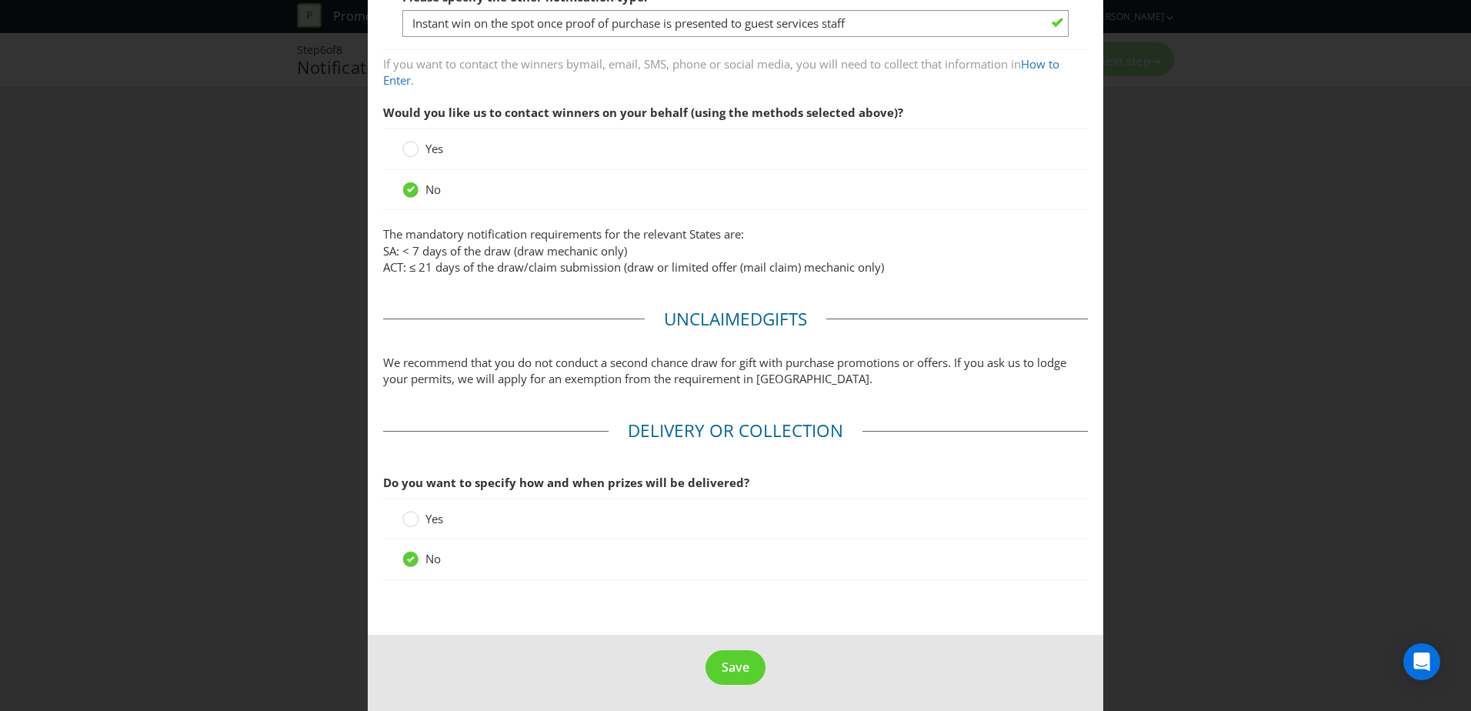
scroll to position [540, 0]
click at [732, 673] on span "Save" at bounding box center [735, 665] width 28 height 17
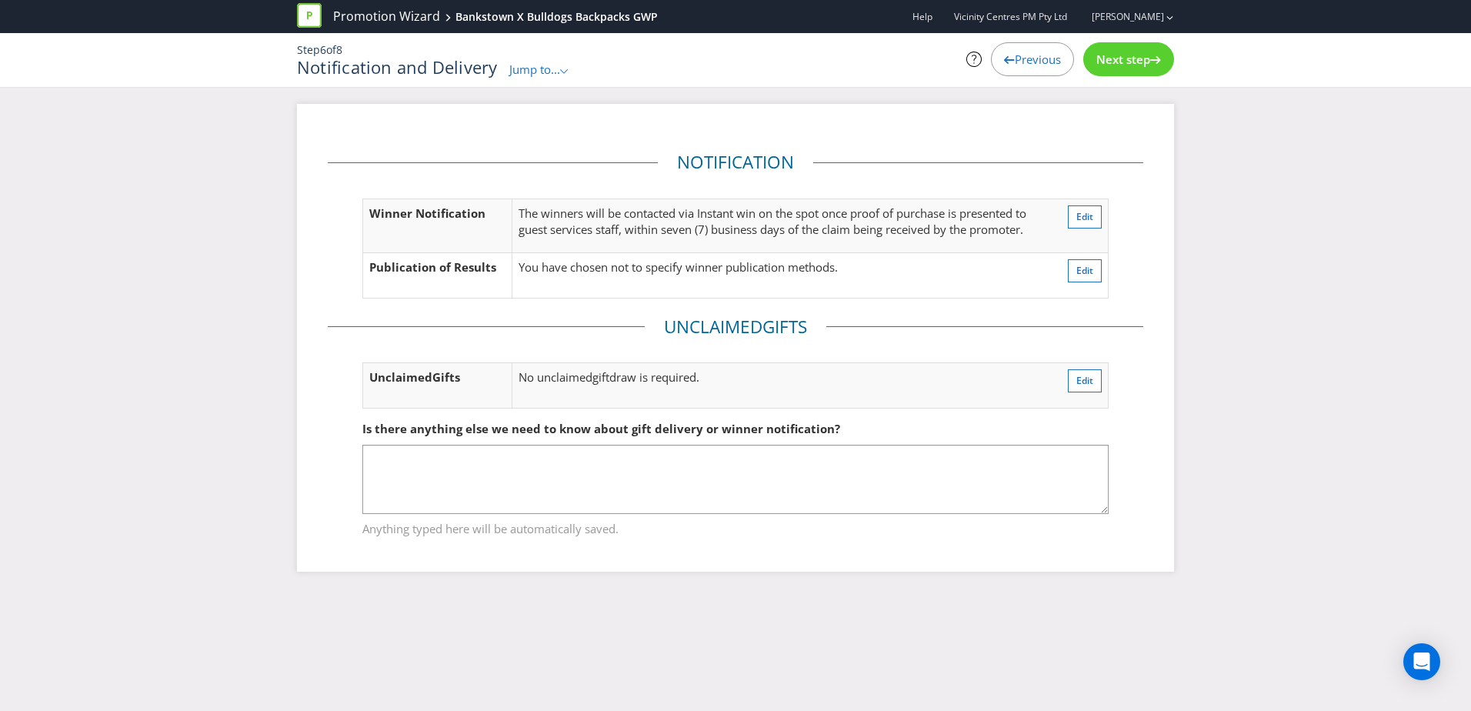
click at [1117, 57] on span "Next step" at bounding box center [1123, 59] width 54 height 15
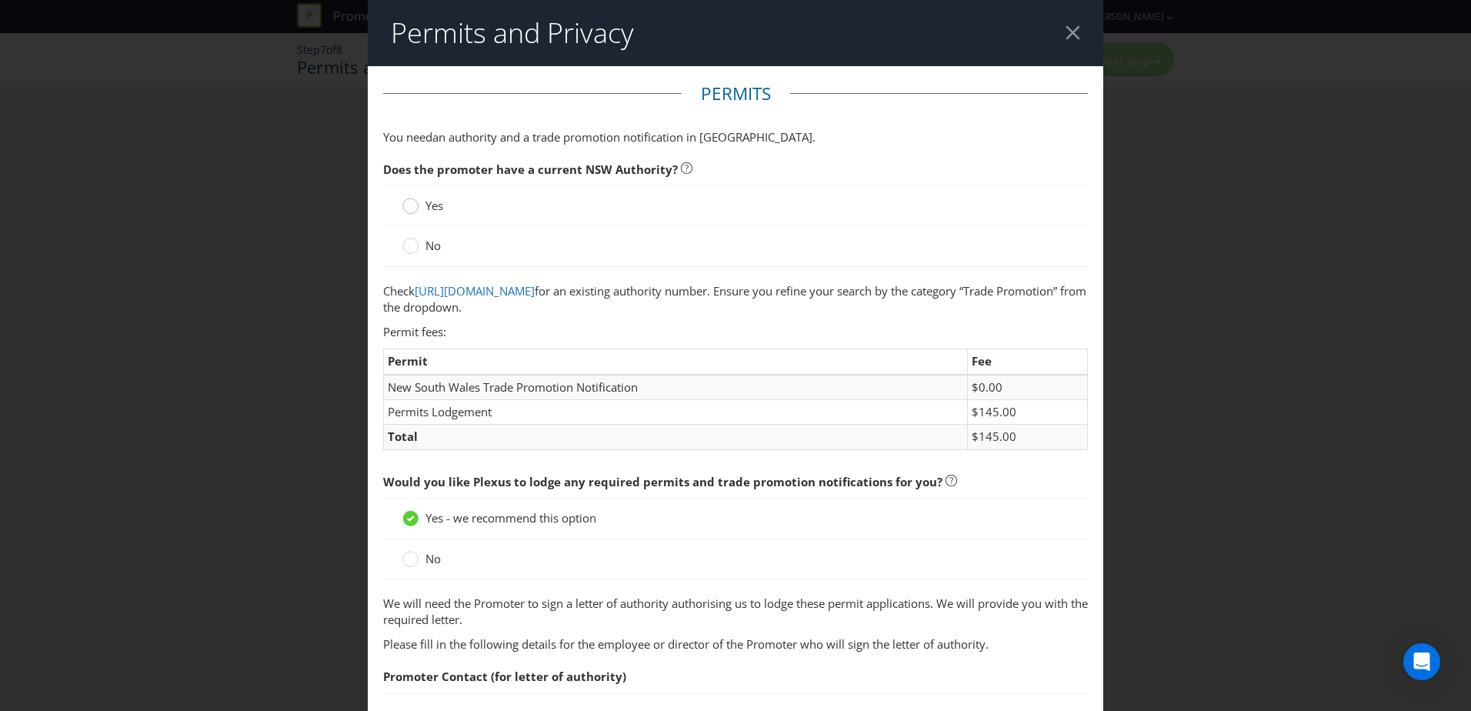
click at [407, 206] on circle at bounding box center [410, 205] width 15 height 15
click at [0, 0] on input "Yes" at bounding box center [0, 0] width 0 height 0
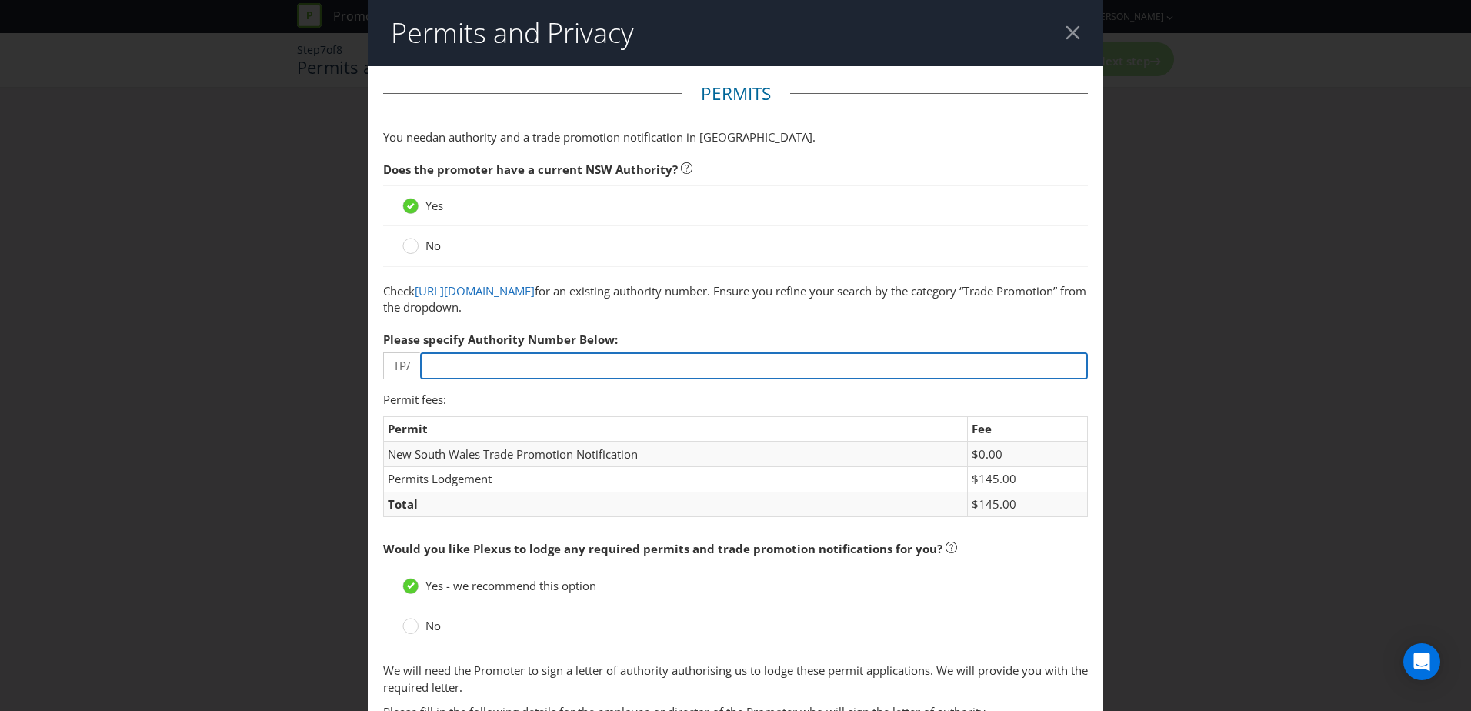
click at [449, 363] on input "number" at bounding box center [754, 365] width 668 height 27
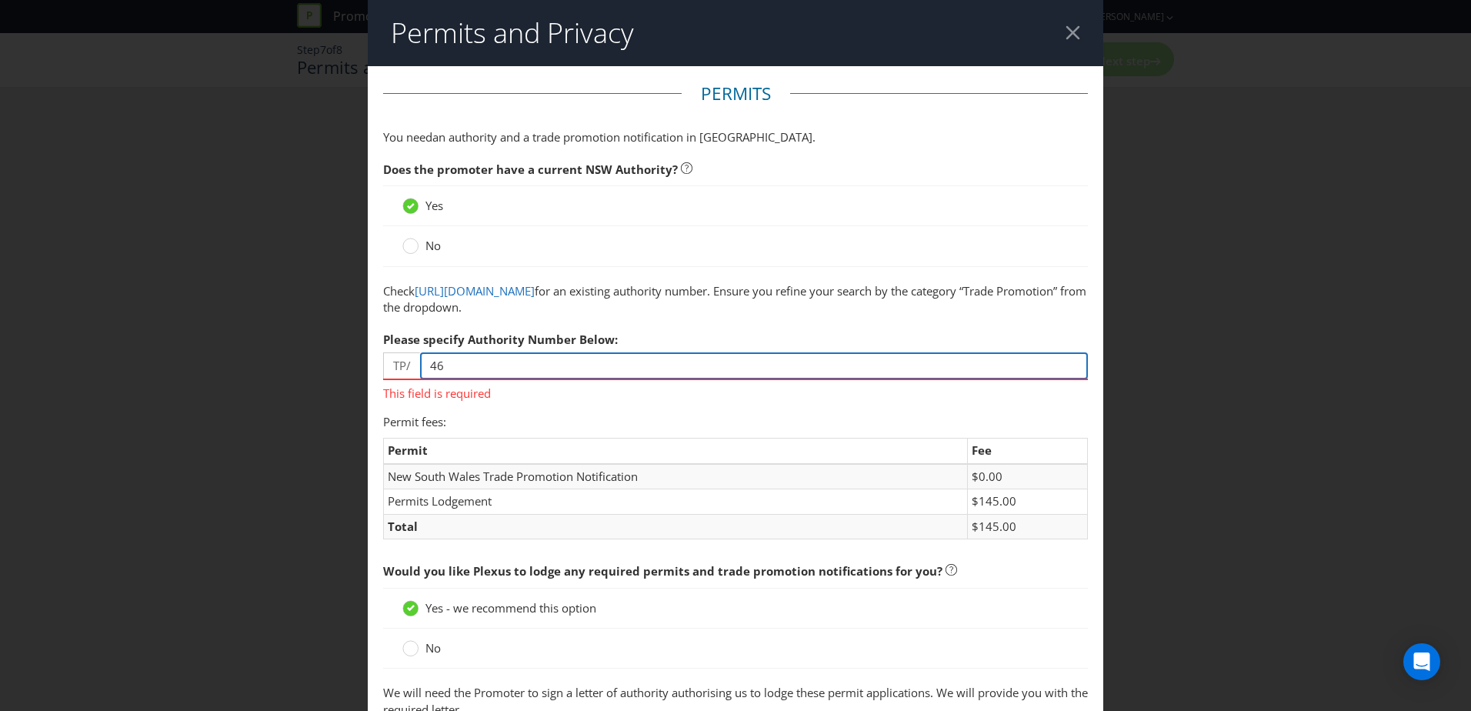
type input "46"
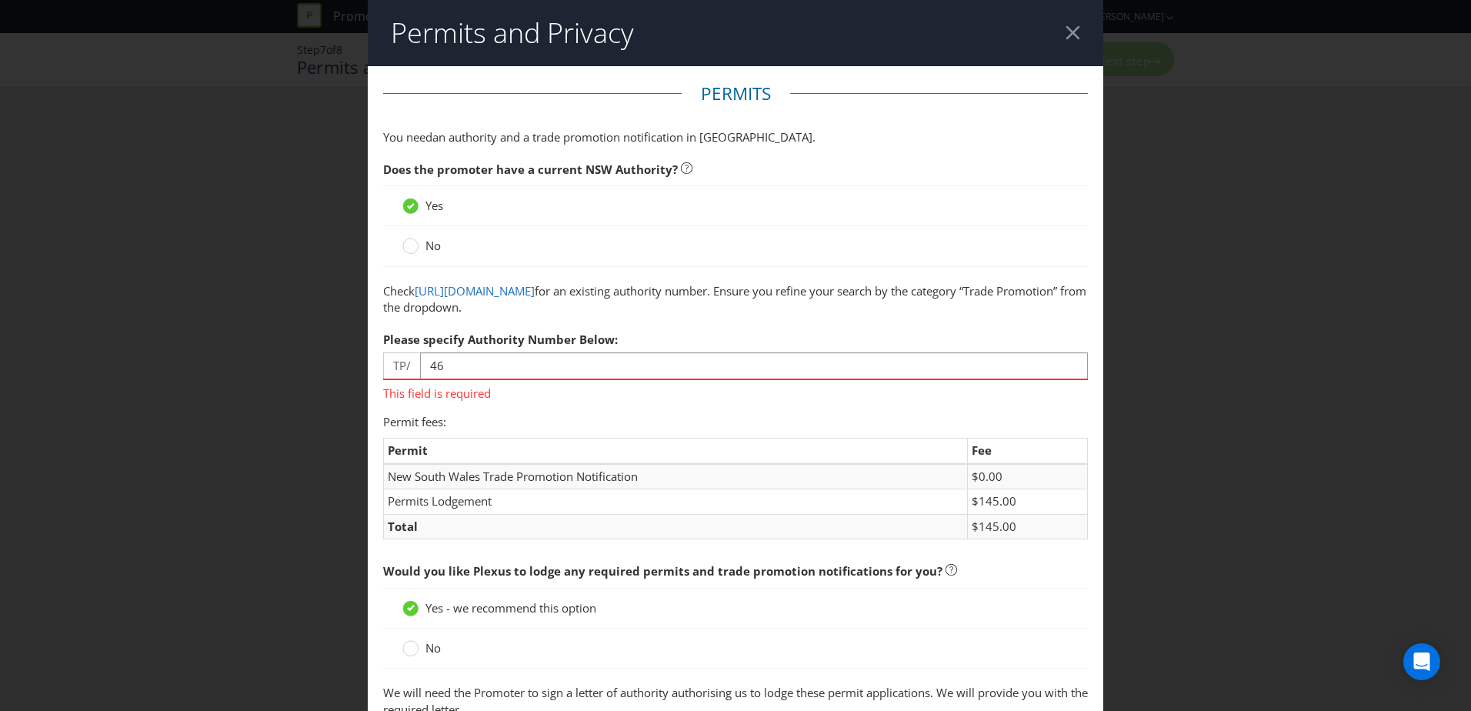
drag, startPoint x: 520, startPoint y: 401, endPoint x: 574, endPoint y: 385, distance: 56.2
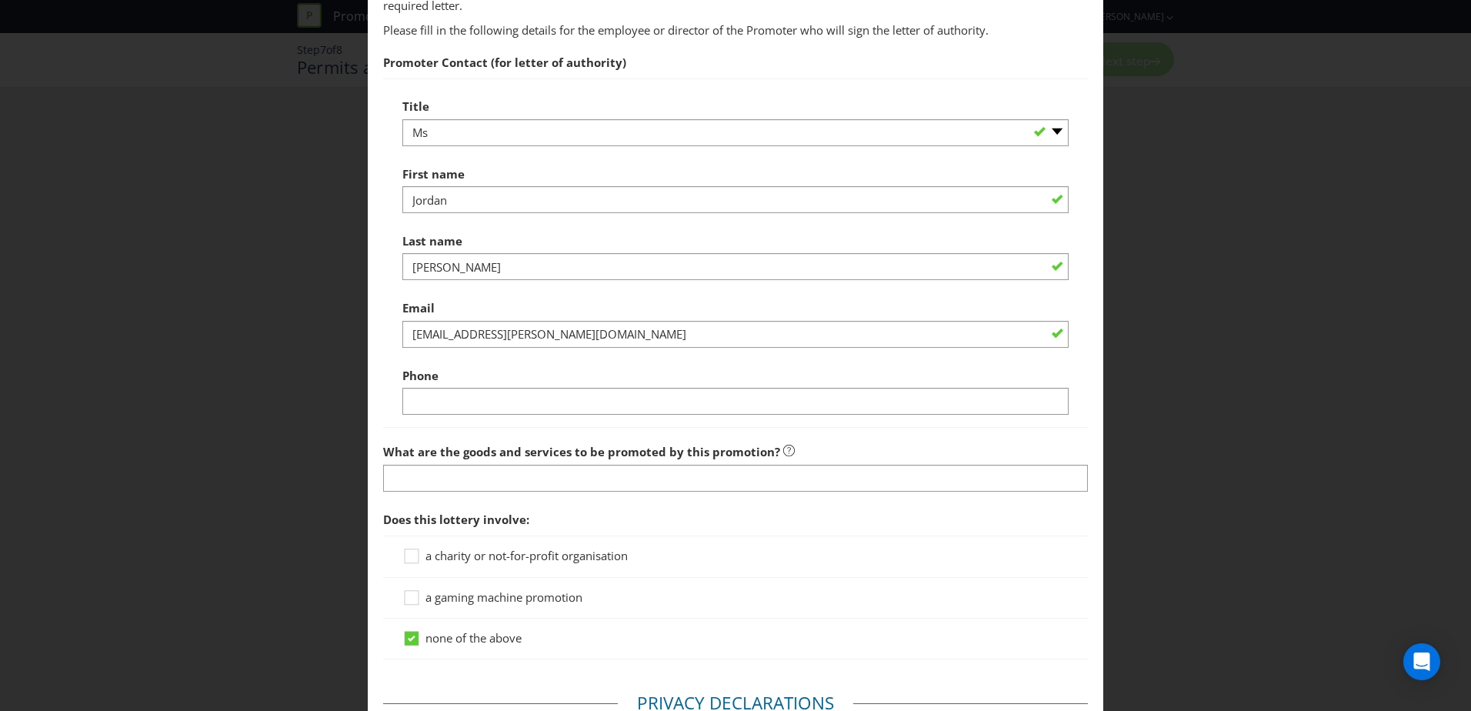
scroll to position [692, 0]
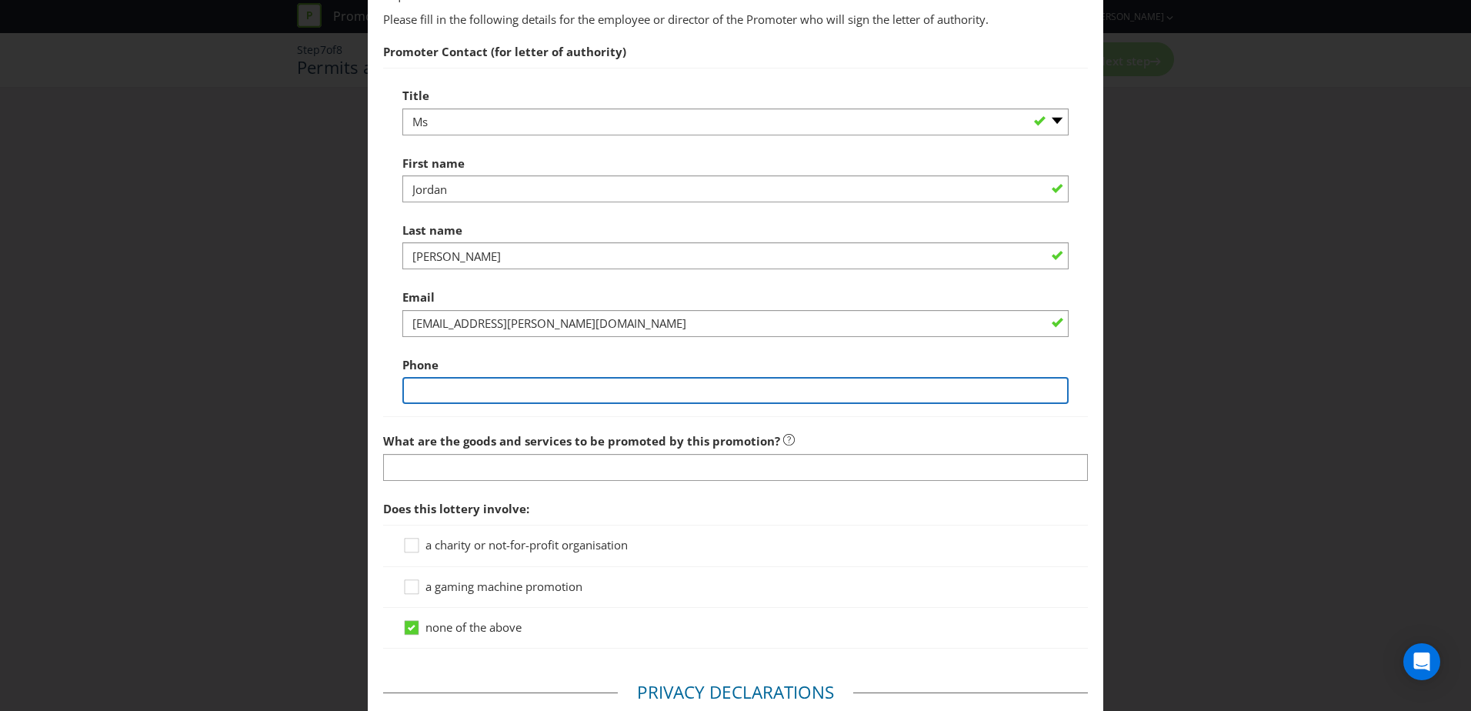
drag, startPoint x: 653, startPoint y: 395, endPoint x: 648, endPoint y: 387, distance: 9.0
click at [653, 395] on input "text" at bounding box center [735, 390] width 666 height 27
type input "0478958315"
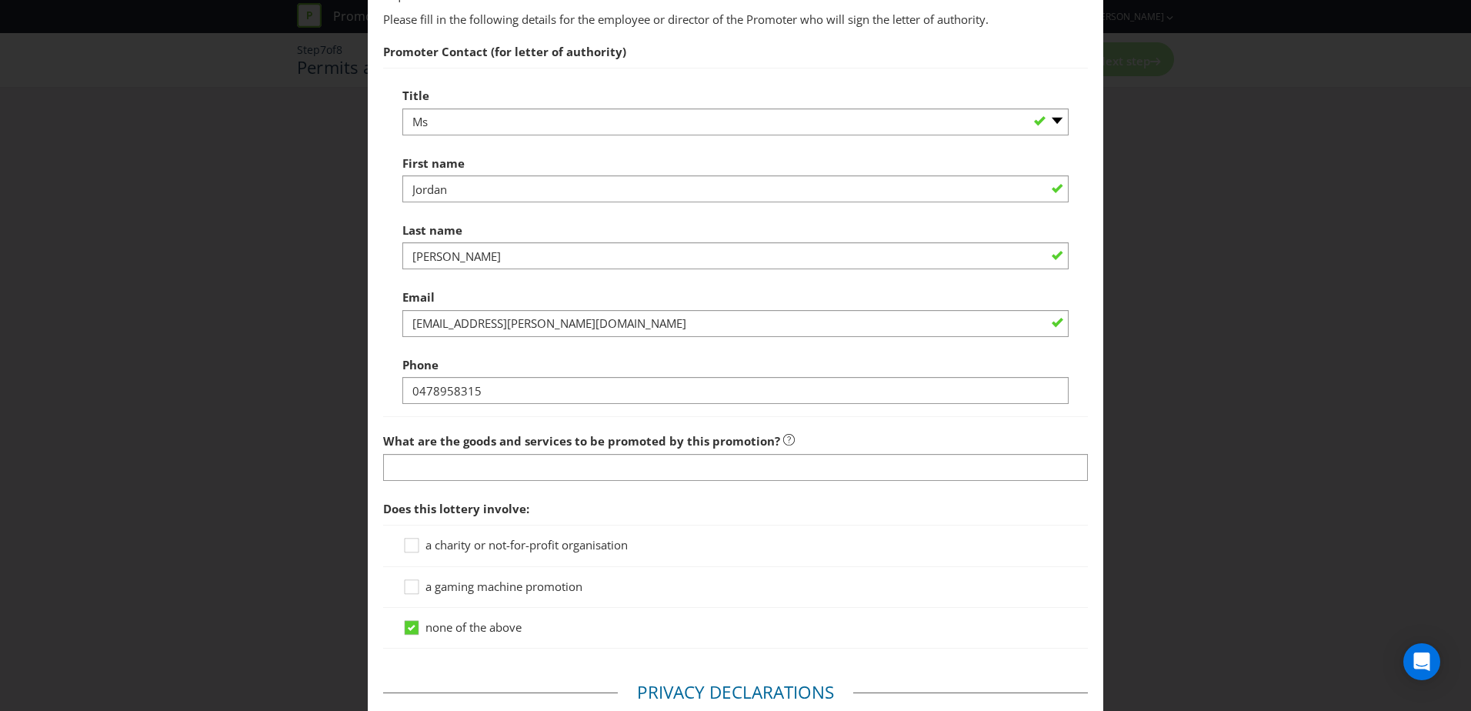
click at [618, 357] on div "Phone [PHONE_NUMBER]" at bounding box center [735, 376] width 666 height 55
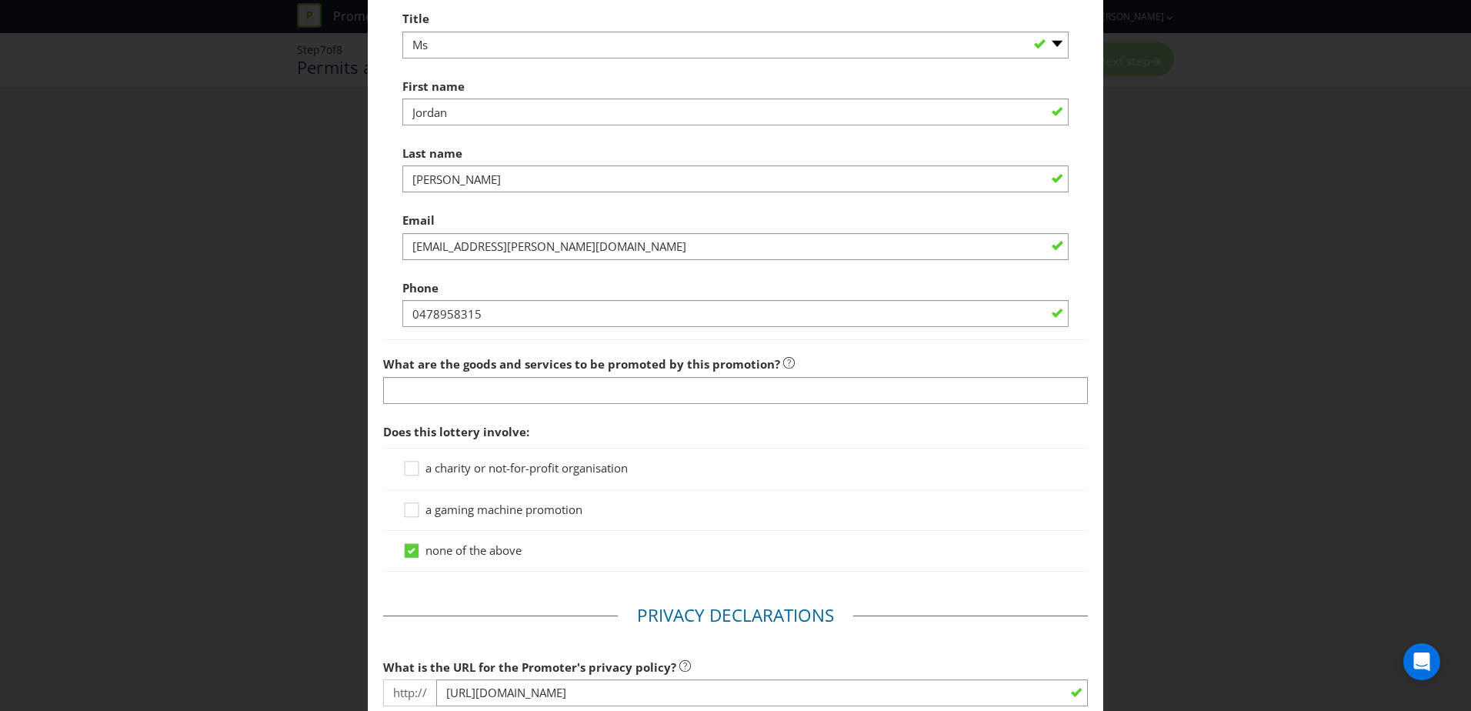
scroll to position [846, 0]
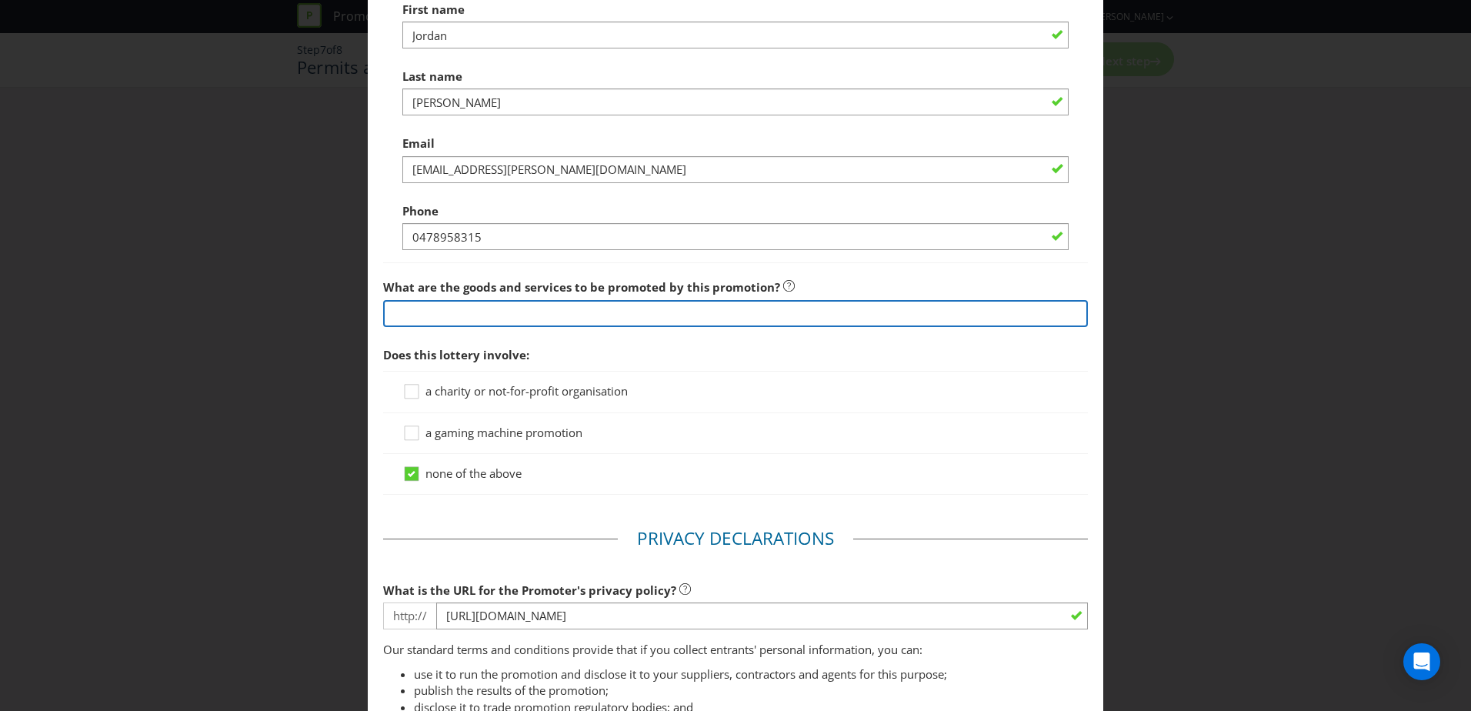
click at [713, 314] on input "text" at bounding box center [735, 313] width 705 height 27
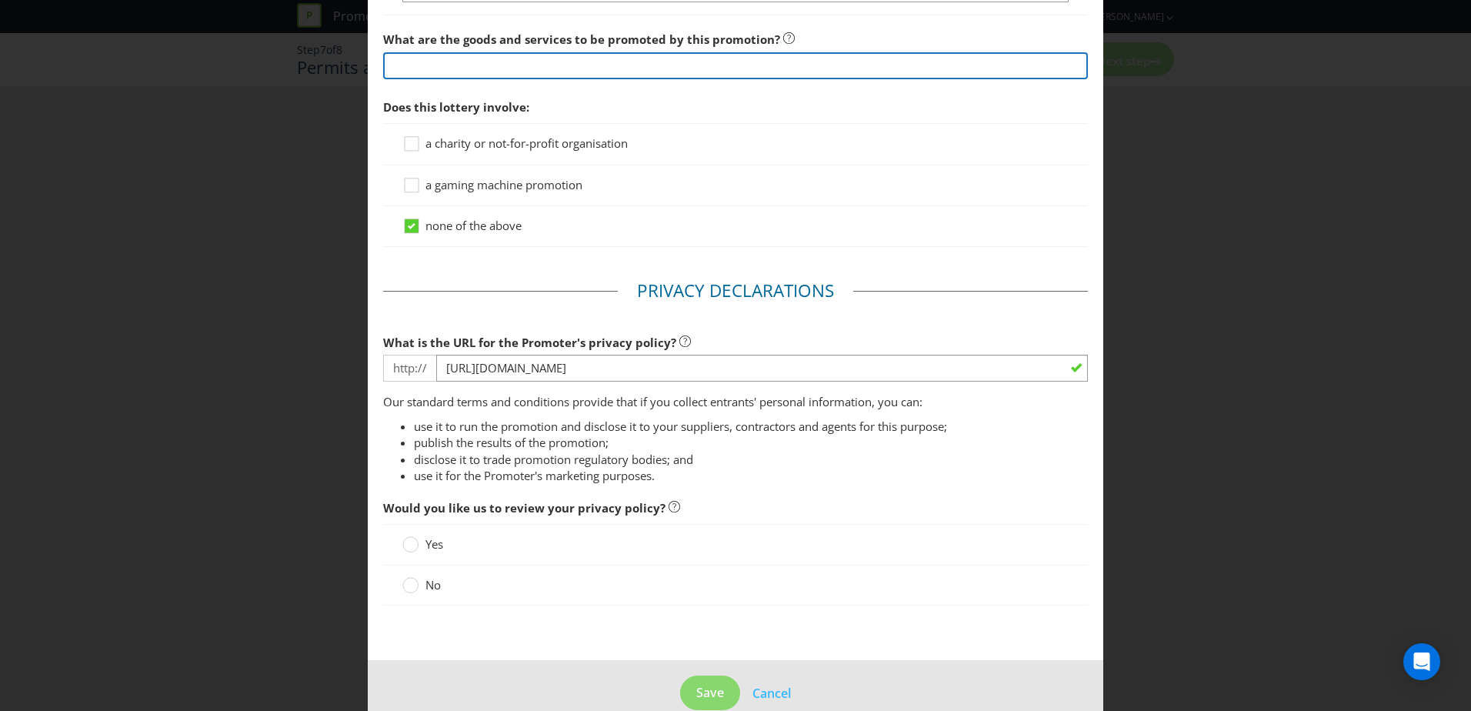
scroll to position [1121, 0]
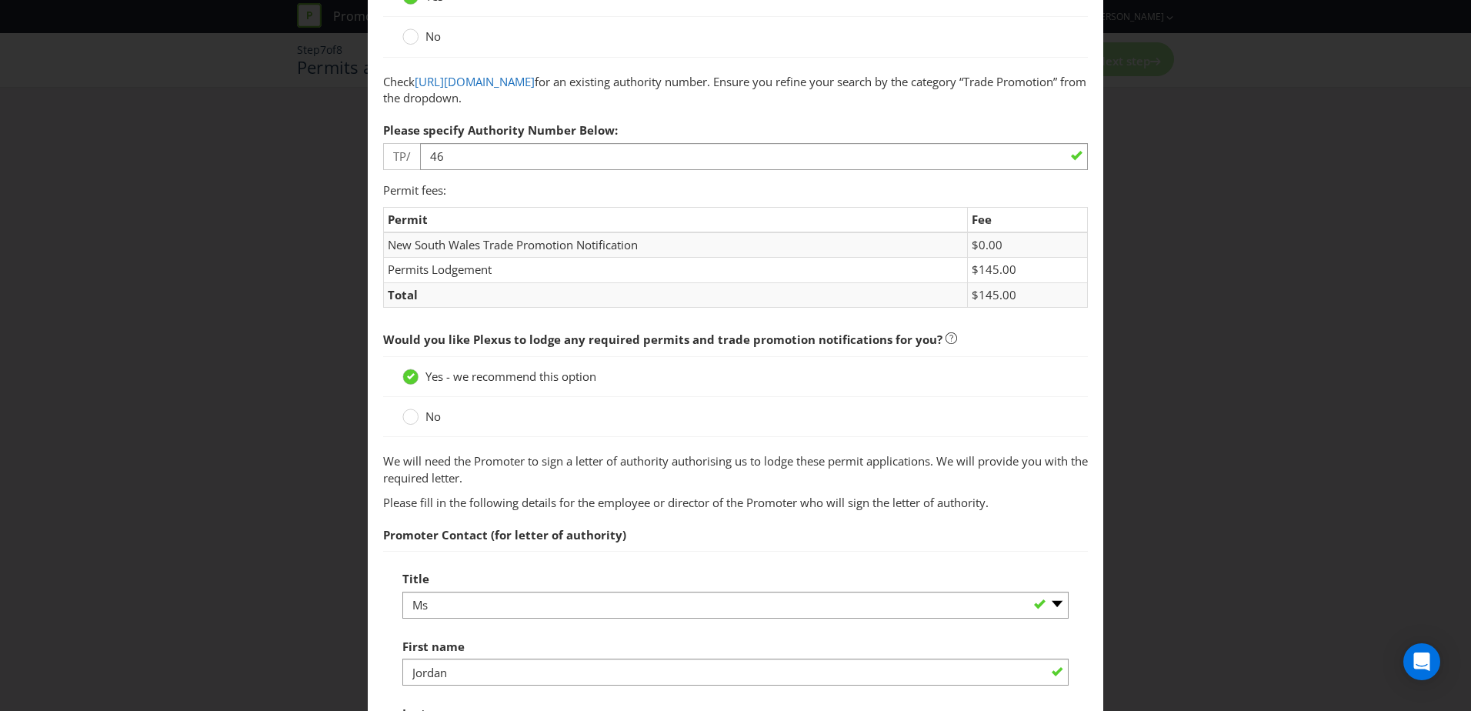
scroll to position [275, 0]
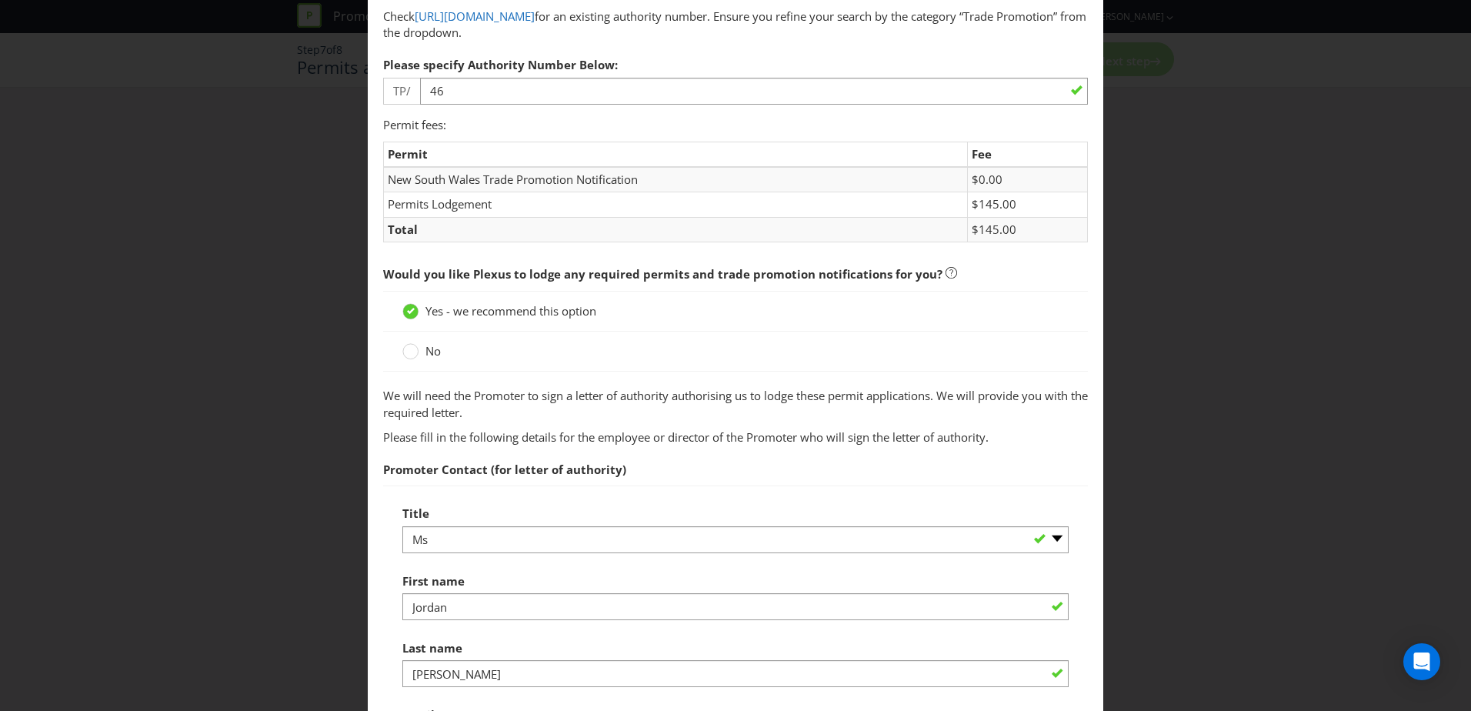
click at [665, 274] on span "Would you like Plexus to lodge any required permits and trade promotion notific…" at bounding box center [662, 273] width 559 height 15
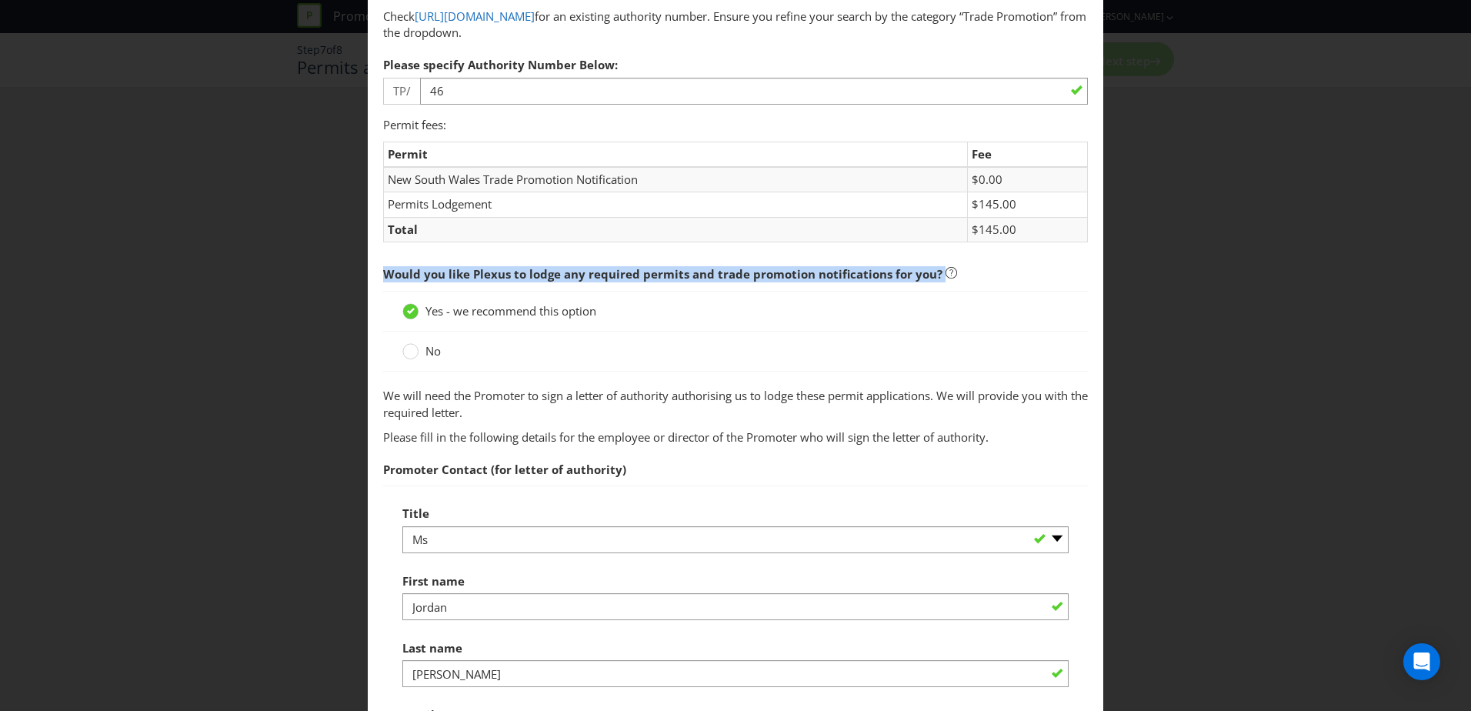
click at [665, 274] on span "Would you like Plexus to lodge any required permits and trade promotion notific…" at bounding box center [662, 273] width 559 height 15
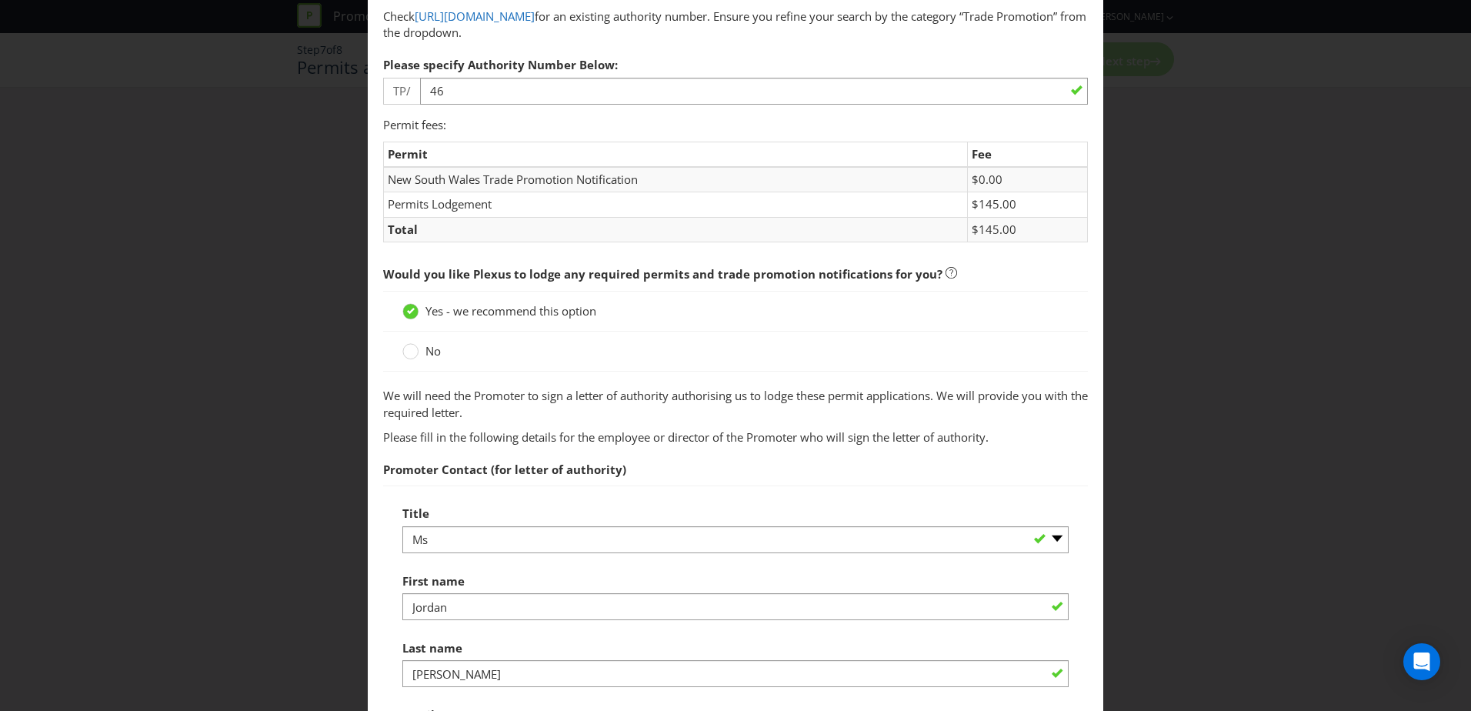
click at [665, 274] on span "Would you like Plexus to lodge any required permits and trade promotion notific…" at bounding box center [662, 273] width 559 height 15
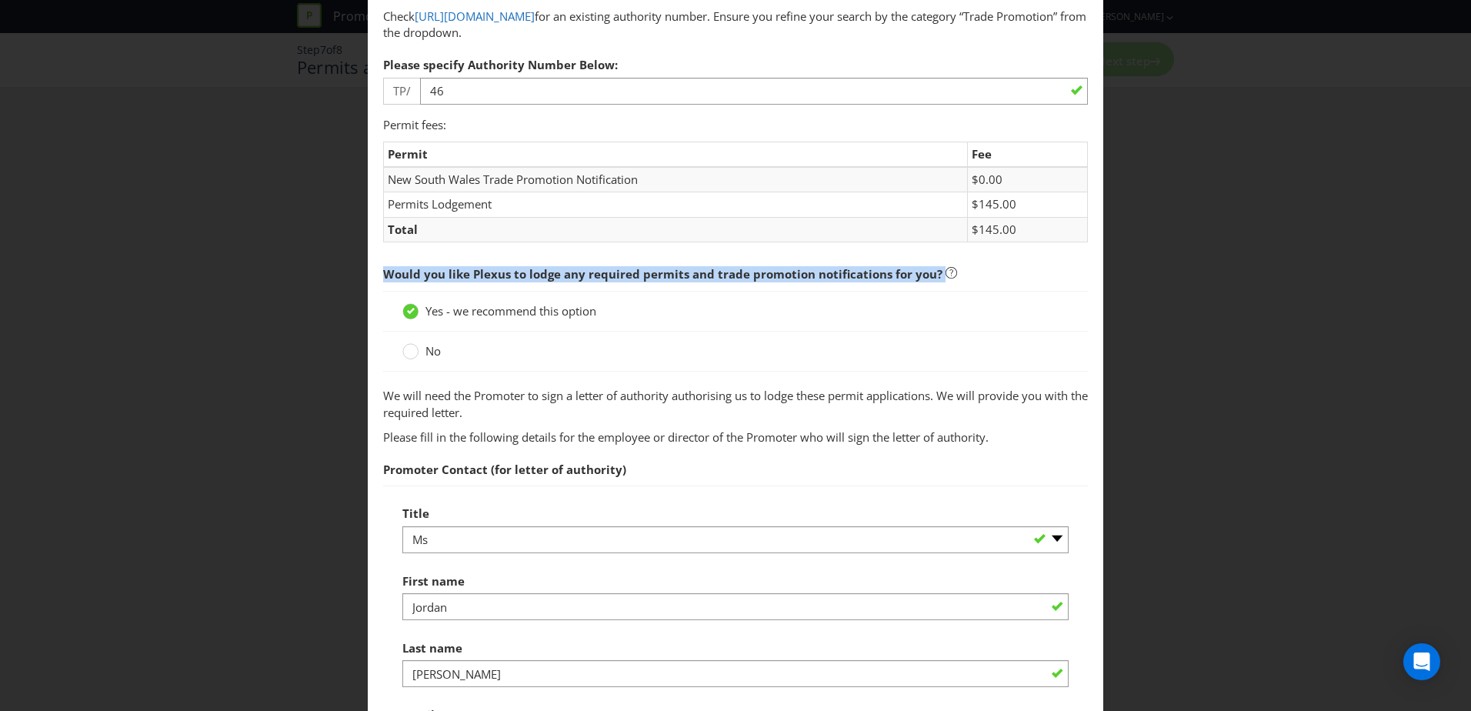
click at [665, 274] on span "Would you like Plexus to lodge any required permits and trade promotion notific…" at bounding box center [662, 273] width 559 height 15
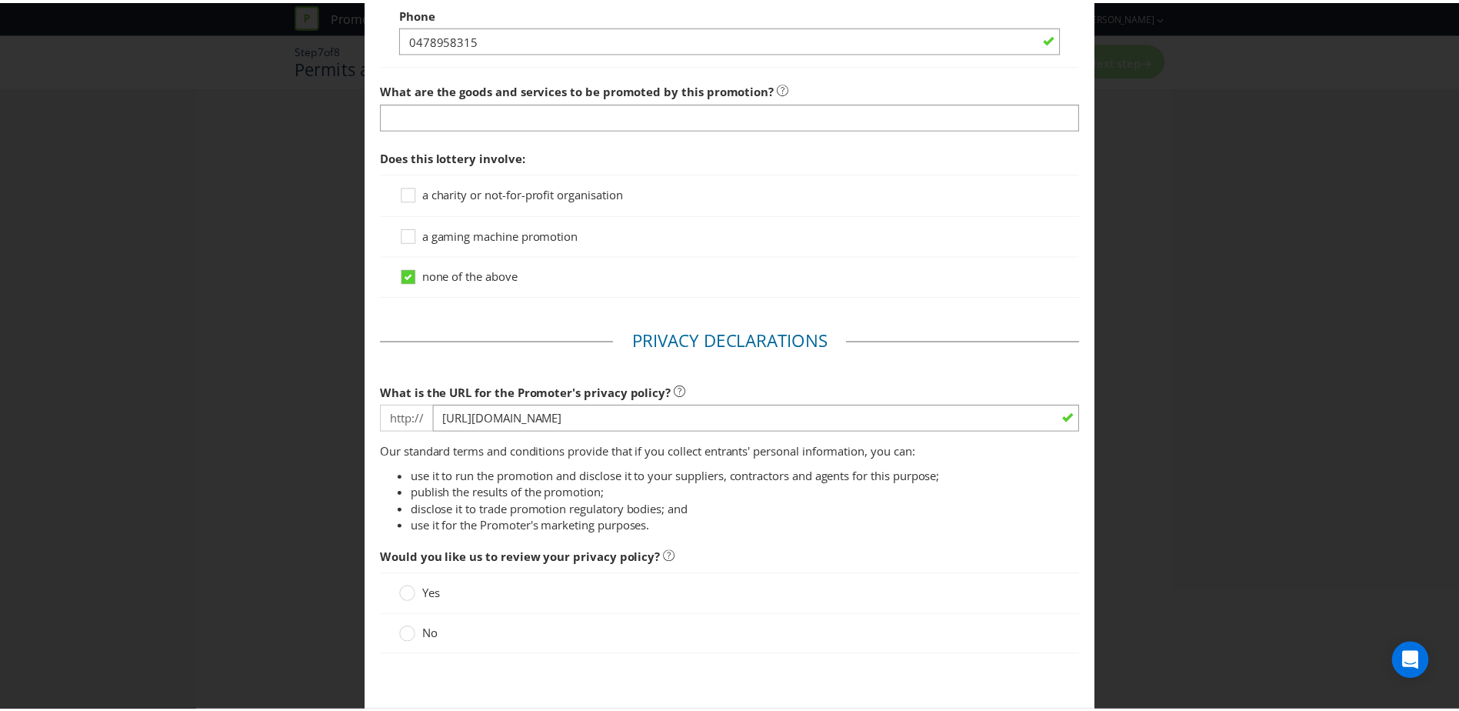
scroll to position [1121, 0]
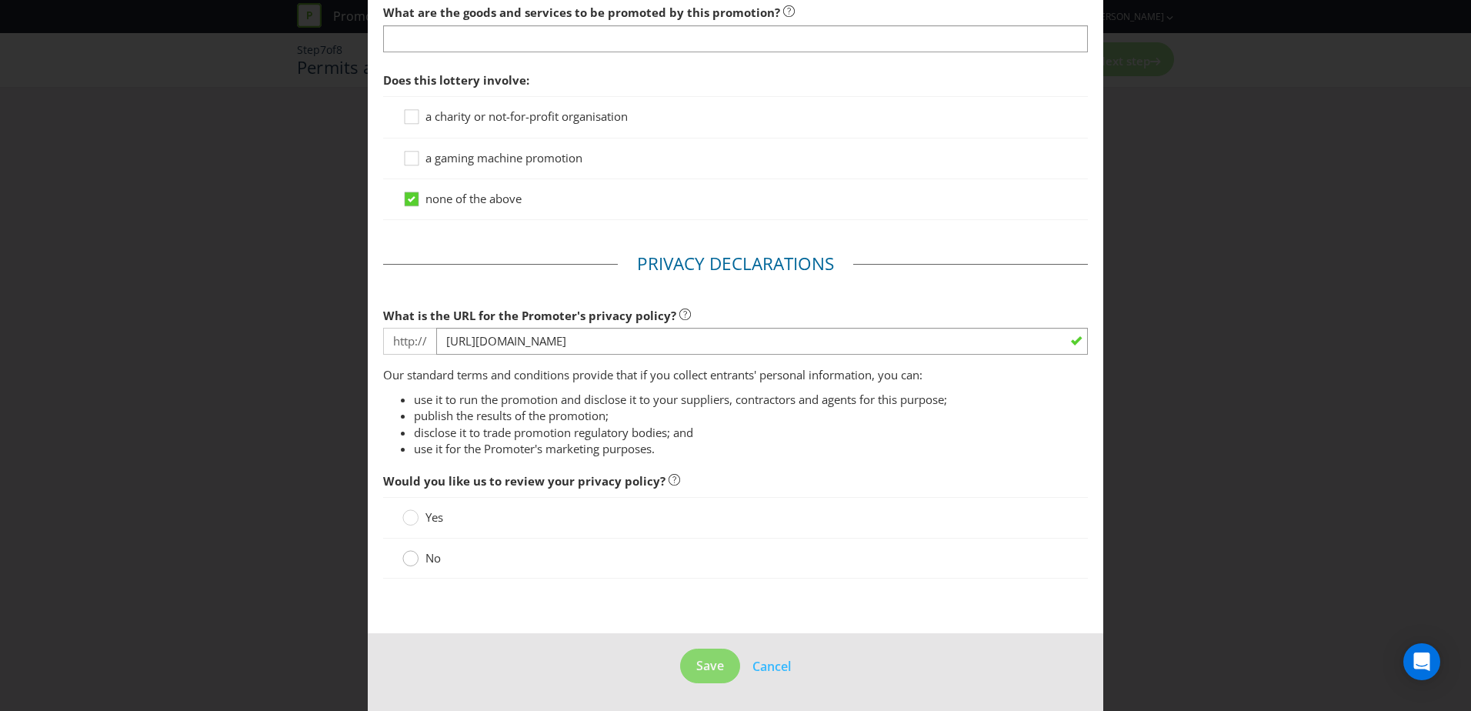
click at [407, 557] on div at bounding box center [411, 553] width 8 height 8
click at [0, 0] on input "No" at bounding box center [0, 0] width 0 height 0
click at [715, 667] on span "Save" at bounding box center [710, 665] width 28 height 17
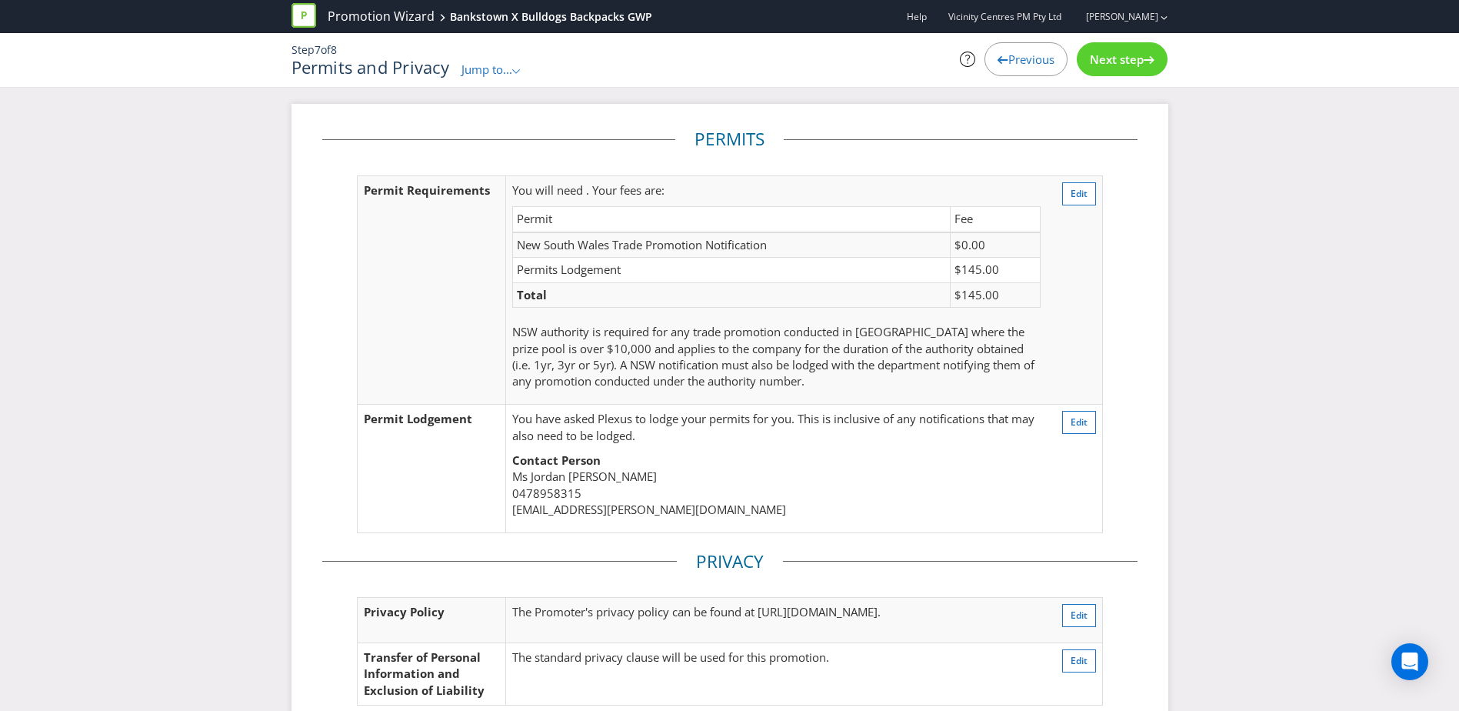
click at [1110, 62] on span "Next step" at bounding box center [1117, 59] width 54 height 15
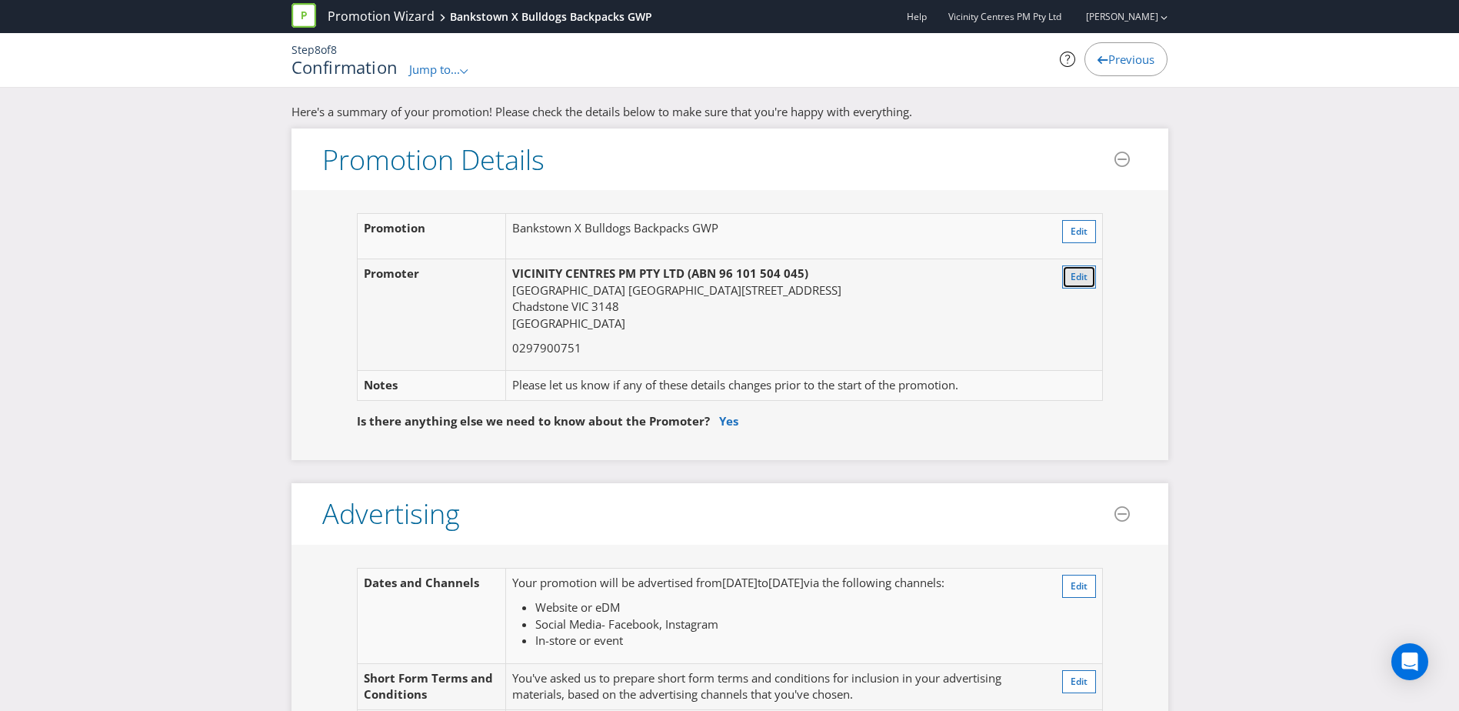
click at [1081, 278] on span "Edit" at bounding box center [1079, 276] width 17 height 13
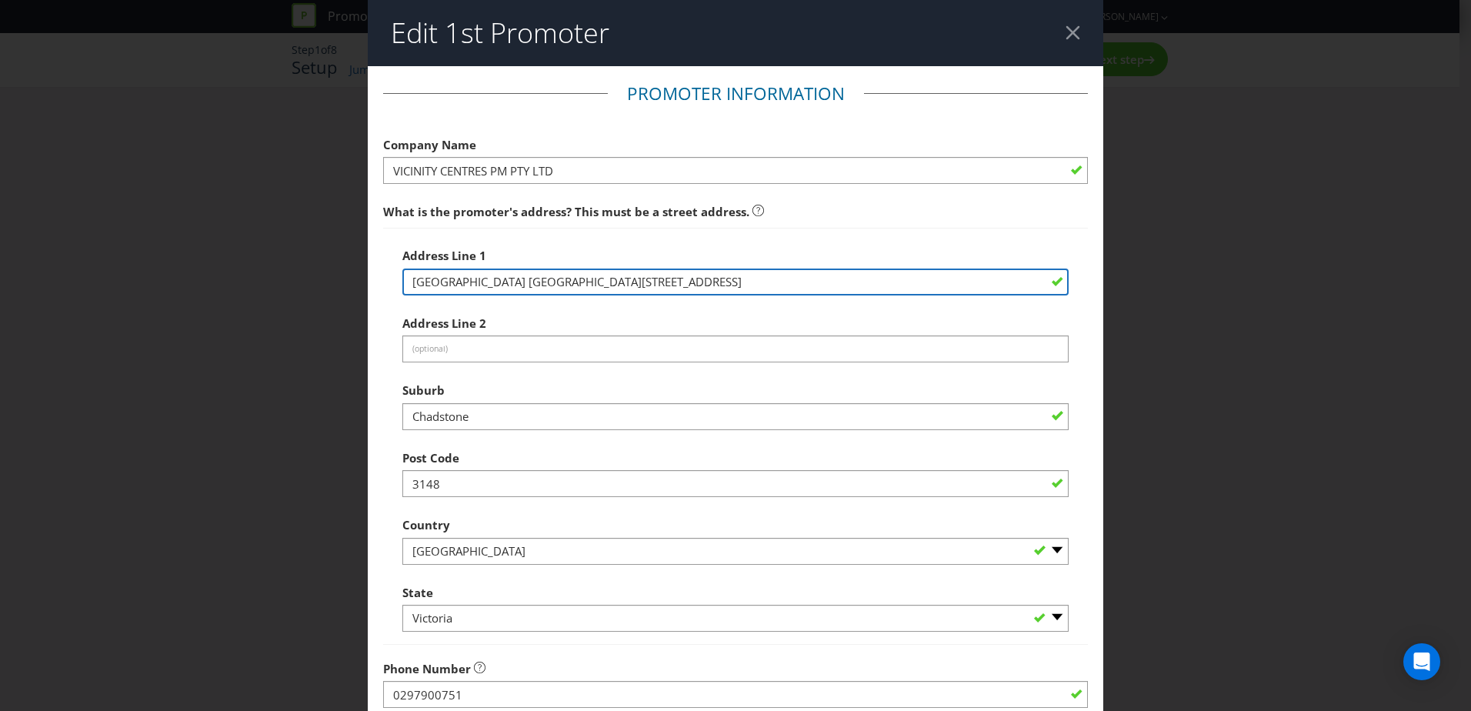
drag, startPoint x: 756, startPoint y: 281, endPoint x: 257, endPoint y: 273, distance: 499.2
click at [257, 273] on div "Edit 1st Promoter Promoter Information Company Name VICINITY CENTRES PM PTY LTD…" at bounding box center [735, 355] width 1471 height 711
type input "[STREET_ADDRESS]"
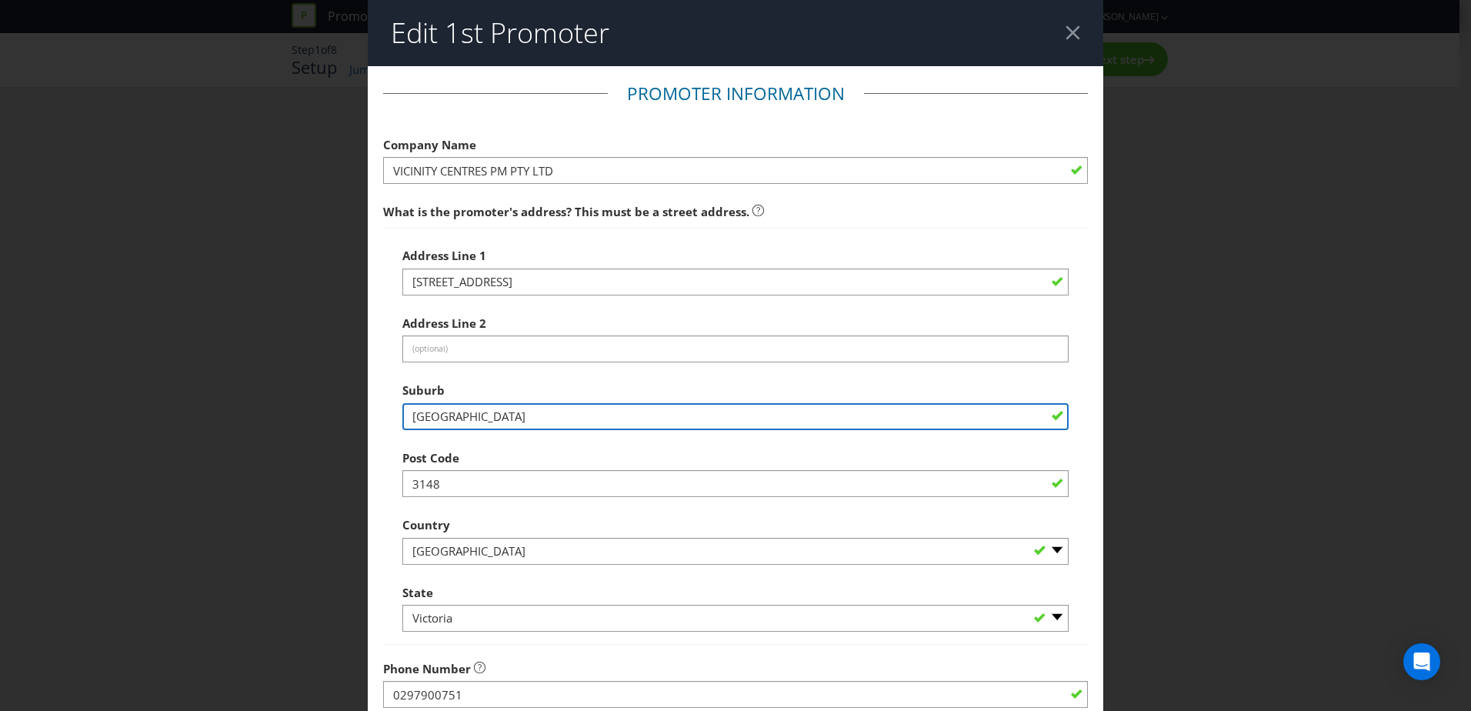
type input "[GEOGRAPHIC_DATA]"
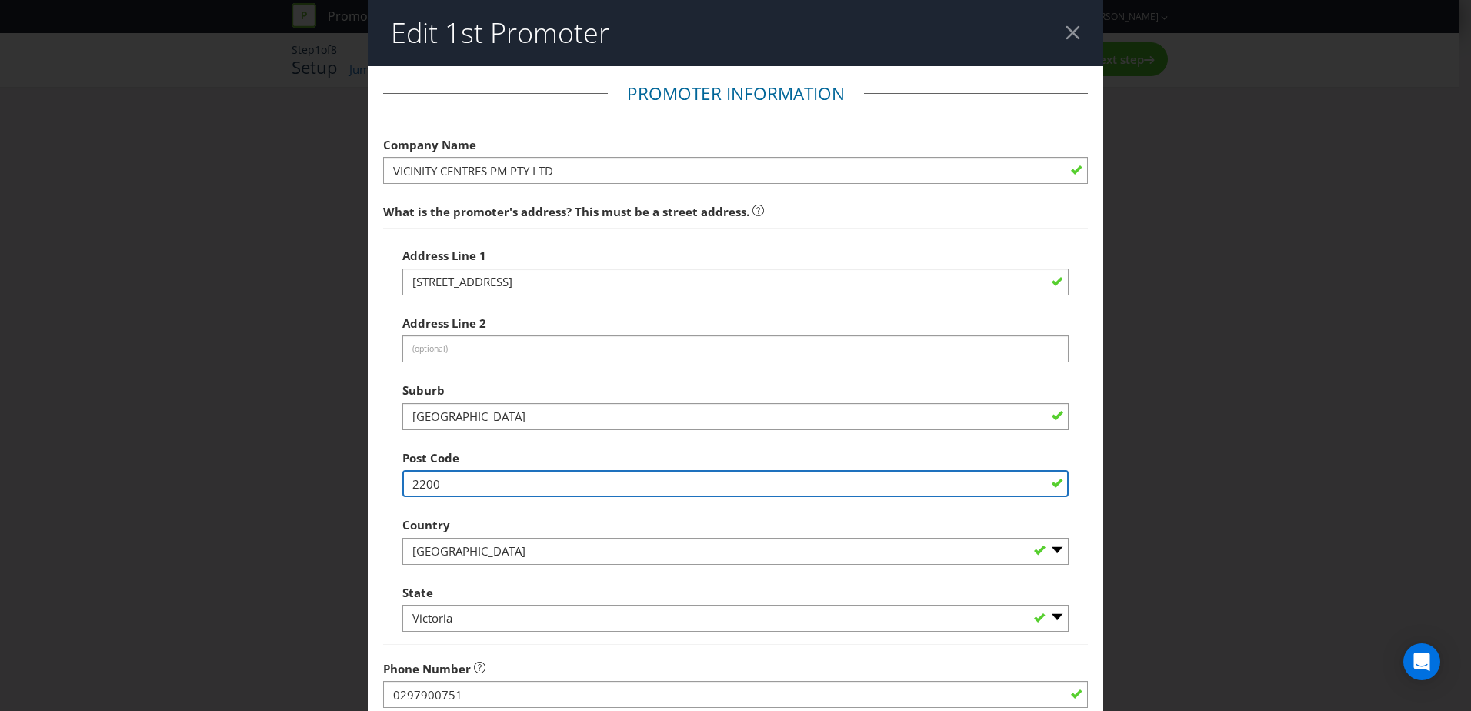
type input "2200"
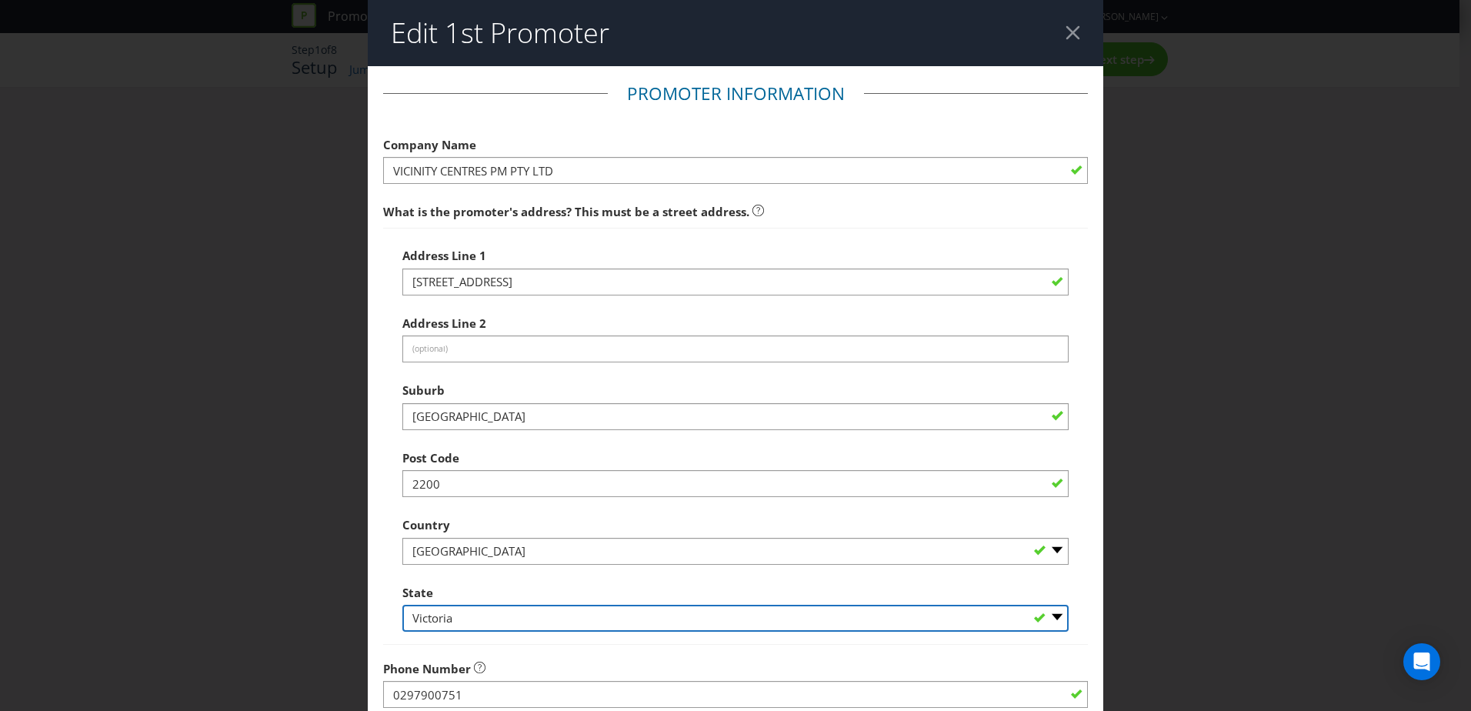
select select "[GEOGRAPHIC_DATA]"
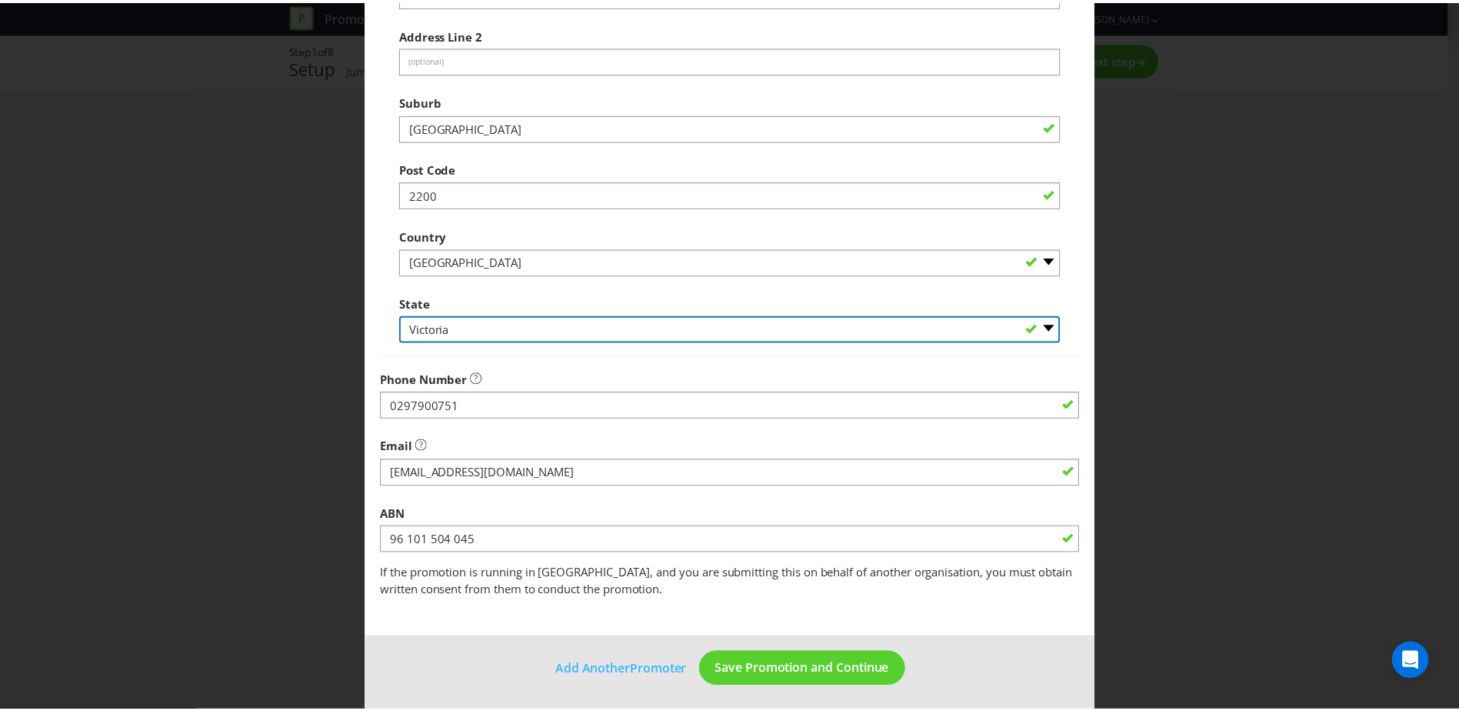
scroll to position [293, 0]
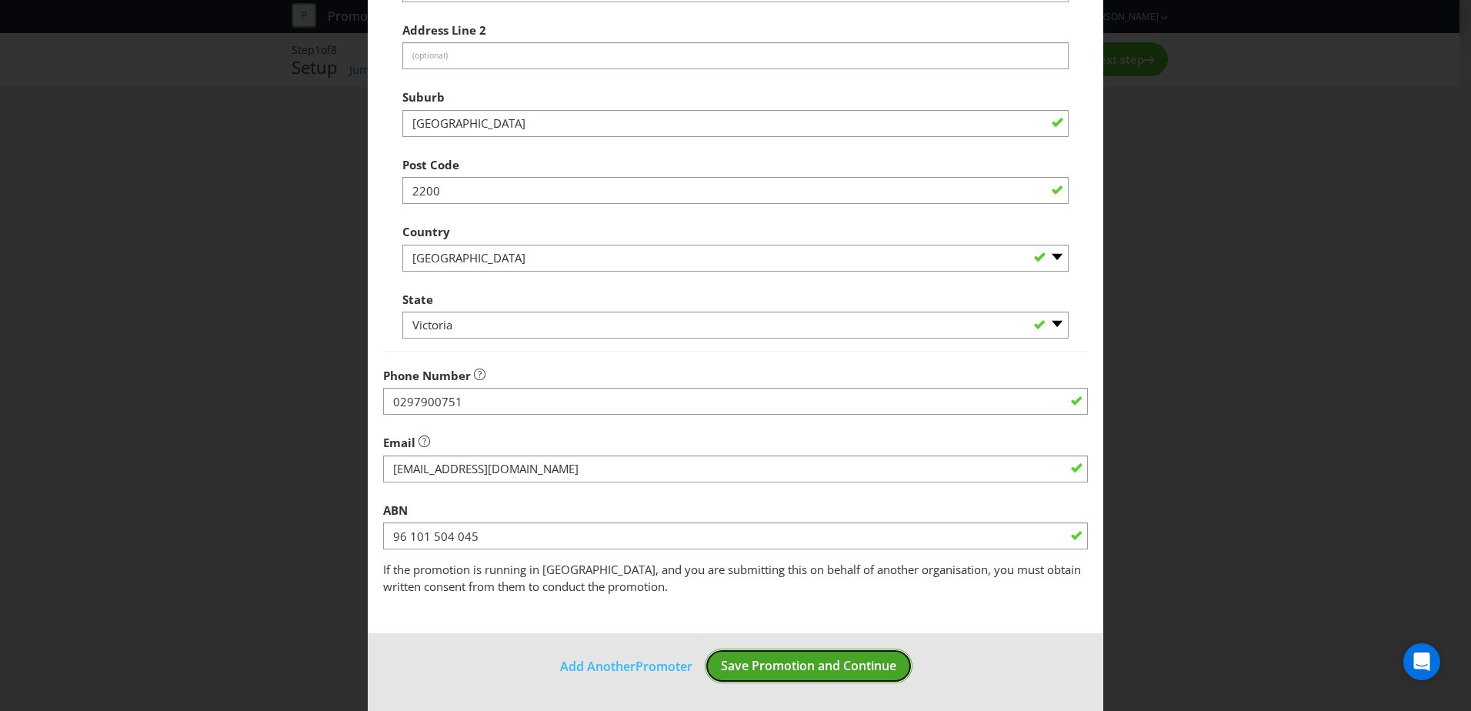
click at [828, 675] on button "Save Promotion and Continue" at bounding box center [809, 665] width 208 height 35
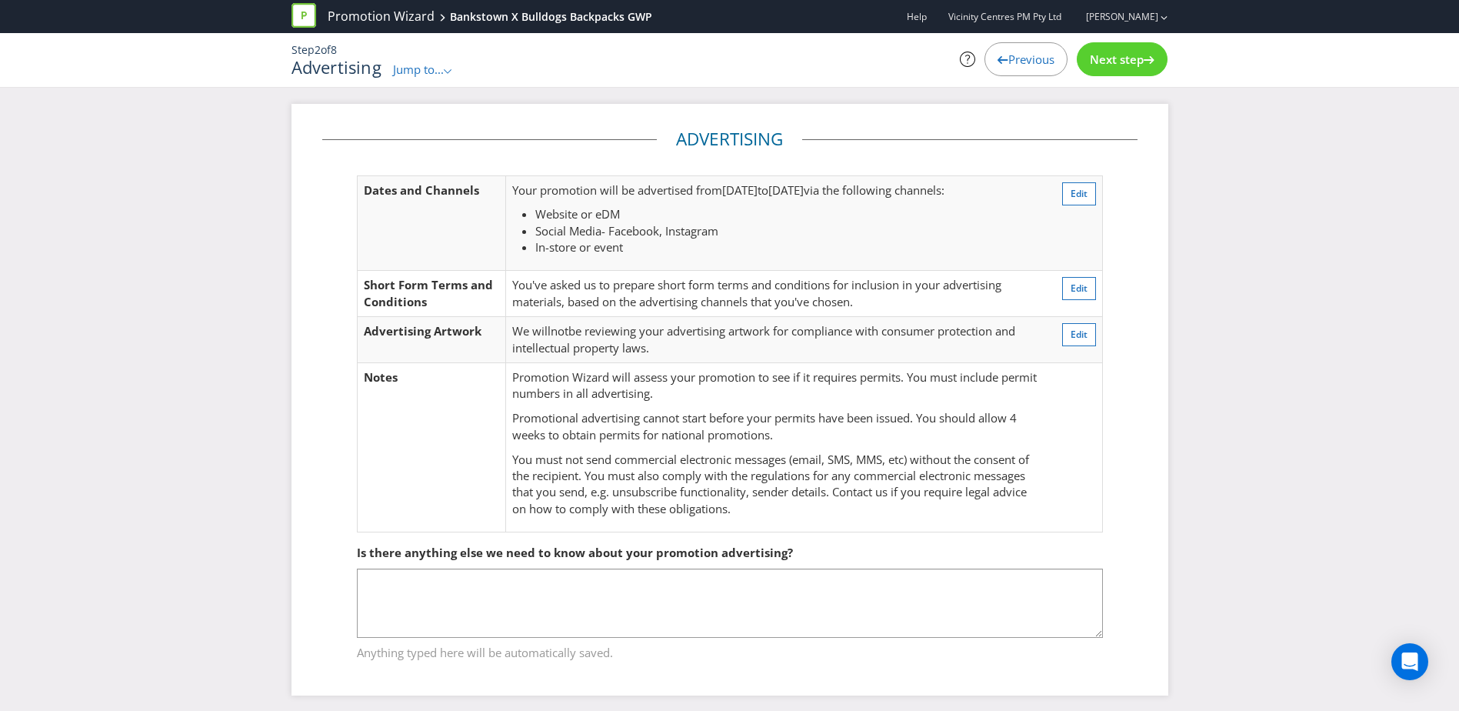
click at [1118, 60] on span "Next step" at bounding box center [1117, 59] width 54 height 15
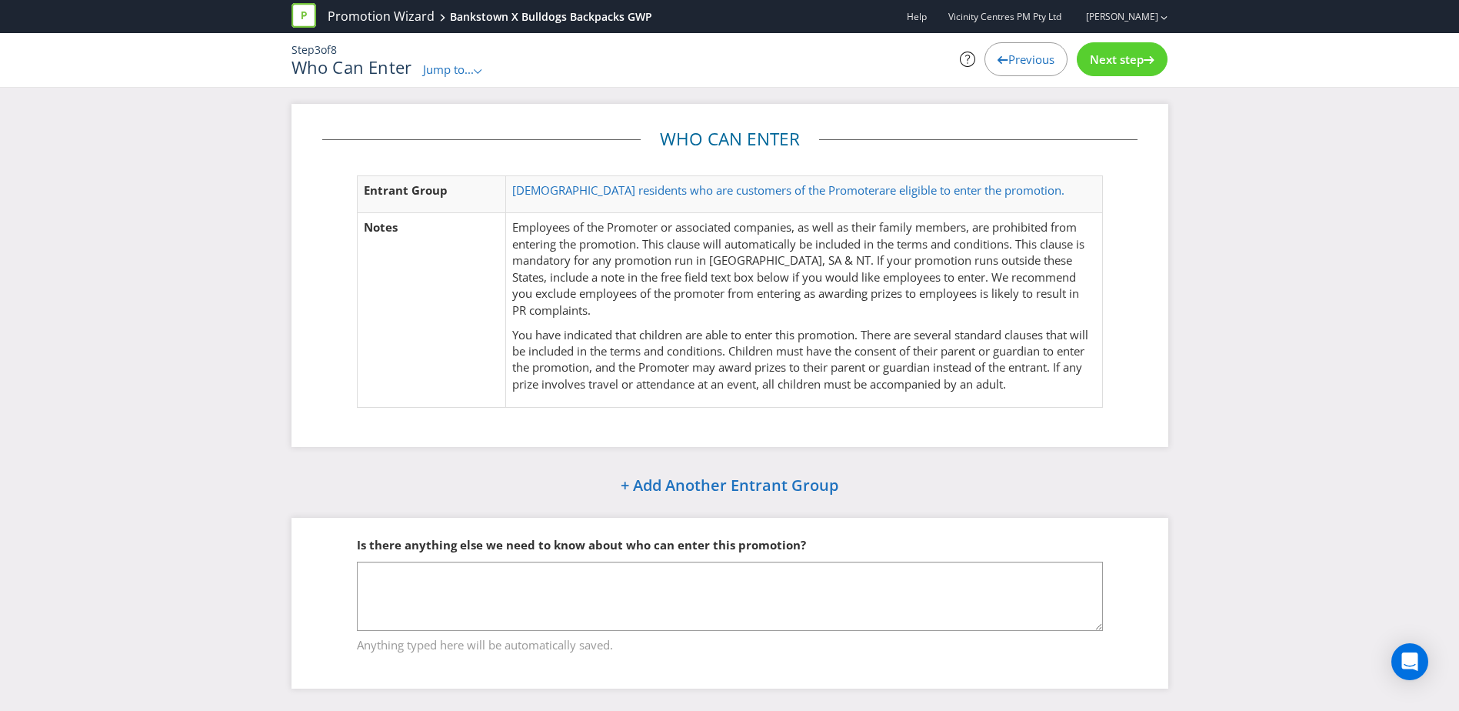
click at [1116, 60] on span "Next step" at bounding box center [1117, 59] width 54 height 15
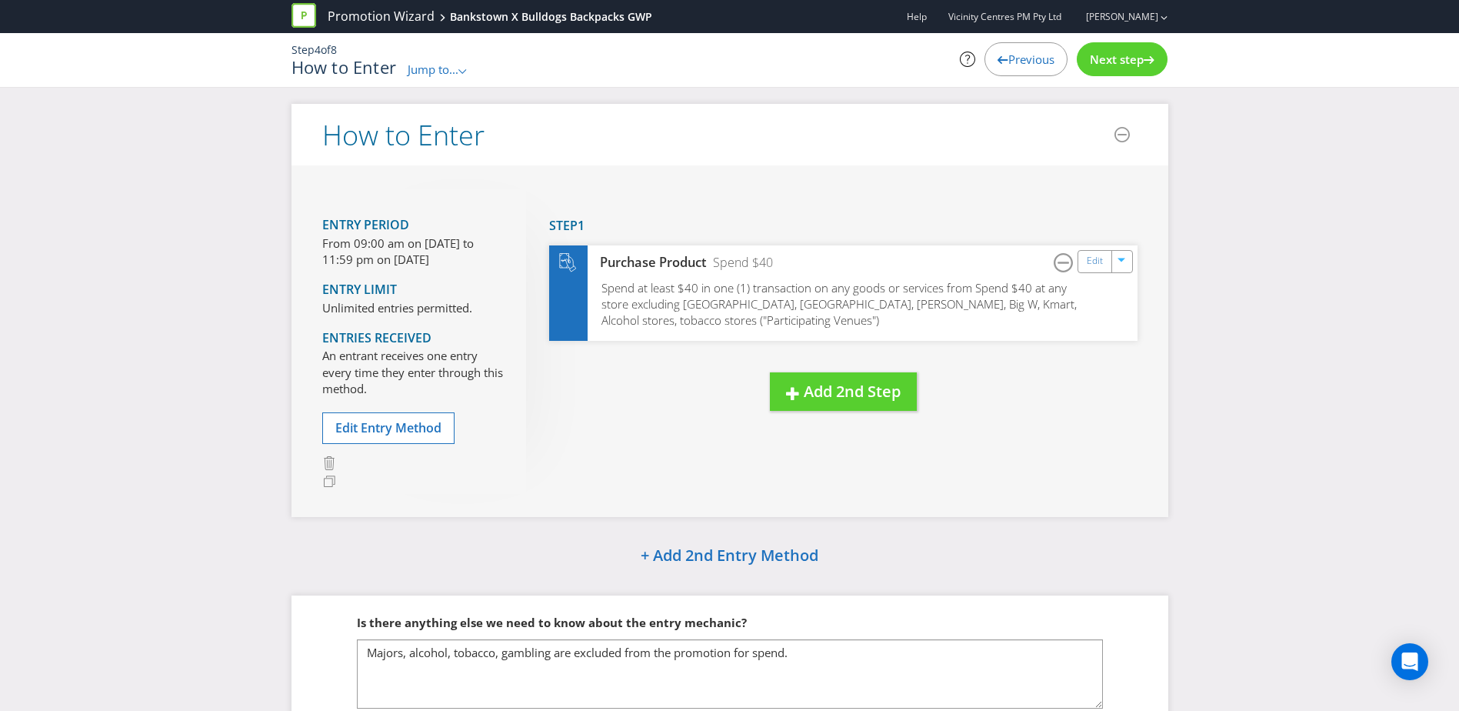
click at [1116, 60] on span "Next step" at bounding box center [1117, 59] width 54 height 15
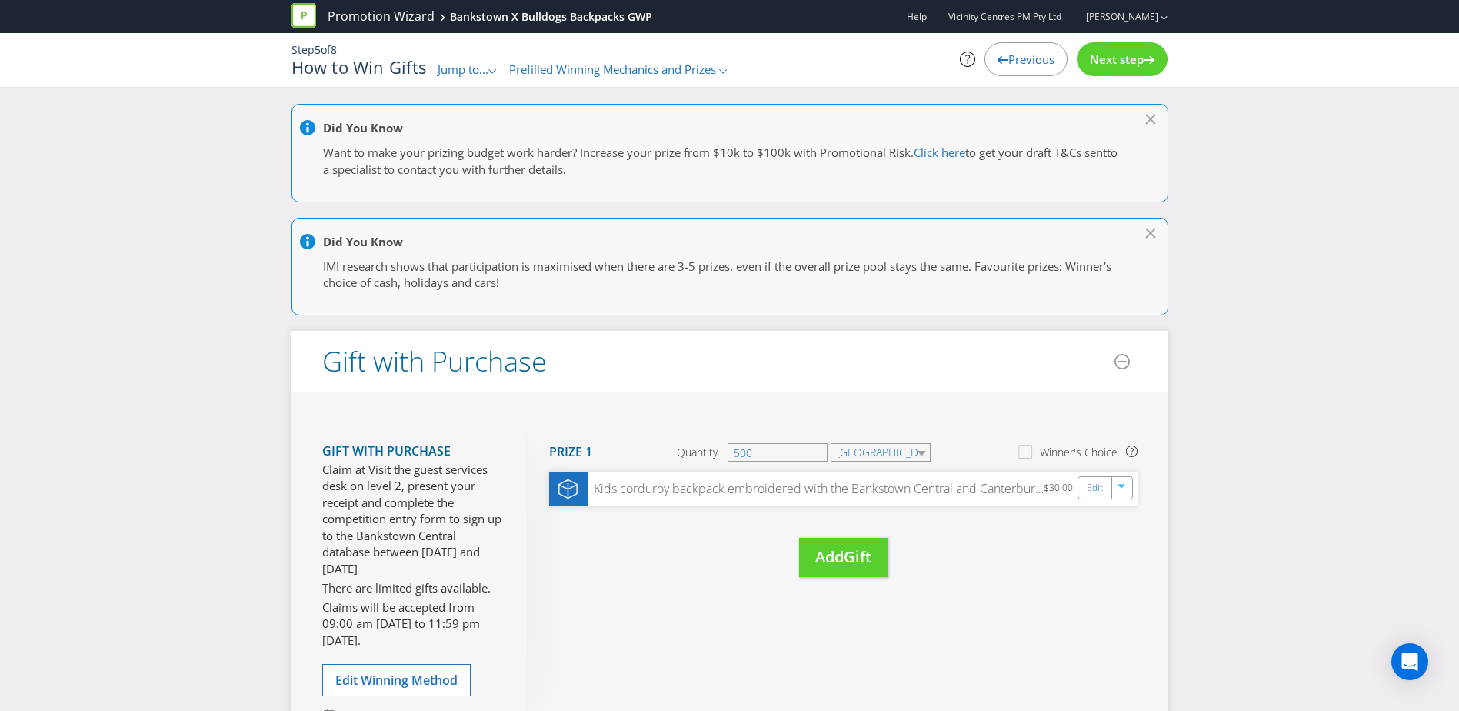
click at [1116, 60] on span "Next step" at bounding box center [1117, 59] width 54 height 15
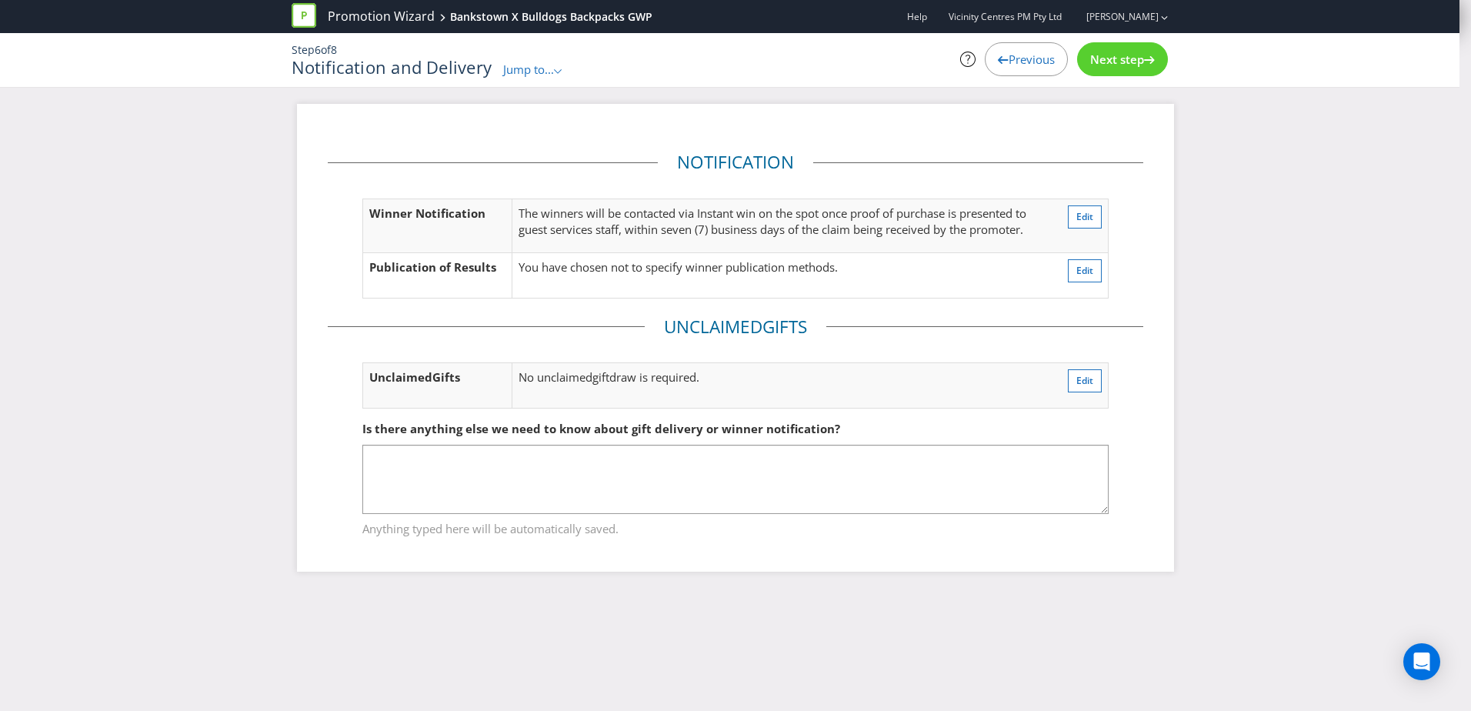
click at [1116, 60] on span "Next step" at bounding box center [1117, 59] width 54 height 15
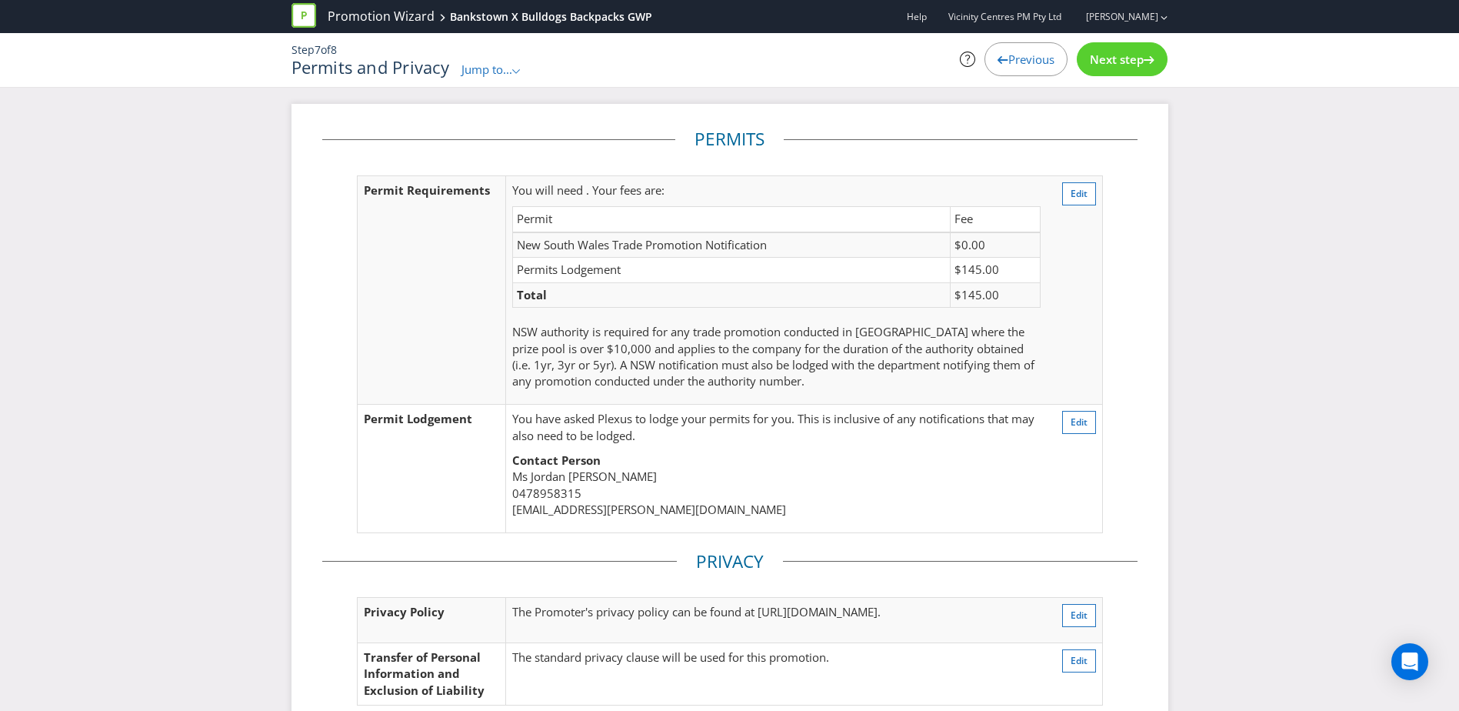
click at [1116, 60] on span "Next step" at bounding box center [1117, 59] width 54 height 15
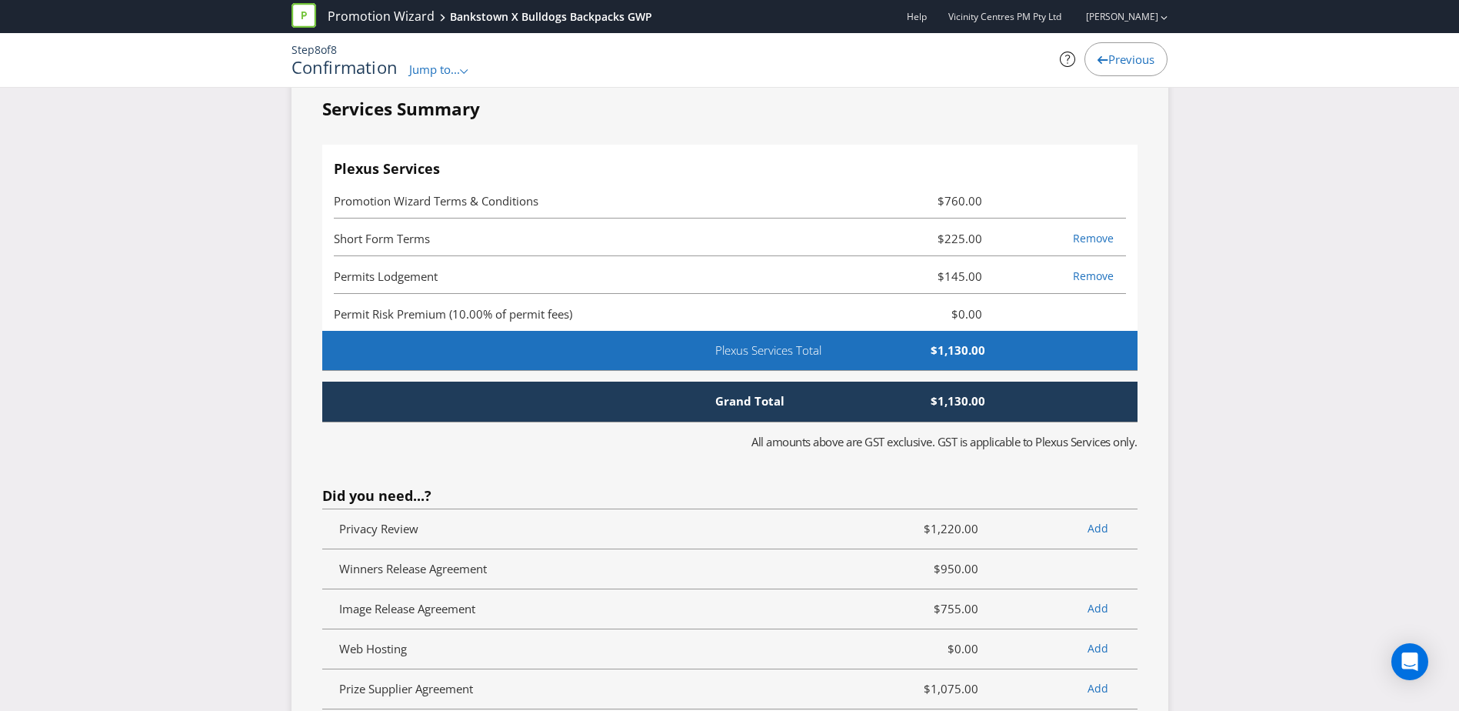
scroll to position [3538, 0]
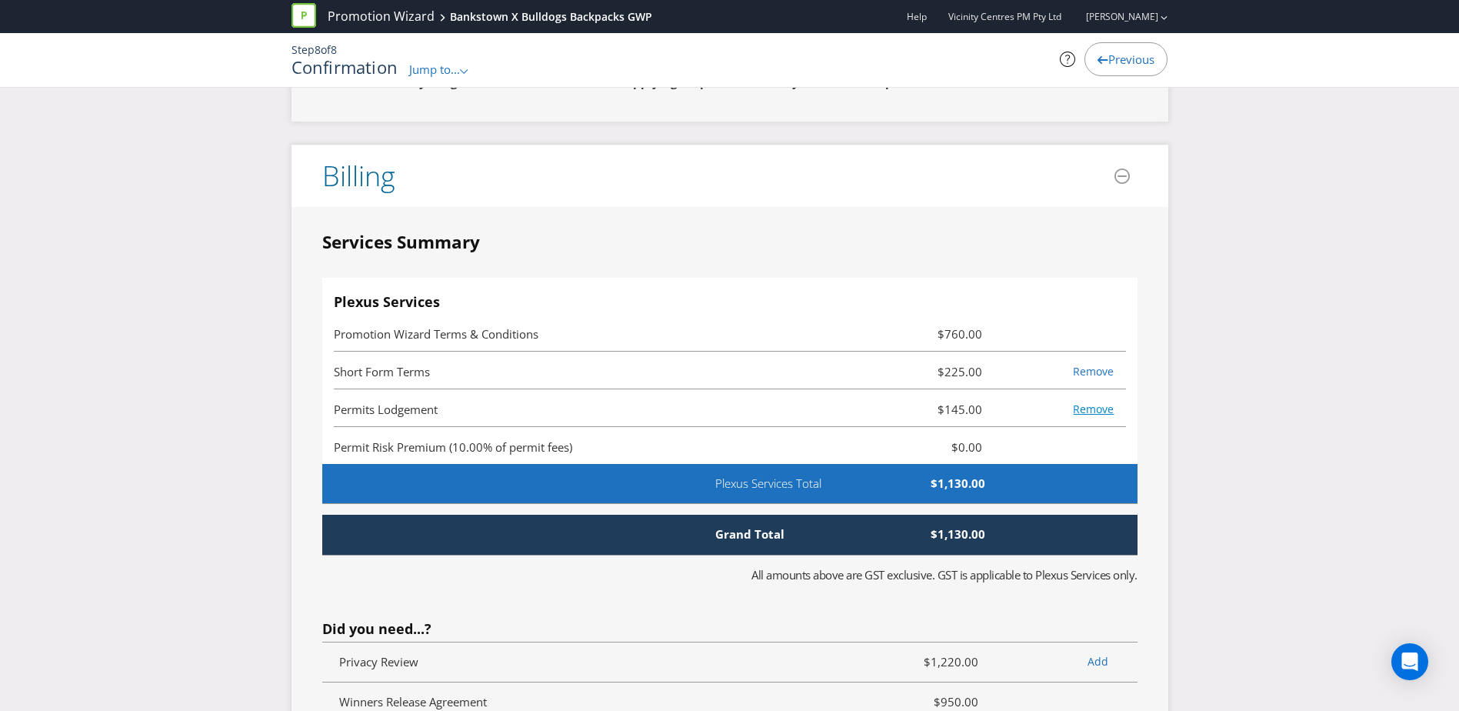
click at [1091, 416] on link "Remove" at bounding box center [1093, 408] width 41 height 15
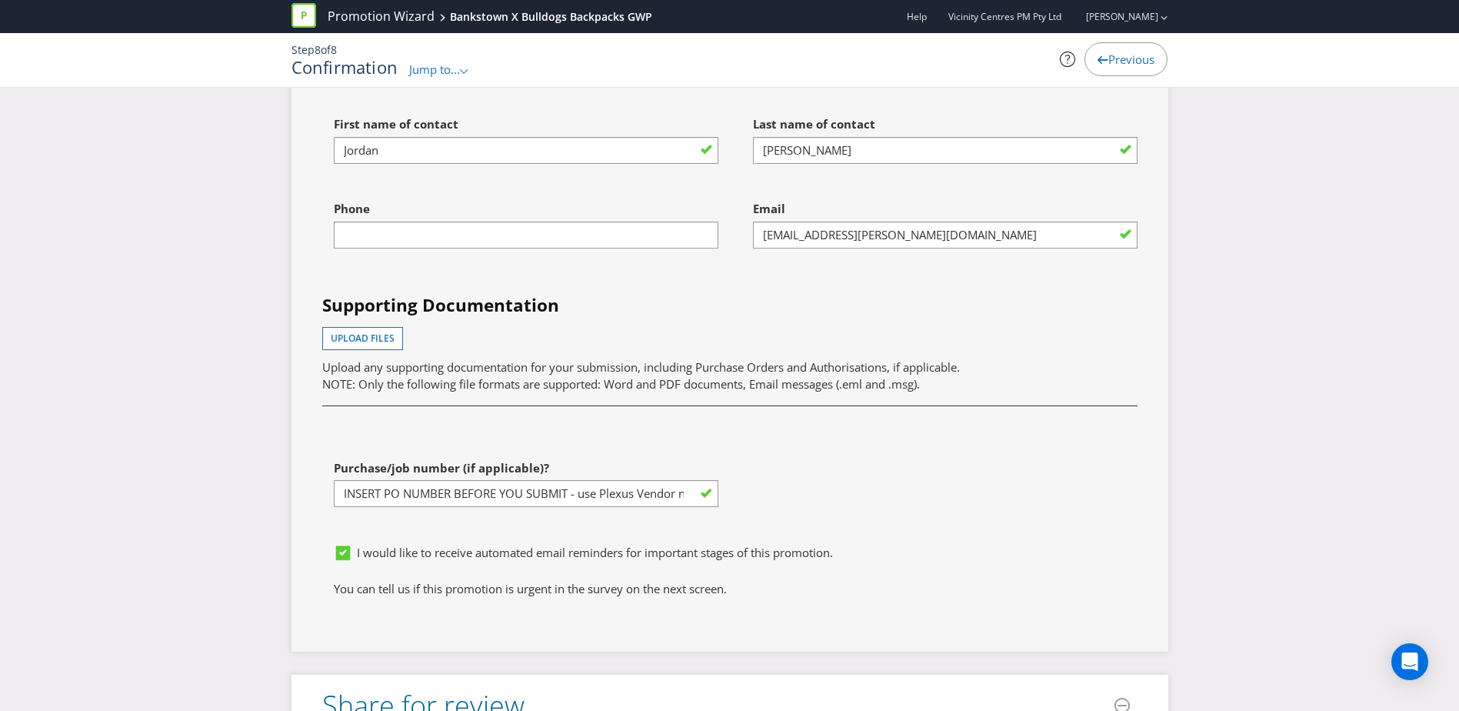
scroll to position [4378, 0]
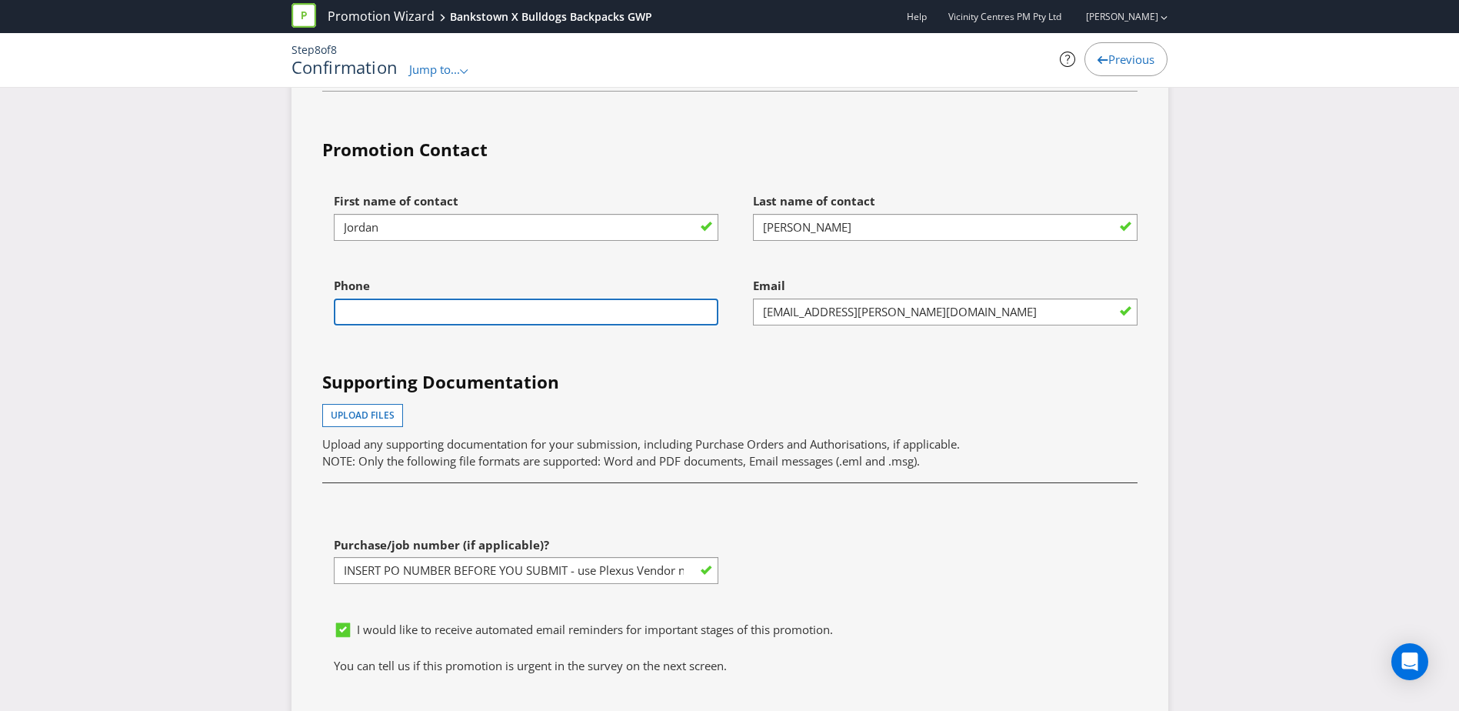
click at [516, 325] on input "text" at bounding box center [526, 311] width 385 height 27
type input "0478958315"
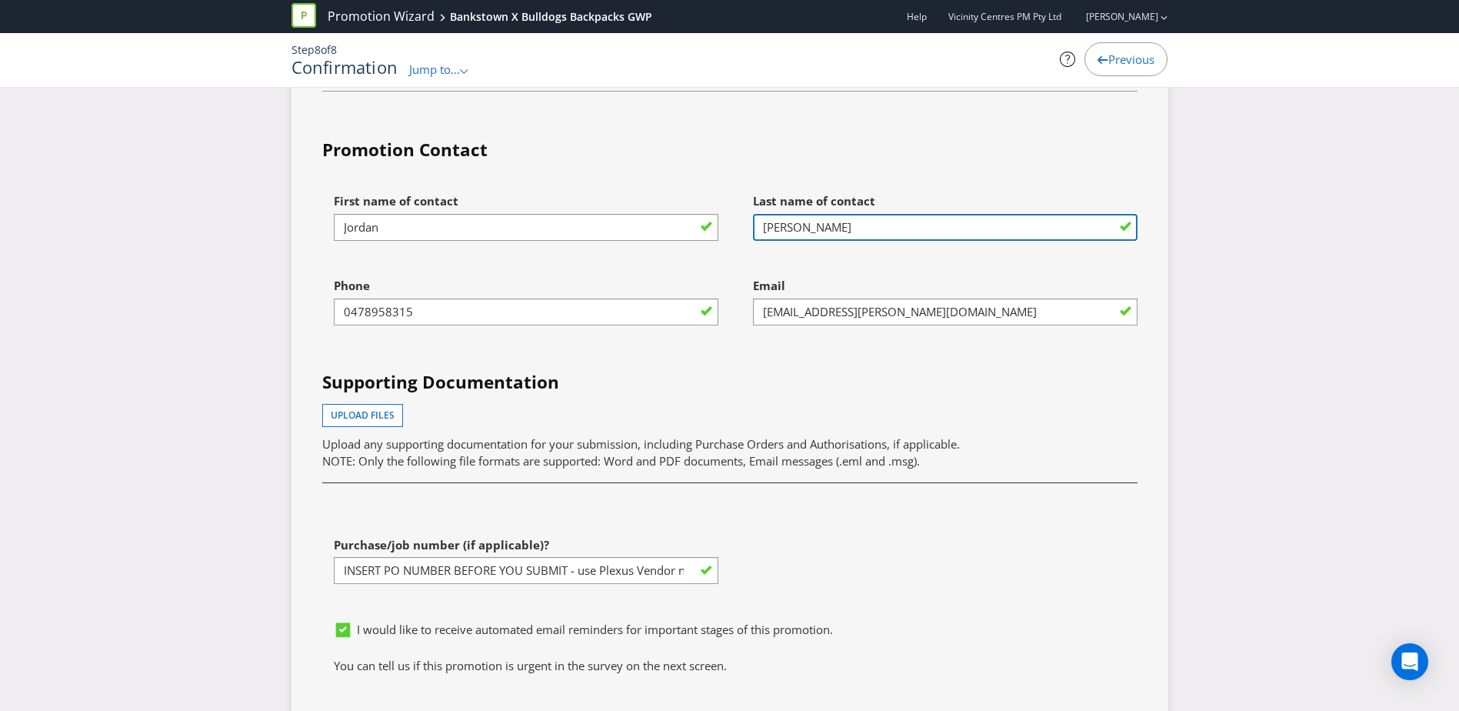
click at [967, 240] on input "[PERSON_NAME]" at bounding box center [945, 227] width 385 height 27
click at [966, 355] on div "Email [EMAIL_ADDRESS][PERSON_NAME][DOMAIN_NAME]" at bounding box center [939, 312] width 419 height 85
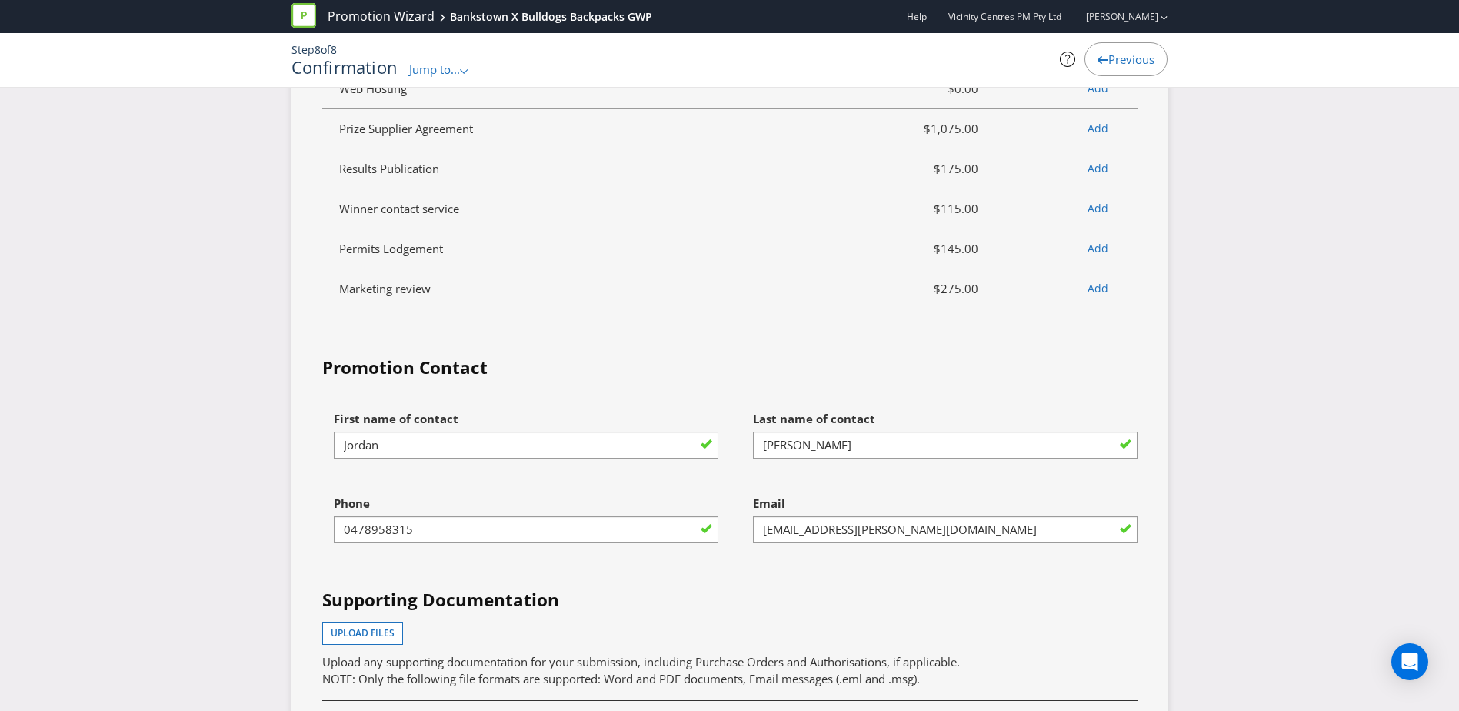
scroll to position [4455, 0]
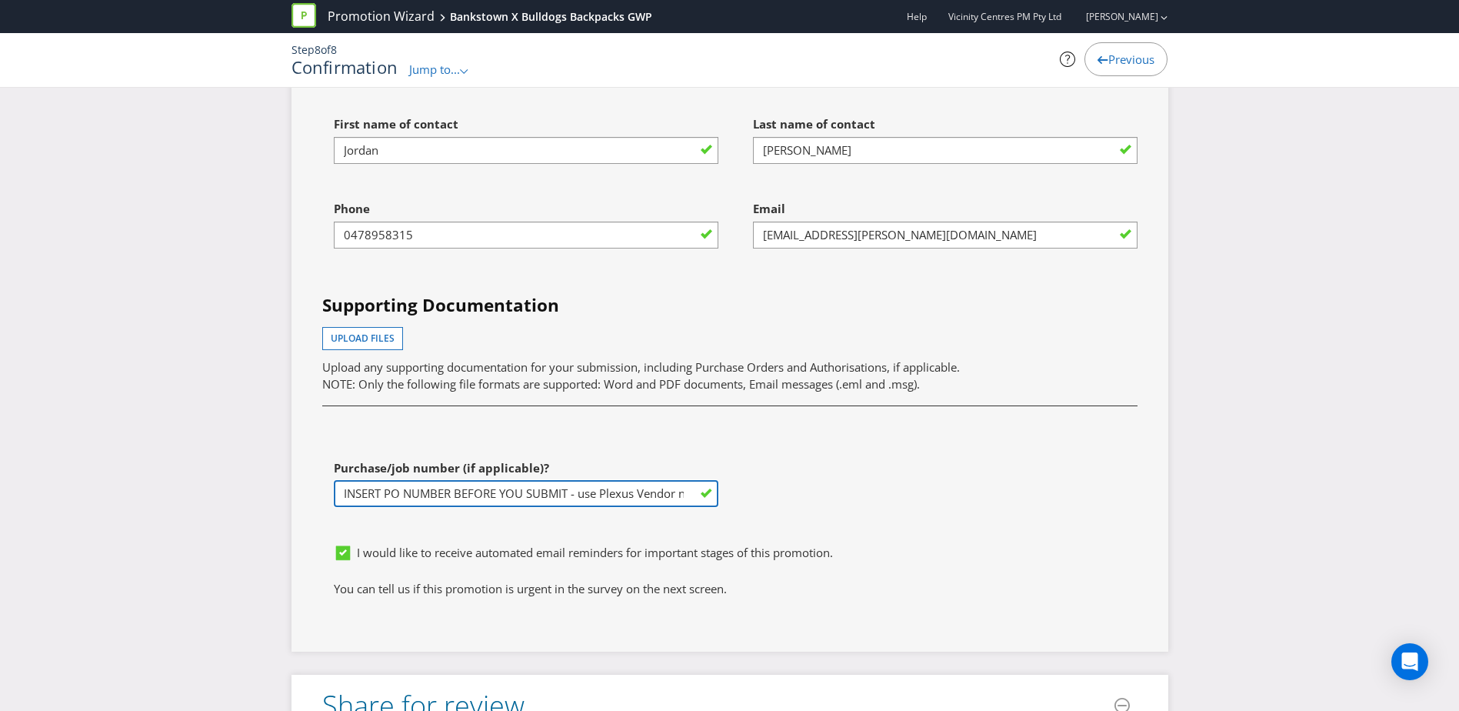
click at [561, 507] on input "INSERT PO NUMBER BEFORE YOU SUBMIT - use Plexus Vendor no. 329371 internally to…" at bounding box center [526, 493] width 385 height 27
drag, startPoint x: 498, startPoint y: 515, endPoint x: 611, endPoint y: 513, distance: 113.9
click at [611, 507] on input "INSERT PO NUMBER BEFORE YOU SUBMIT - use Plexus Vendor no. 329371 internally to…" at bounding box center [526, 493] width 385 height 27
click at [491, 507] on input "INSERT PO NUMBER BEFORE YOU SUBMIT - use Plexus Vendor no. 329371 internally to…" at bounding box center [526, 493] width 385 height 27
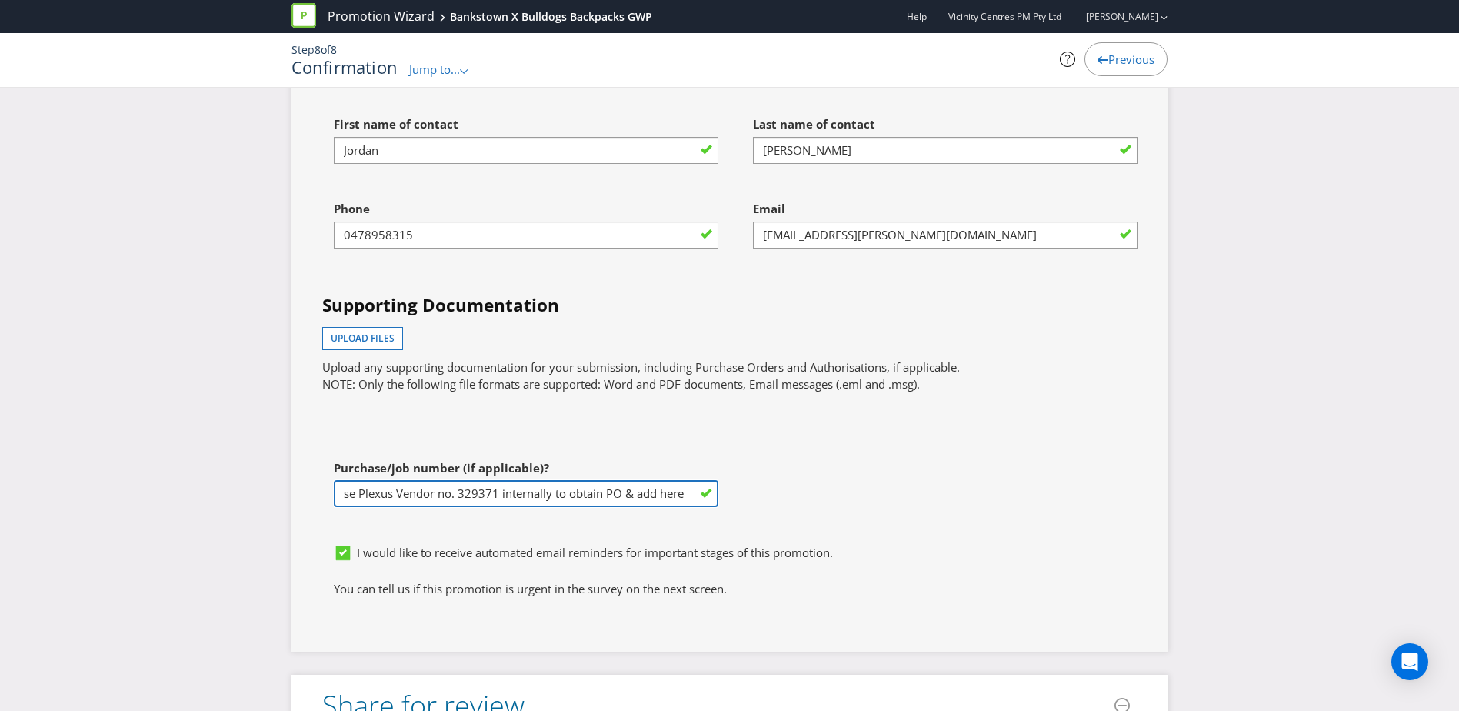
scroll to position [0, 0]
click at [527, 505] on input "INSERT PO NUMBER BEFORE YOU SUBMIT - use Plexus Vendor no. 329371 internally to…" at bounding box center [526, 493] width 385 height 27
paste input "1248311"
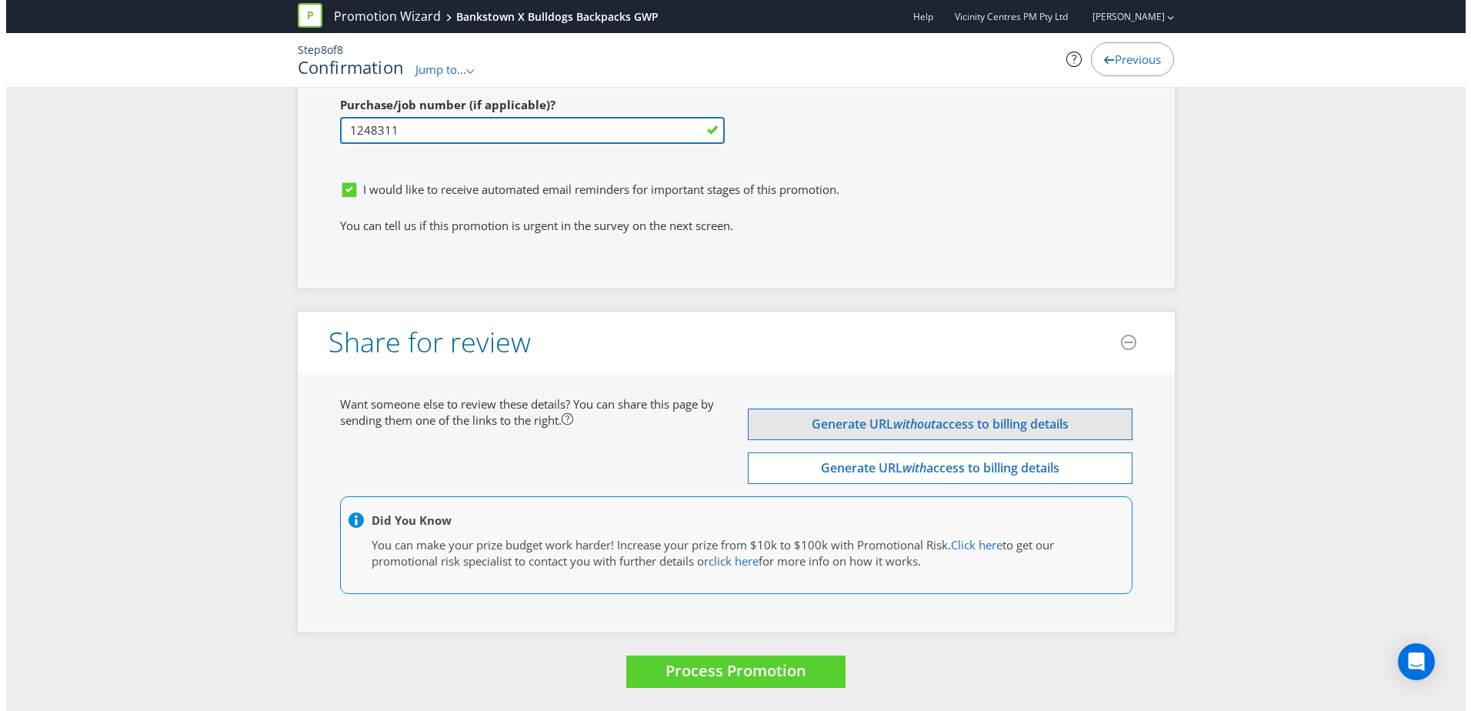
scroll to position [4835, 0]
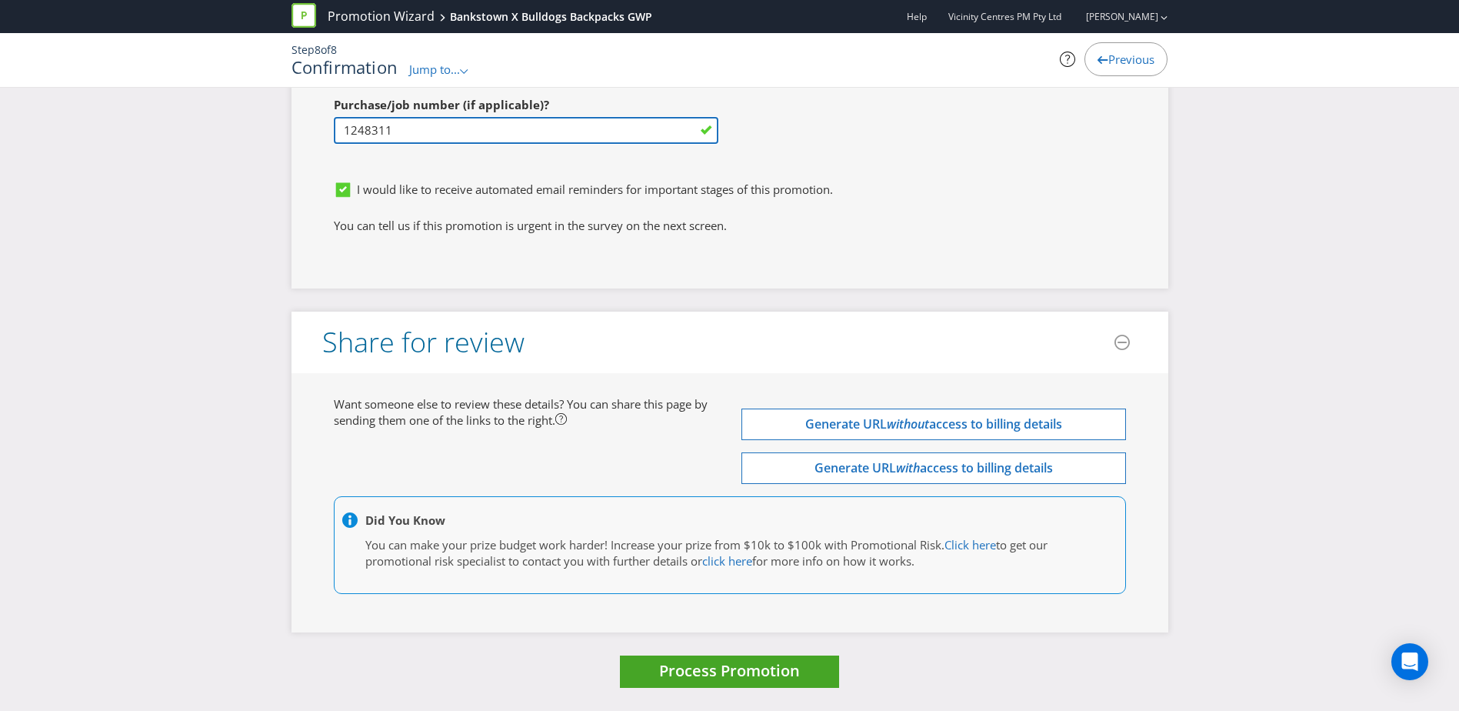
type input "1248311"
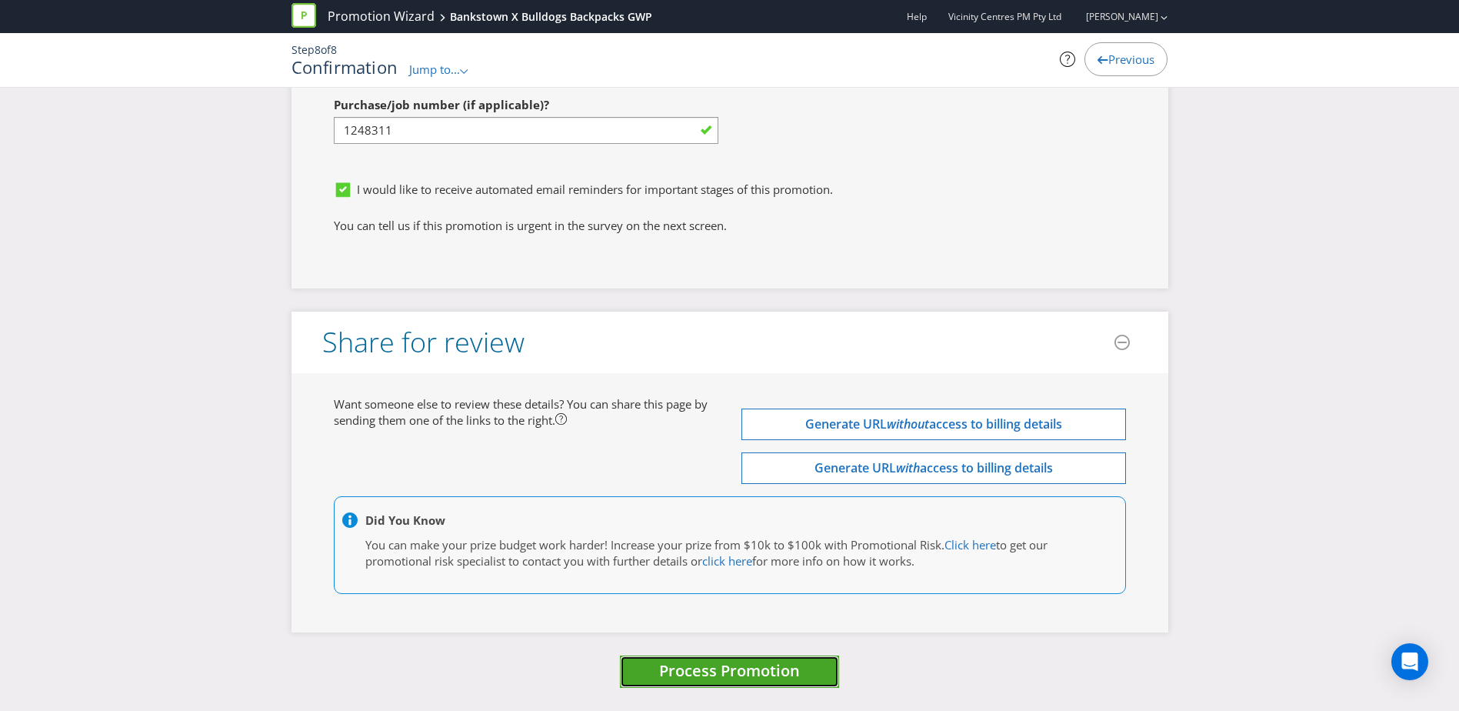
click at [769, 675] on span "Process Promotion" at bounding box center [729, 670] width 141 height 21
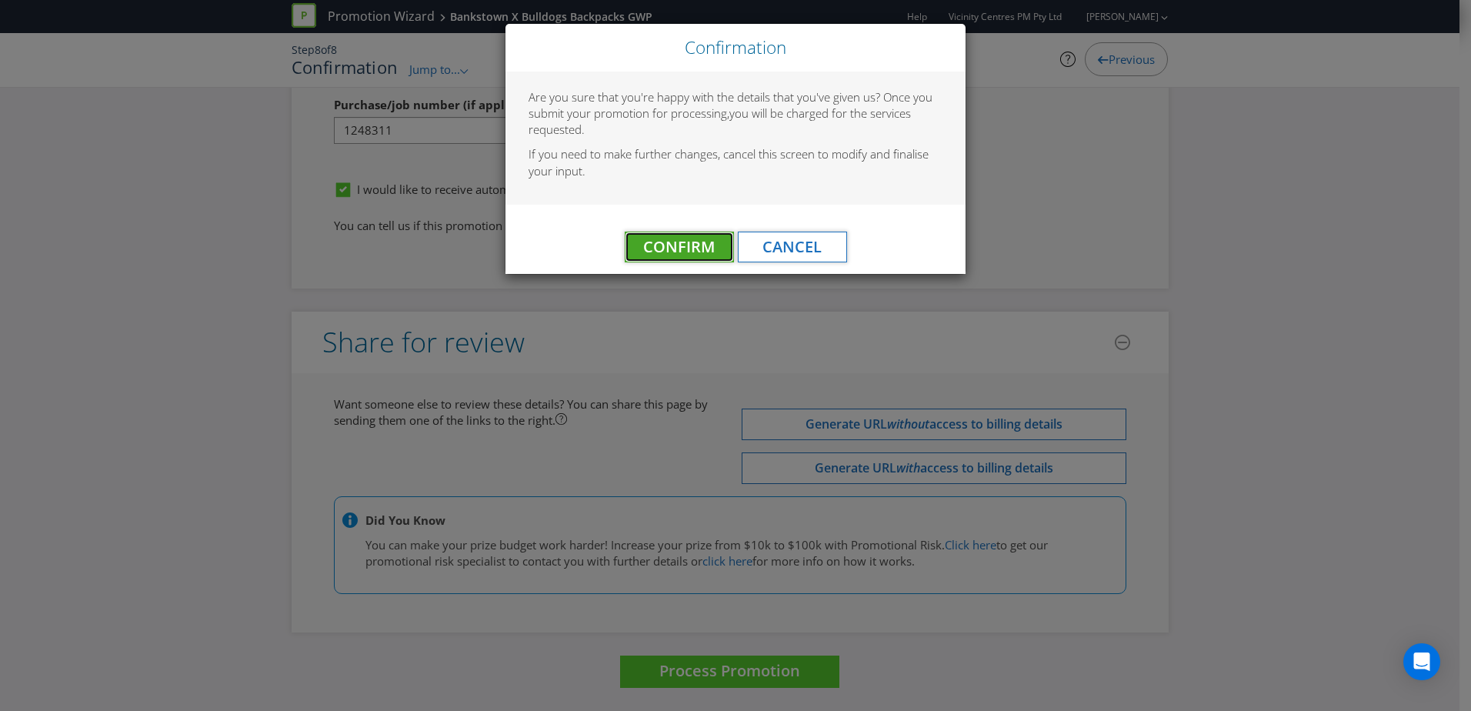
click at [680, 249] on span "Confirm" at bounding box center [679, 246] width 72 height 21
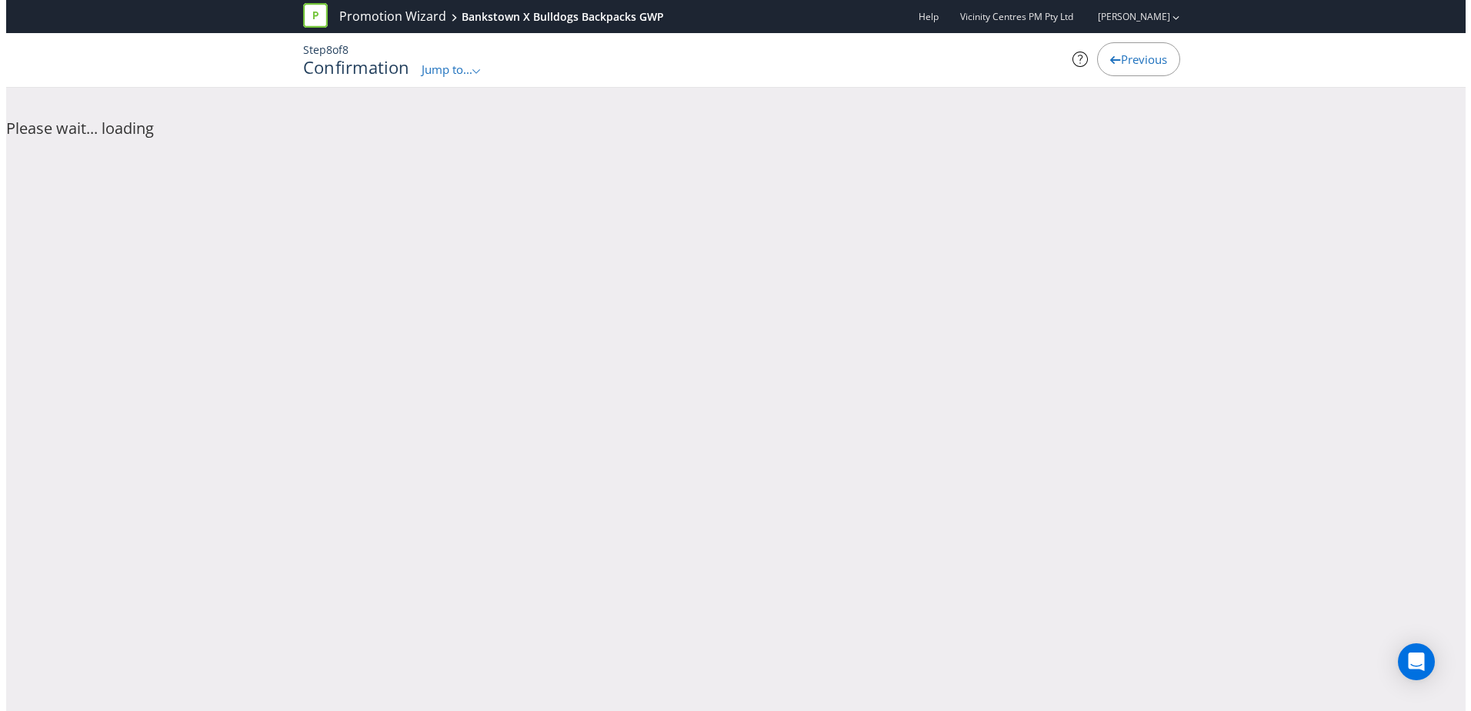
scroll to position [0, 0]
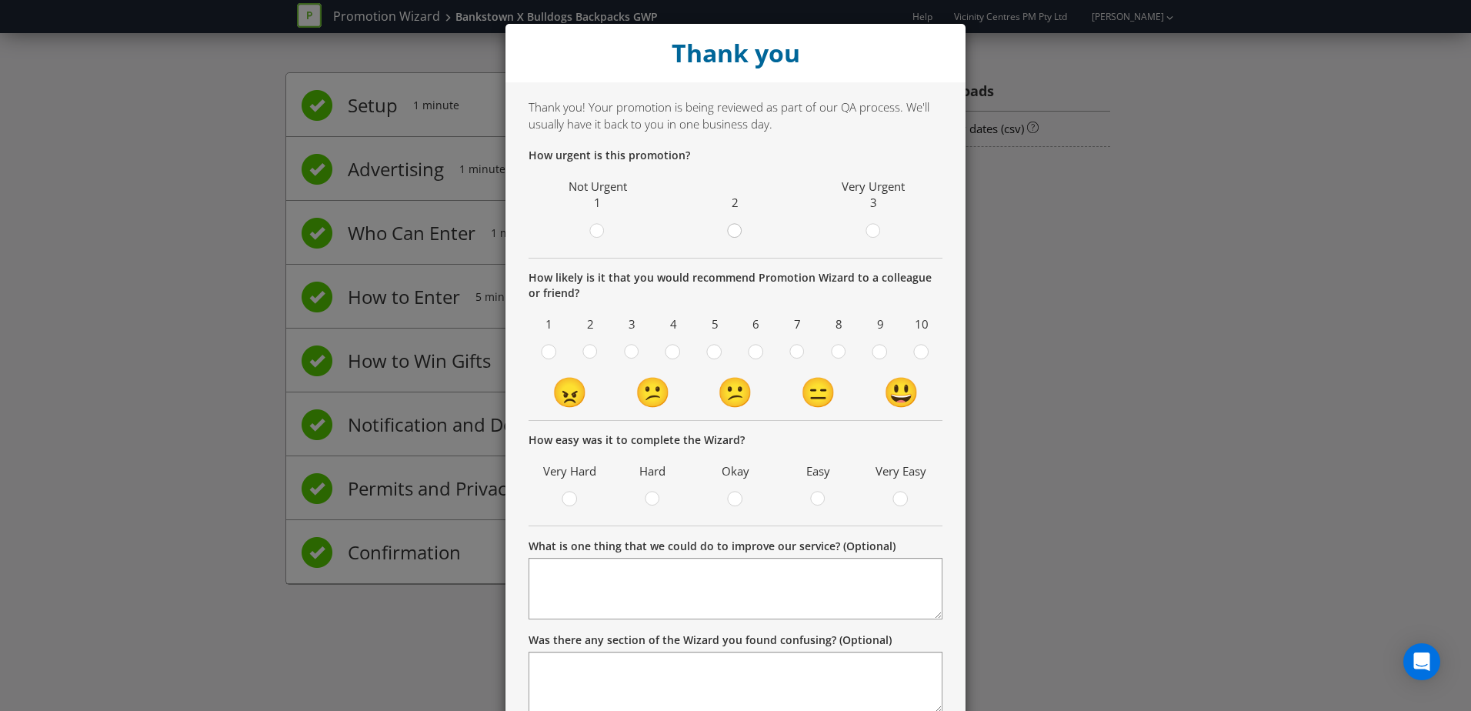
click at [731, 229] on div at bounding box center [735, 226] width 8 height 8
click at [0, 0] on input "radio" at bounding box center [0, 0] width 0 height 0
click at [921, 350] on circle at bounding box center [921, 352] width 14 height 14
click at [0, 0] on input "radio" at bounding box center [0, 0] width 0 height 0
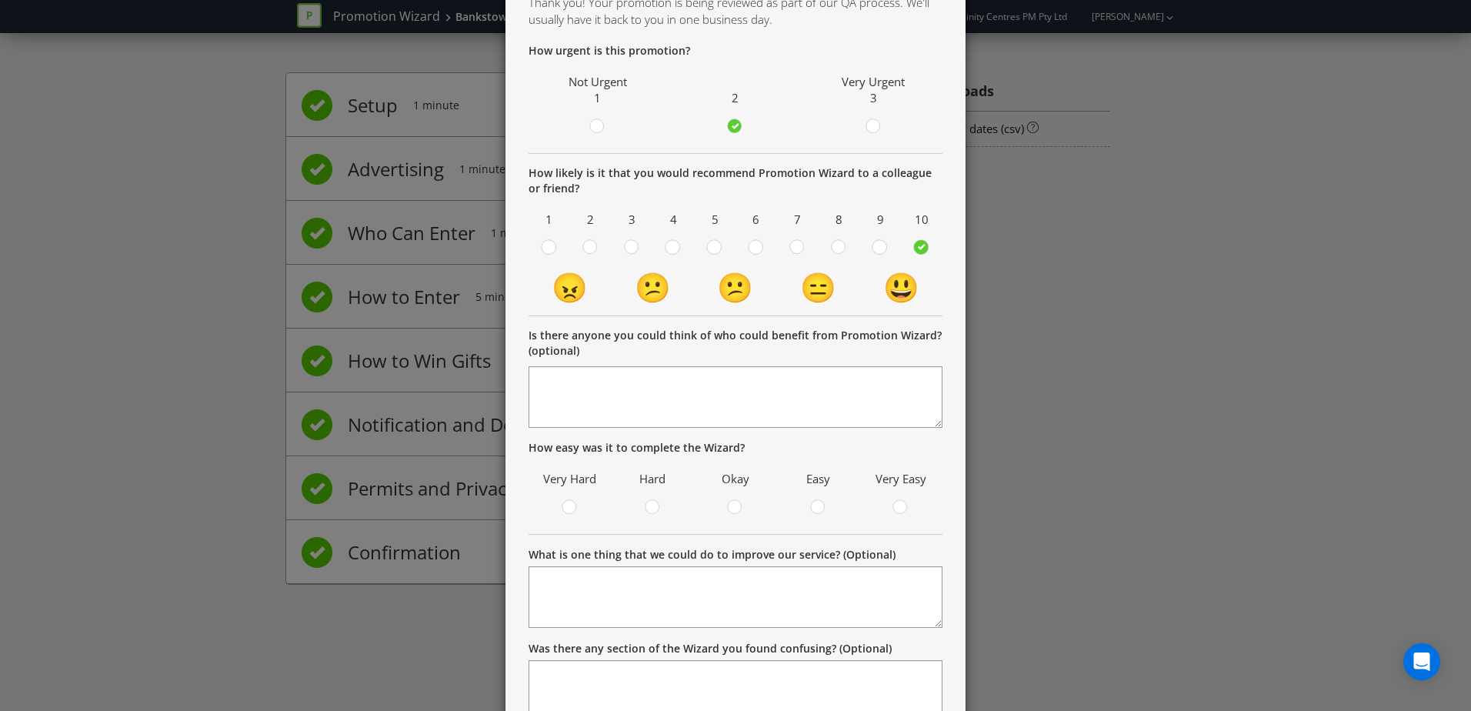
scroll to position [225, 0]
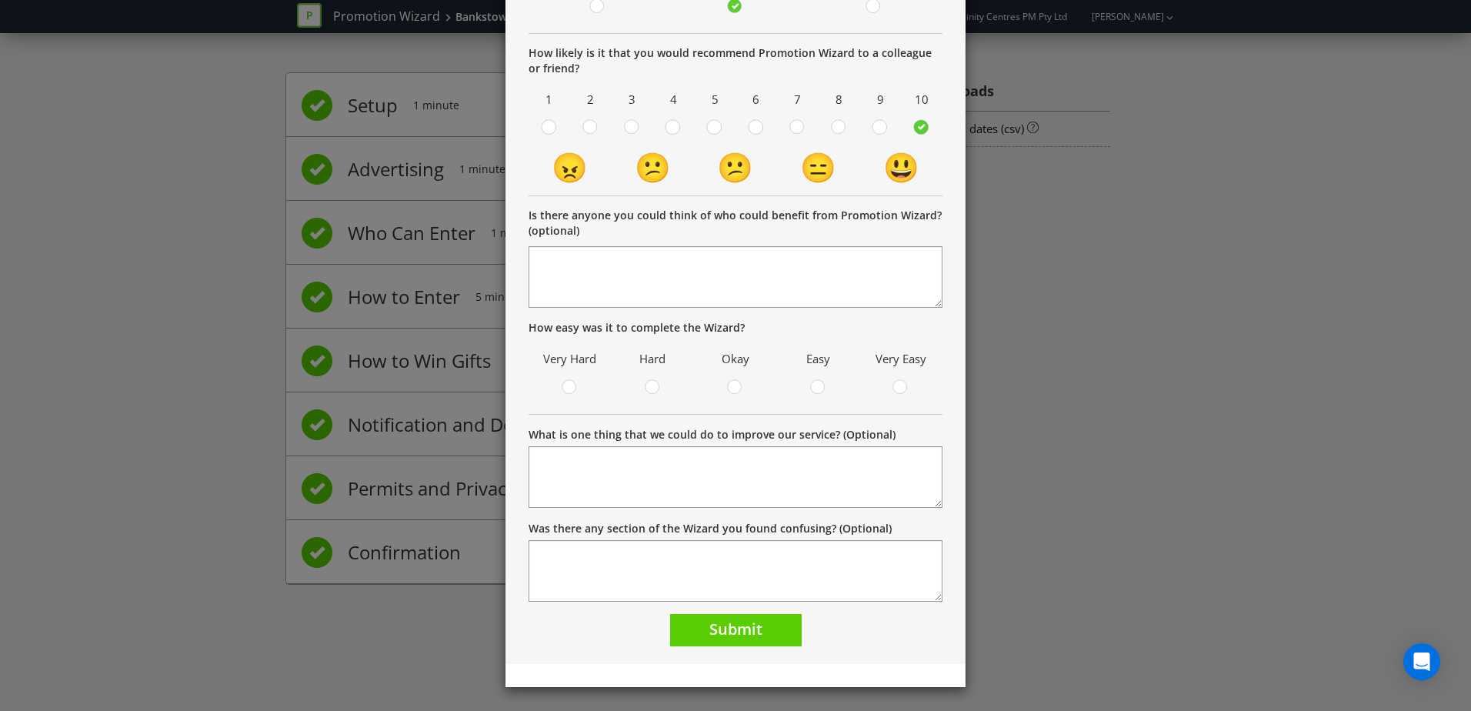
click at [759, 651] on div "Thank you! Your promotion is being reviewed as part of our QA process. We'll us…" at bounding box center [735, 261] width 460 height 806
click at [762, 638] on button "Submit" at bounding box center [736, 630] width 132 height 33
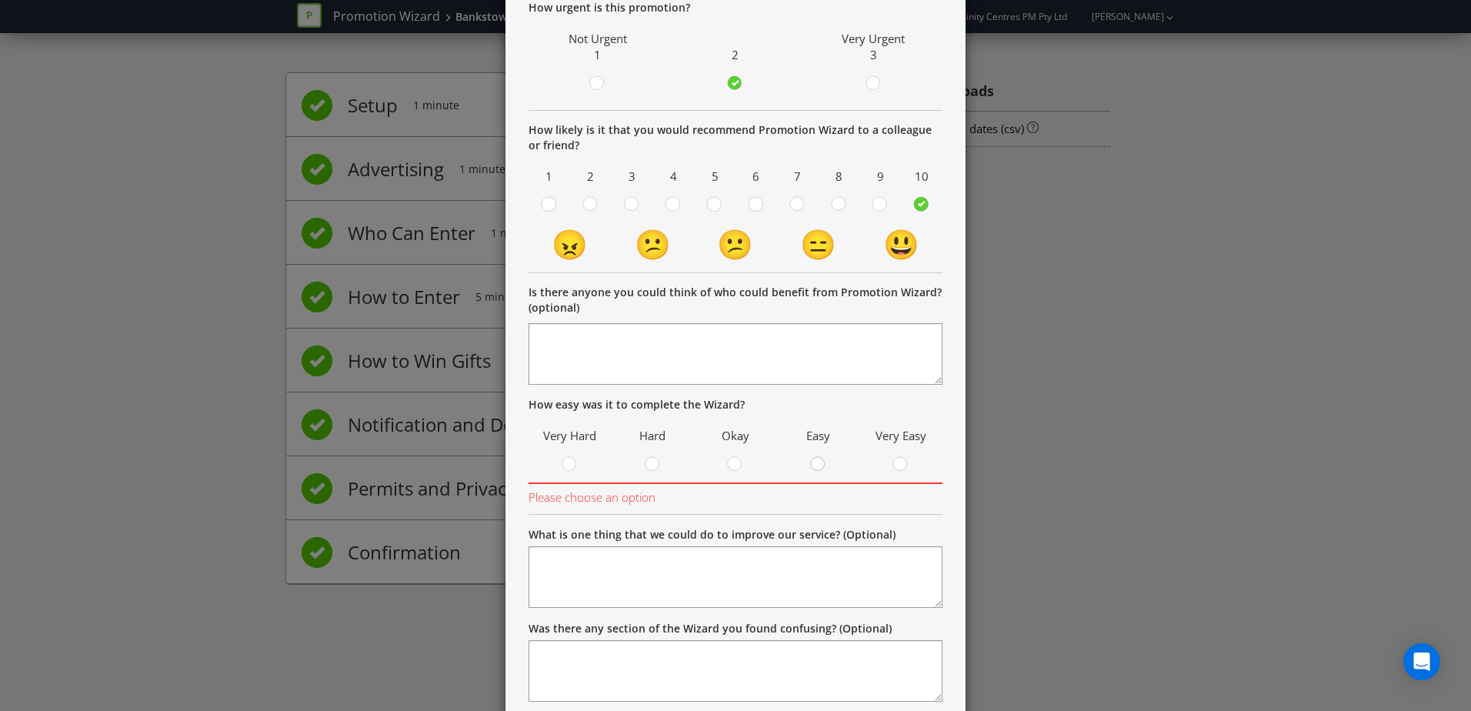
click at [811, 464] on circle at bounding box center [818, 464] width 14 height 14
click at [0, 0] on input "radio" at bounding box center [0, 0] width 0 height 0
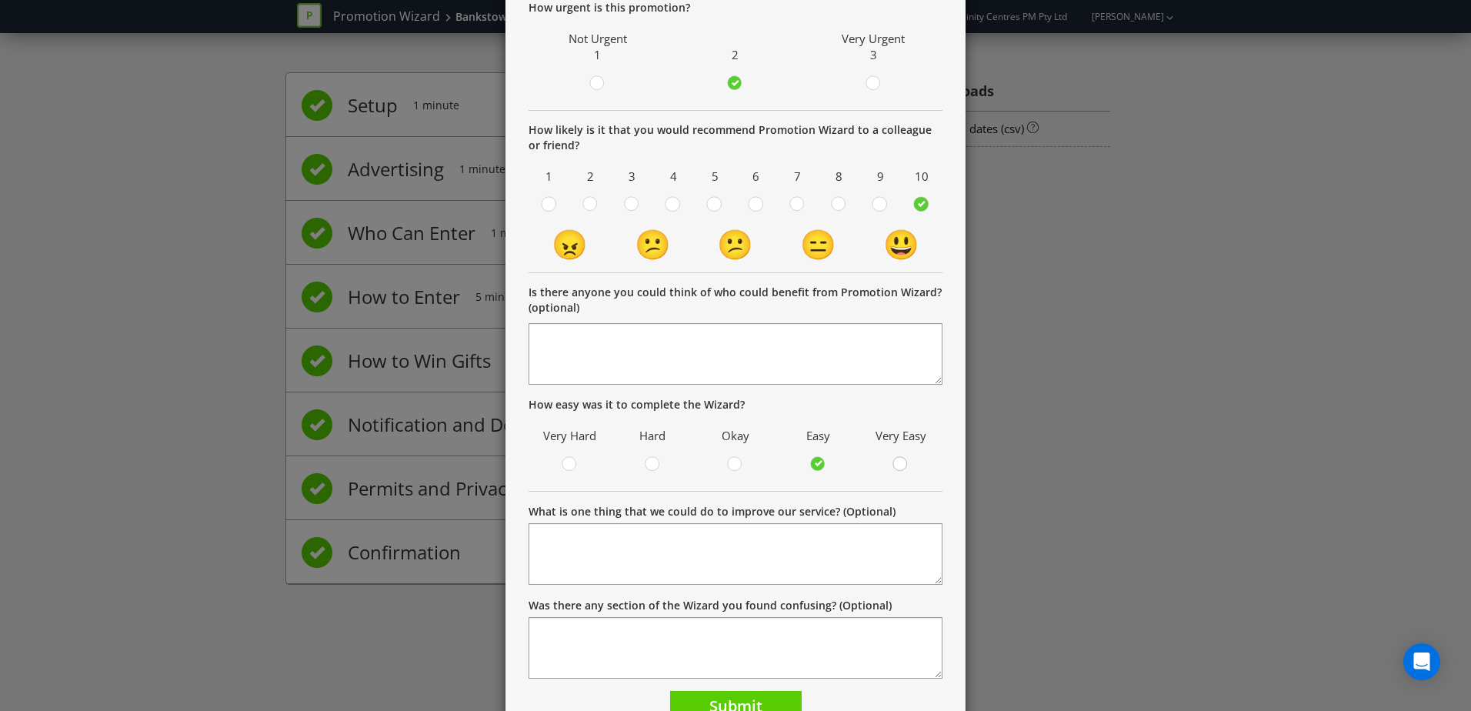
click at [899, 464] on circle at bounding box center [900, 464] width 14 height 14
click at [0, 0] on input "radio" at bounding box center [0, 0] width 0 height 0
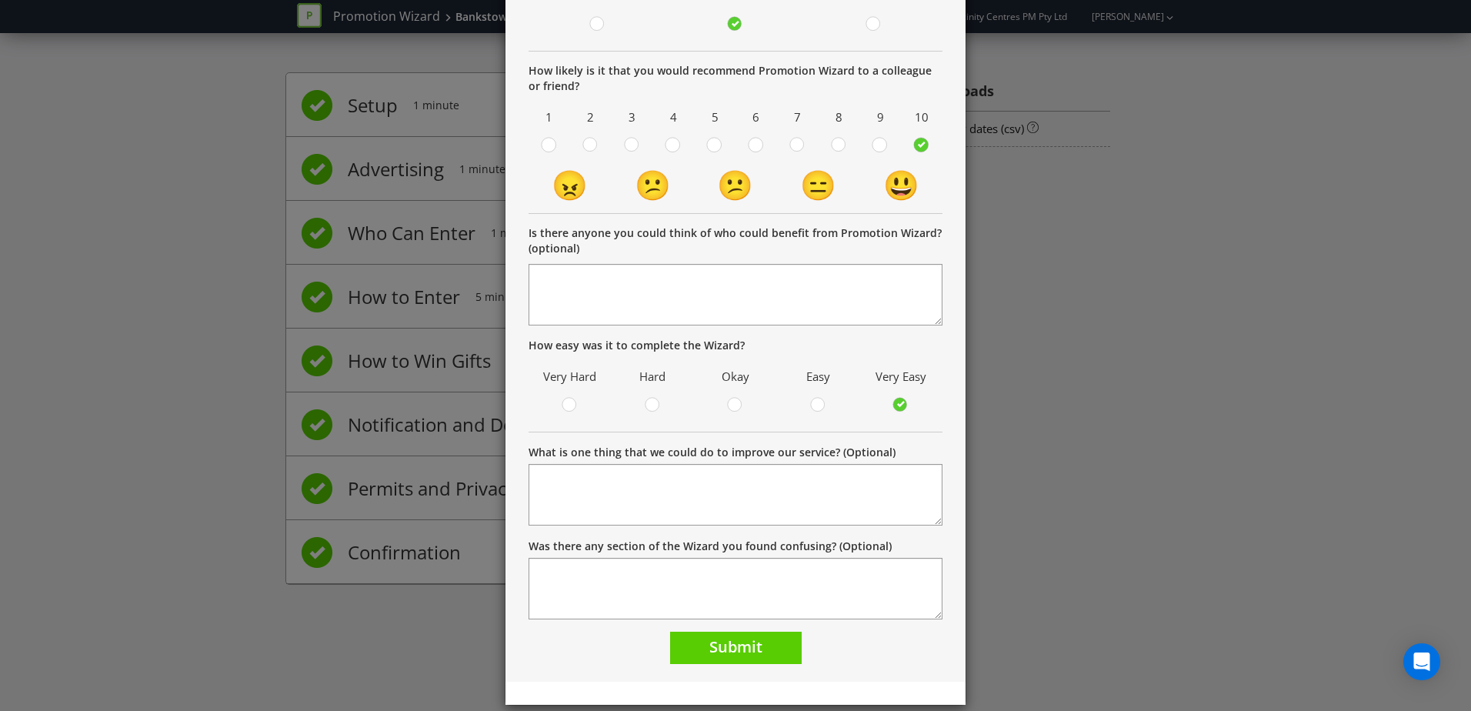
scroll to position [225, 0]
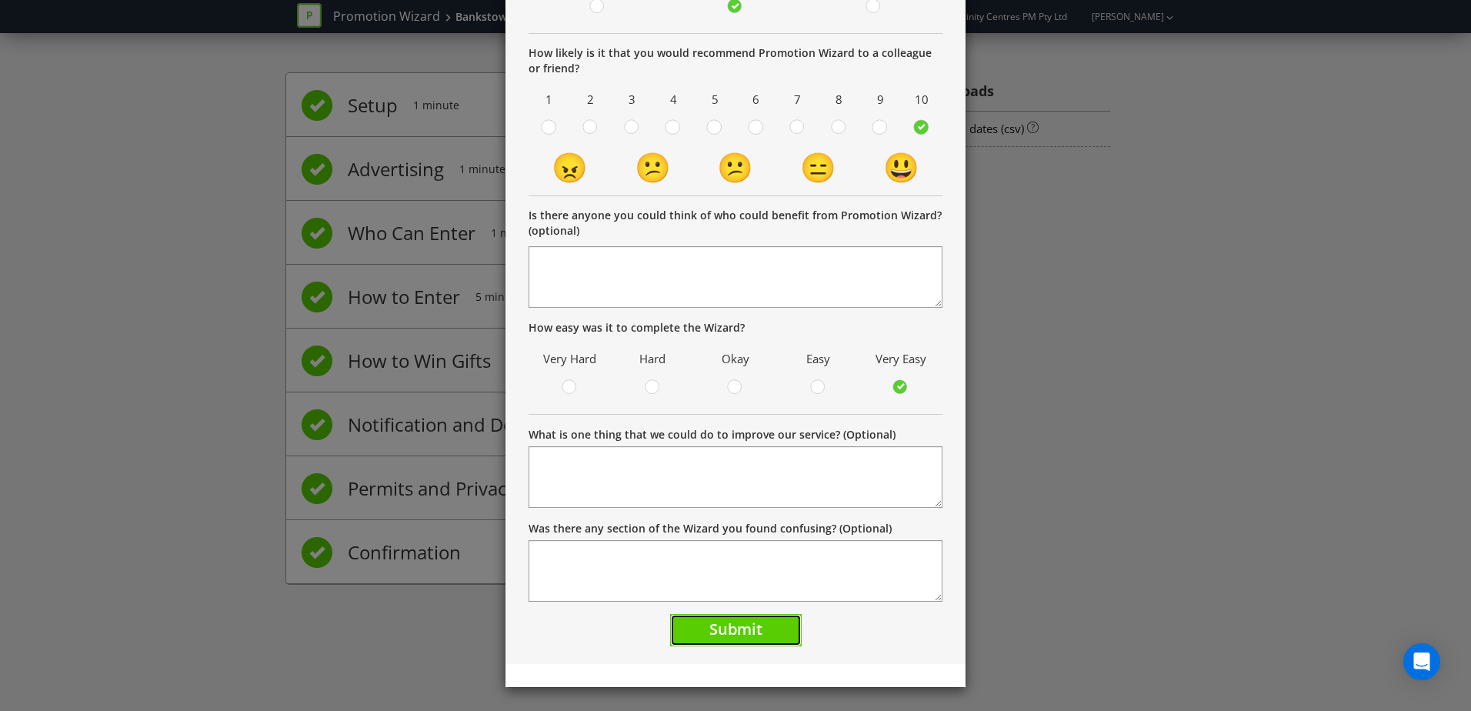
click at [770, 624] on button "Submit" at bounding box center [736, 630] width 132 height 33
